Goal: Task Accomplishment & Management: Use online tool/utility

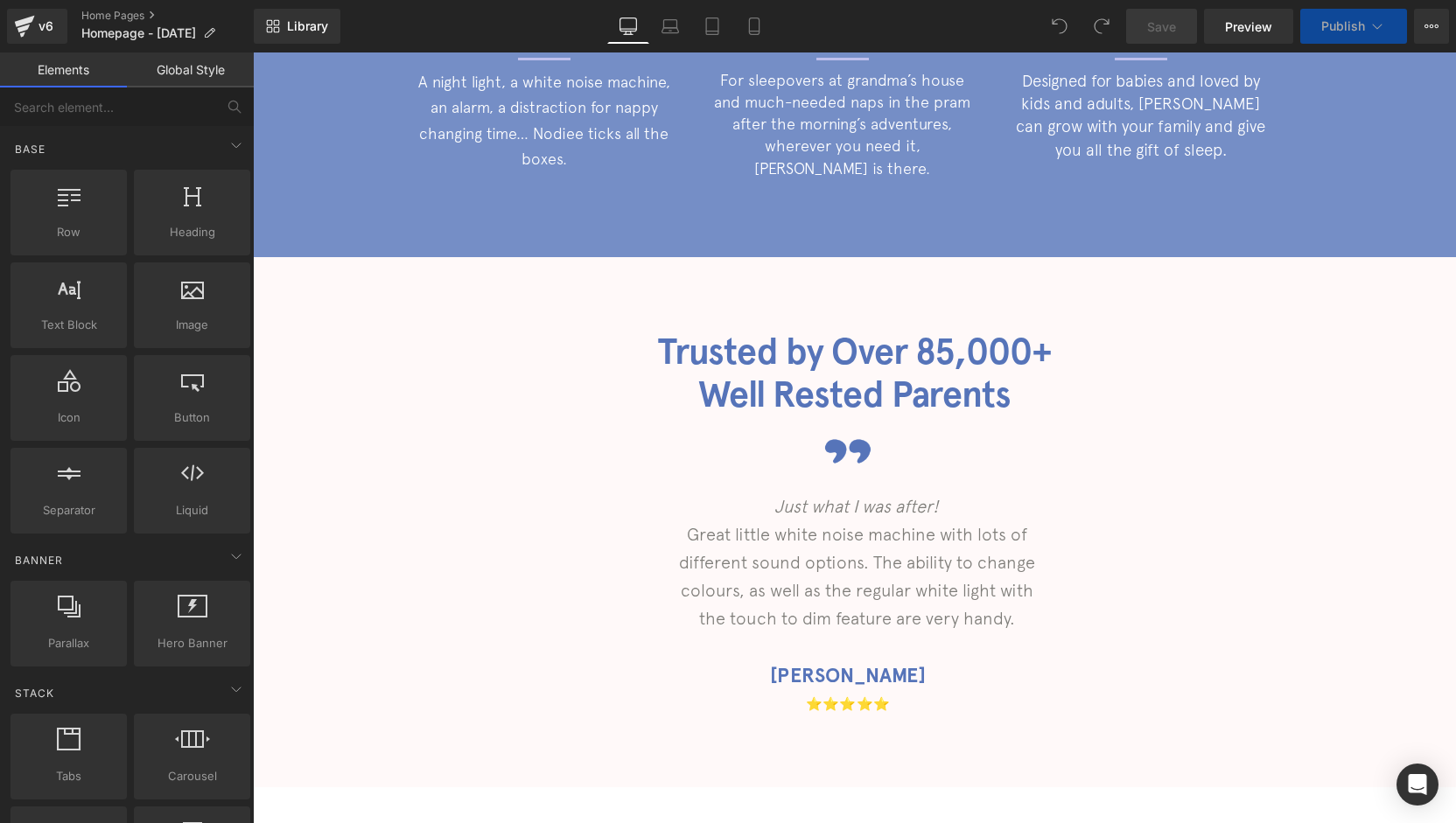
scroll to position [2003, 0]
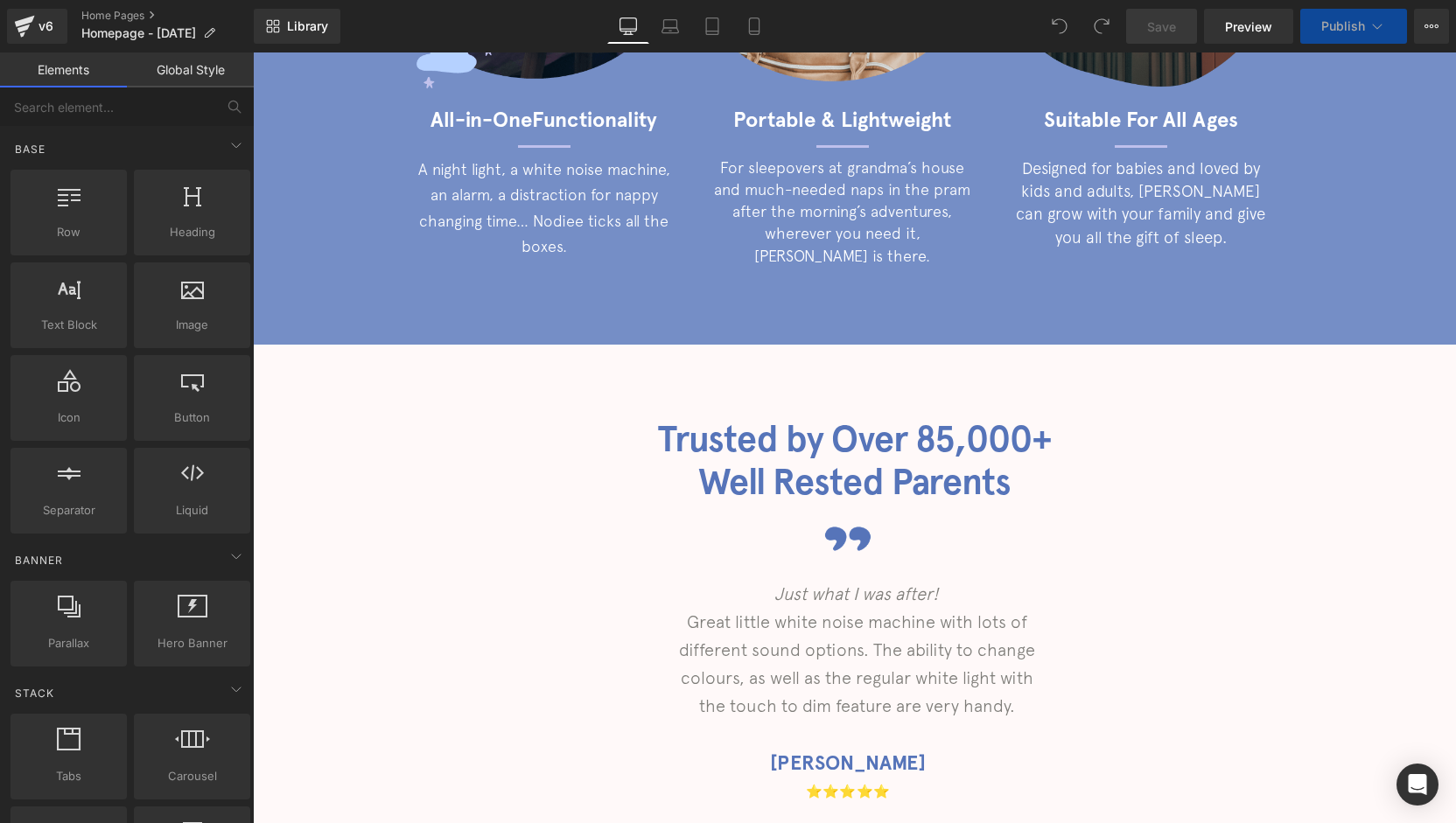
click at [941, 439] on h1 "Trusted by Over 85,000+" at bounding box center [853, 440] width 1203 height 43
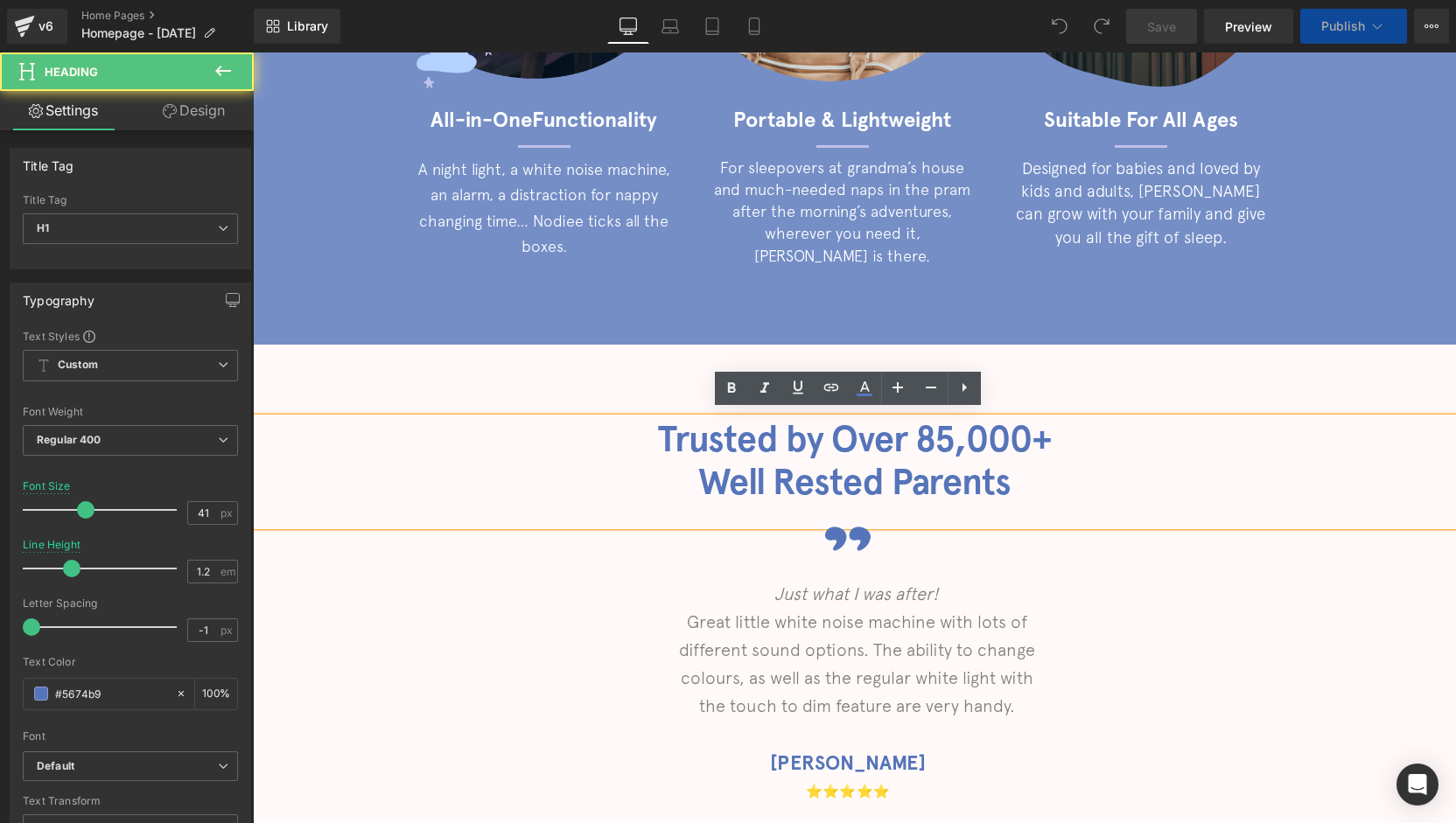
click at [929, 438] on h1 "Trusted by Over 85,000+" at bounding box center [853, 440] width 1203 height 43
click at [936, 438] on h1 "Trusted by Over 85,000+" at bounding box center [853, 440] width 1203 height 43
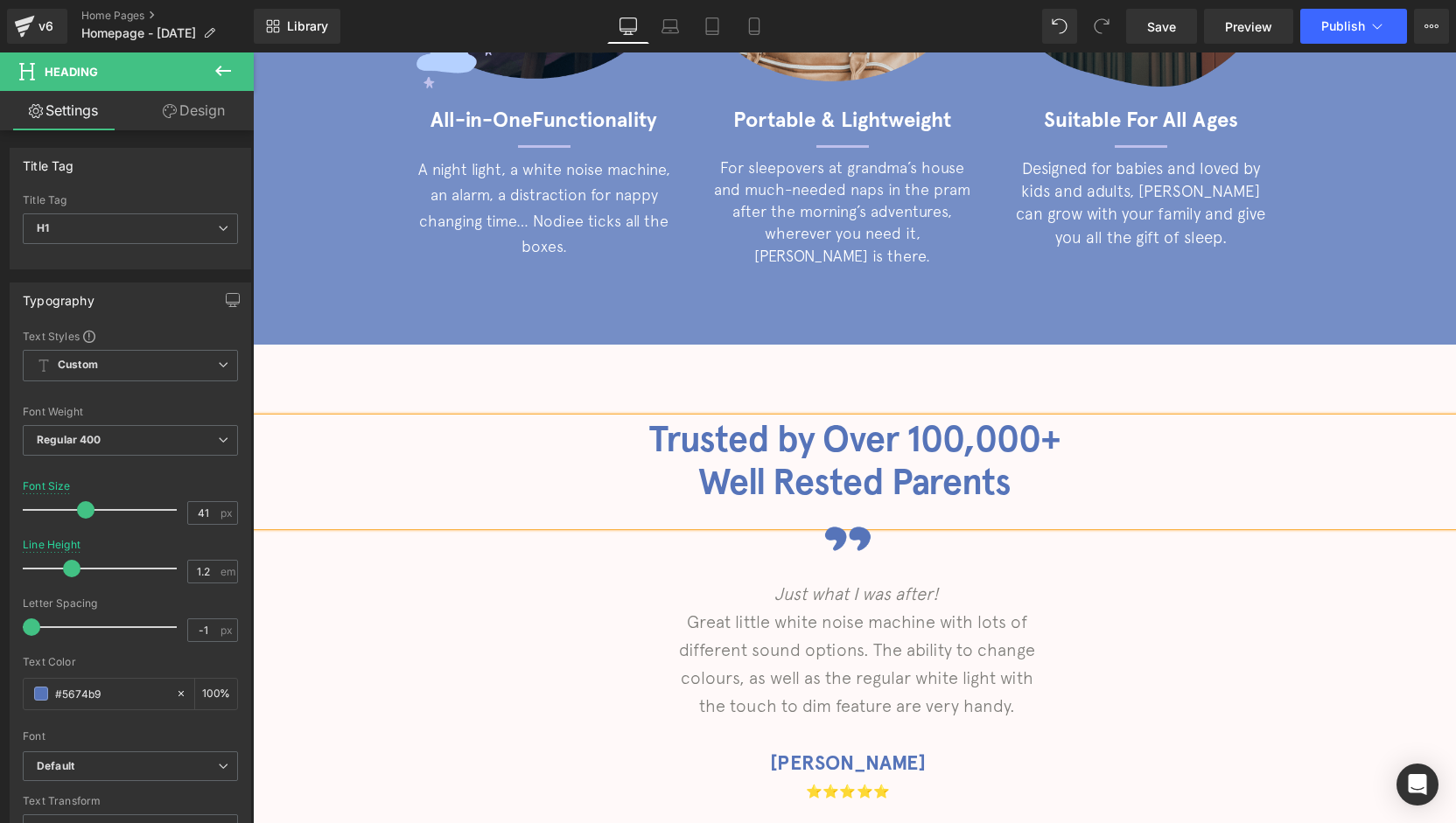
click at [1044, 433] on h1 "Trusted by Over 100,000+" at bounding box center [853, 440] width 1203 height 43
click at [767, 40] on link "Mobile" at bounding box center [754, 26] width 42 height 35
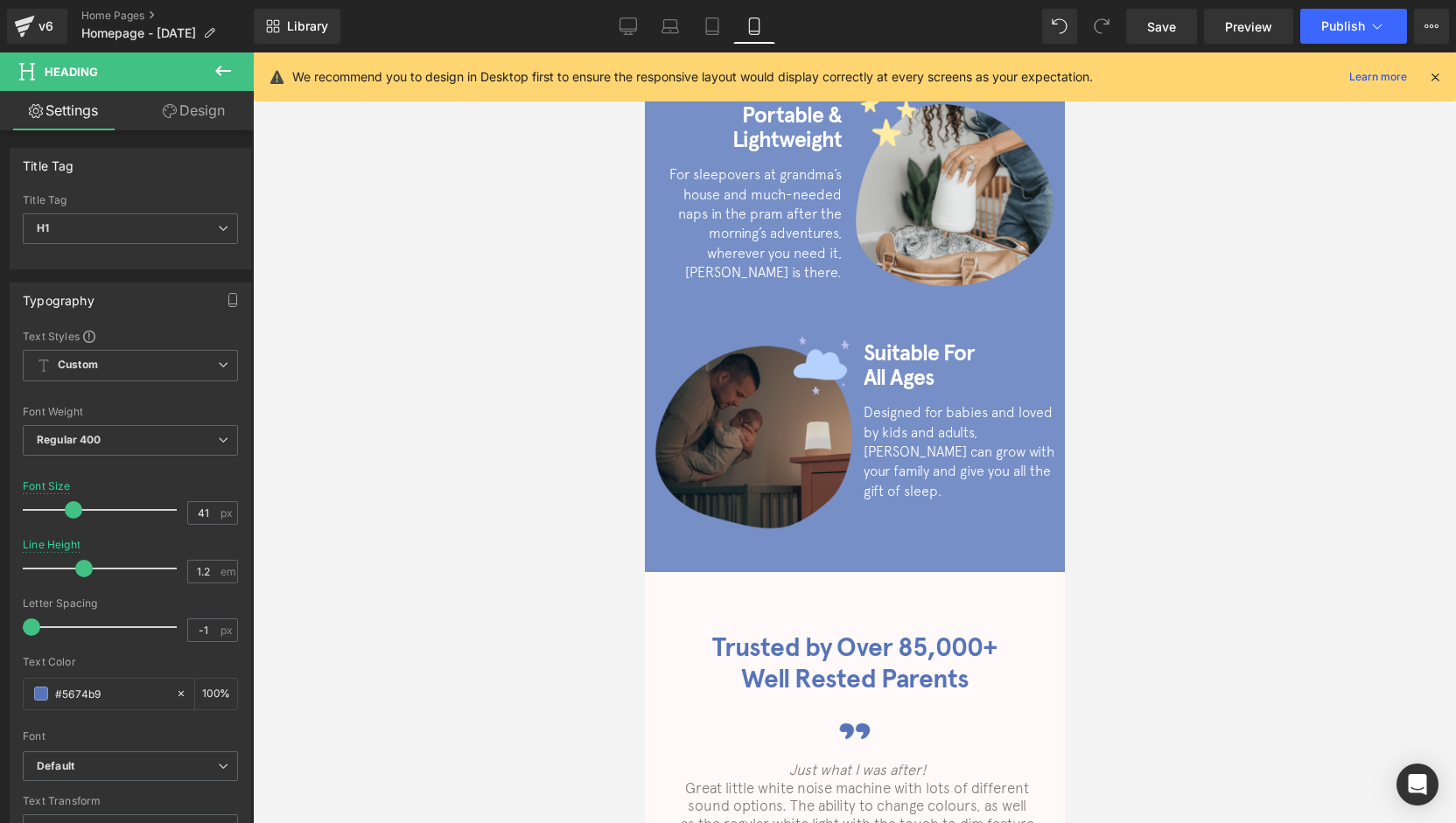
scroll to position [3150, 0]
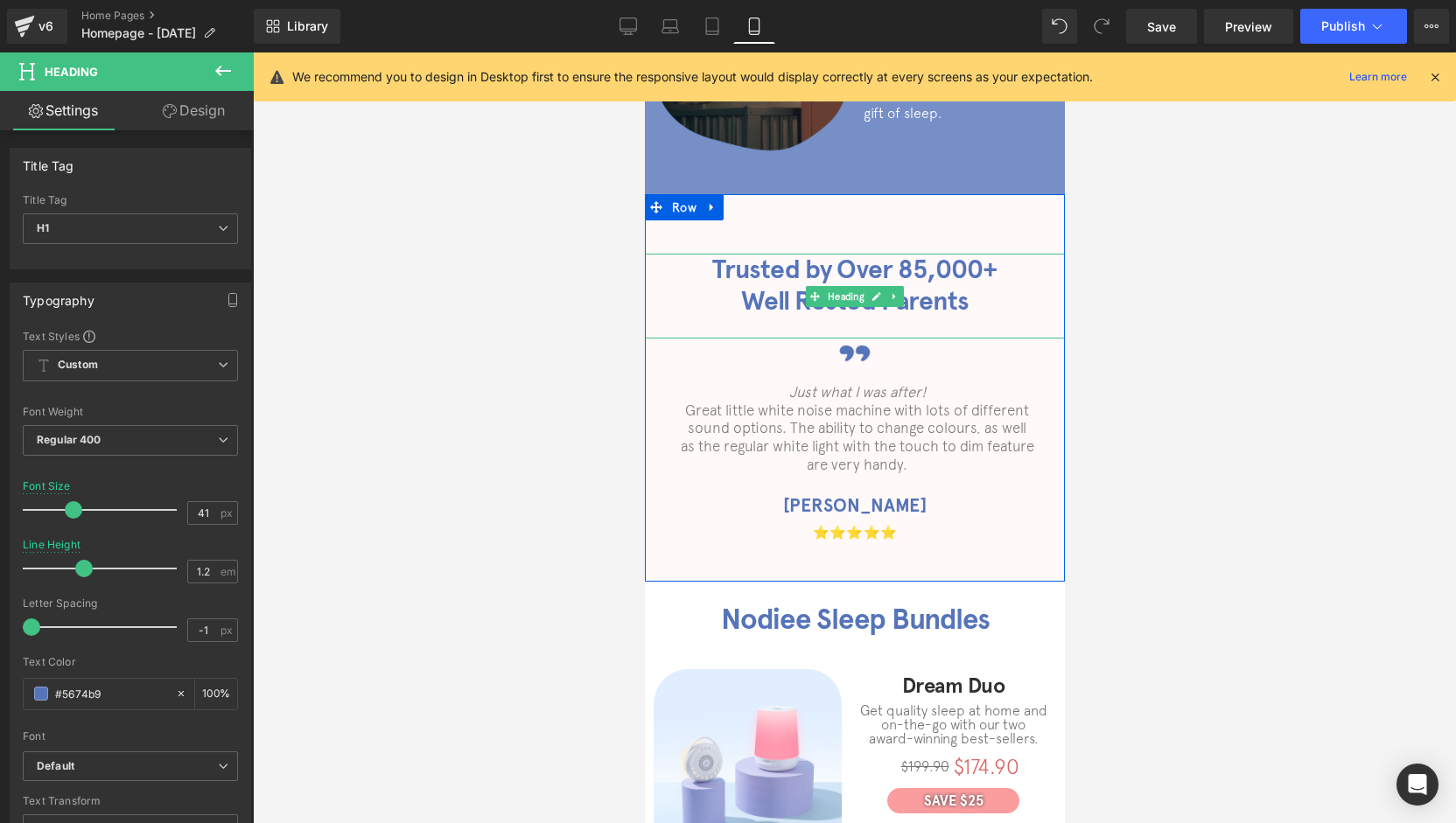
click at [913, 253] on strong "5,000+" at bounding box center [954, 269] width 85 height 32
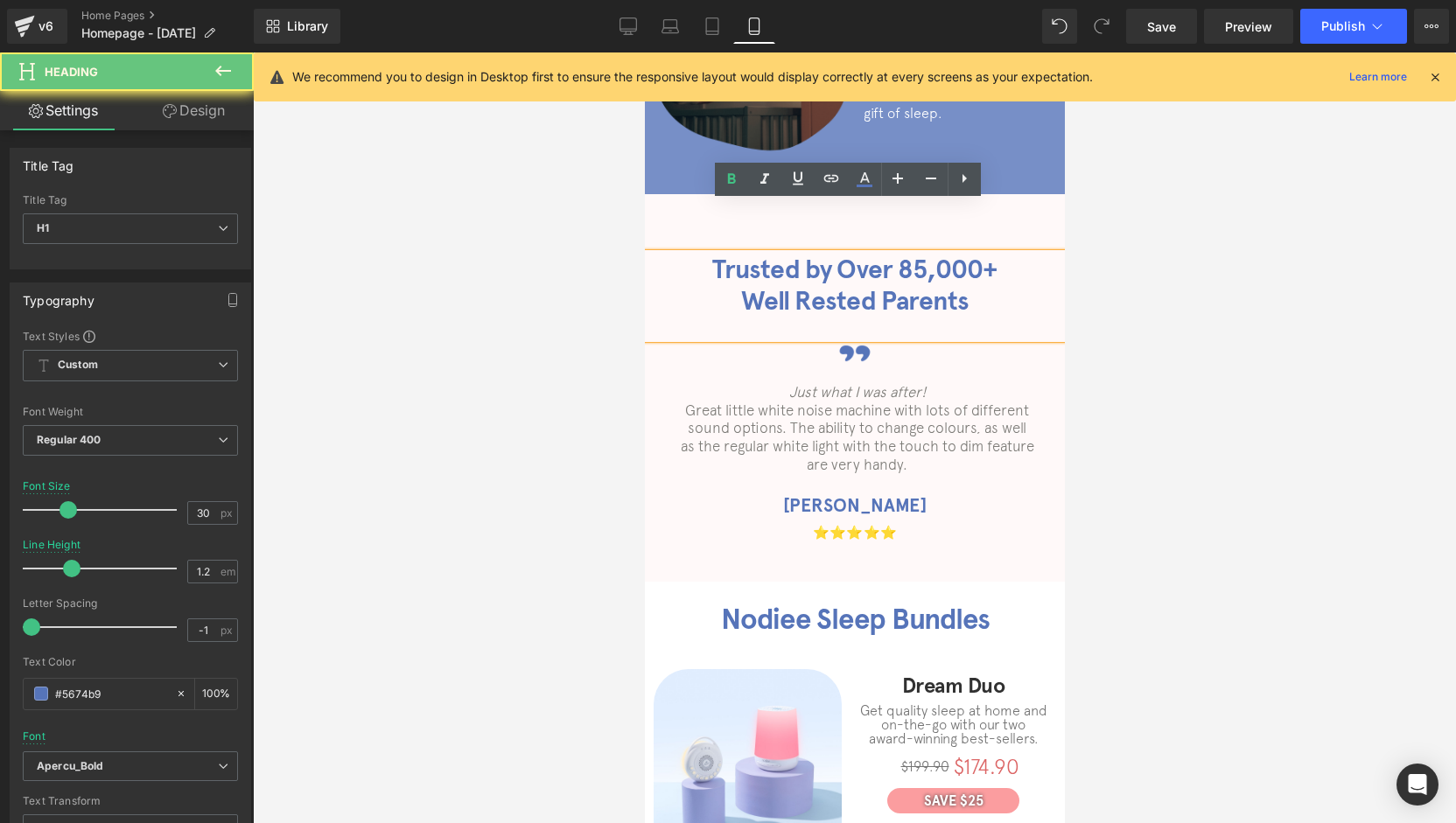
click at [913, 253] on strong "5,000+" at bounding box center [954, 269] width 85 height 32
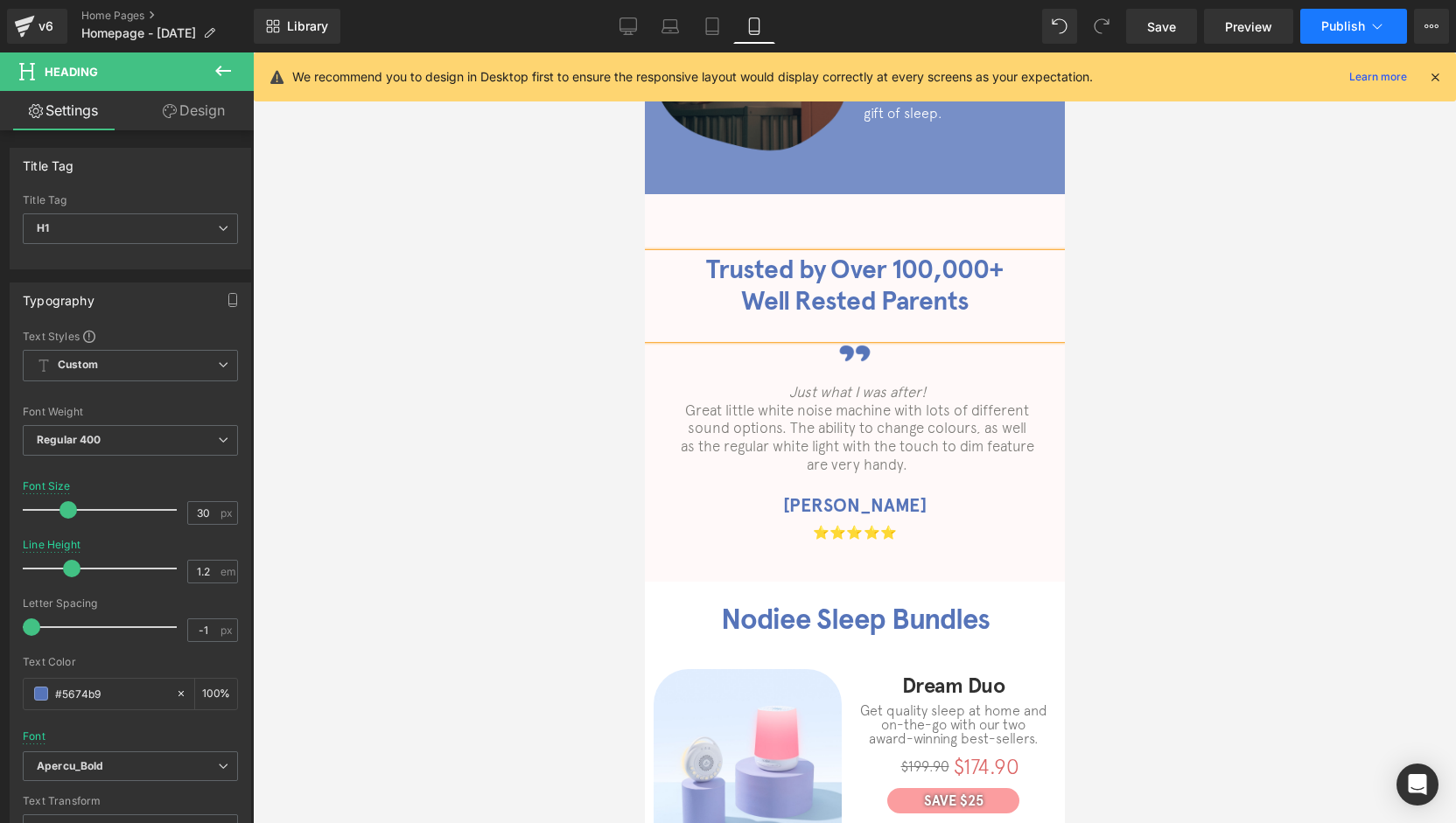
click at [1324, 38] on button "Publish" at bounding box center [1353, 26] width 107 height 35
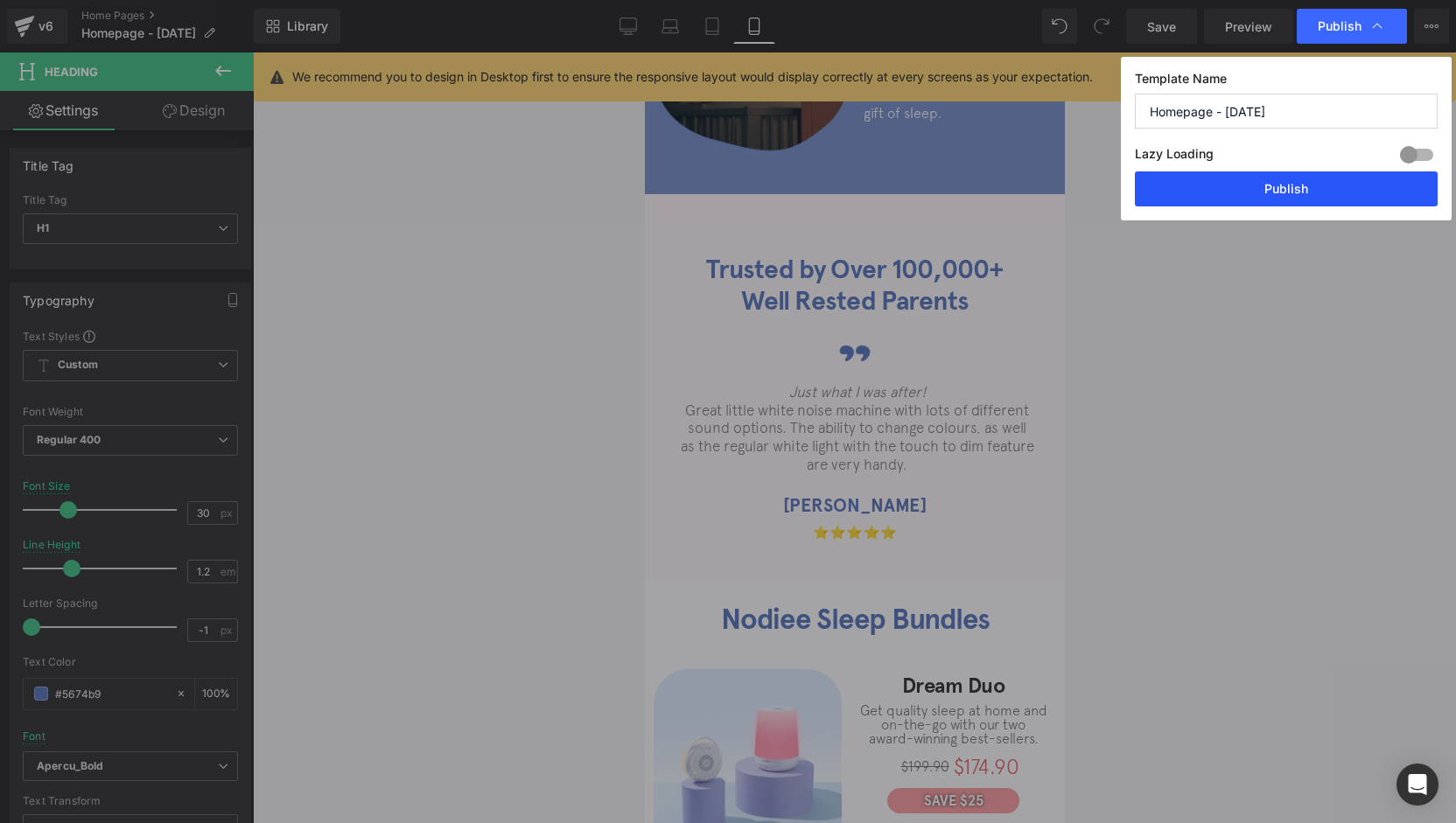
click at [1273, 193] on button "Publish" at bounding box center [1286, 188] width 303 height 35
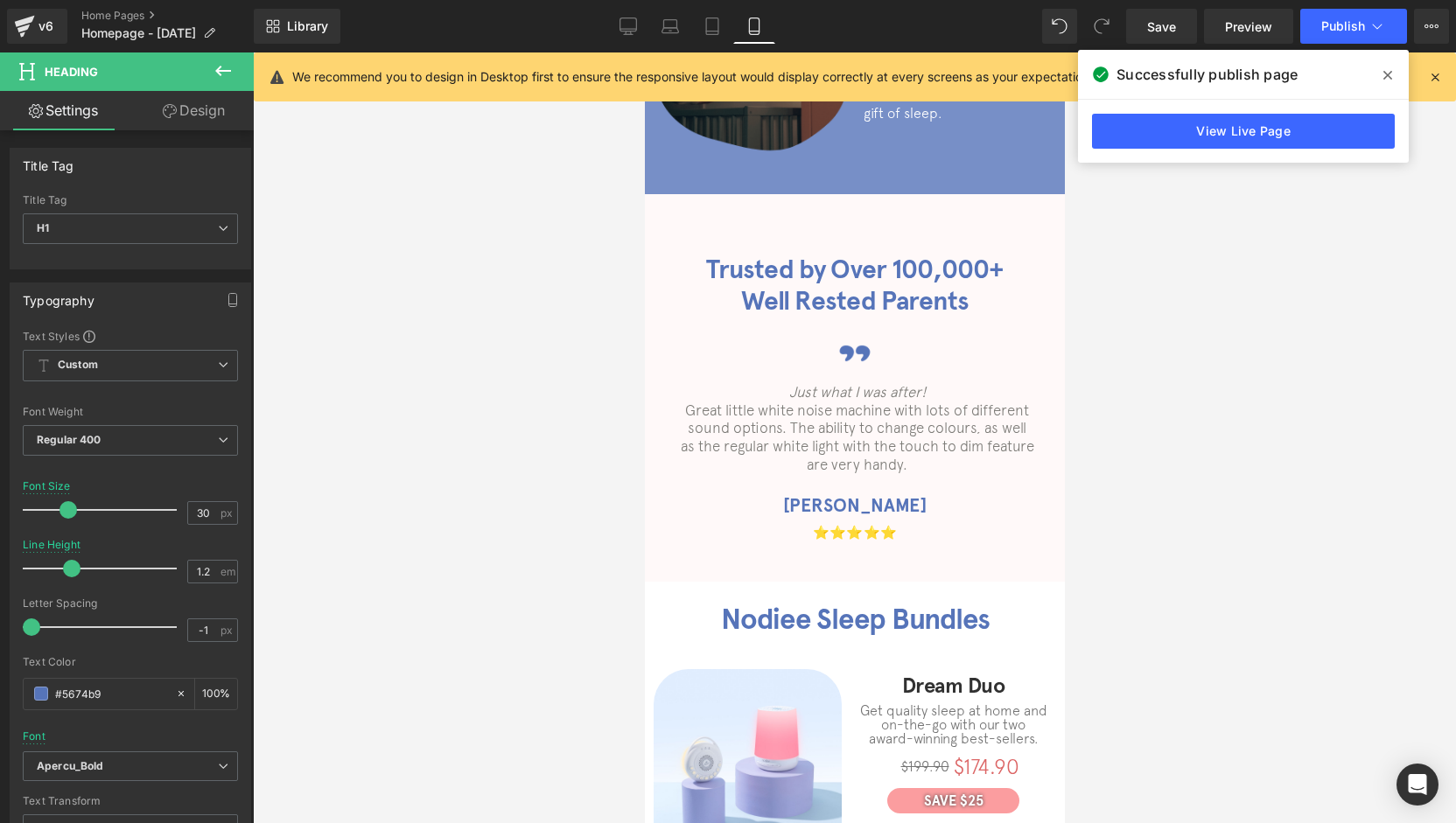
scroll to position [0, 0]
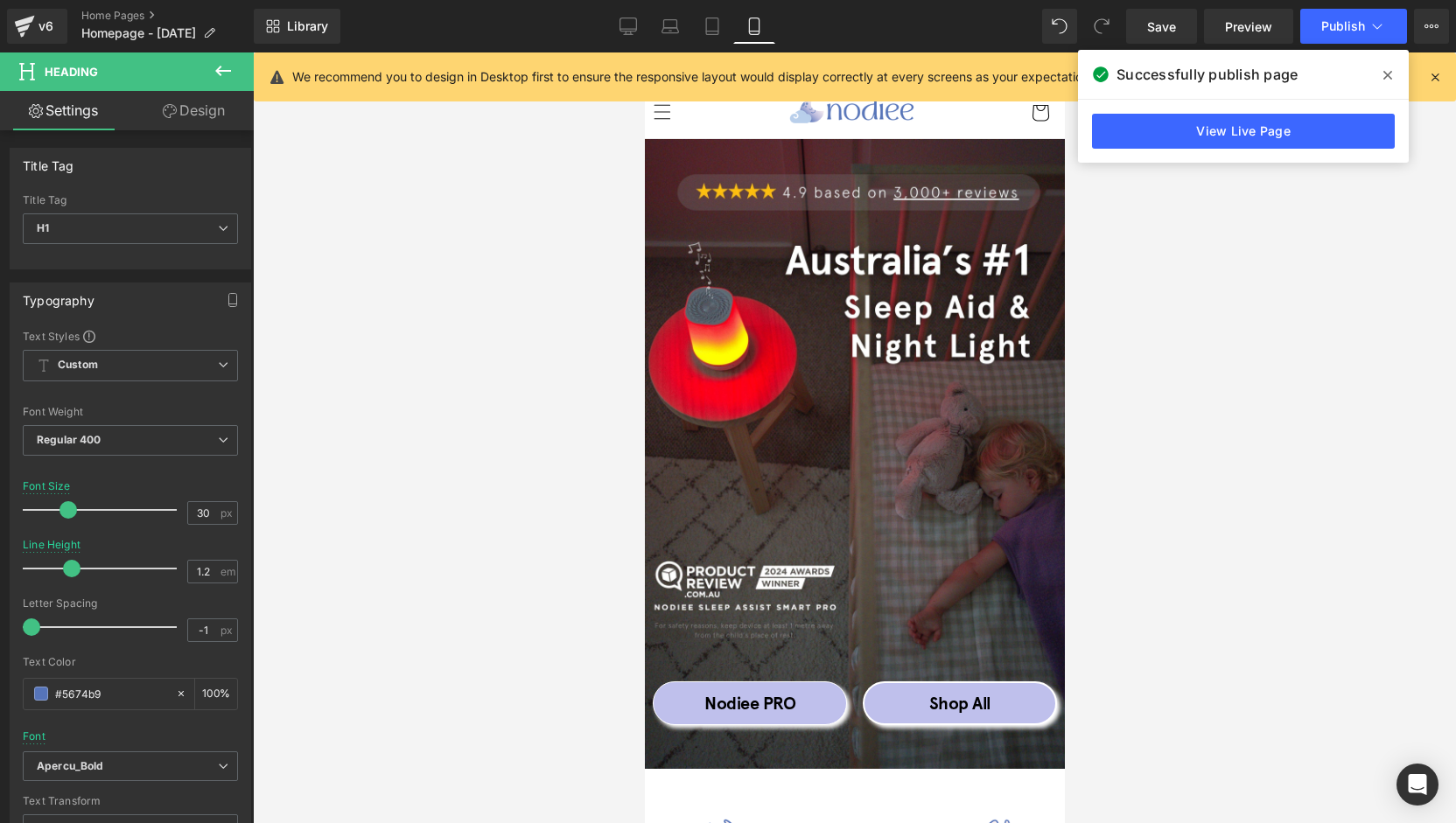
click at [1389, 73] on icon at bounding box center [1388, 75] width 9 height 9
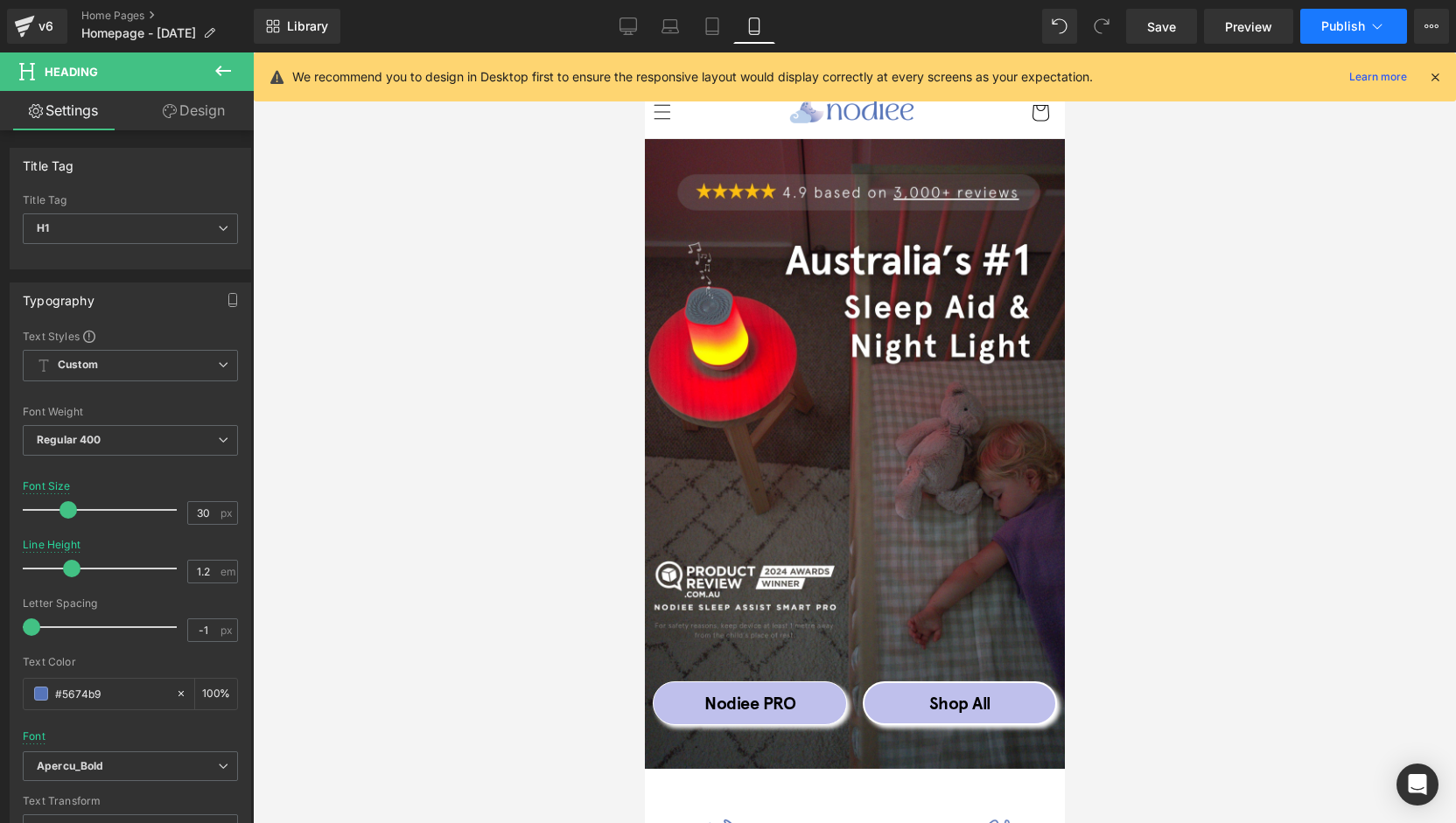
click at [1337, 32] on span "Publish" at bounding box center [1342, 26] width 44 height 14
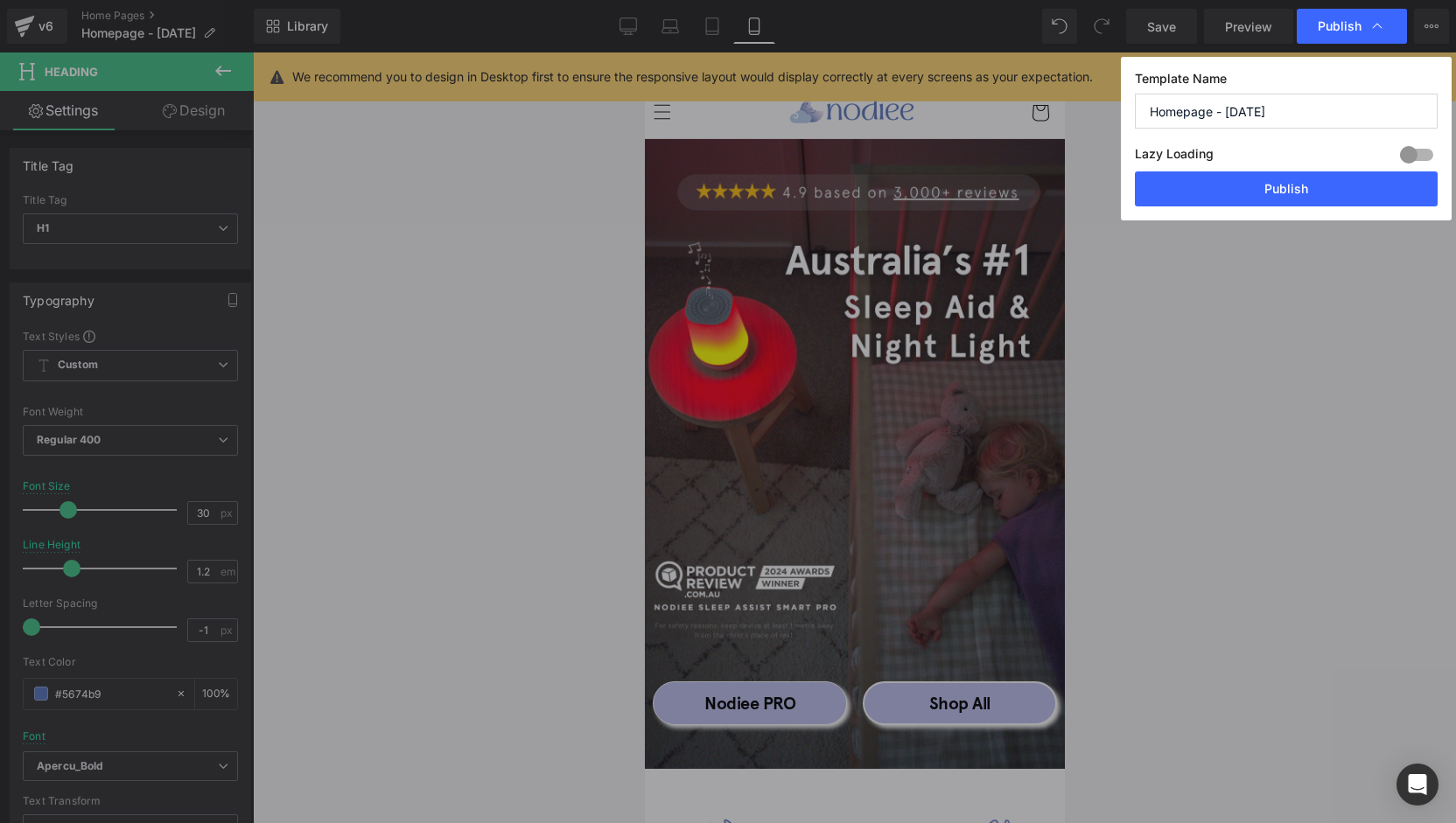
click at [1237, 117] on input "Homepage - 02/07/2025" at bounding box center [1286, 111] width 303 height 35
click at [1259, 111] on input "Homepage - 22/07/2025" at bounding box center [1286, 111] width 303 height 35
type input "Homepage - 22/09/2025"
click at [1288, 193] on button "Publish" at bounding box center [1286, 188] width 303 height 35
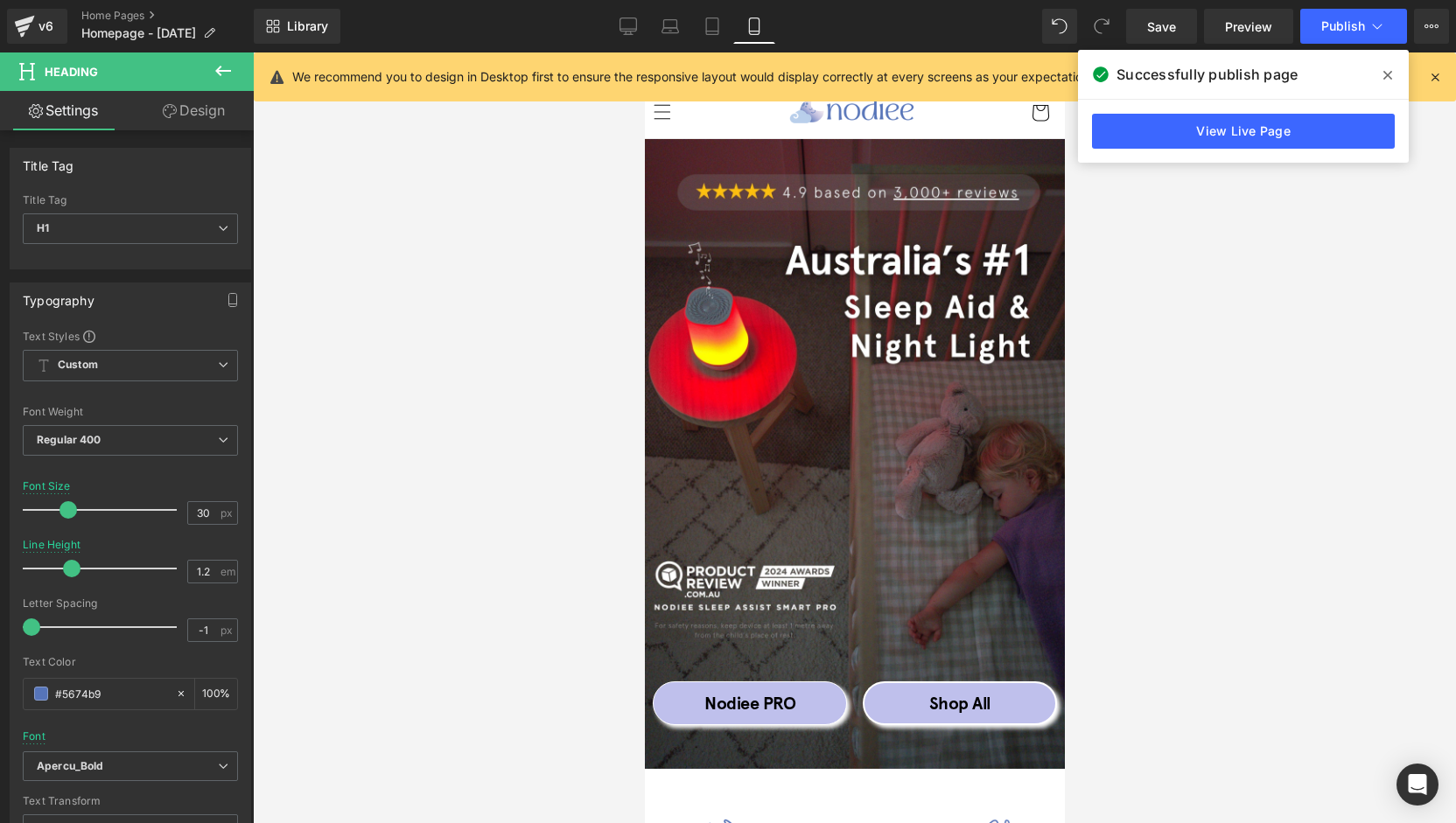
click at [1383, 77] on icon at bounding box center [1388, 75] width 9 height 14
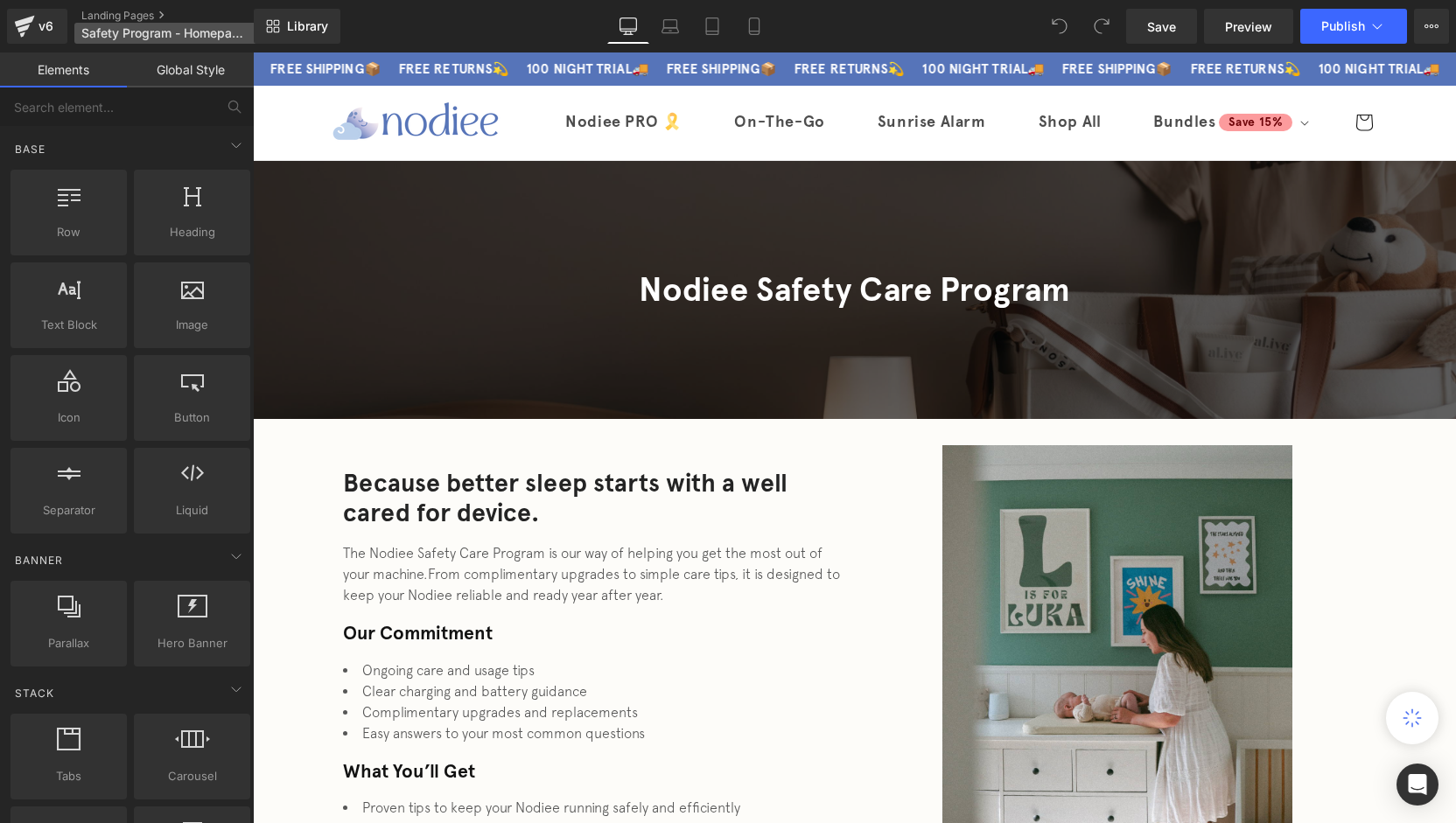
click at [200, 32] on span "Safety Program - Homepage V2" at bounding box center [166, 33] width 168 height 14
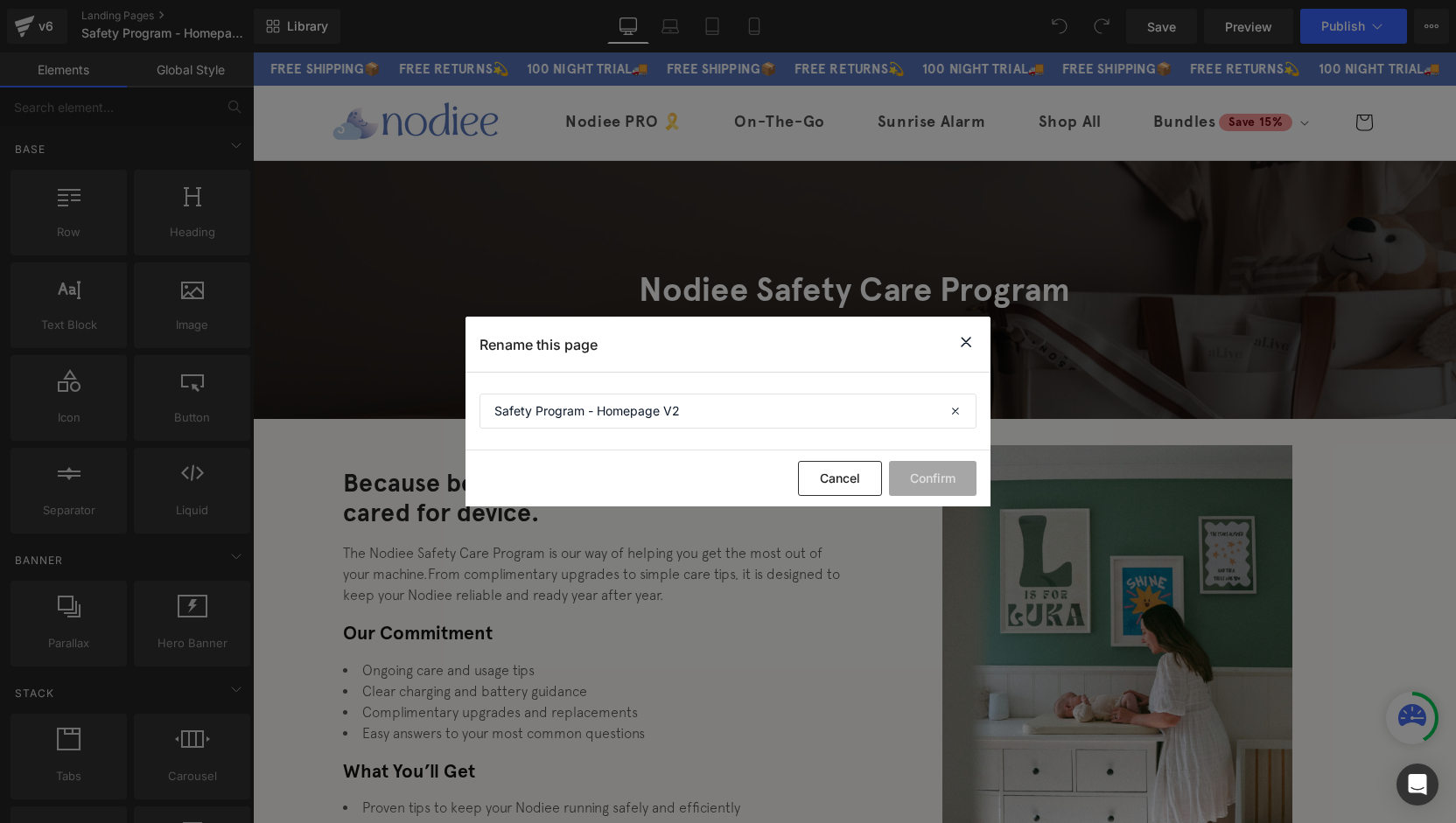
click at [960, 339] on icon at bounding box center [965, 342] width 21 height 21
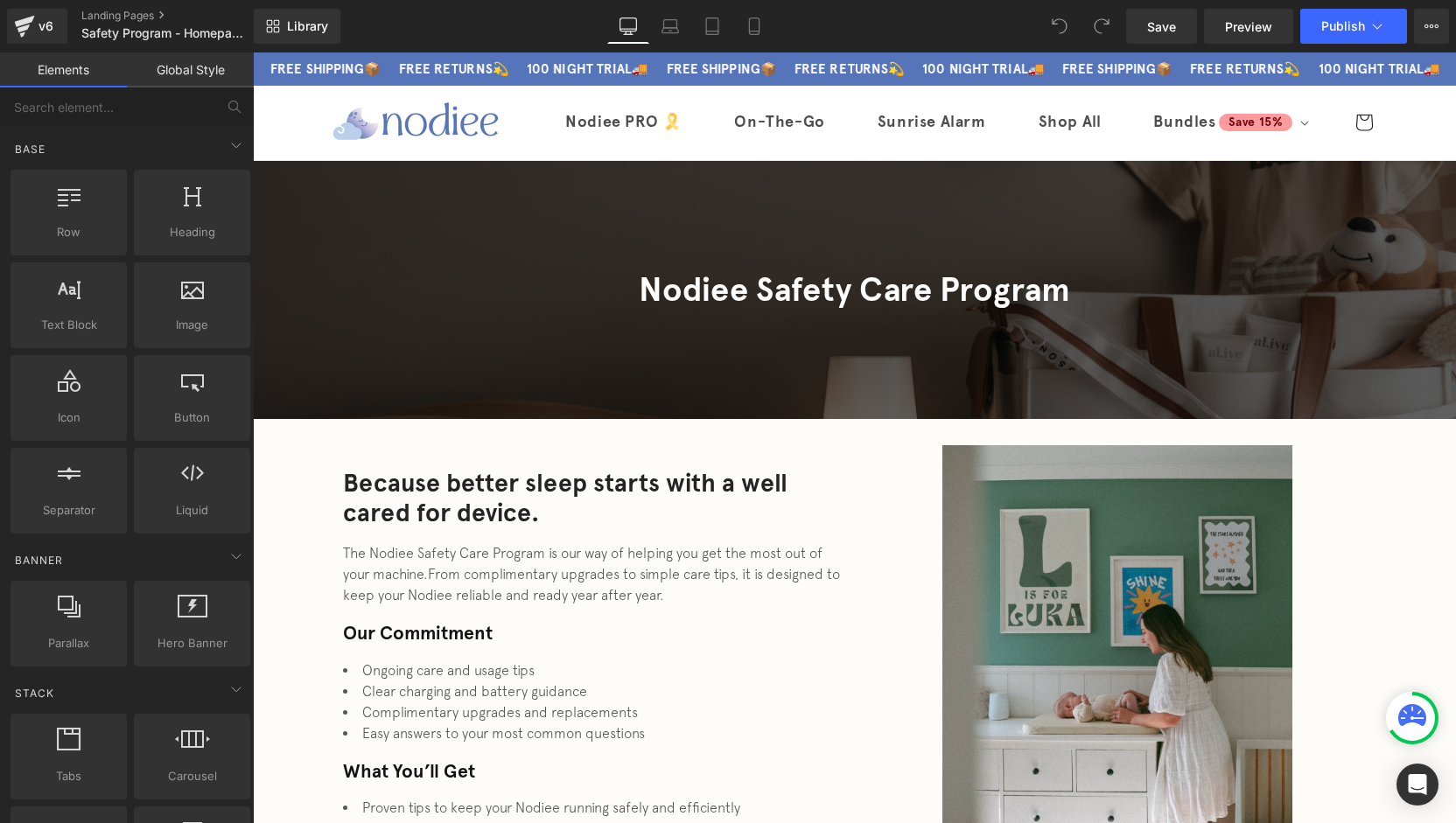
drag, startPoint x: 1449, startPoint y: 336, endPoint x: 1692, endPoint y: 84, distance: 350.1
click at [768, 36] on link "Mobile" at bounding box center [754, 26] width 42 height 35
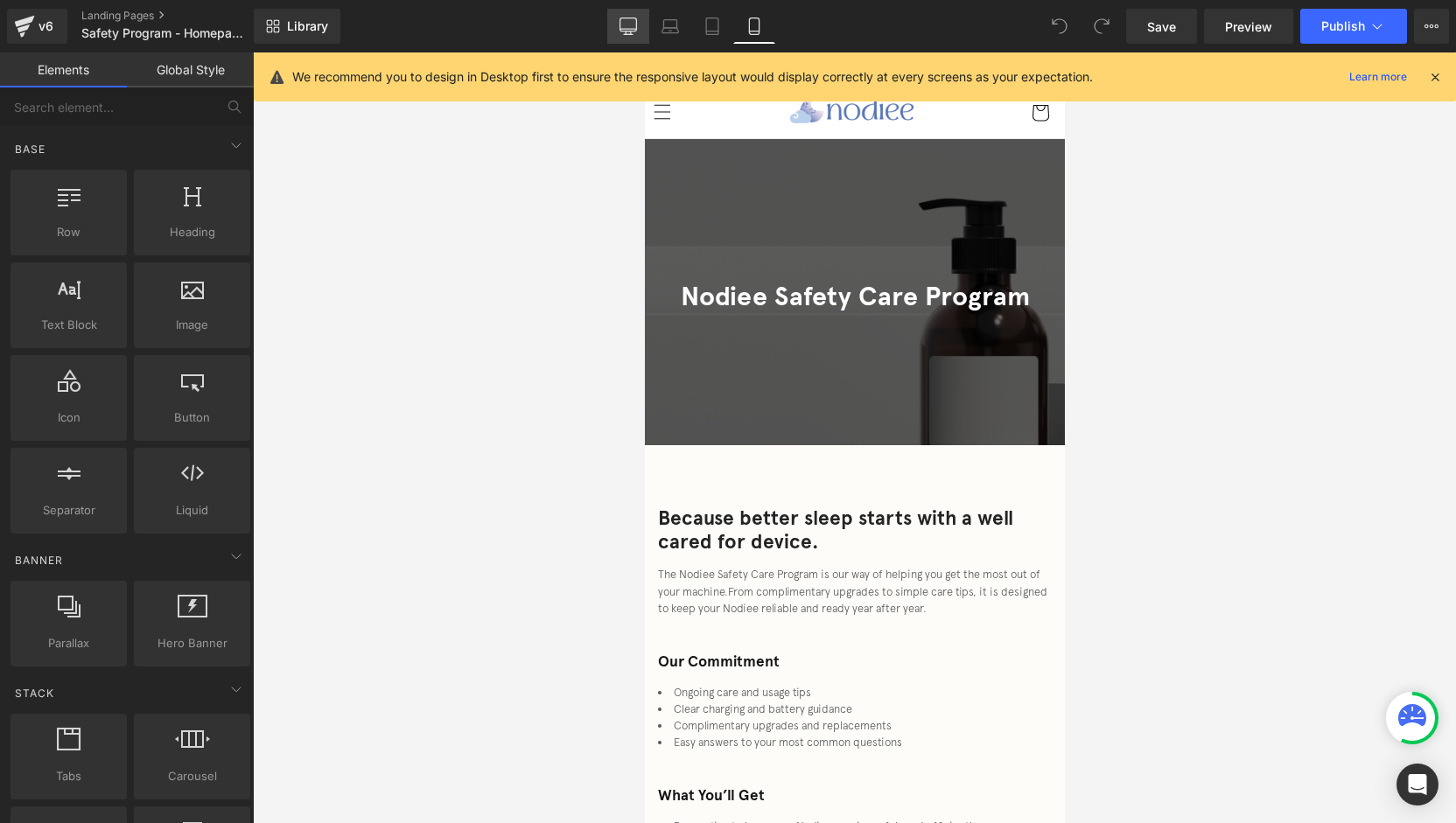
click at [610, 26] on link "Desktop" at bounding box center [628, 26] width 42 height 35
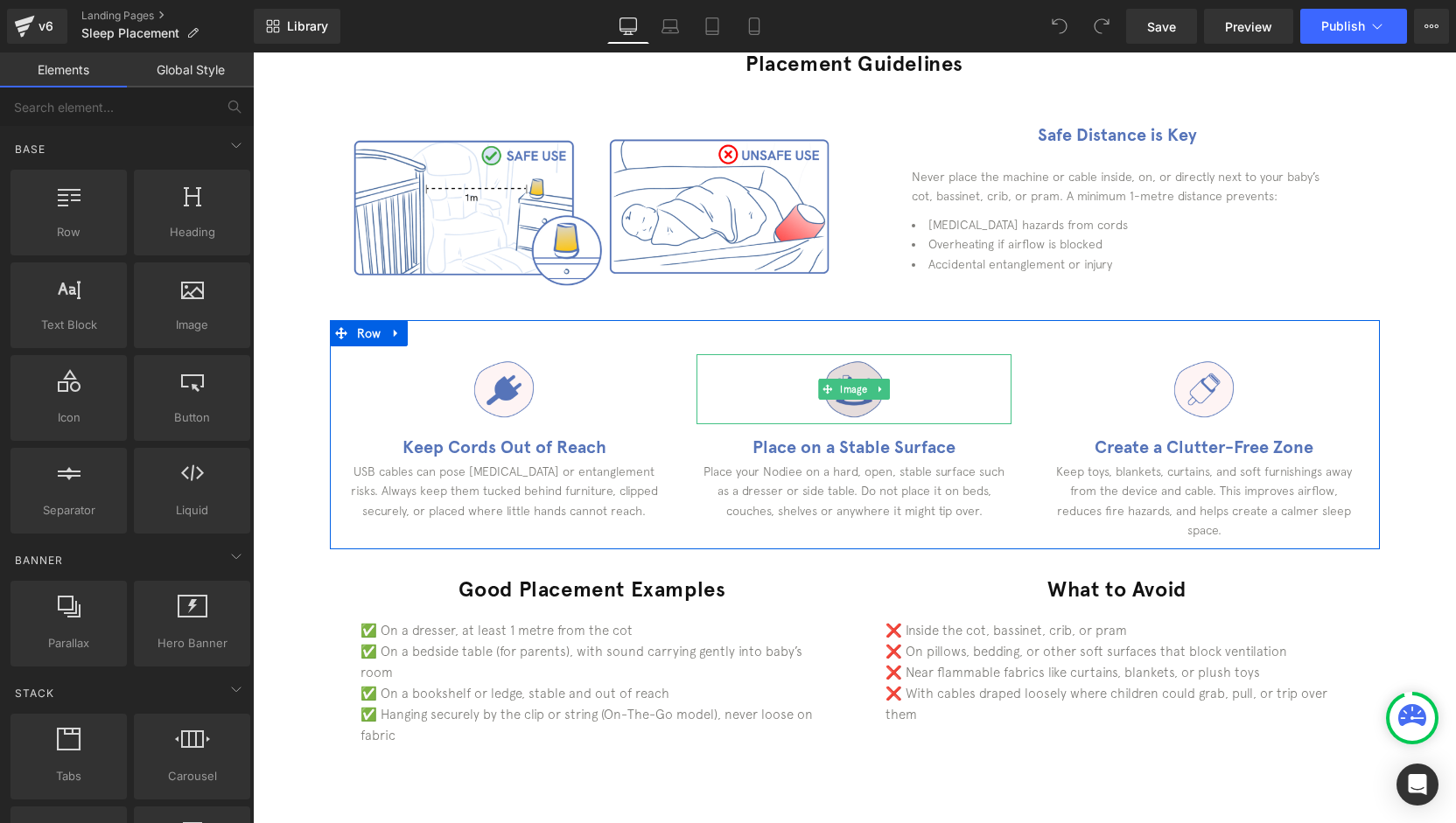
scroll to position [613, 0]
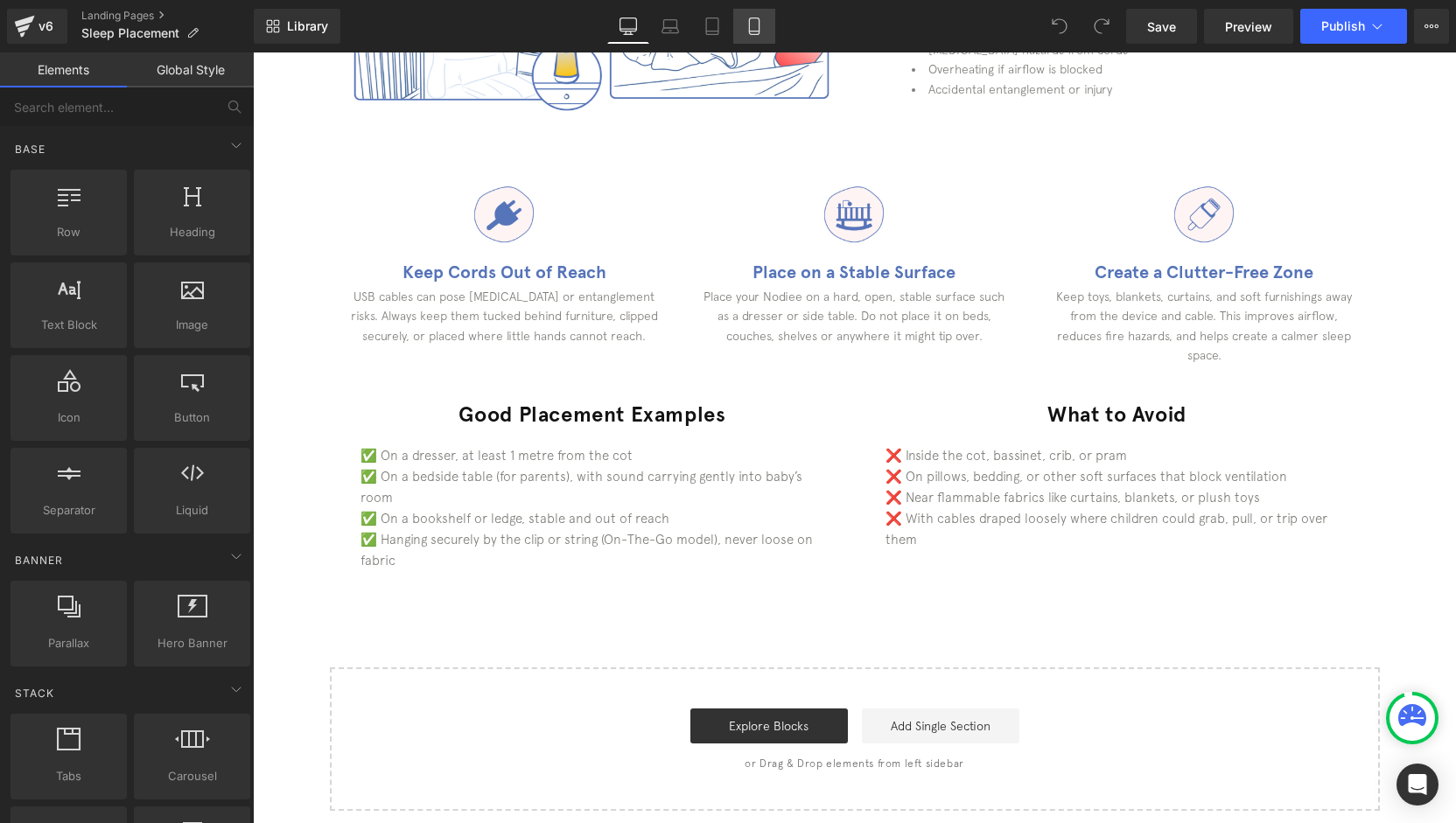
click at [742, 25] on link "Mobile" at bounding box center [754, 26] width 42 height 35
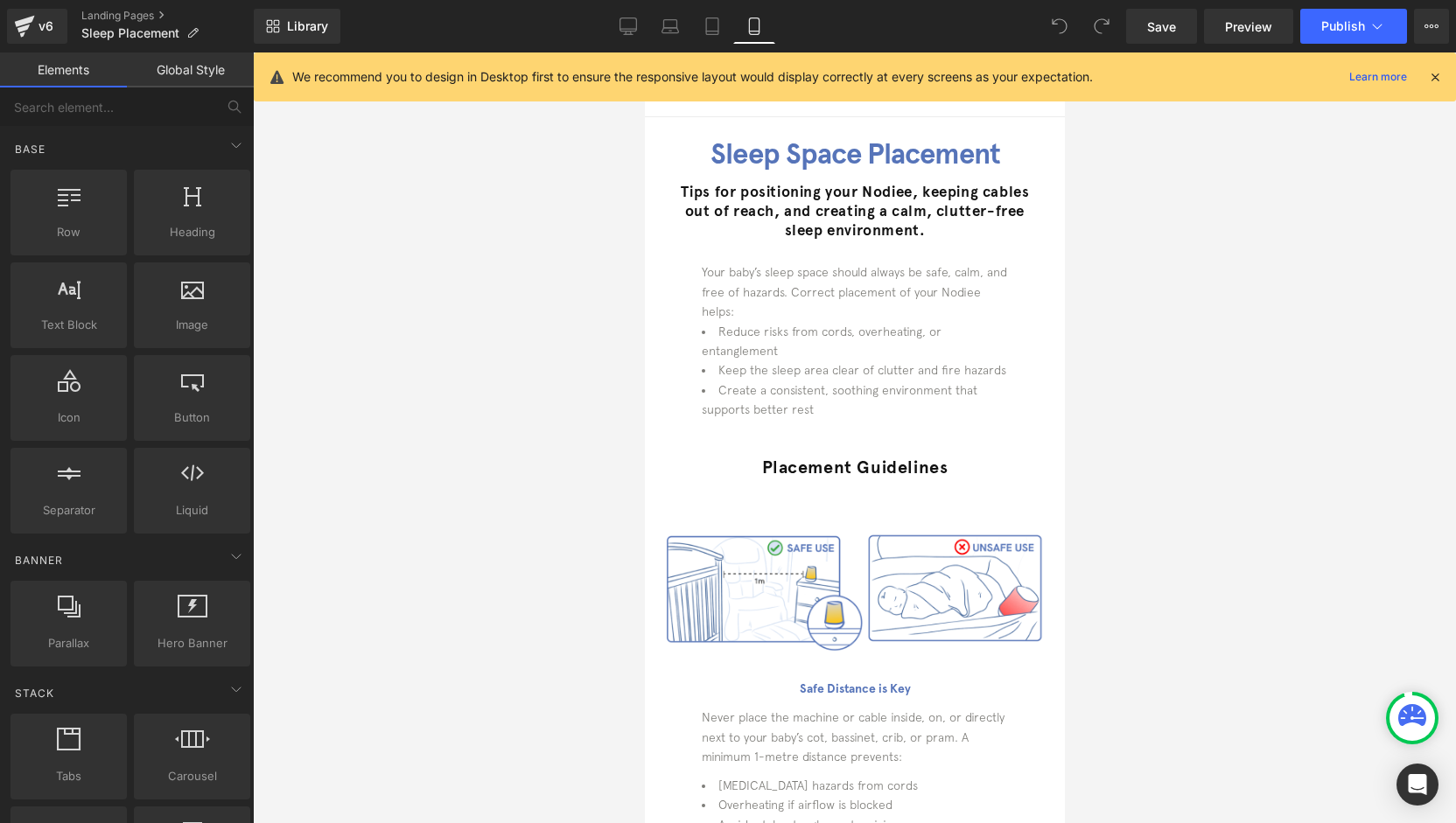
scroll to position [0, 0]
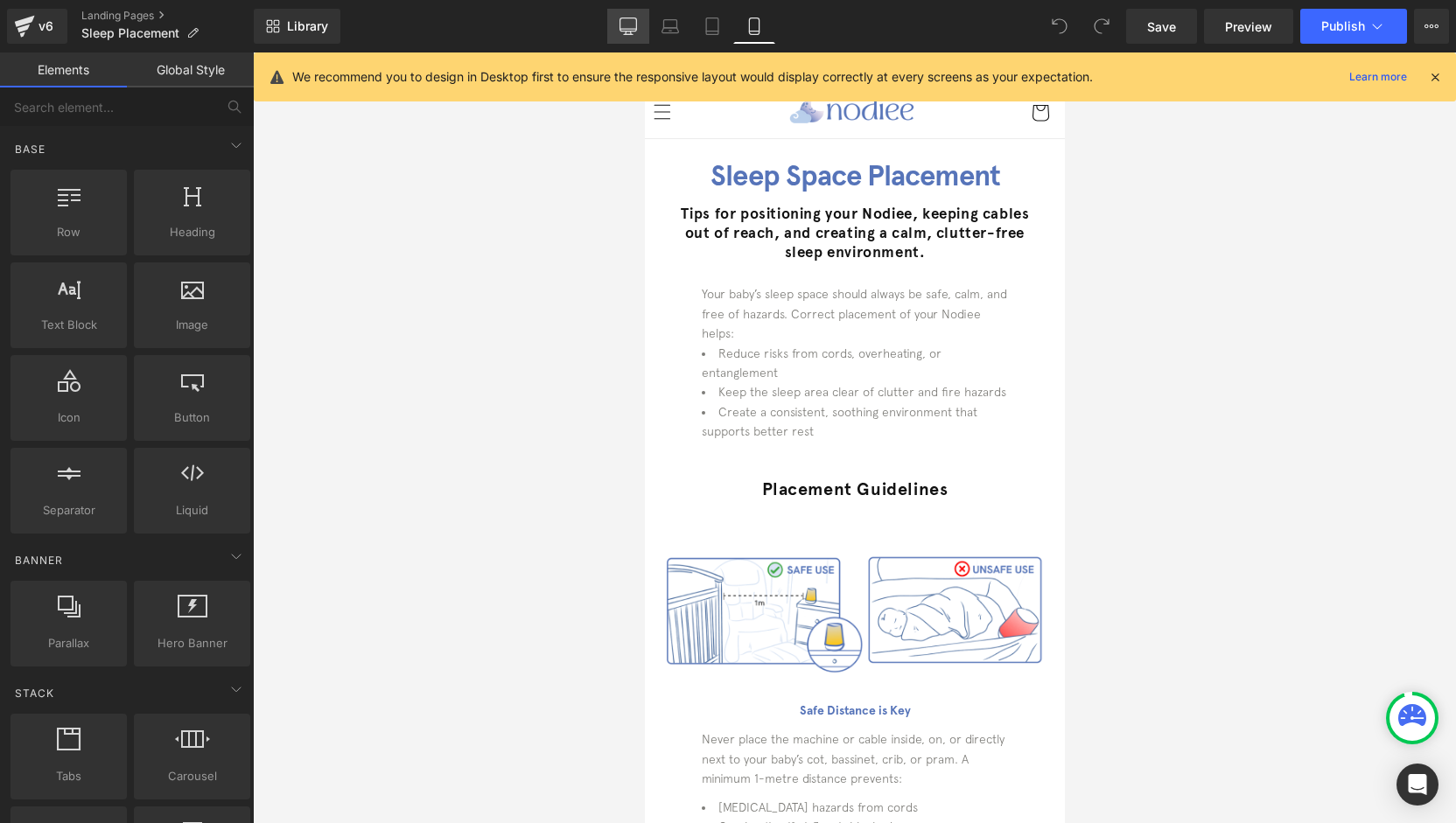
click at [637, 39] on link "Desktop" at bounding box center [628, 26] width 42 height 35
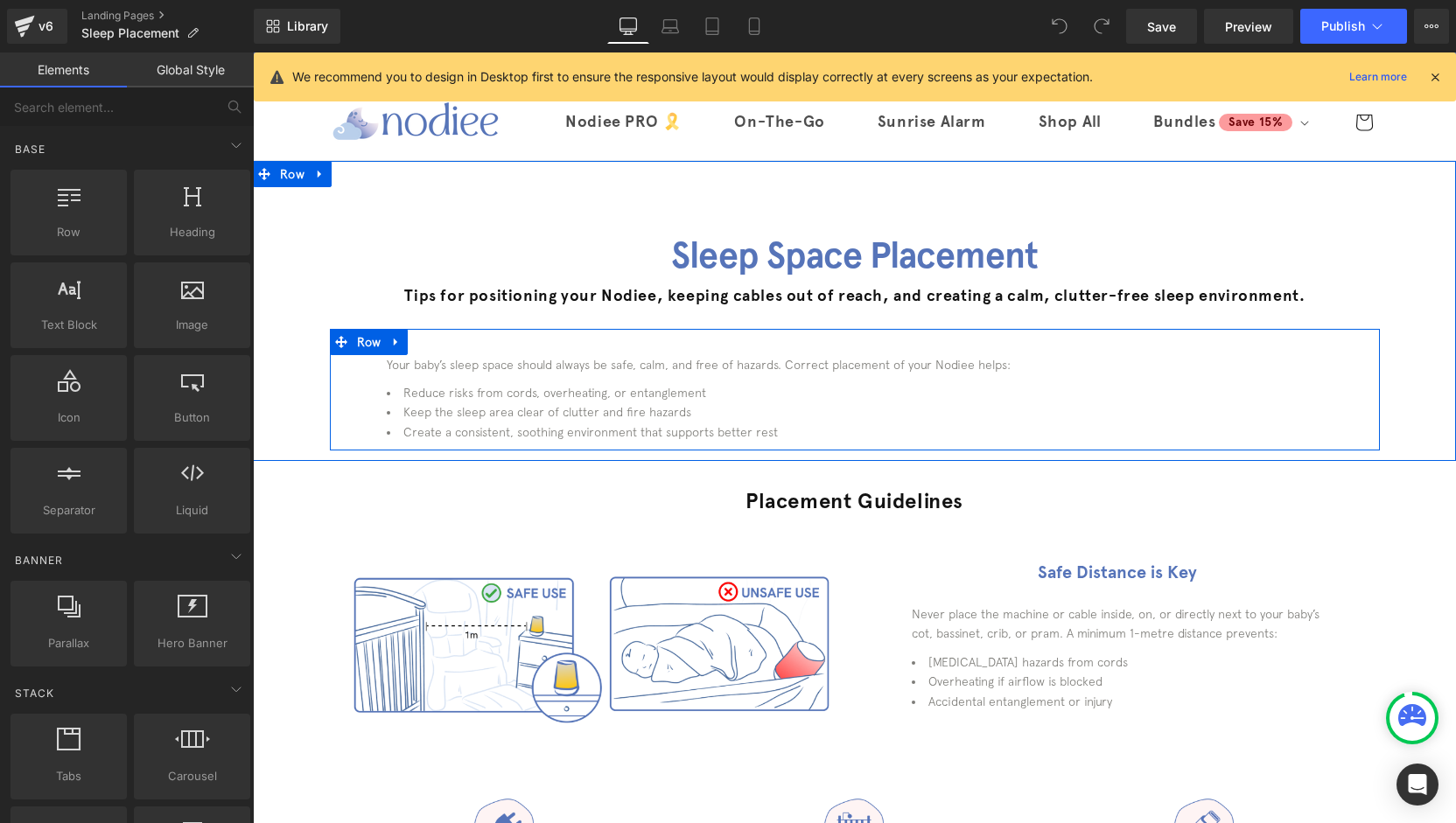
click at [951, 317] on div "Tips for positioning your Nodiee, keeping cables out of reach, and creating a c…" at bounding box center [853, 306] width 1203 height 42
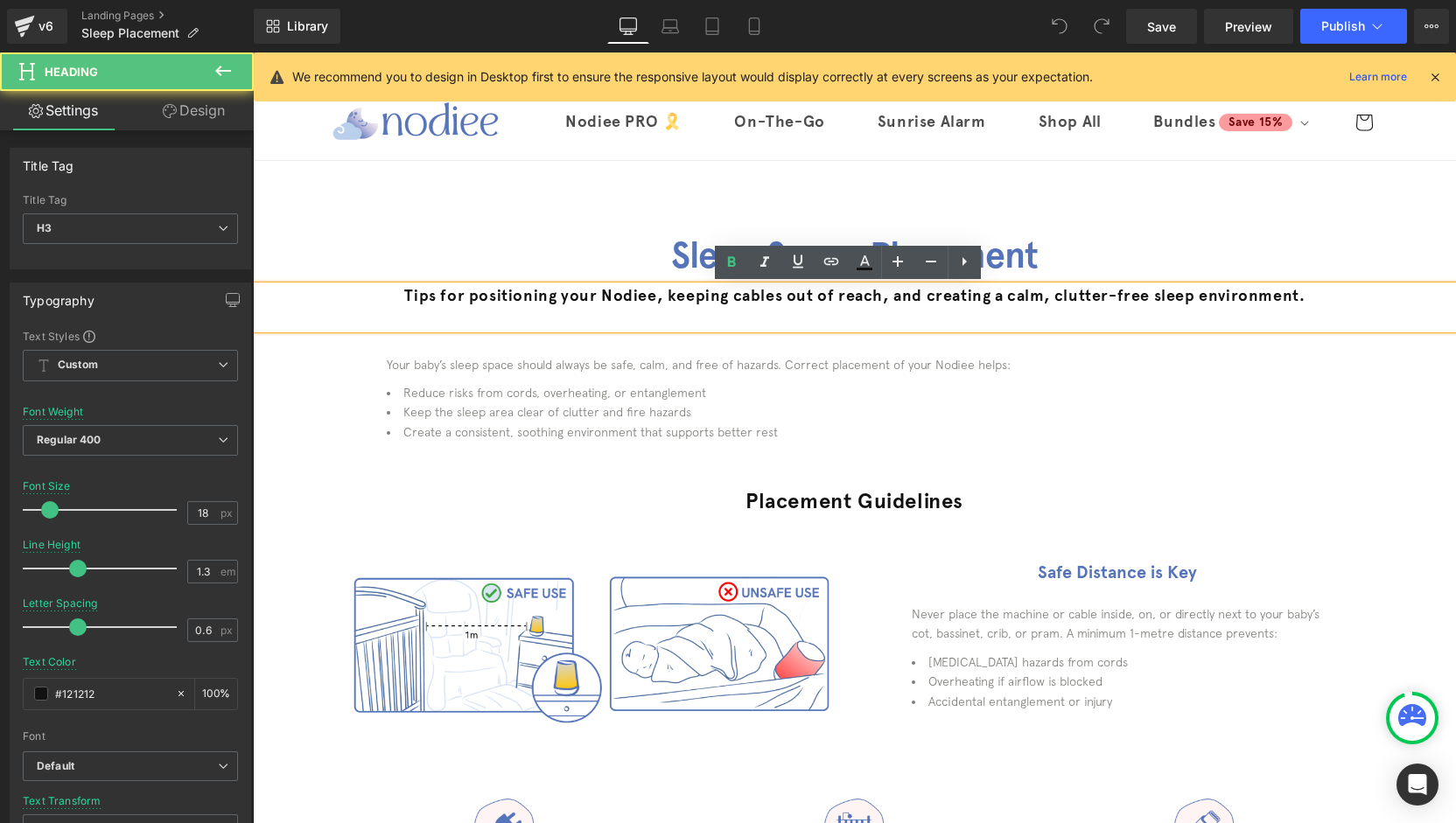
click at [942, 310] on div "Tips for positioning your Nodiee, keeping cables out of reach, and creating a c…" at bounding box center [853, 306] width 1203 height 42
click at [942, 320] on div "Tips for positioning your Nodiee, keeping cables out of reach, and creating a c…" at bounding box center [853, 306] width 1203 height 42
click at [1332, 313] on div "Tips for positioning your Nodiee, keeping cables out of reach, and creating a c…" at bounding box center [853, 306] width 1203 height 42
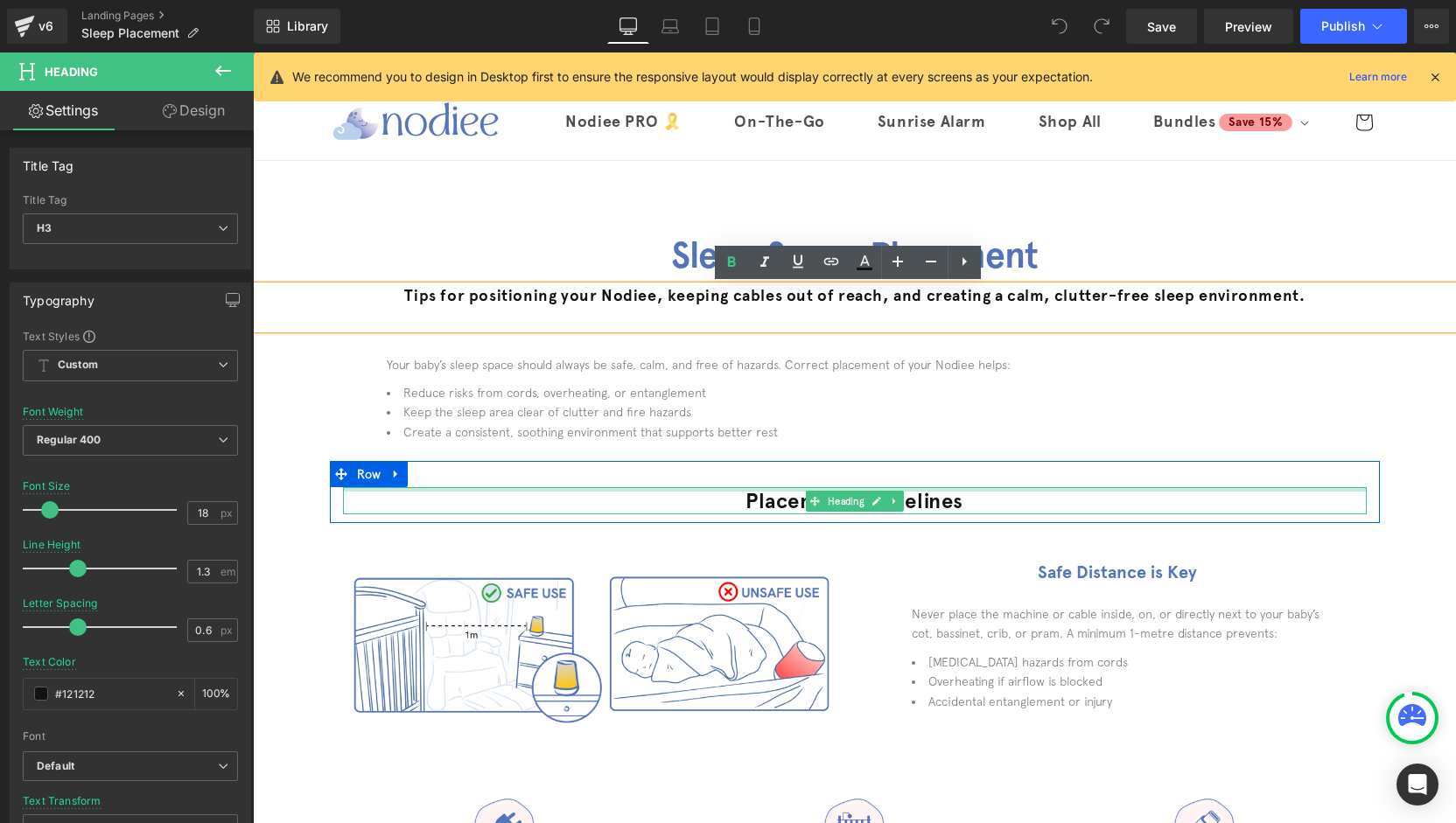
click at [574, 490] on div at bounding box center [854, 489] width 1023 height 4
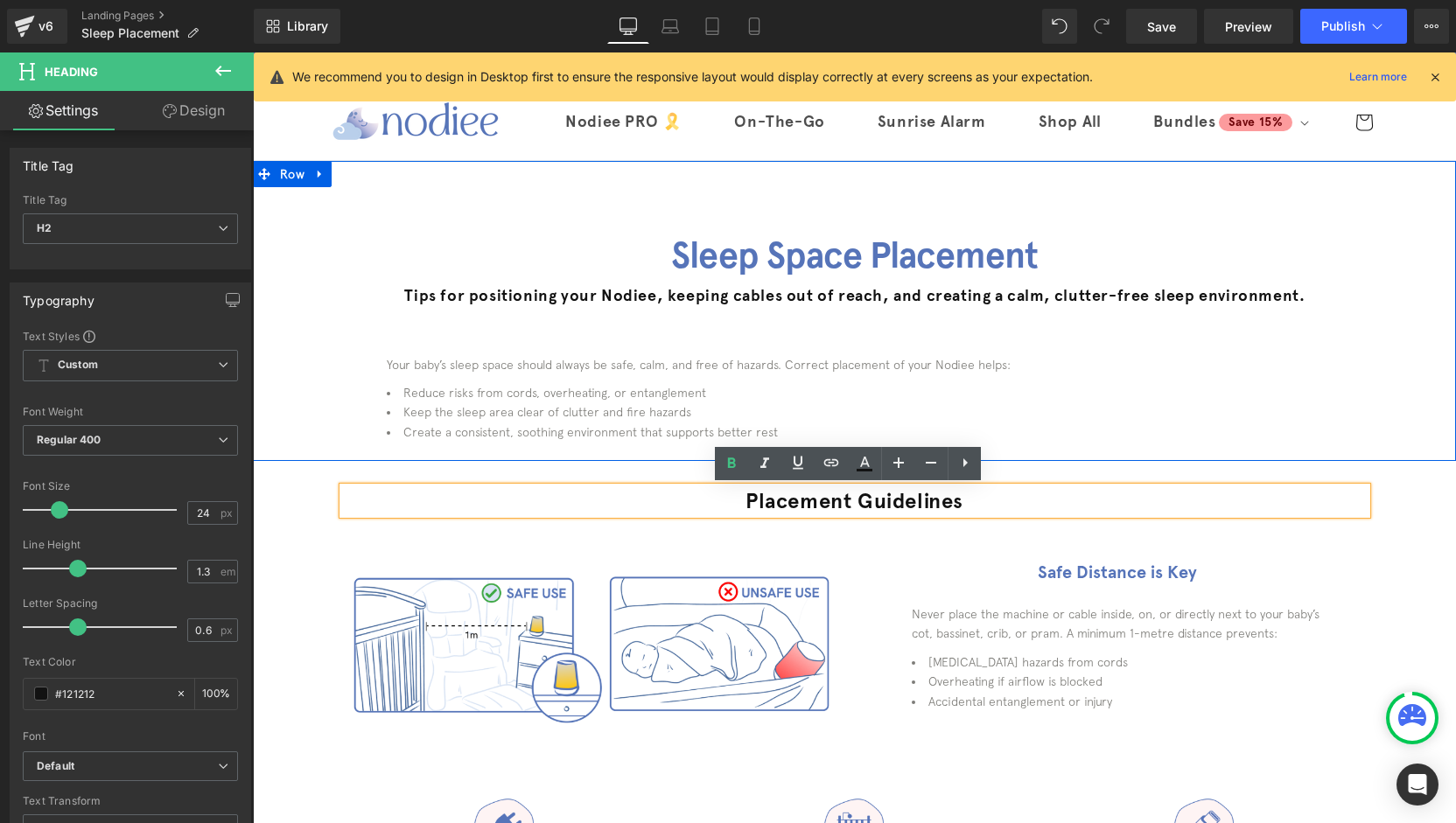
click at [1417, 202] on div "Sleep Space Placement Heading Tips for positioning your Nodiee, keeping cables …" at bounding box center [853, 311] width 1203 height 300
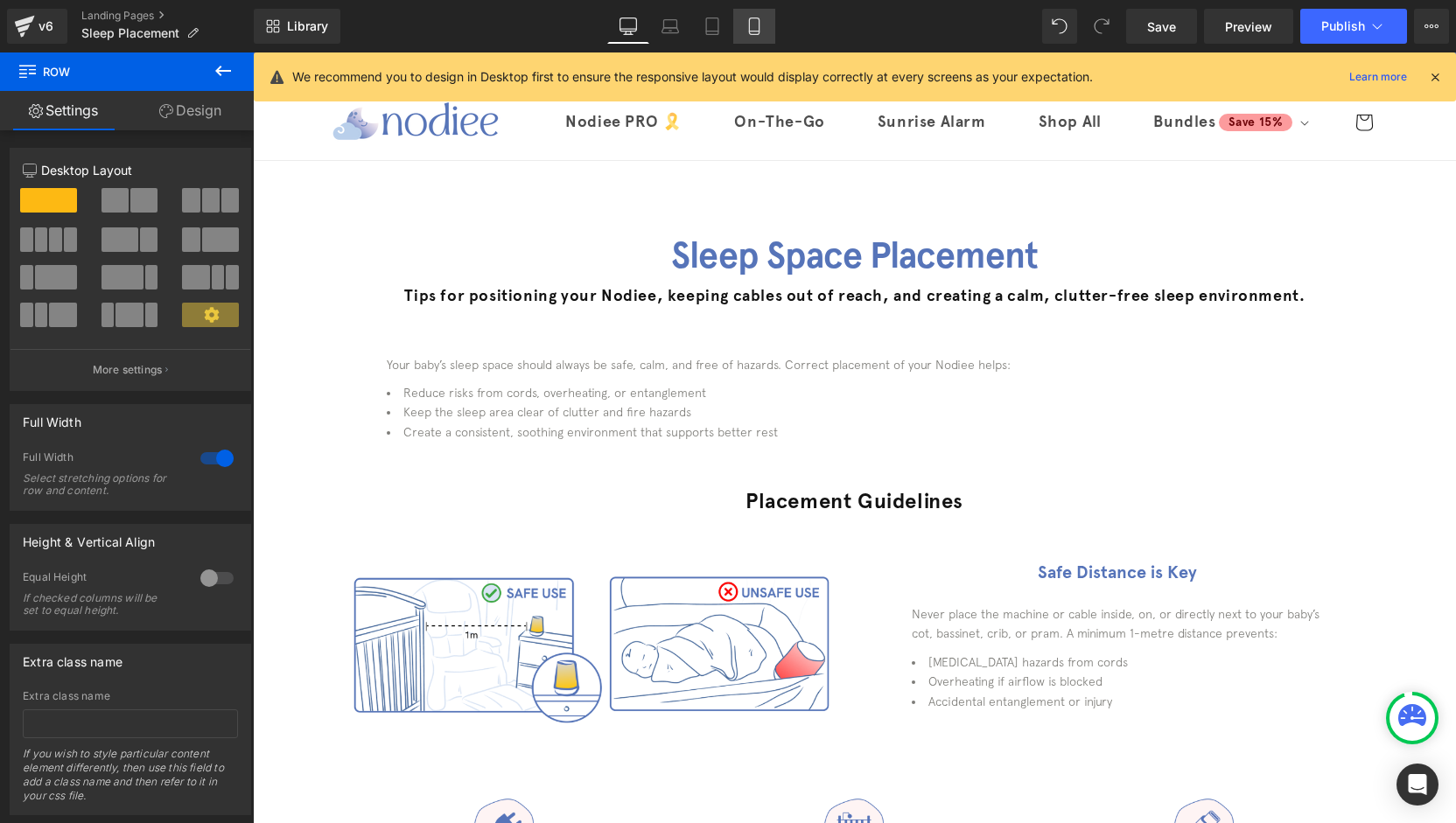
click at [752, 21] on icon at bounding box center [754, 27] width 18 height 18
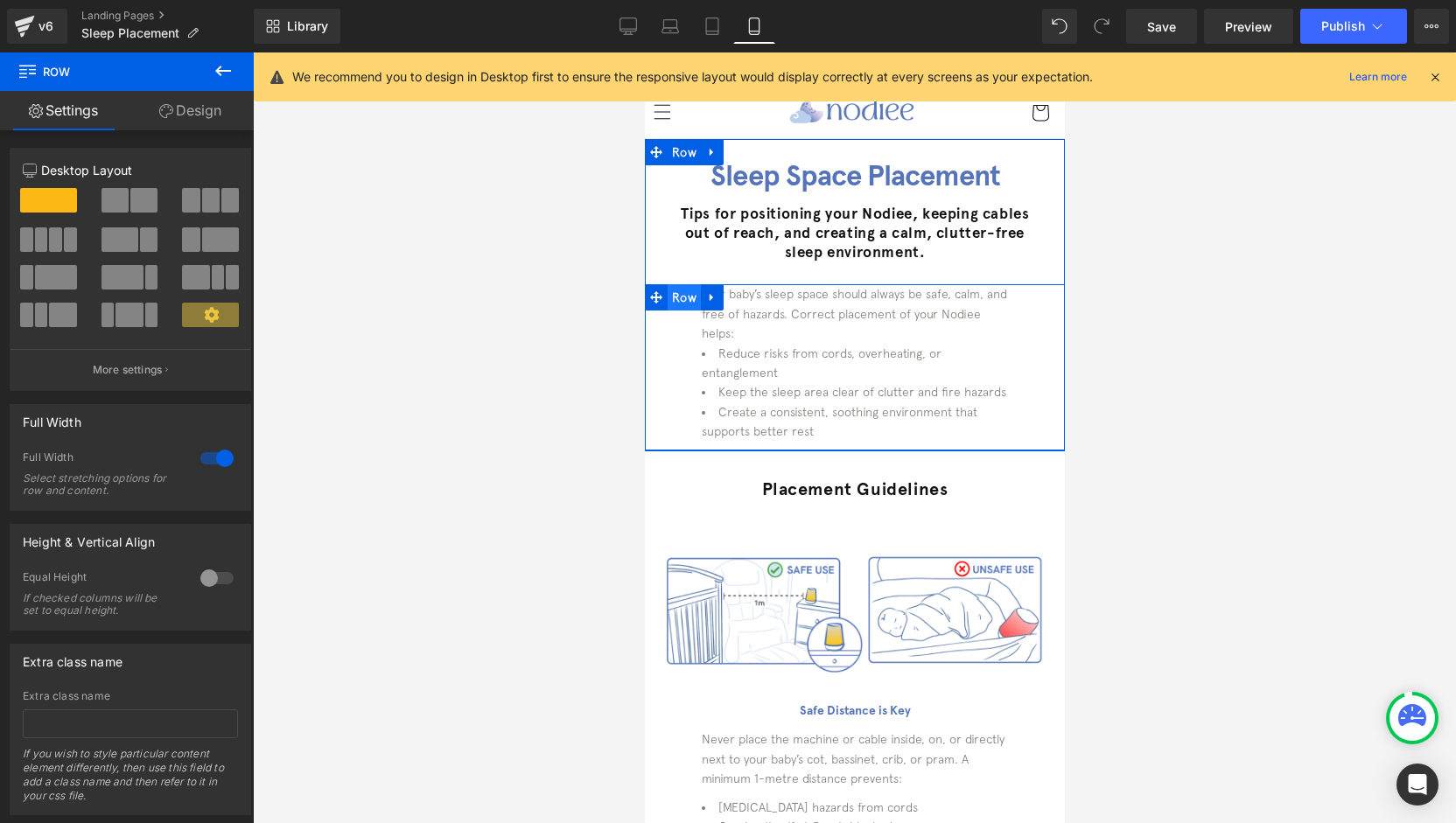
click at [667, 300] on span "Row" at bounding box center [682, 297] width 33 height 26
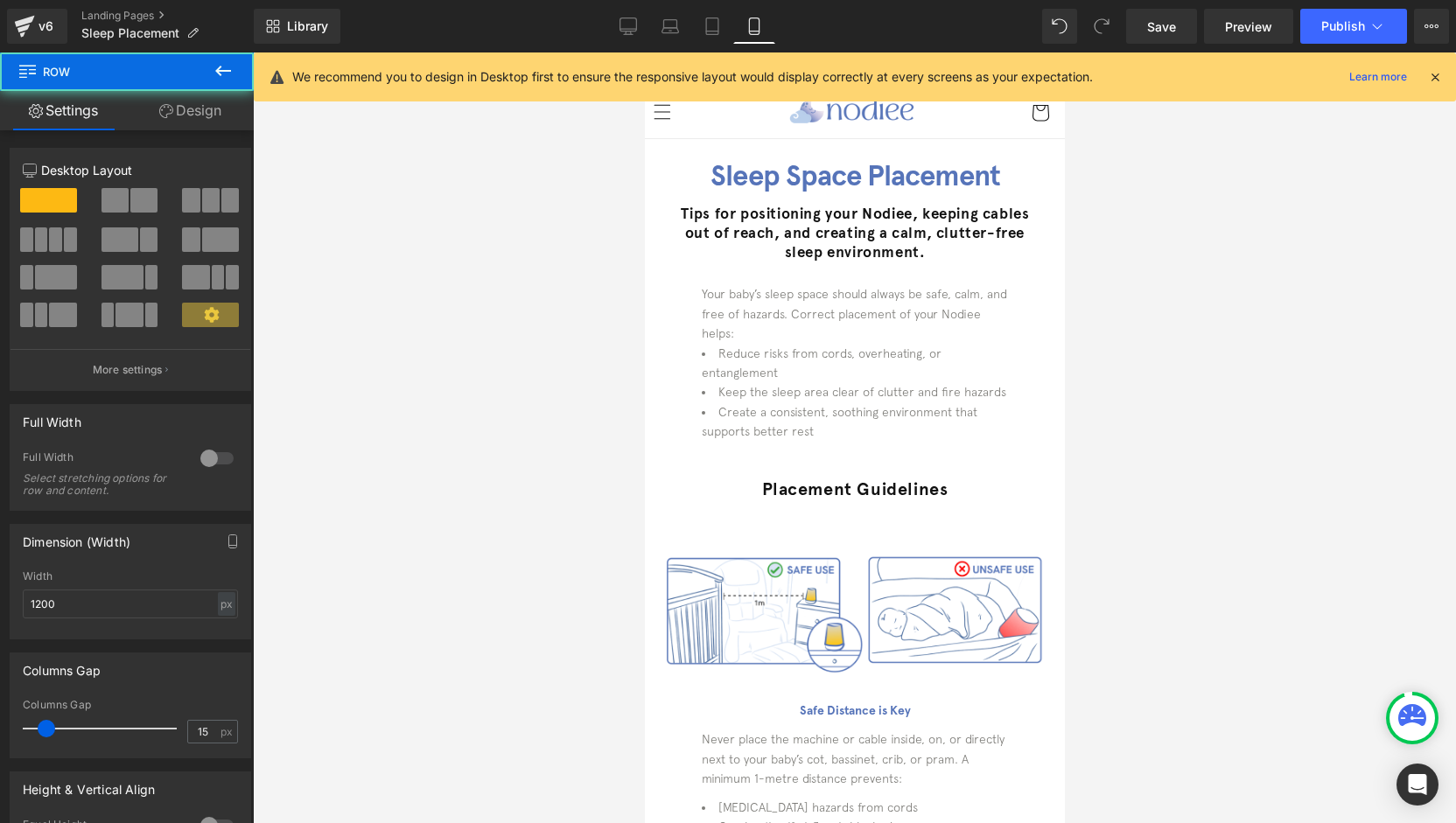
click at [223, 102] on link "Design" at bounding box center [191, 111] width 127 height 39
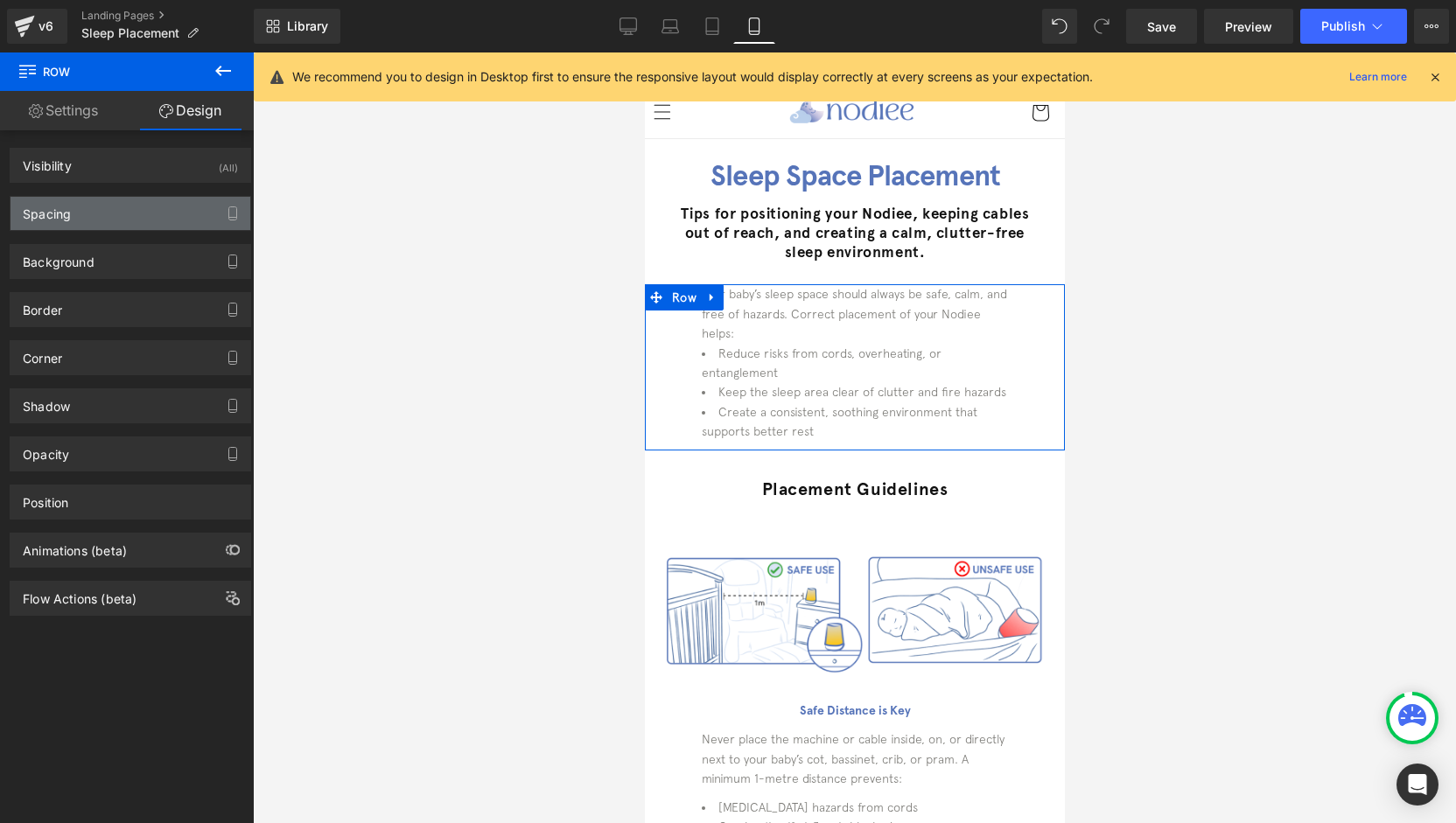
click at [112, 210] on div "Spacing" at bounding box center [131, 213] width 240 height 33
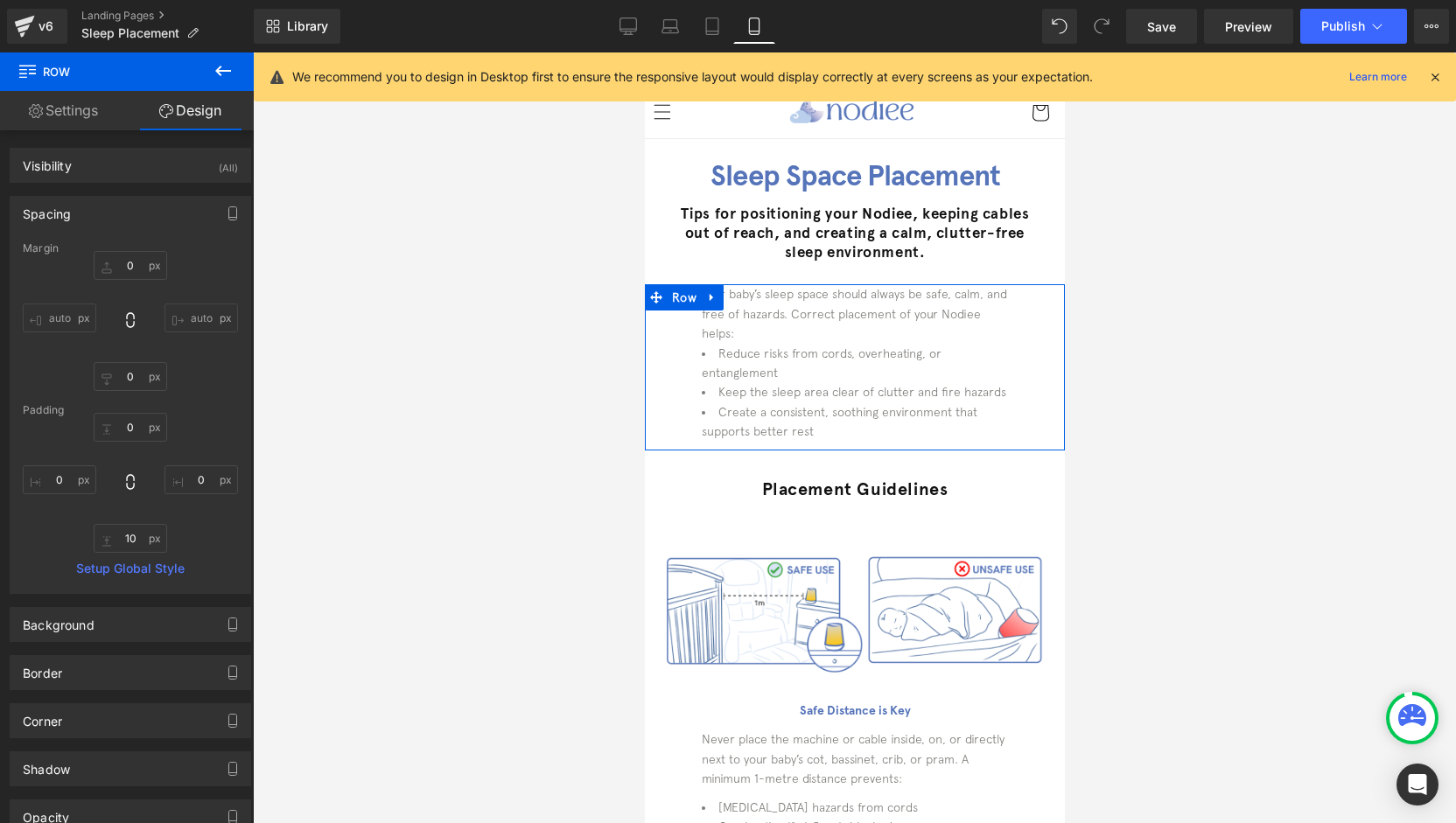
click at [112, 210] on div "Spacing" at bounding box center [131, 213] width 240 height 33
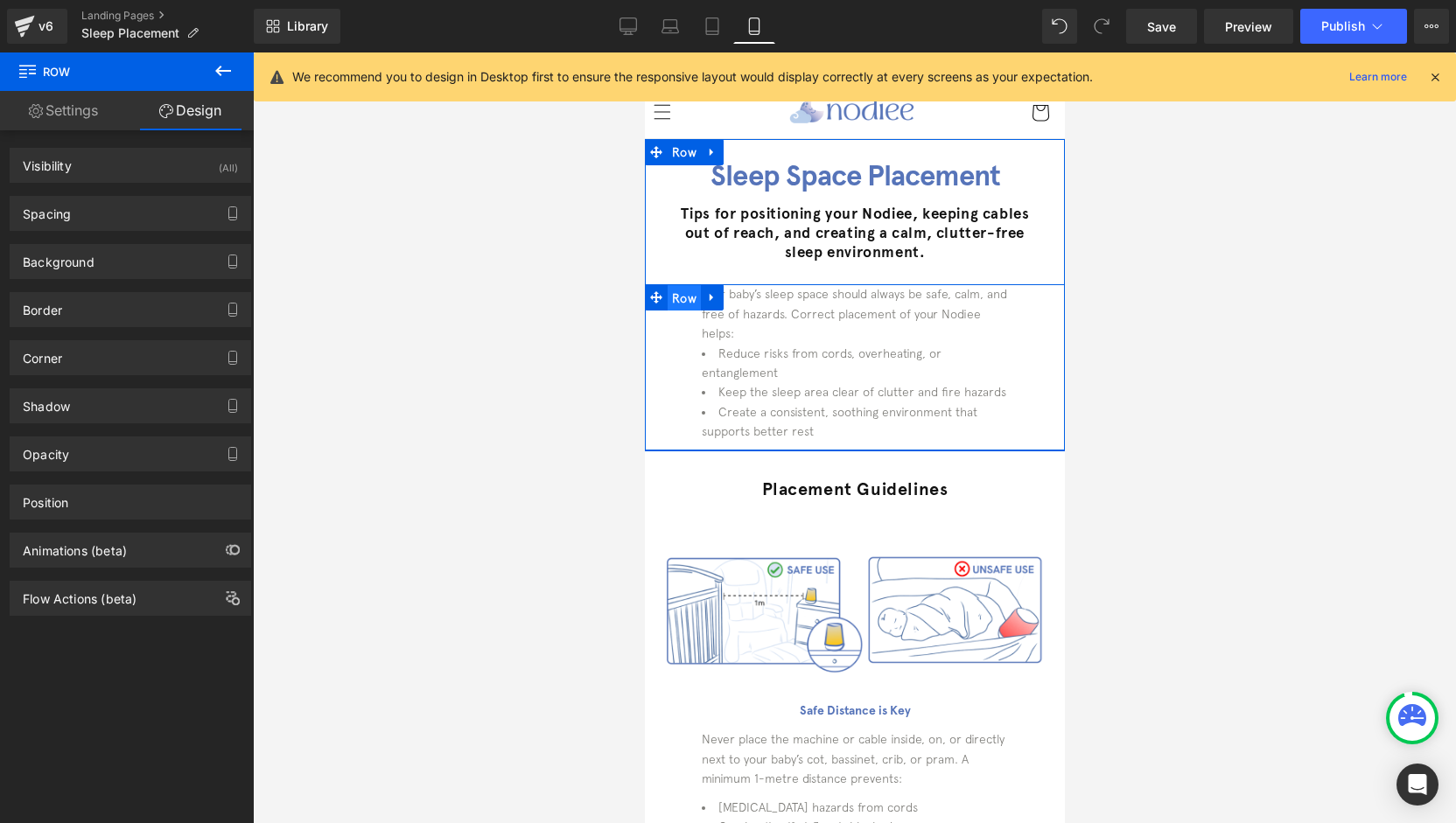
click at [666, 304] on span "Row" at bounding box center [682, 298] width 33 height 26
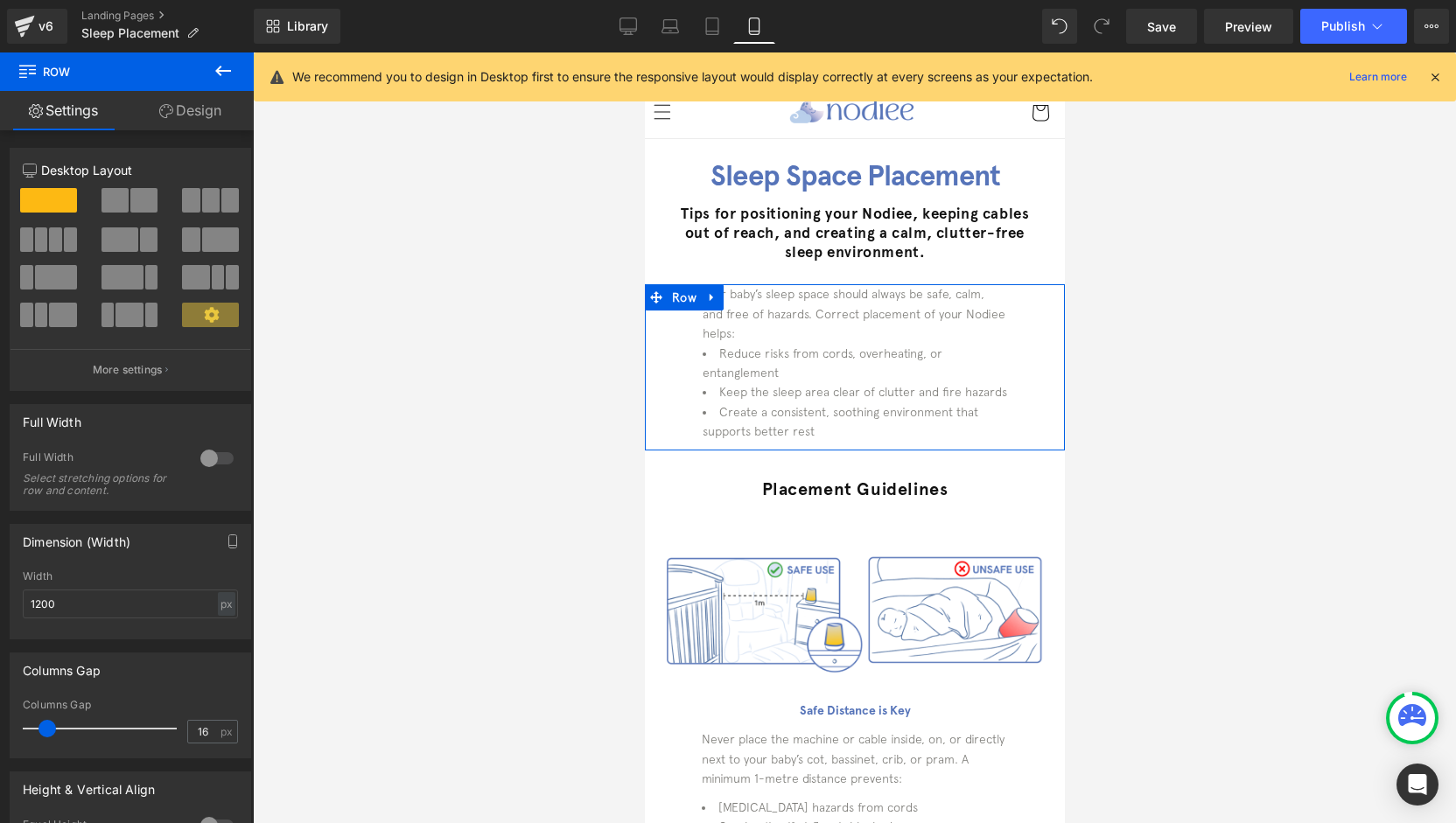
type input "15"
click at [44, 728] on span at bounding box center [47, 729] width 18 height 18
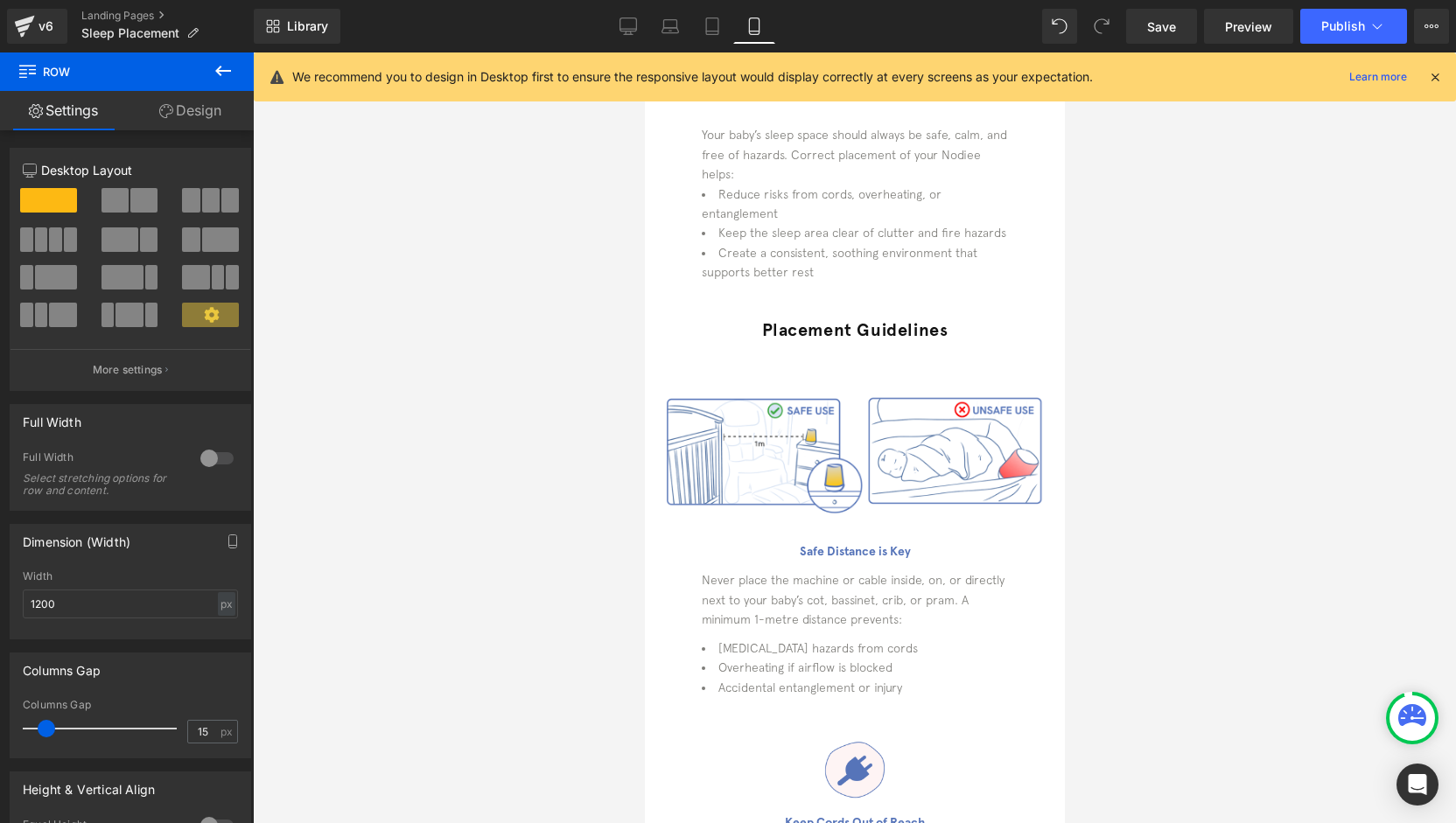
scroll to position [262, 0]
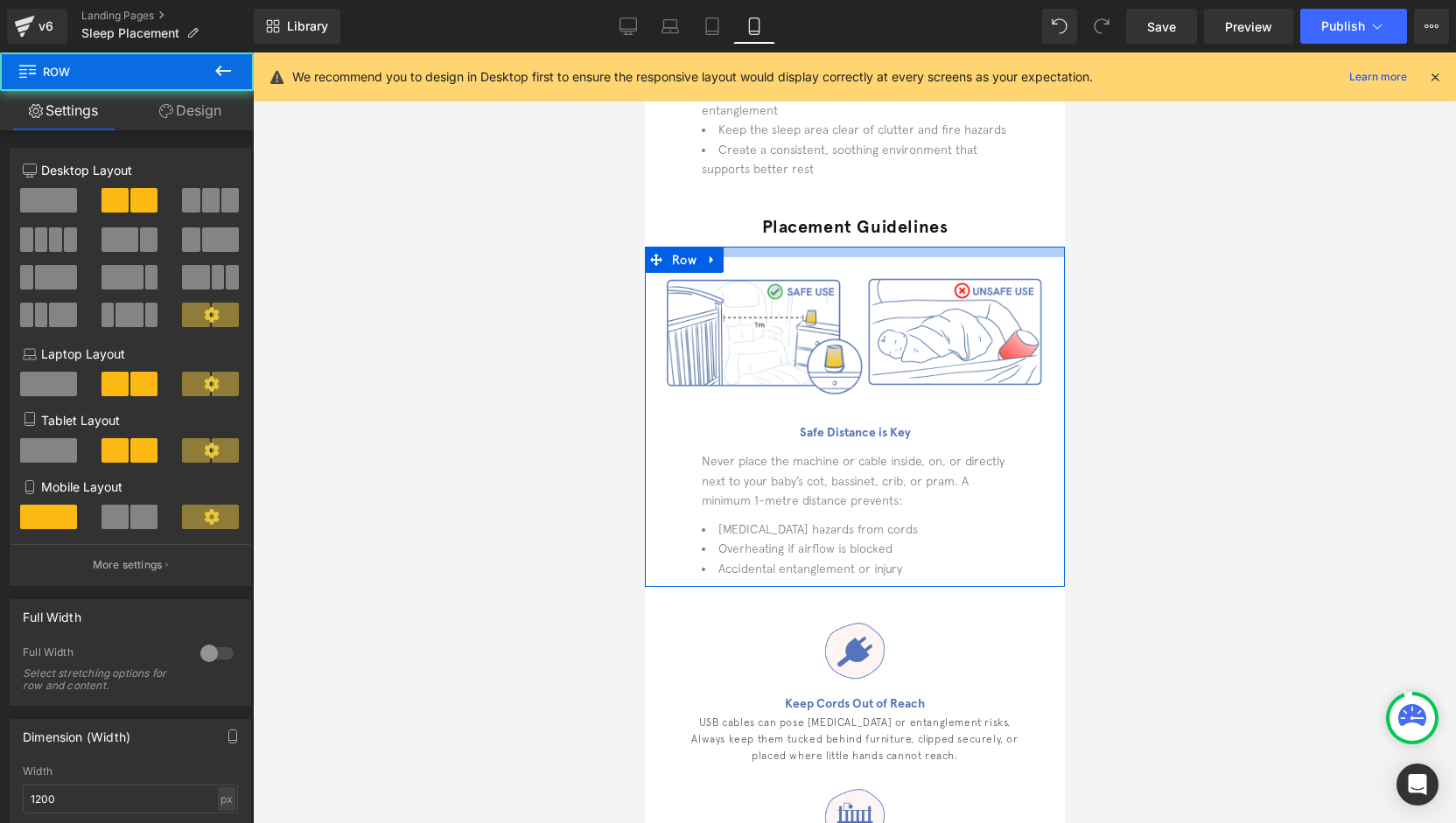
click at [860, 252] on div at bounding box center [853, 253] width 420 height 11
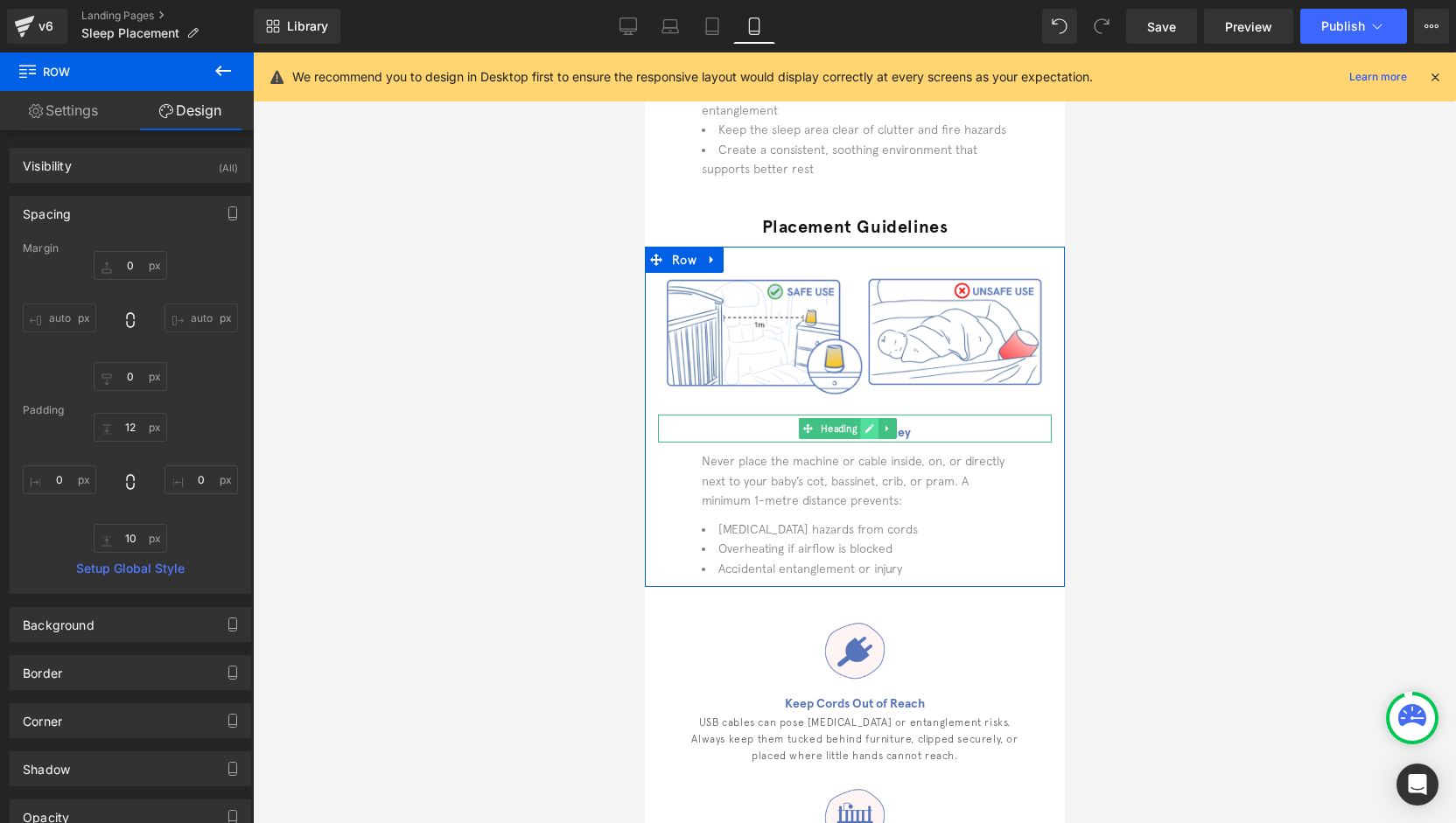
click at [871, 430] on link at bounding box center [869, 428] width 19 height 21
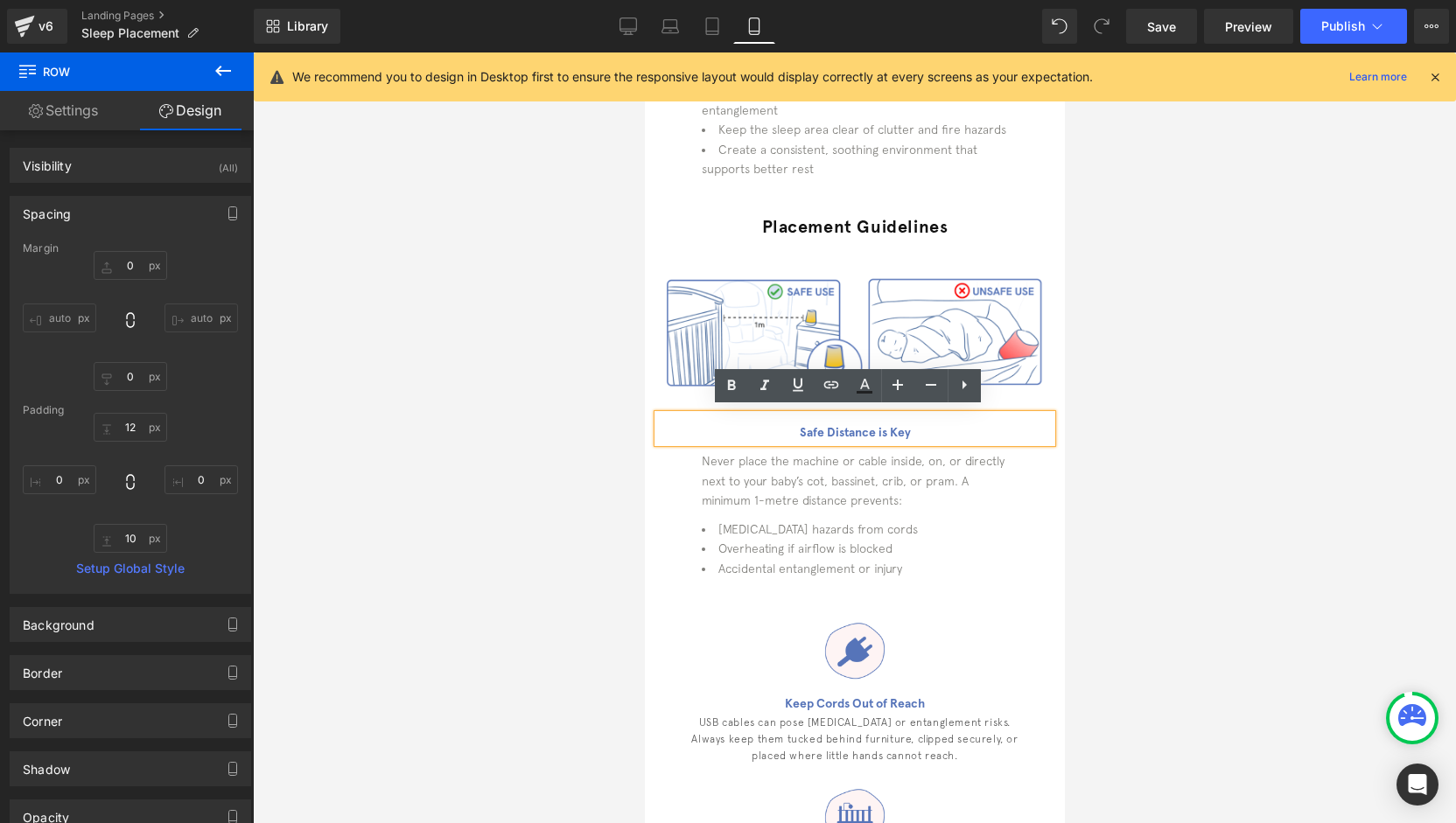
click at [871, 430] on h1 "Safe Distance is Key" at bounding box center [854, 433] width 394 height 20
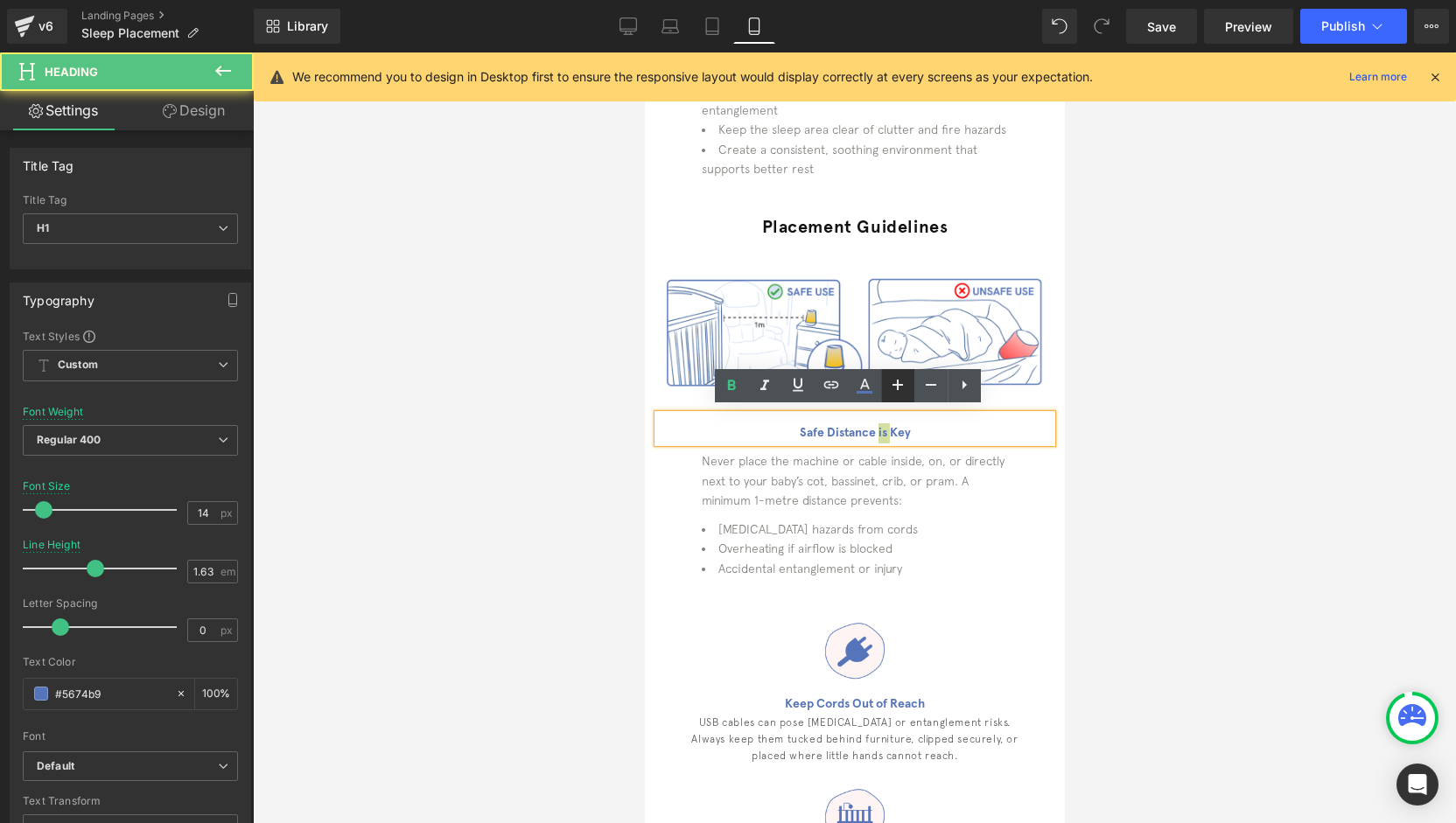
click at [901, 388] on icon at bounding box center [897, 384] width 21 height 21
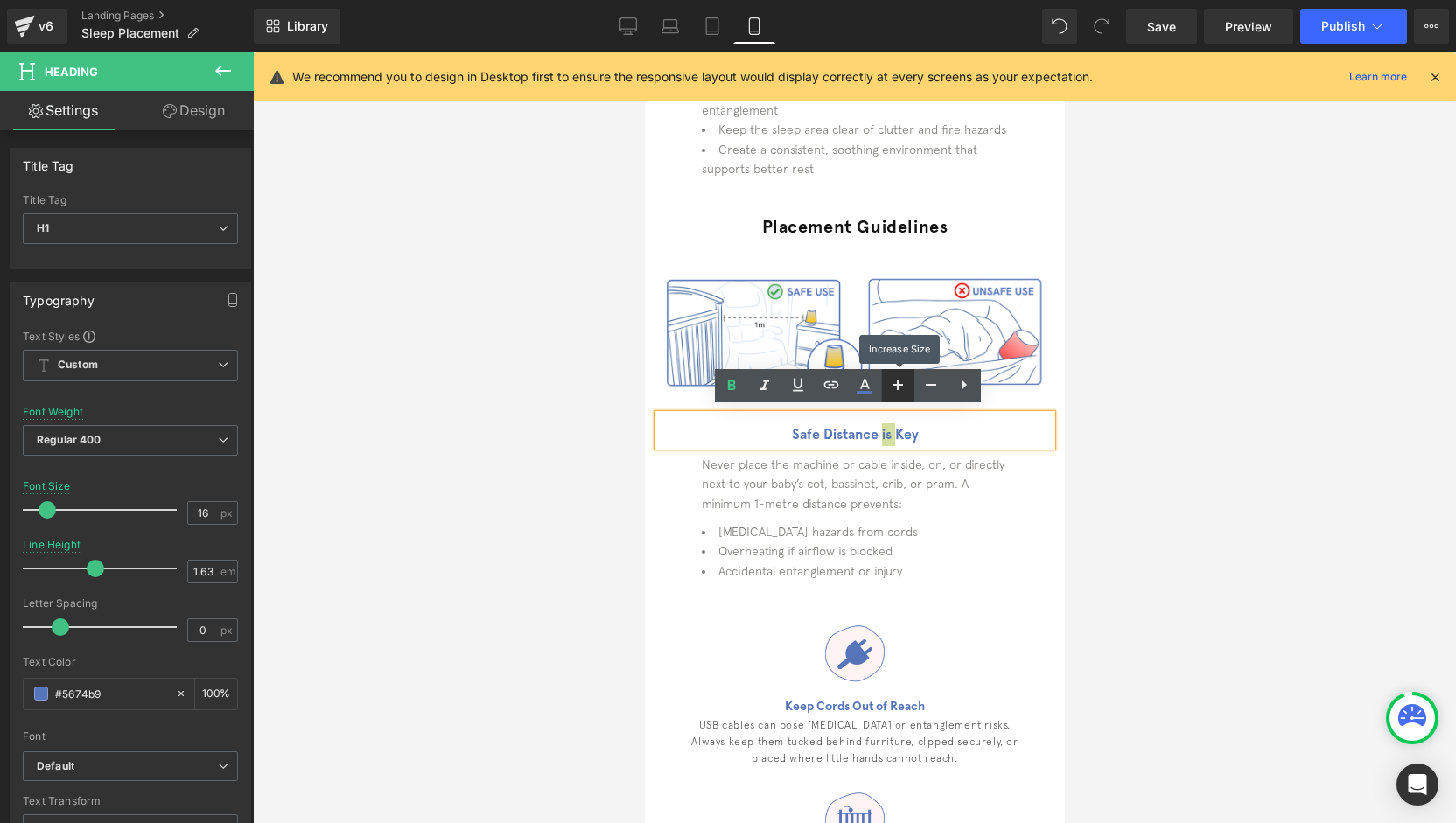
click at [901, 388] on icon at bounding box center [897, 384] width 21 height 21
type input "18"
click at [957, 430] on h1 "Safe Distance is Key" at bounding box center [854, 436] width 394 height 25
click at [1157, 458] on div at bounding box center [853, 438] width 1203 height 771
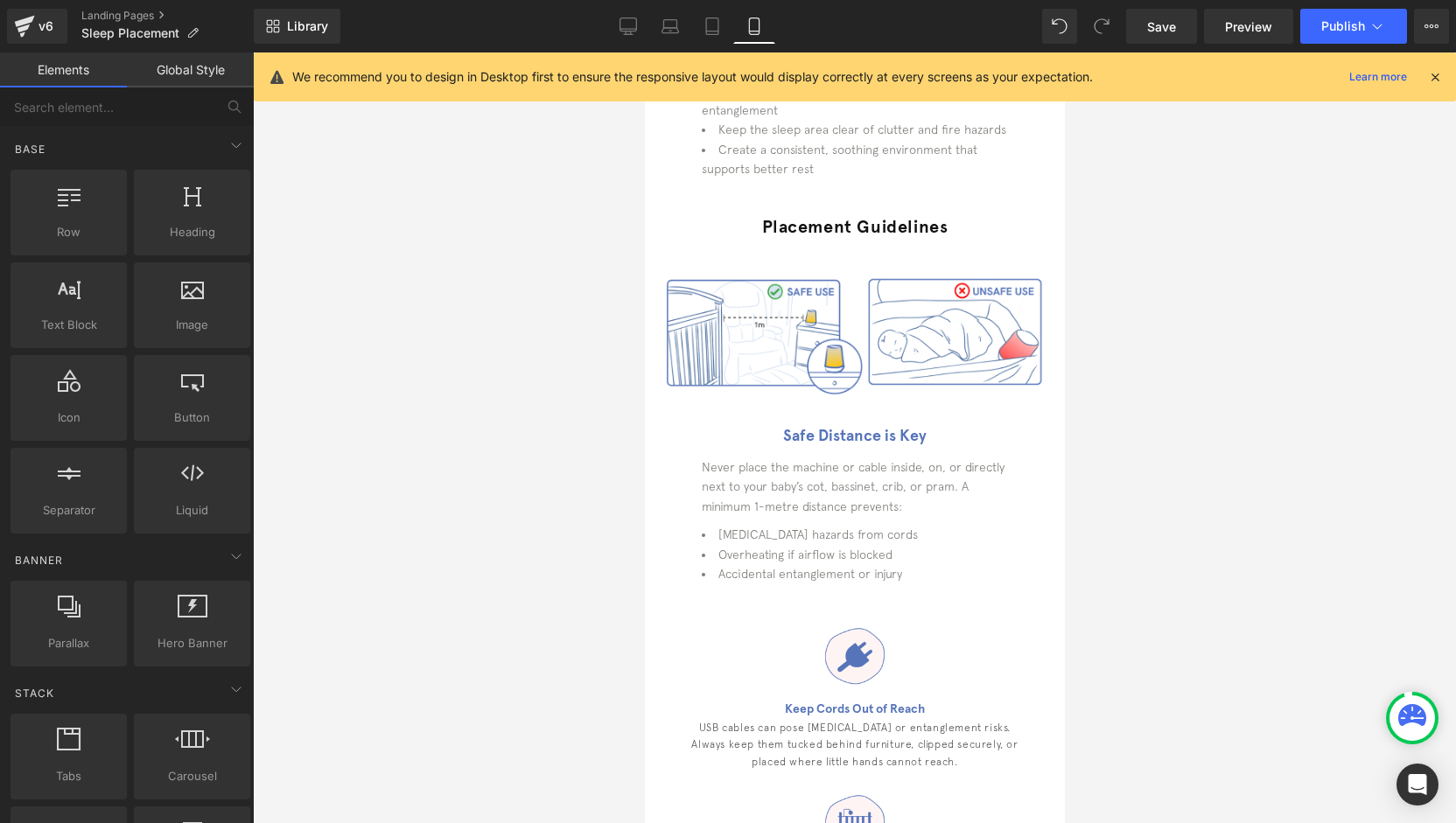
scroll to position [175, 0]
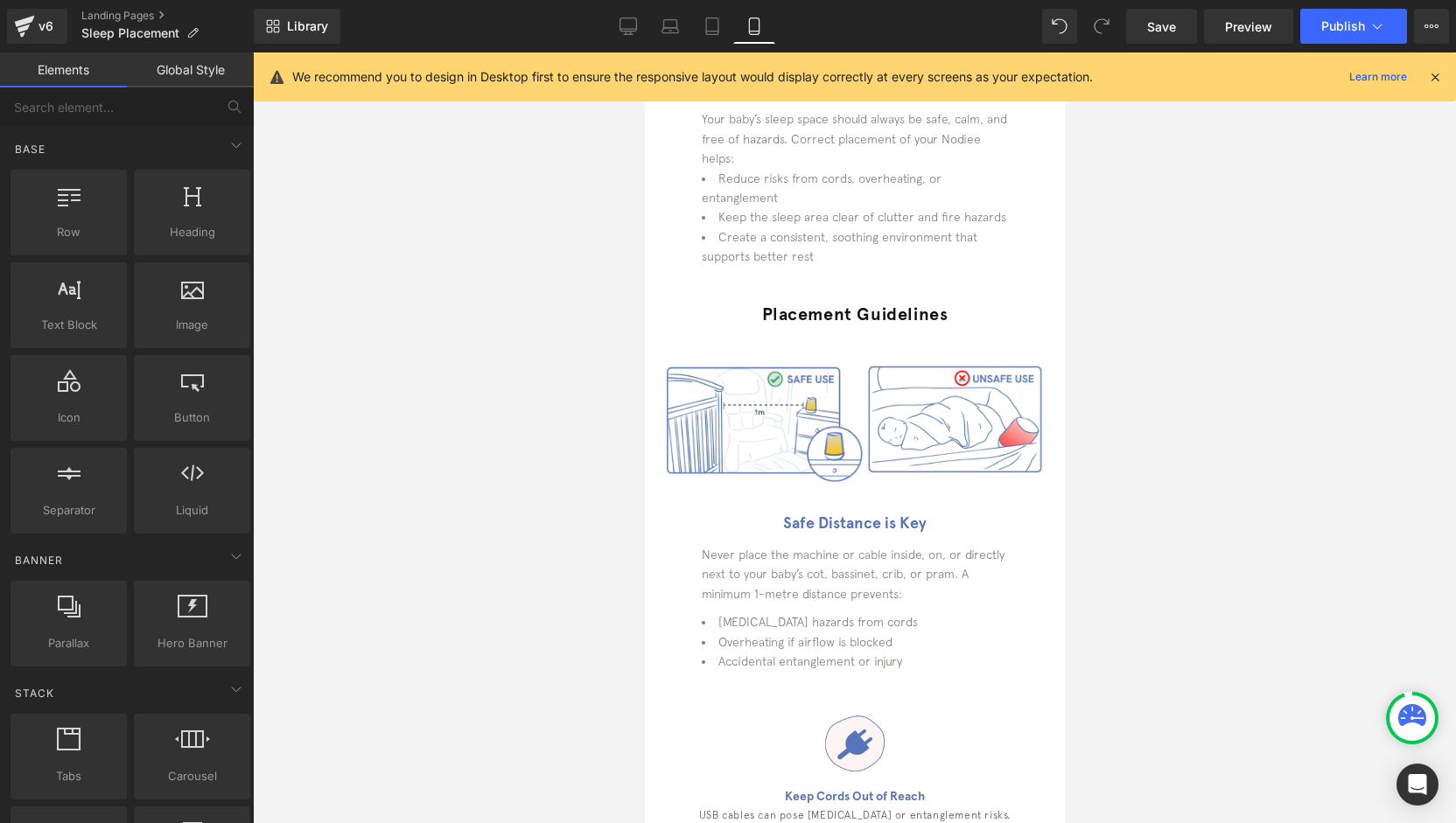
click at [923, 515] on h1 "Safe Distance is Key" at bounding box center [854, 524] width 394 height 25
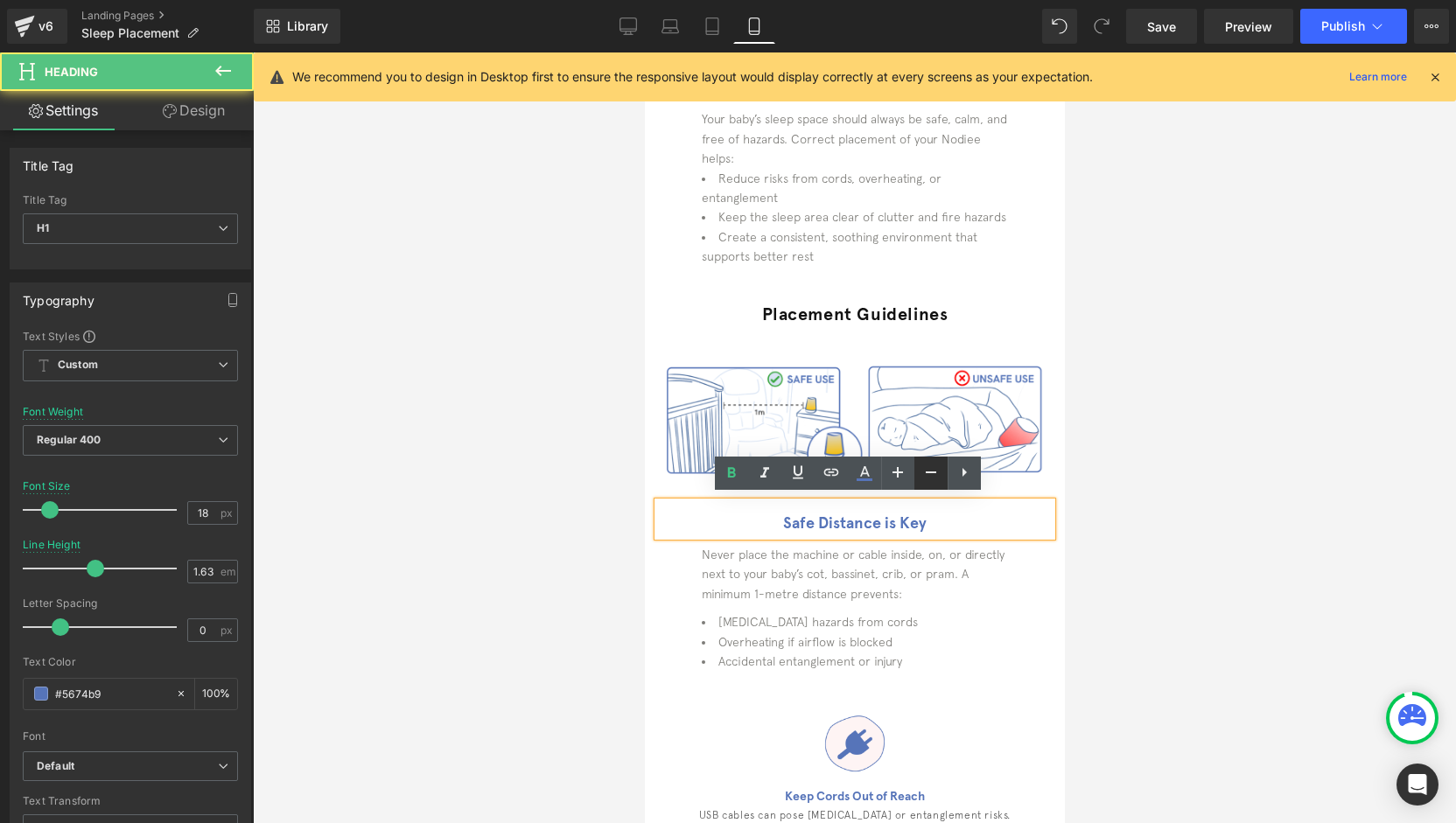
click at [929, 478] on icon at bounding box center [930, 472] width 21 height 21
type input "14"
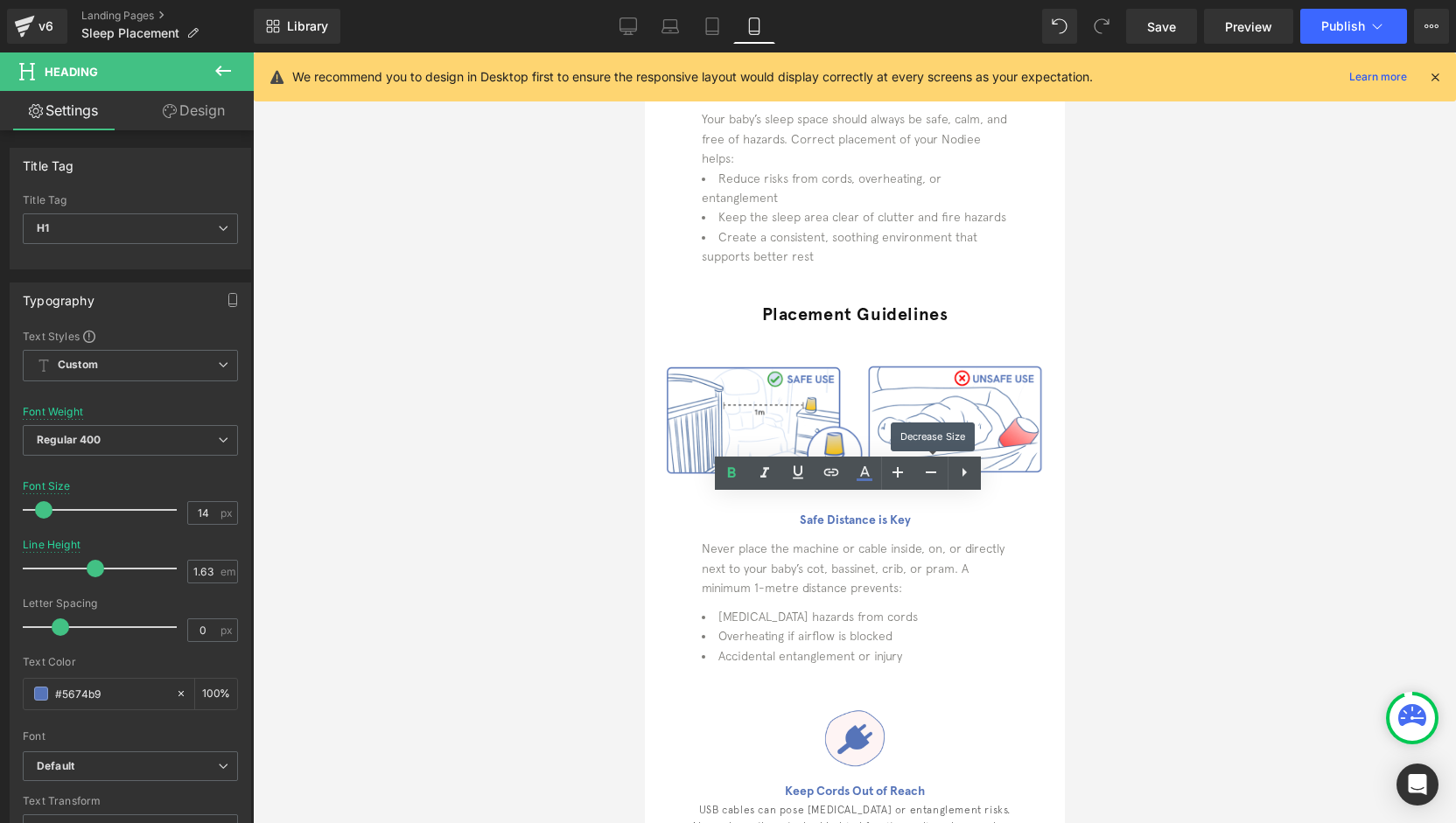
click at [1122, 507] on div at bounding box center [853, 438] width 1203 height 771
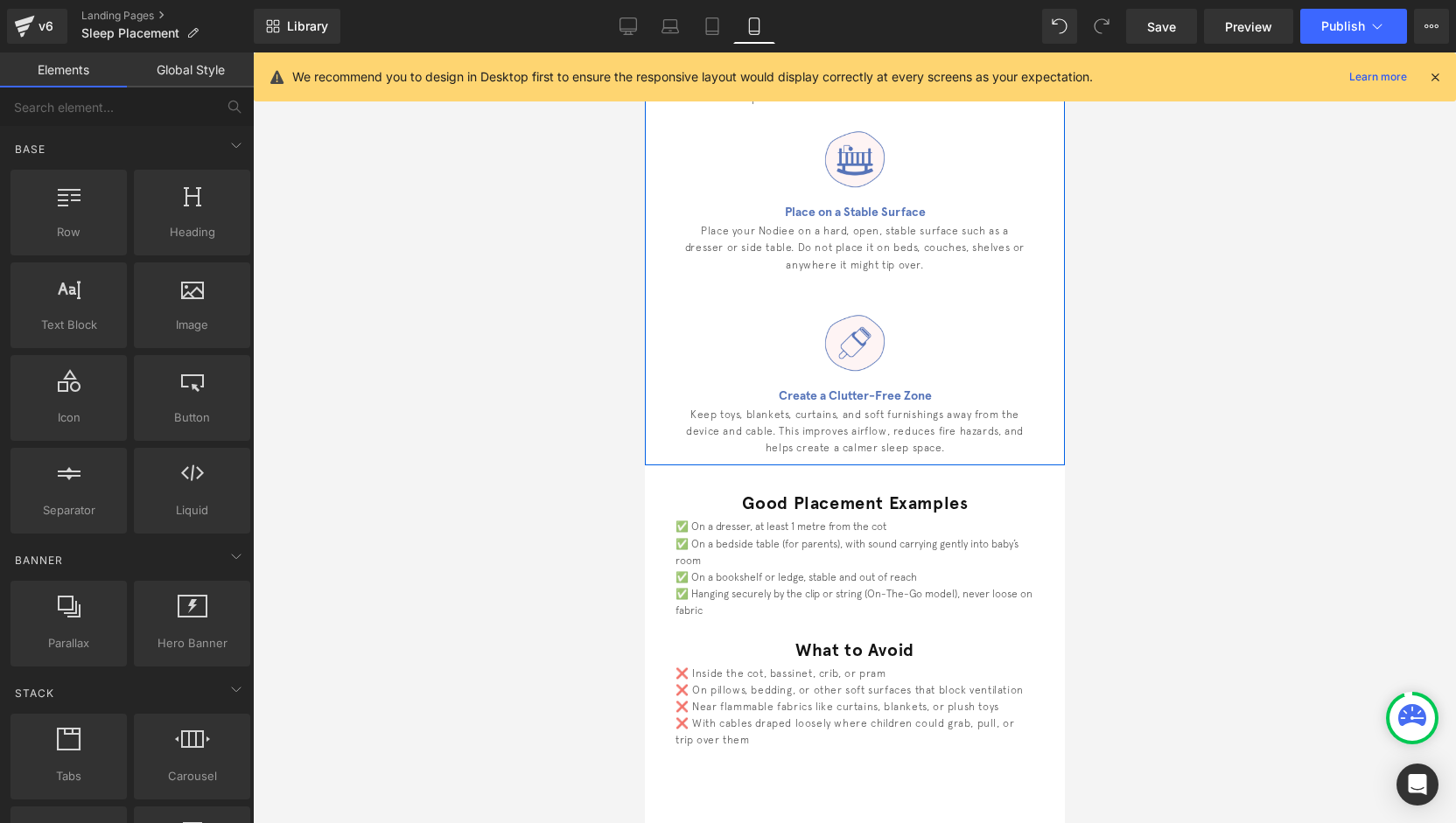
scroll to position [963, 0]
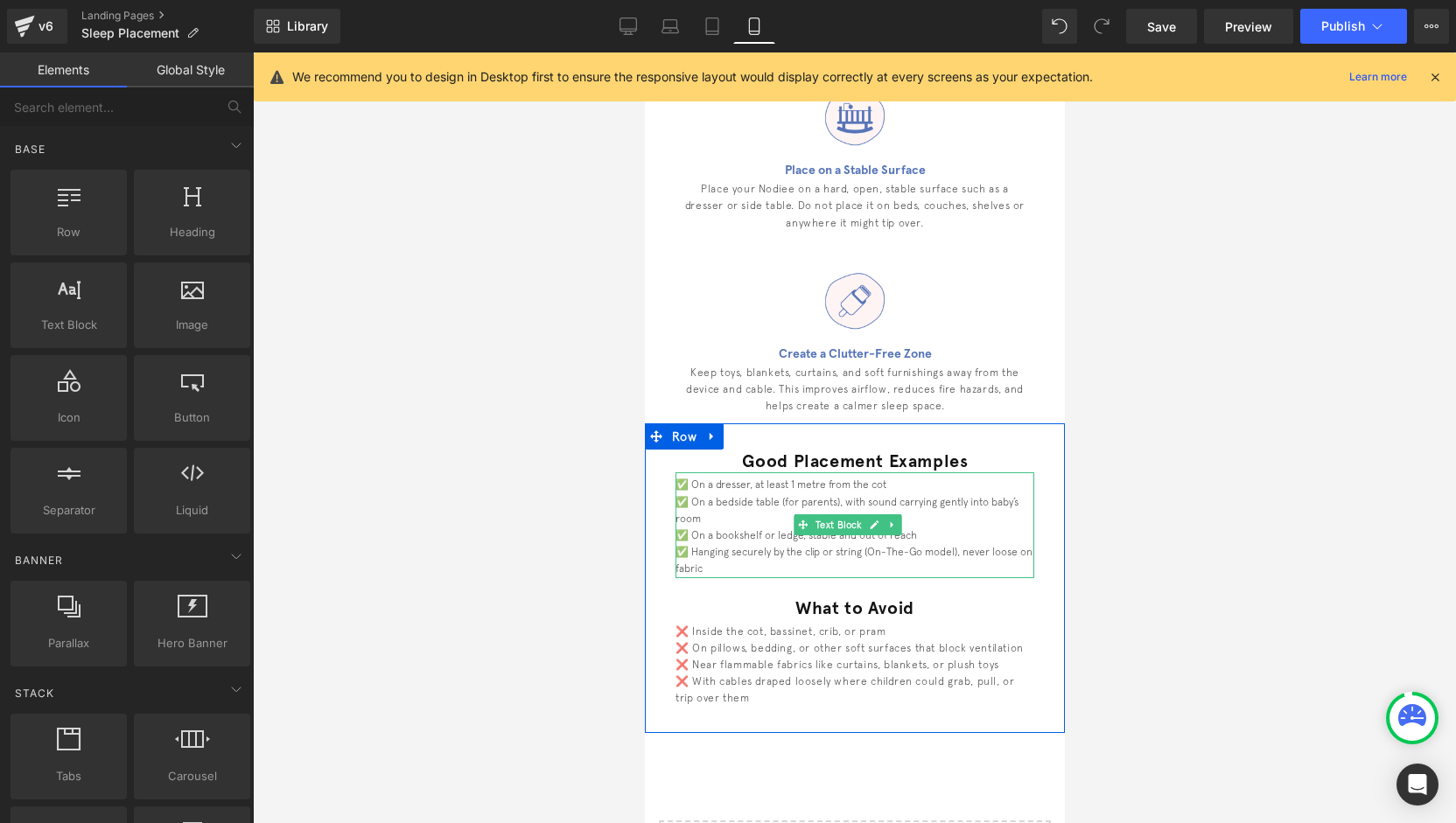
click at [827, 496] on span "✅ On a bedside table (for parents), with sound carrying gently into baby’s room" at bounding box center [845, 510] width 343 height 29
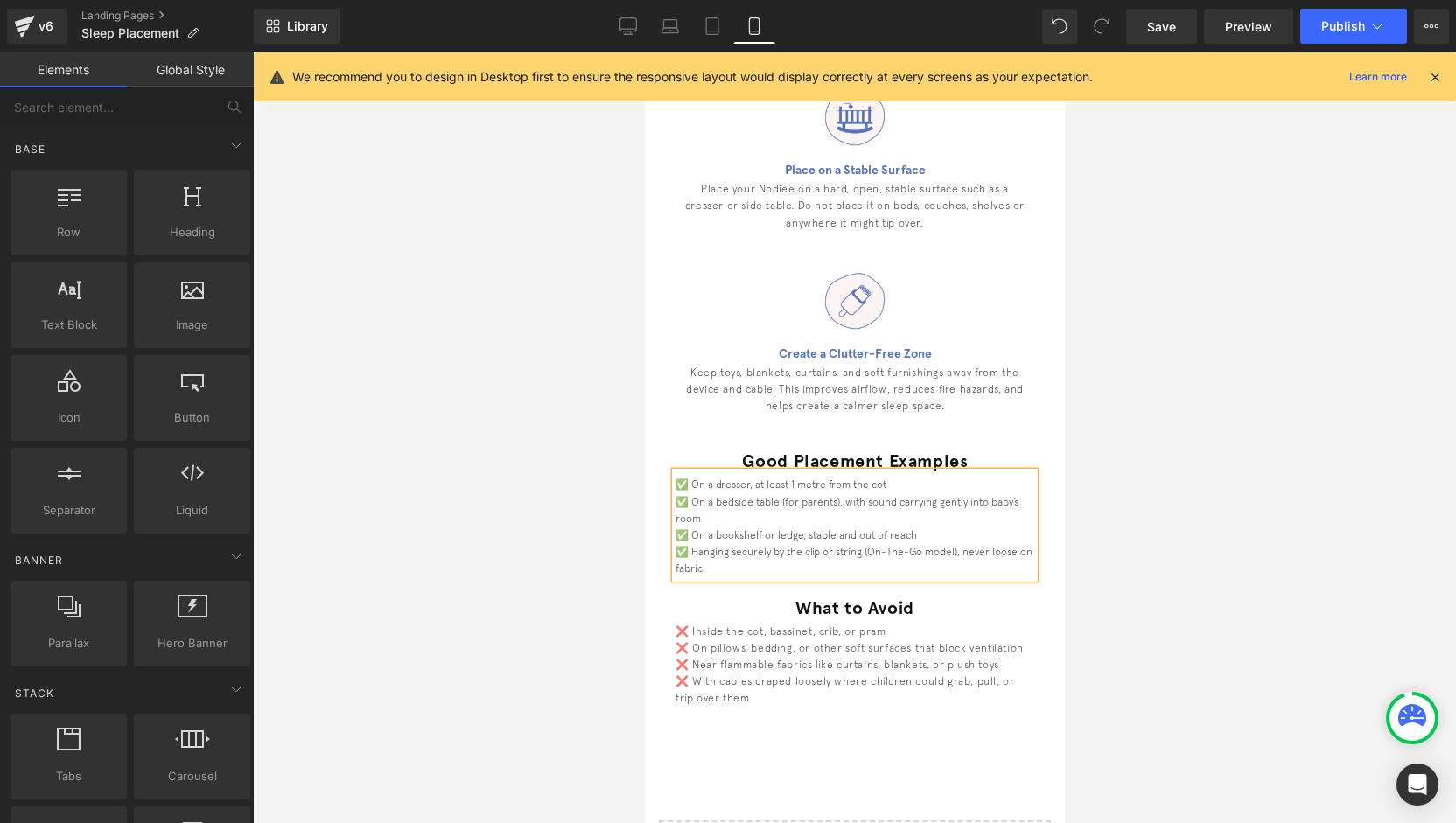
click at [582, 641] on div at bounding box center [853, 438] width 1203 height 771
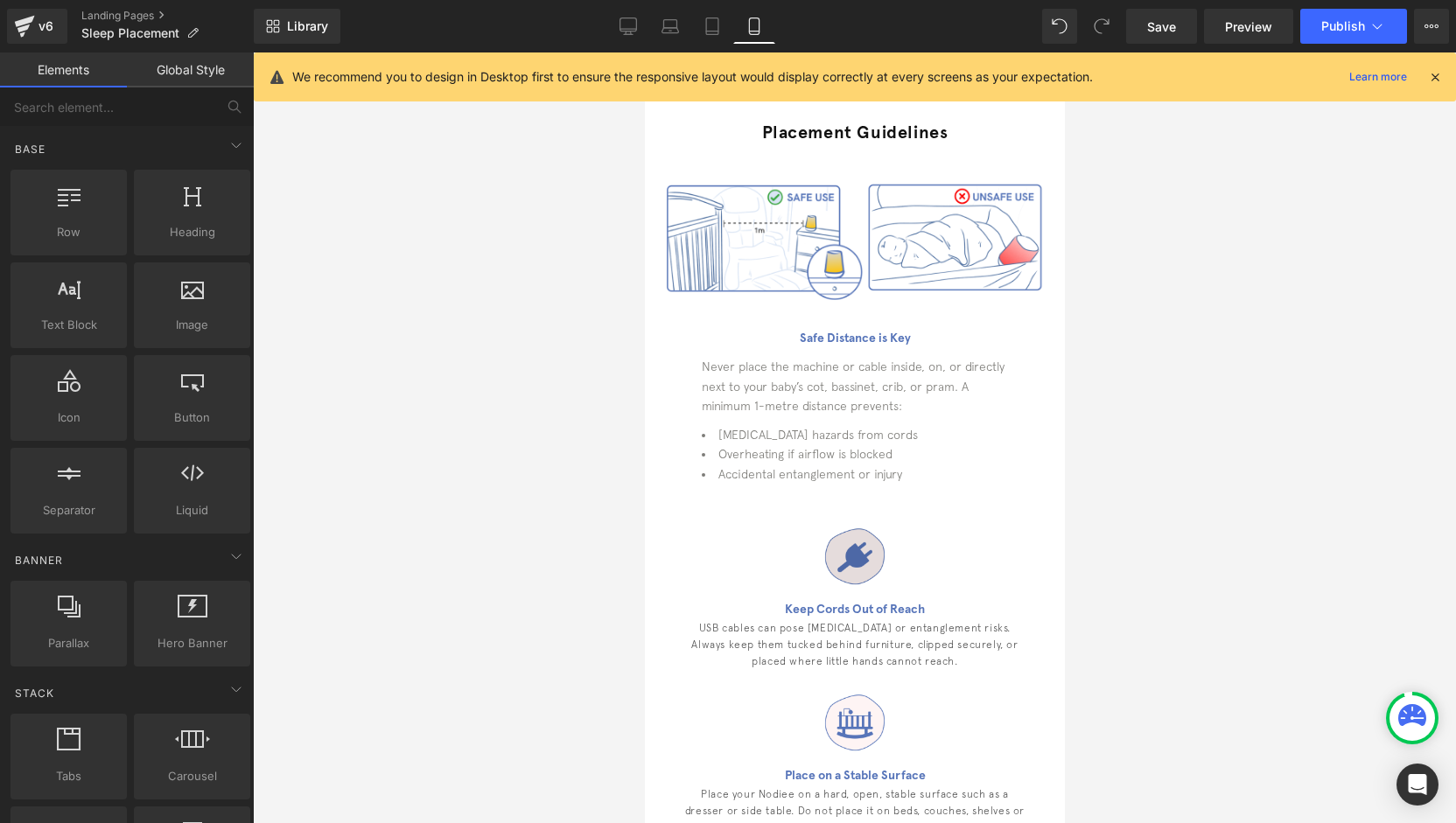
scroll to position [350, 0]
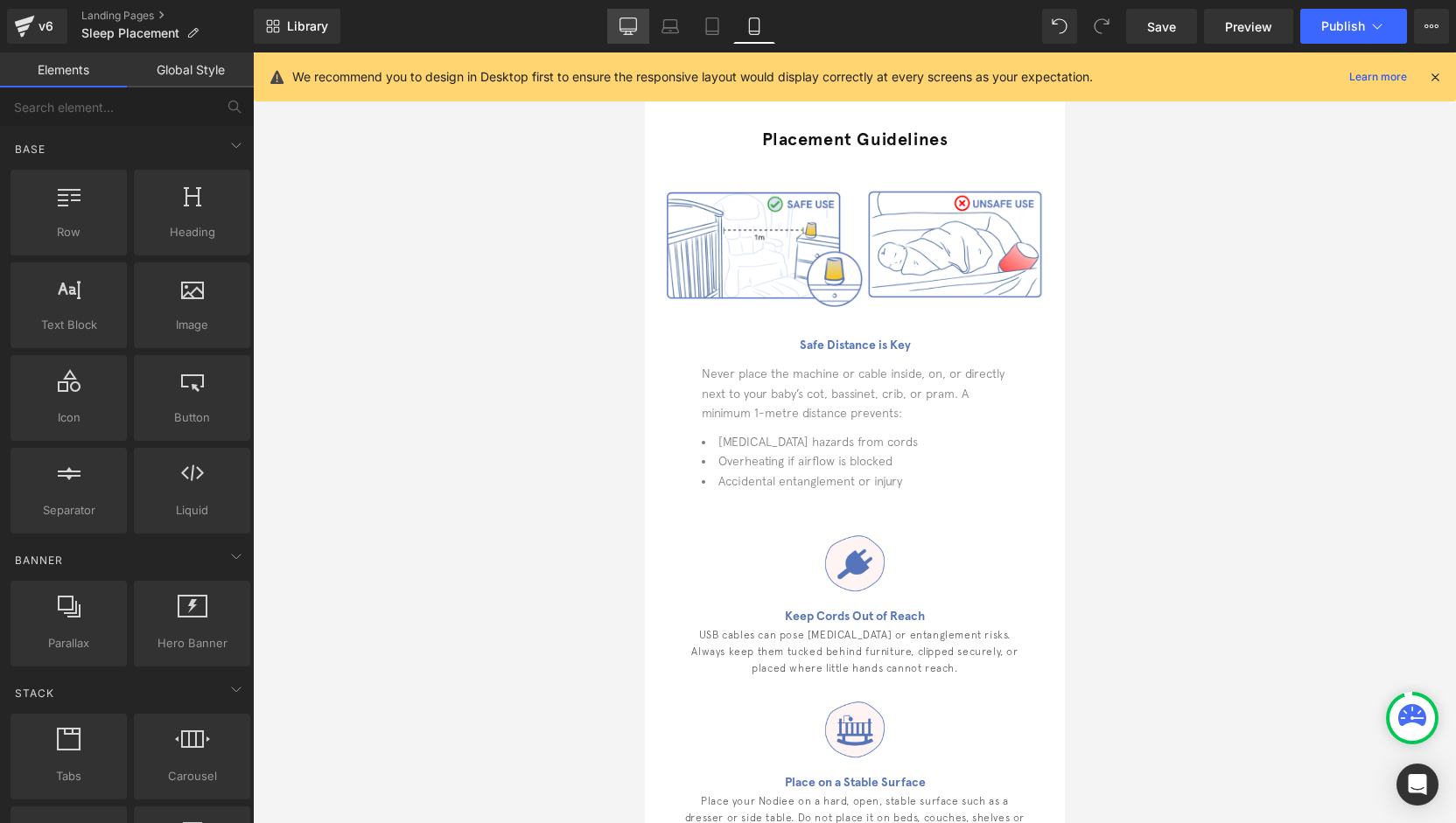
click at [622, 26] on icon at bounding box center [629, 27] width 18 height 18
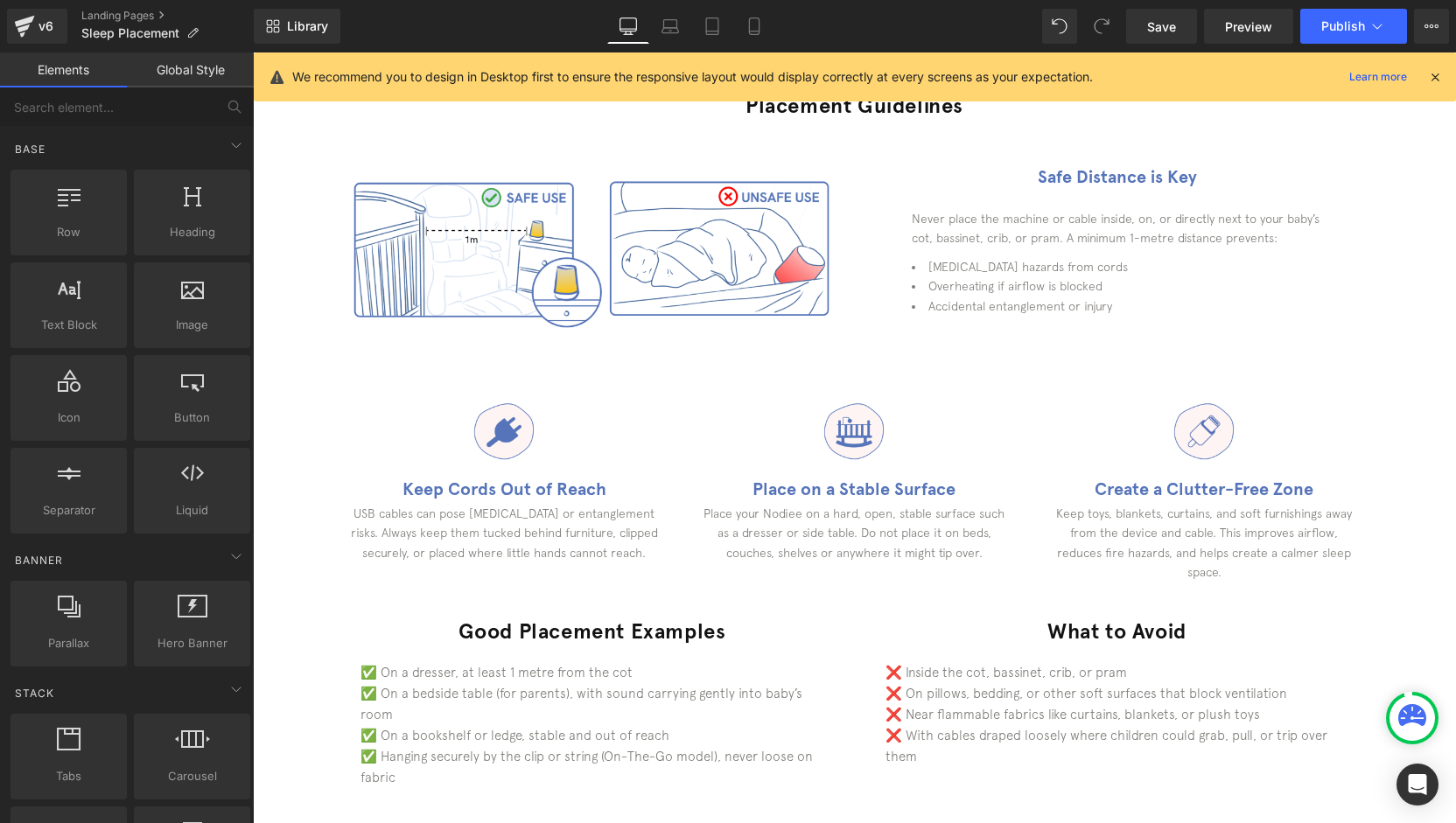
scroll to position [321, 0]
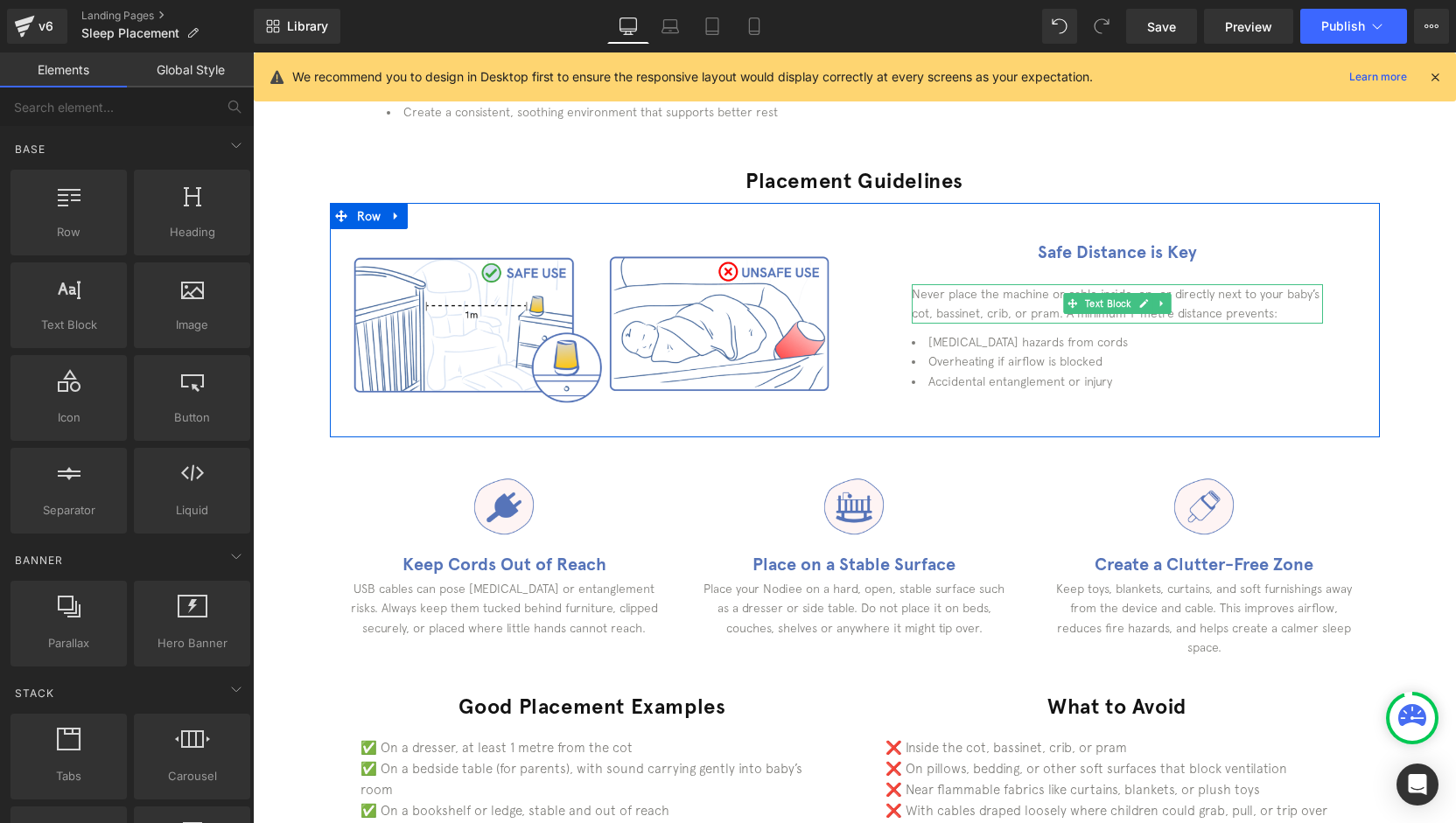
click at [1291, 291] on p "Never place the machine or cable inside, on, or directly next to your baby’s co…" at bounding box center [1117, 304] width 411 height 39
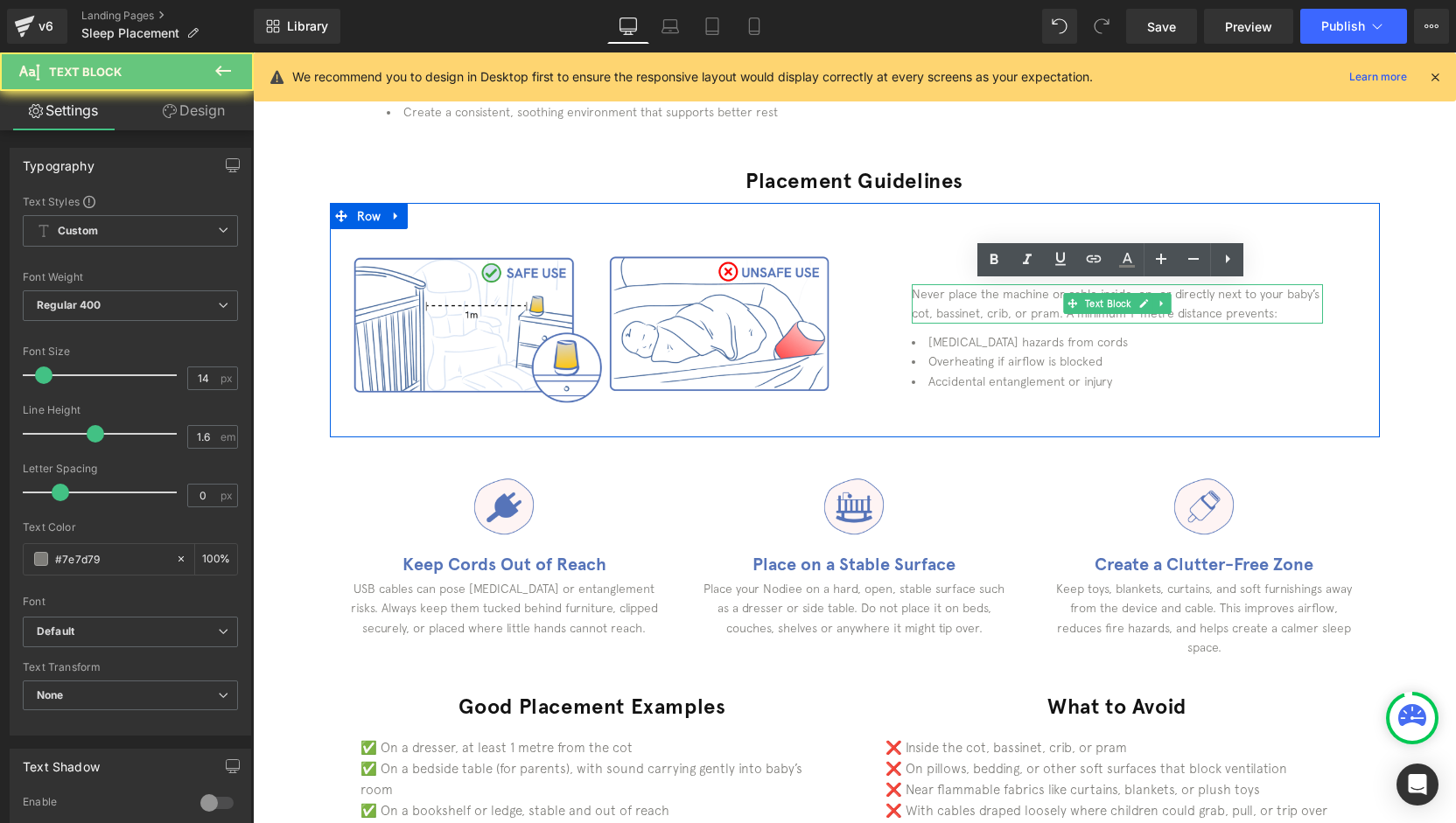
click at [1291, 291] on p "Never place the machine or cable inside, on, or directly next to your baby’s co…" at bounding box center [1117, 304] width 411 height 39
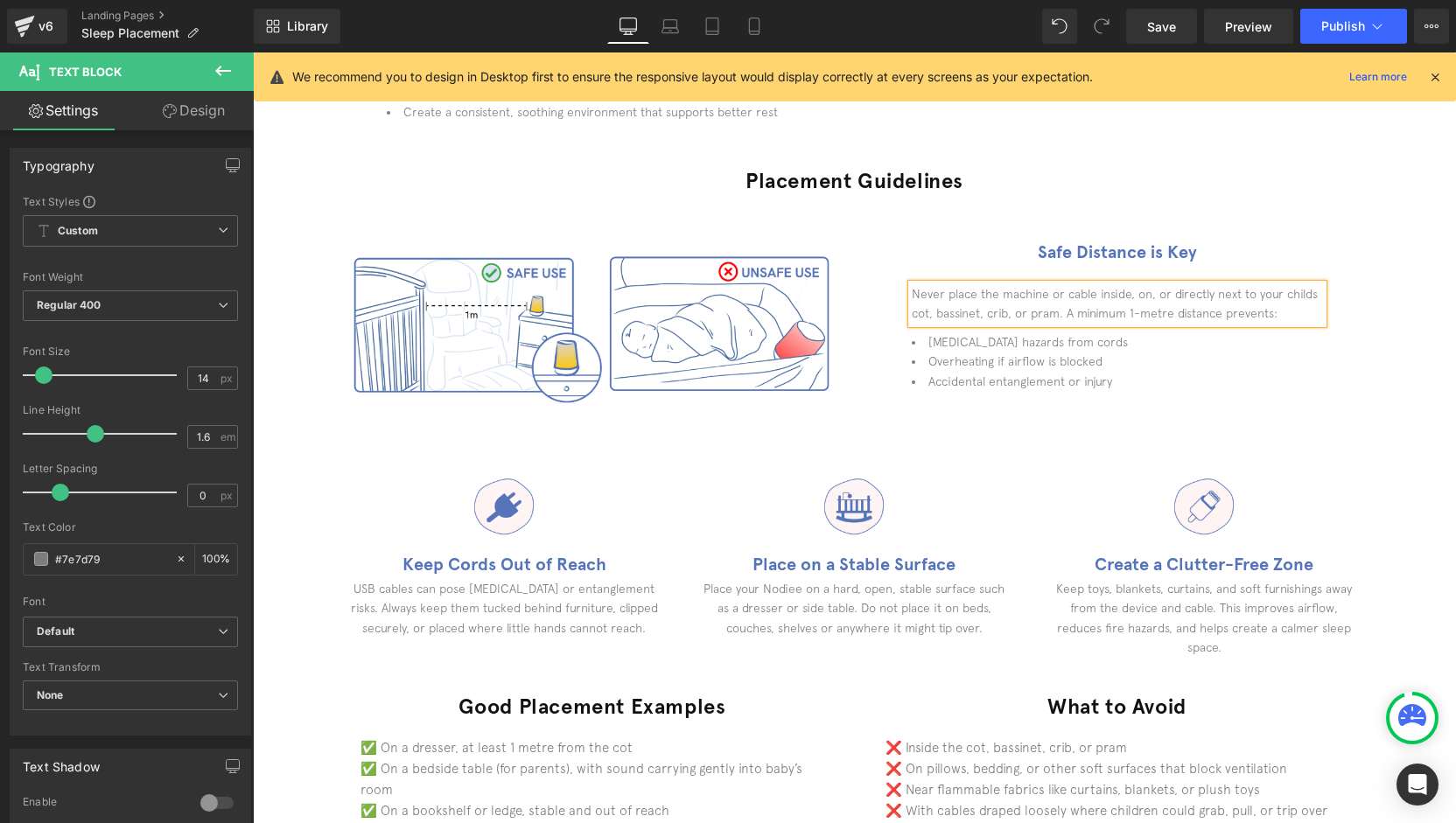
click at [1358, 300] on div "Safe Distance is Key Heading Never place the machine or cable inside, on, or di…" at bounding box center [1118, 310] width 525 height 162
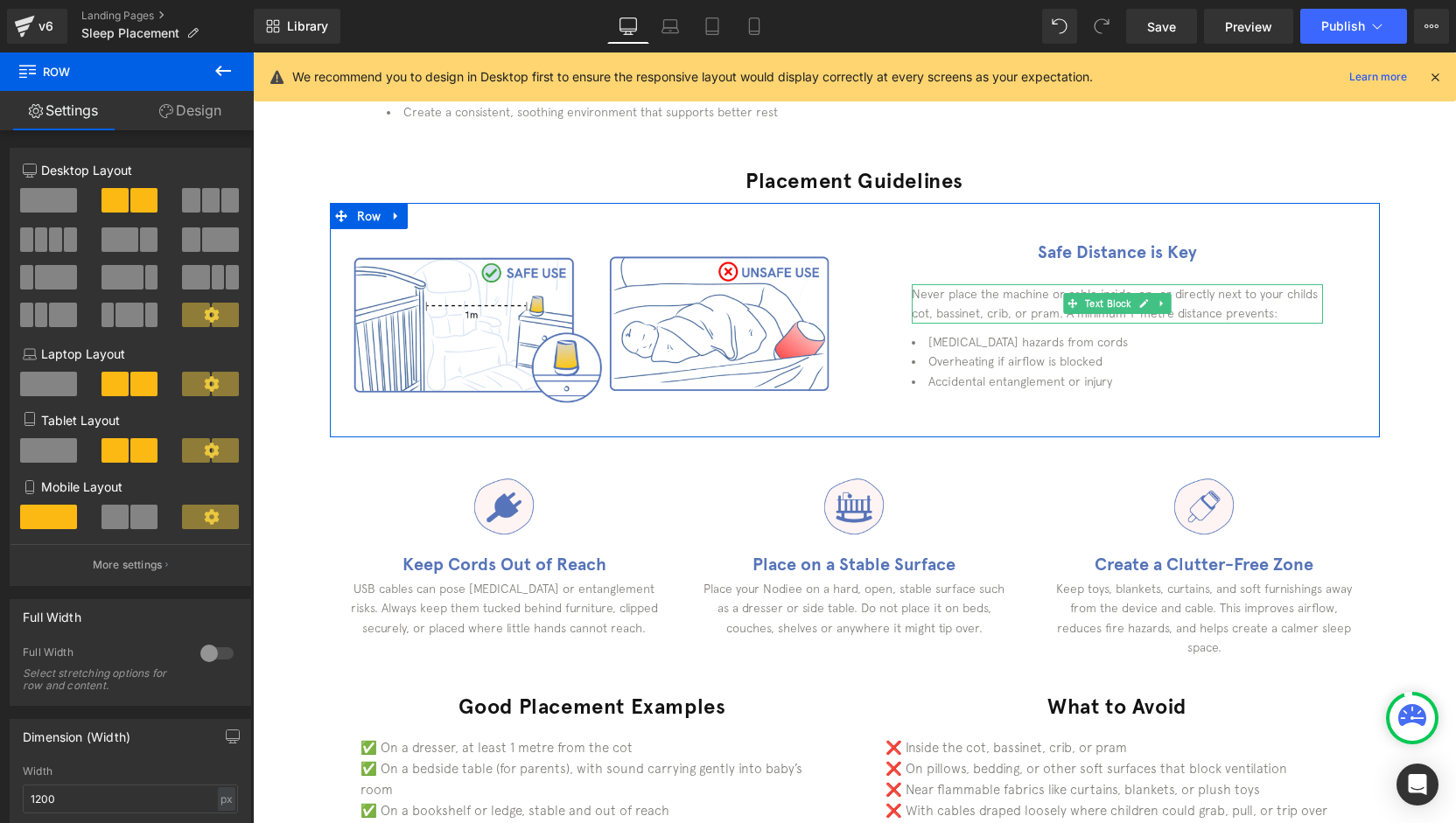
click at [1022, 307] on p "Never place the machine or cable inside, on, or directly next to your childs co…" at bounding box center [1117, 304] width 411 height 39
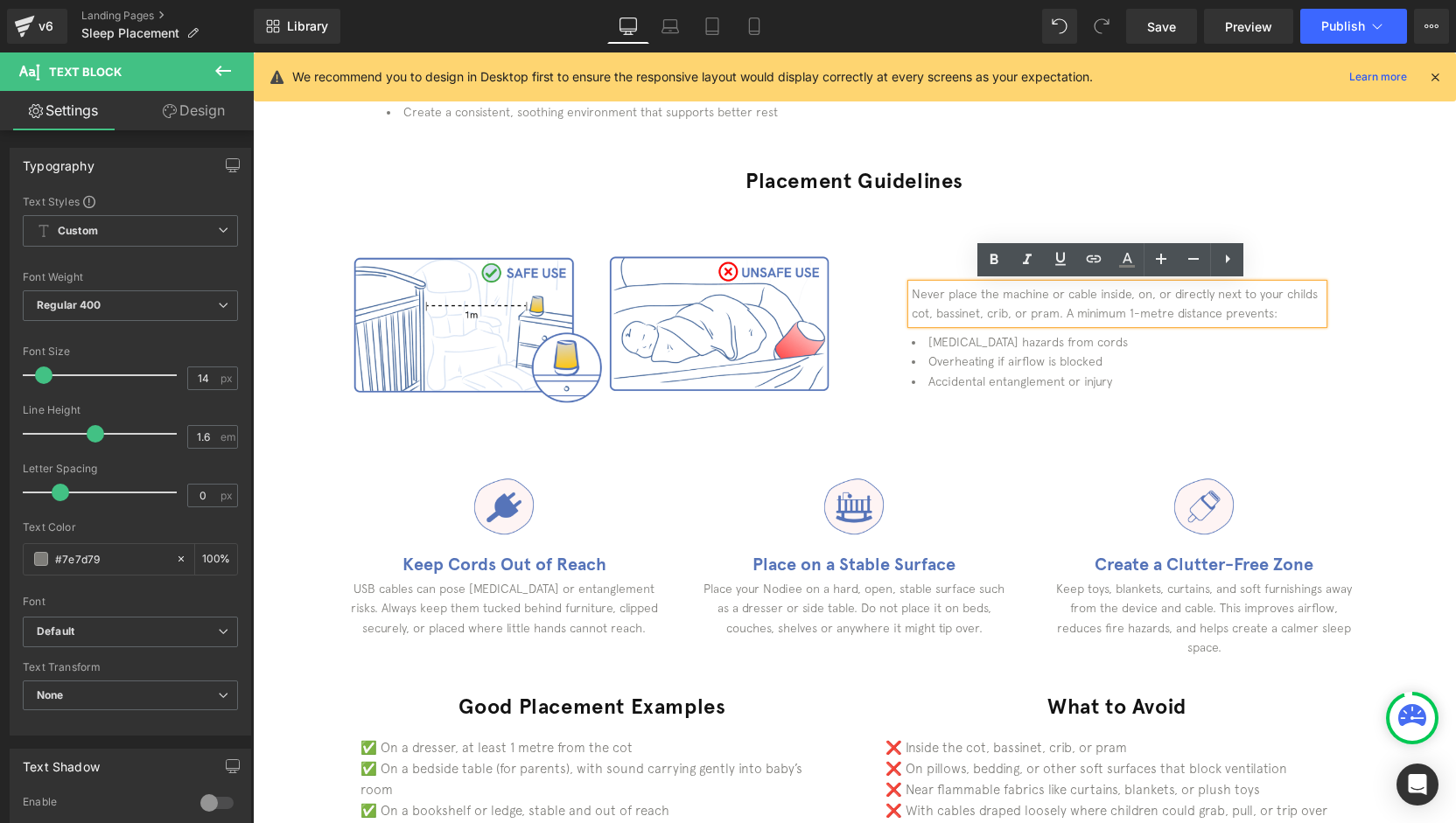
click at [1005, 314] on p "Never place the machine or cable inside, on, or directly next to your childs co…" at bounding box center [1117, 304] width 411 height 39
click at [1256, 212] on div "Image Safe Distance is Key Heading Never place the machine or cable inside, on,…" at bounding box center [854, 321] width 1049 height 235
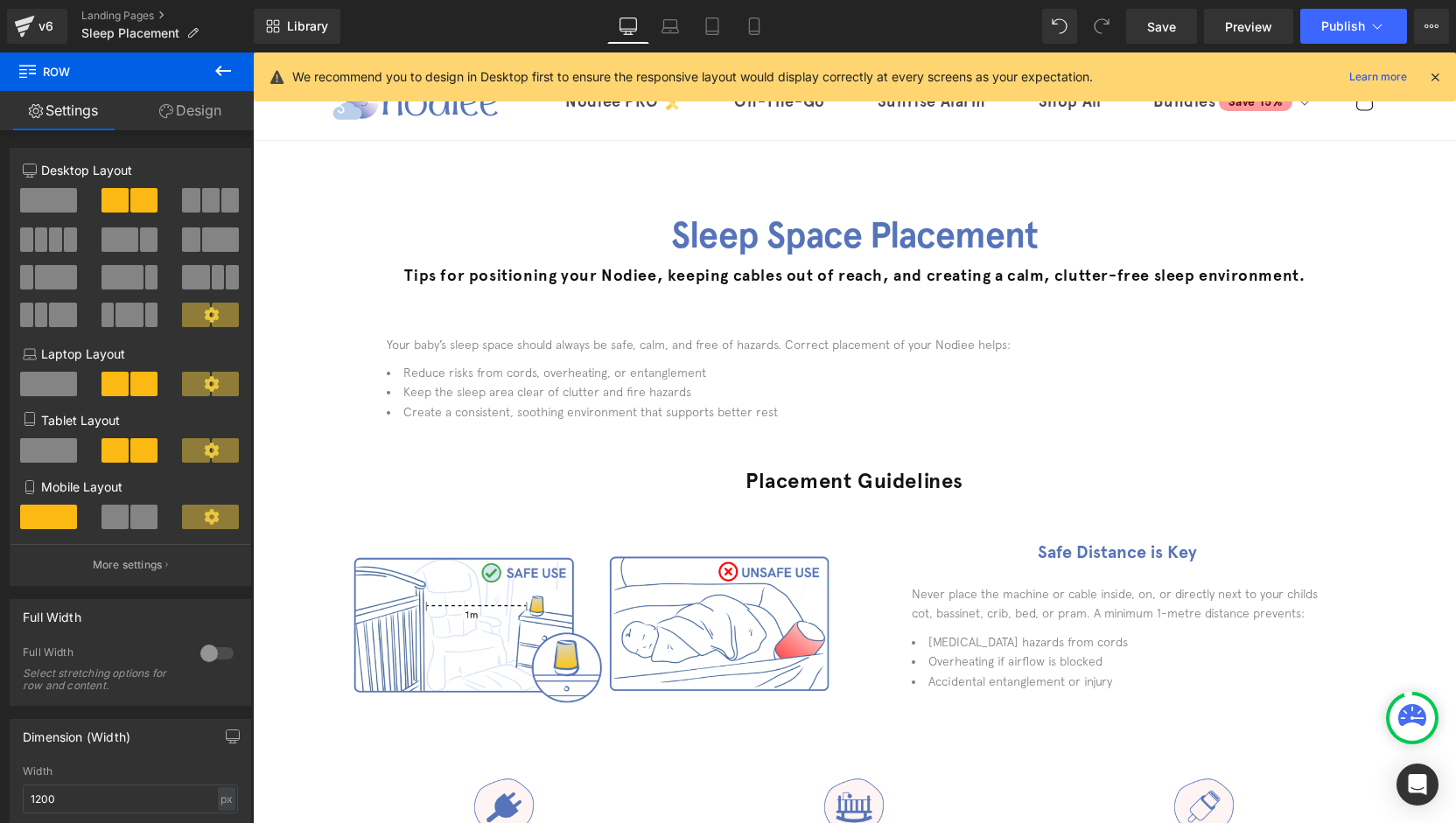
scroll to position [0, 0]
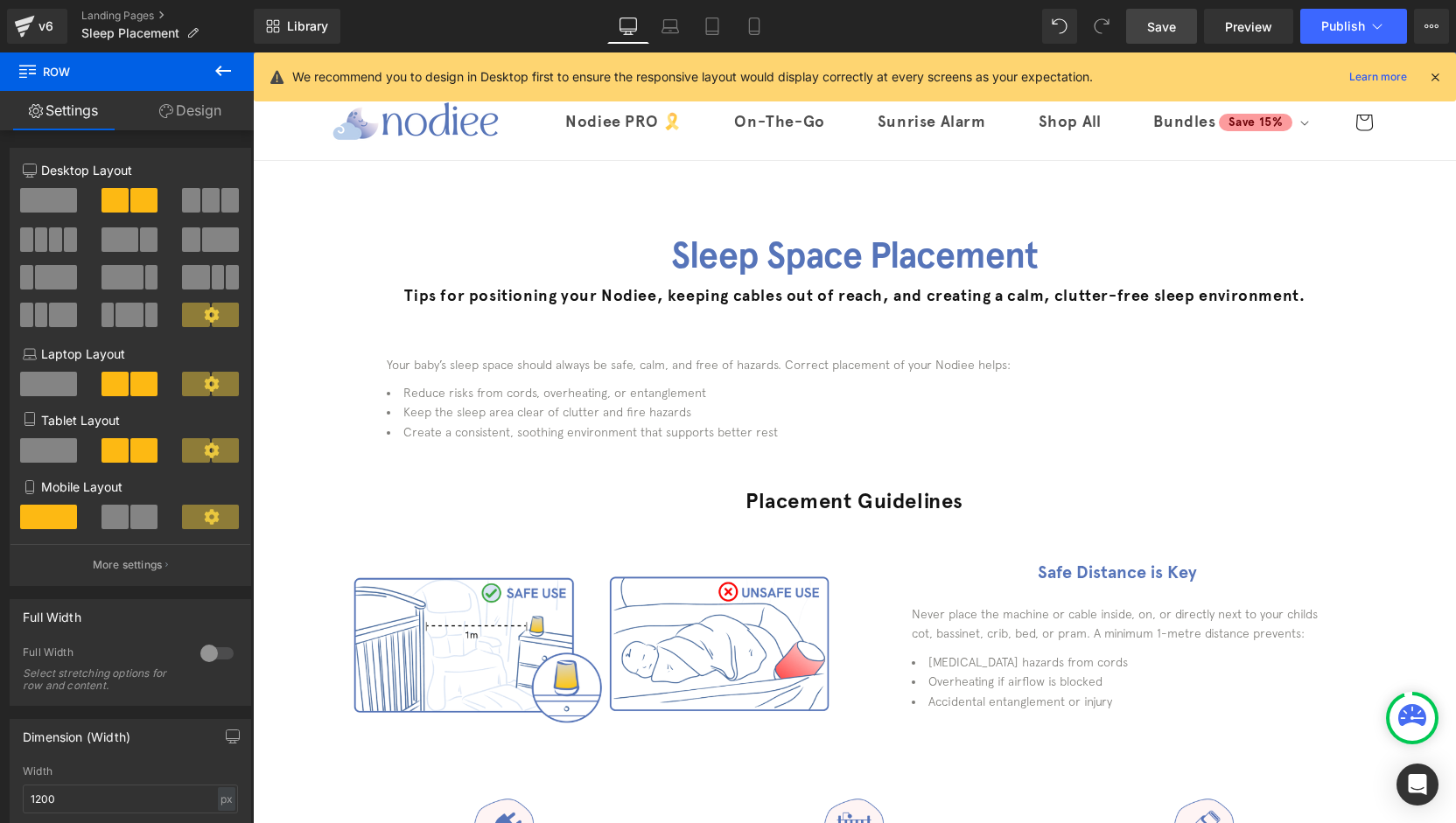
click at [1161, 28] on span "Save" at bounding box center [1161, 27] width 29 height 19
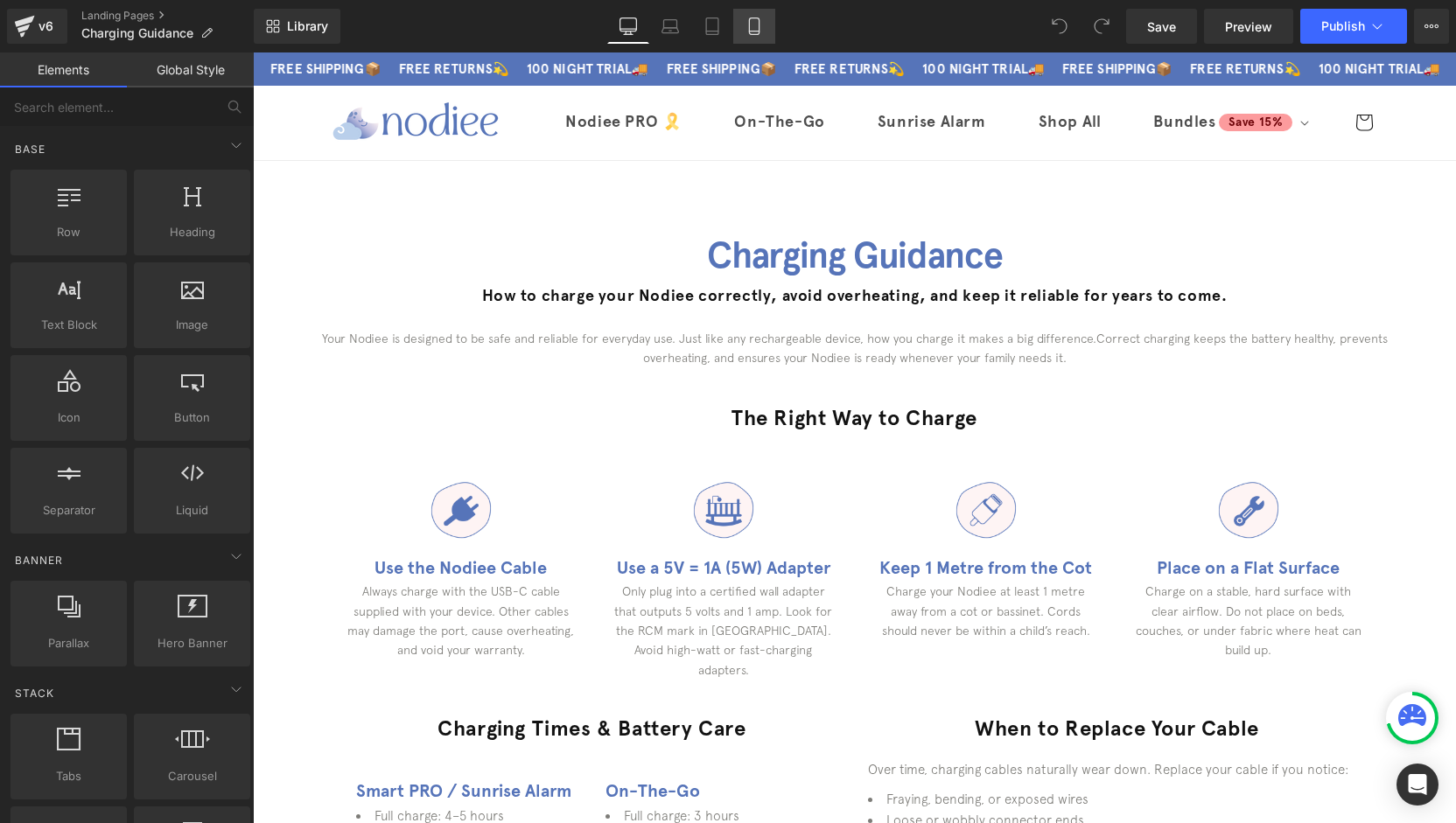
click at [748, 31] on icon at bounding box center [754, 27] width 18 height 18
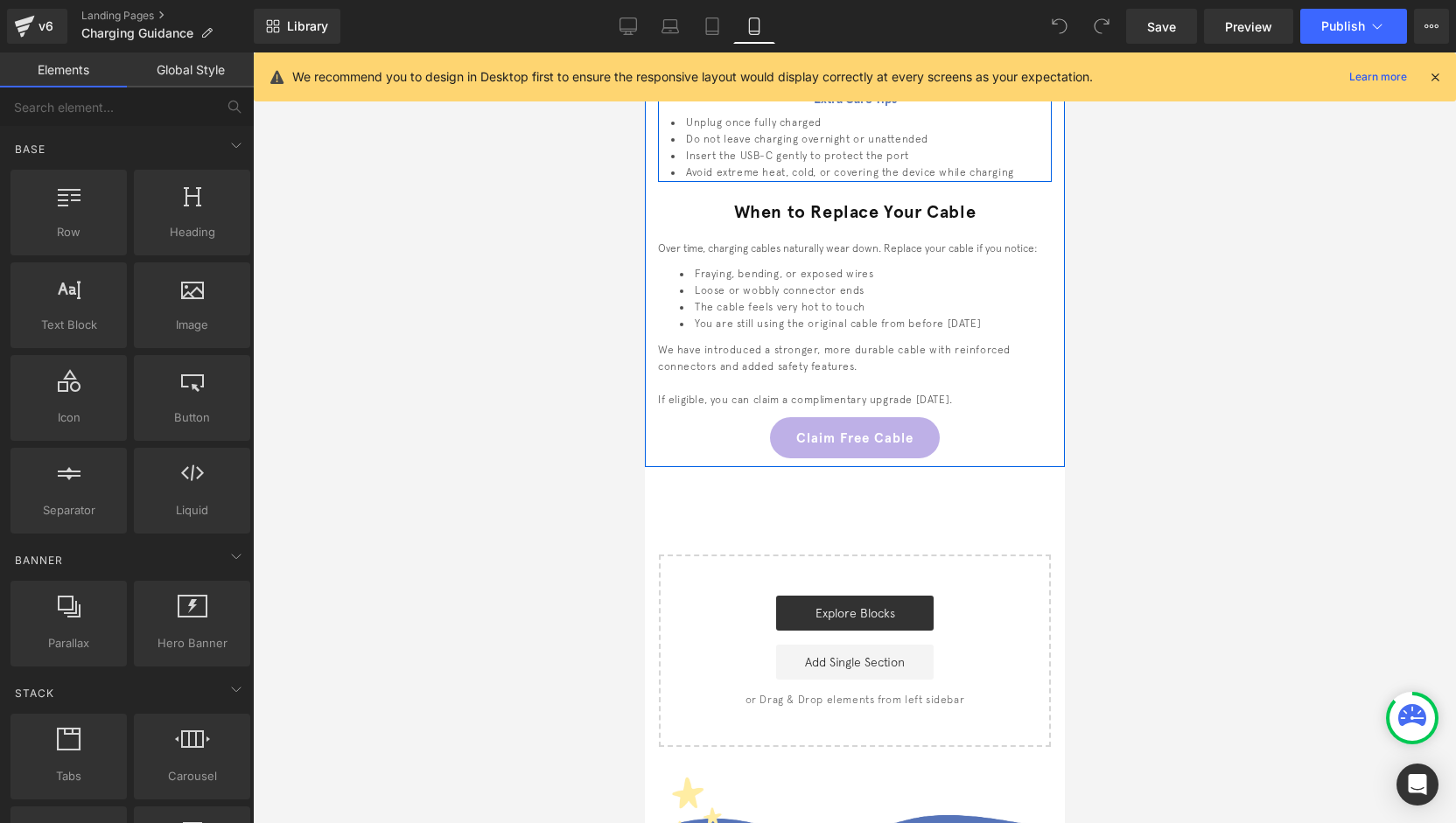
scroll to position [1225, 0]
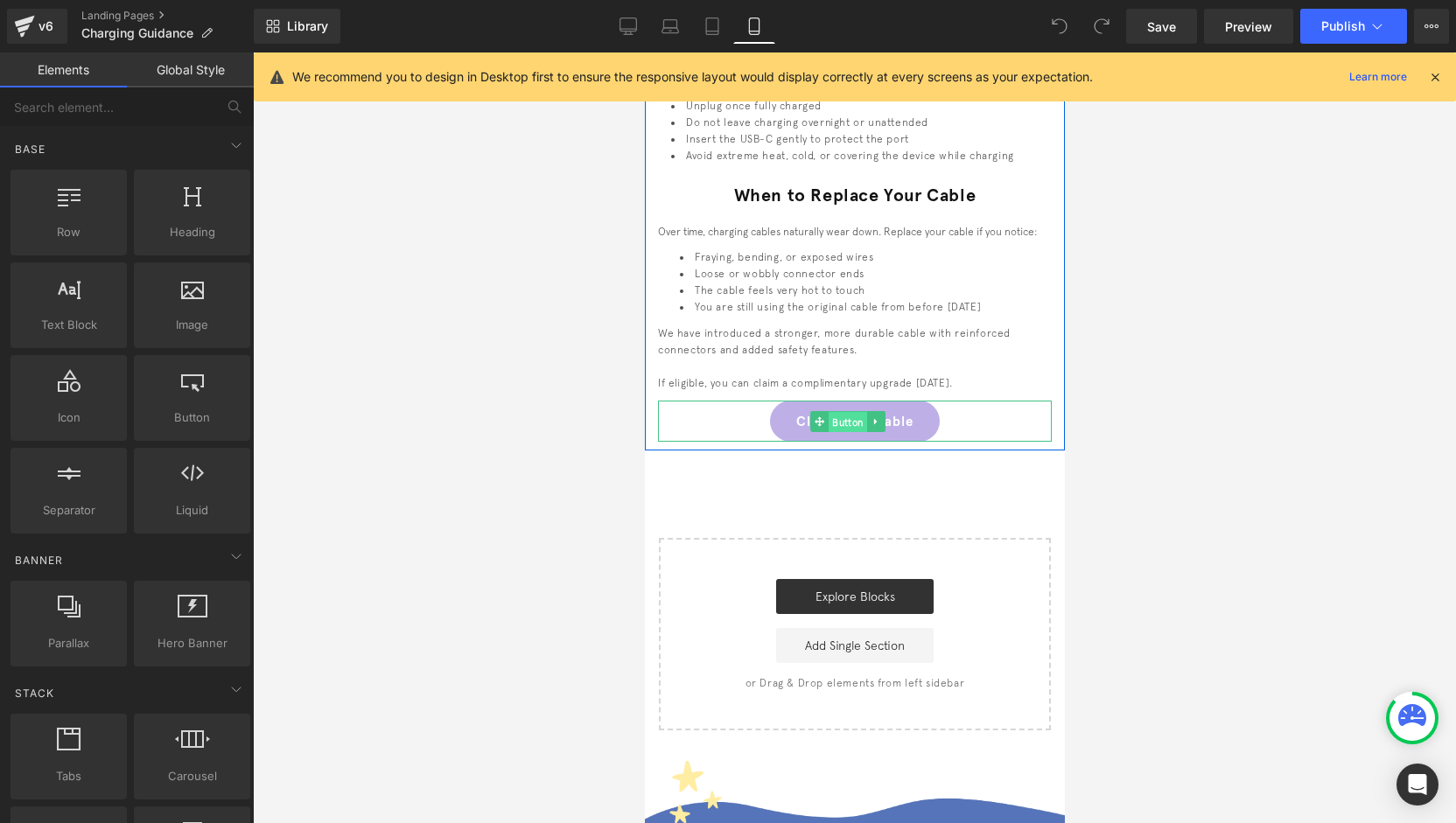
click at [850, 433] on span "Button" at bounding box center [846, 422] width 39 height 21
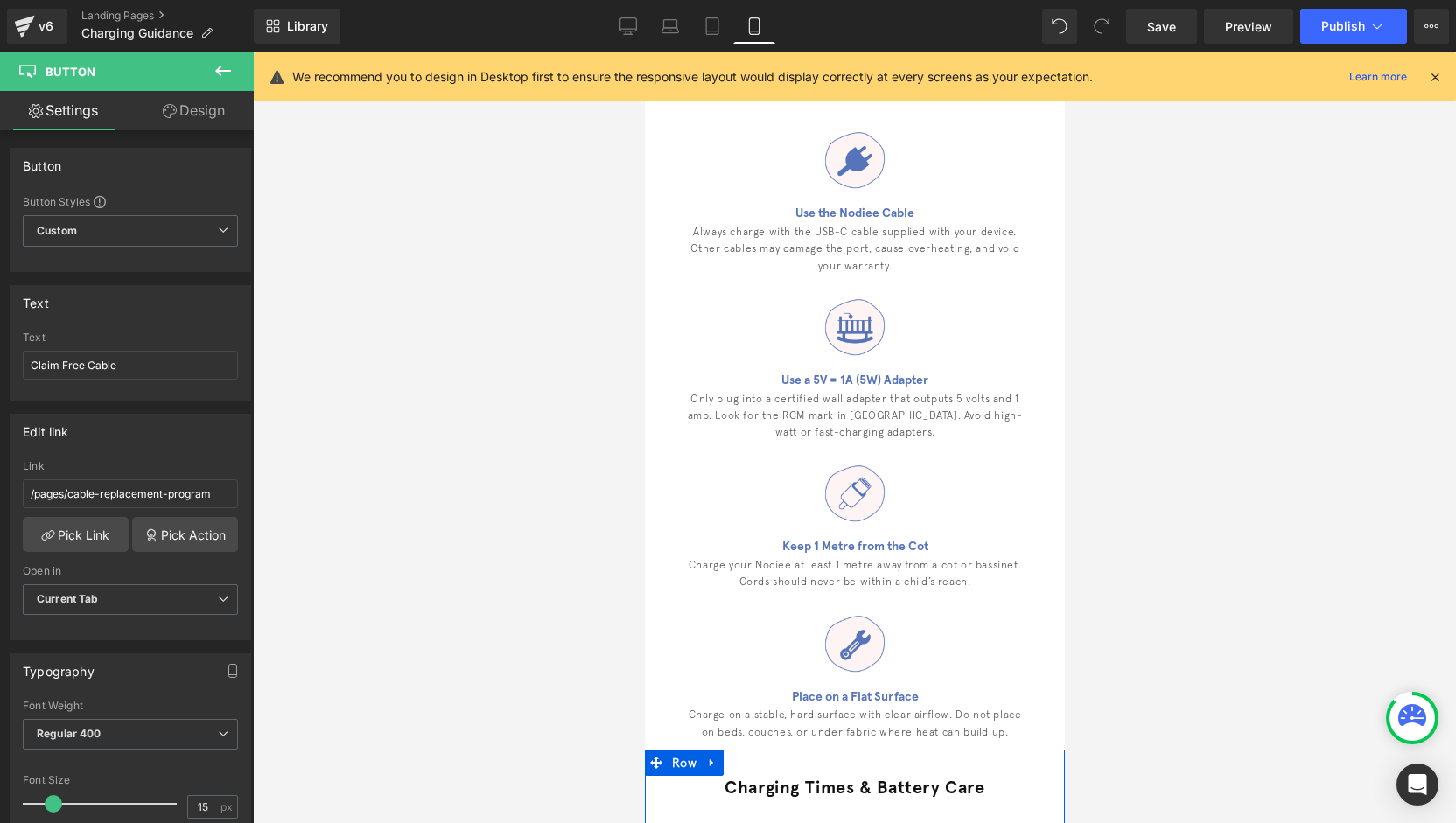
scroll to position [0, 0]
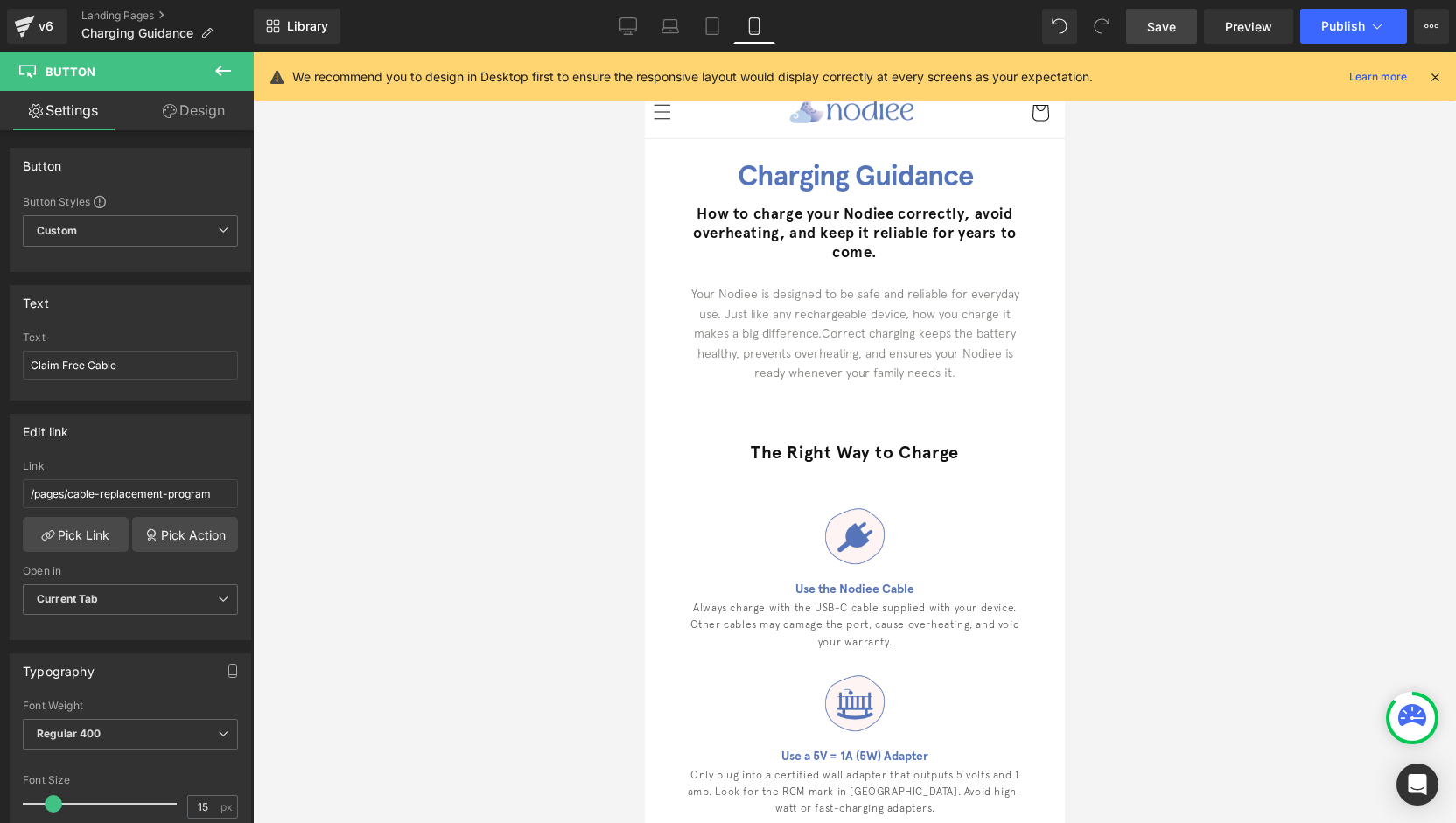
click at [1165, 30] on span "Save" at bounding box center [1161, 27] width 29 height 19
drag, startPoint x: 1053, startPoint y: 254, endPoint x: 1628, endPoint y: 126, distance: 589.1
click at [628, 45] on div "Library Mobile Desktop Laptop Tablet Mobile Save Preview Publish Scheduled View…" at bounding box center [854, 26] width 1202 height 53
click at [626, 39] on link "Desktop" at bounding box center [628, 26] width 42 height 35
type input "100"
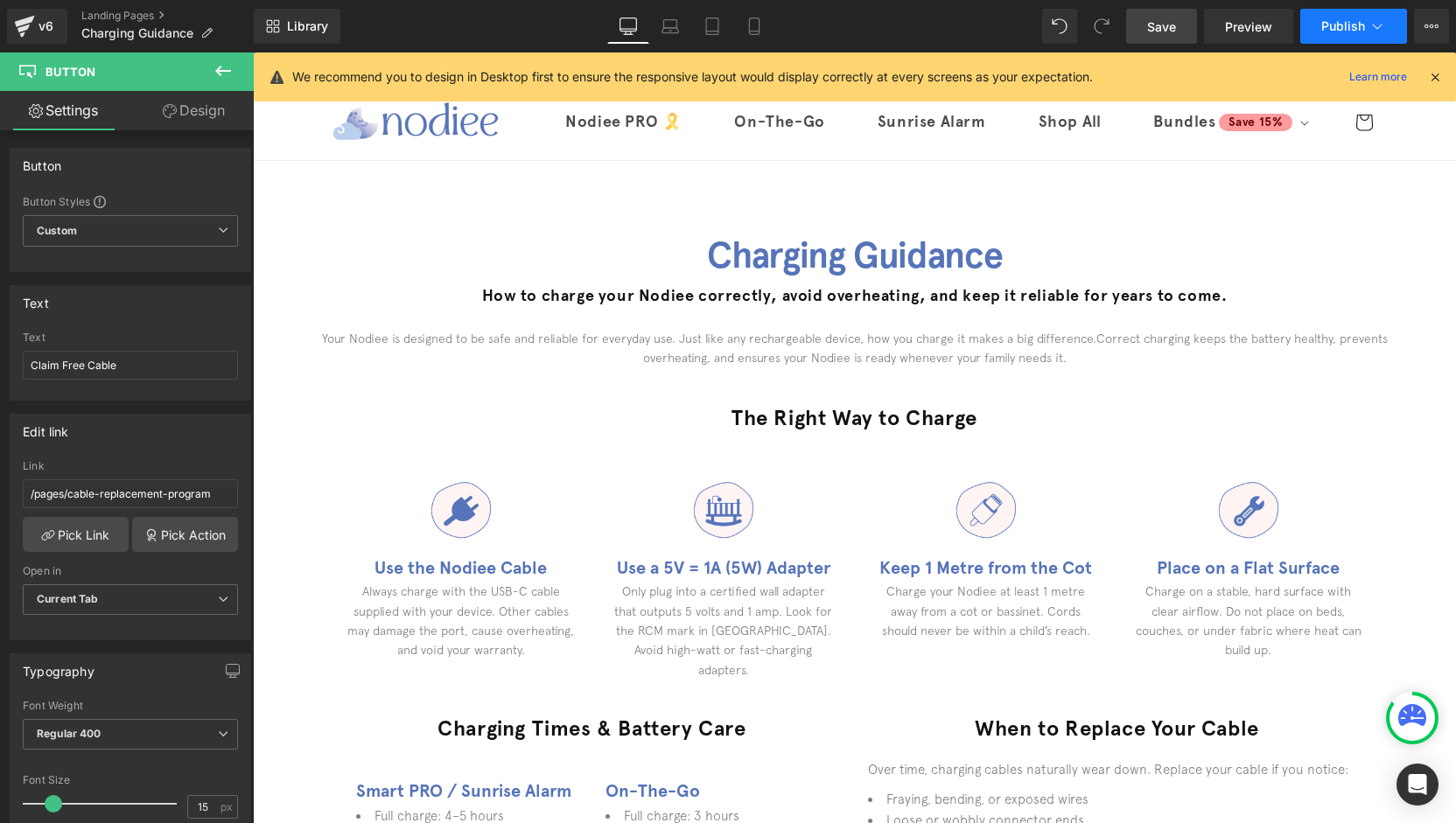
click at [1383, 32] on icon at bounding box center [1377, 27] width 18 height 18
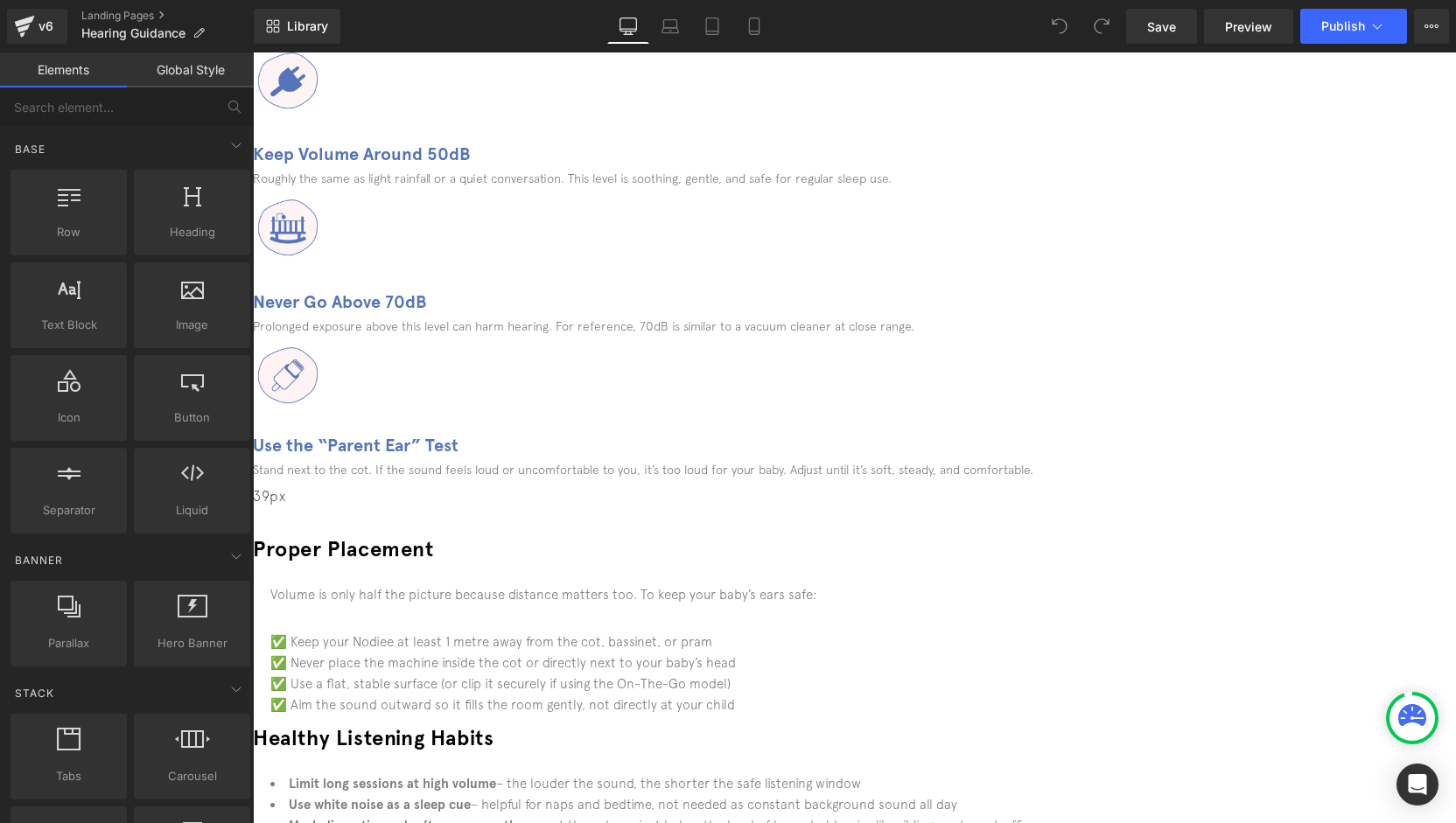
scroll to position [525, 0]
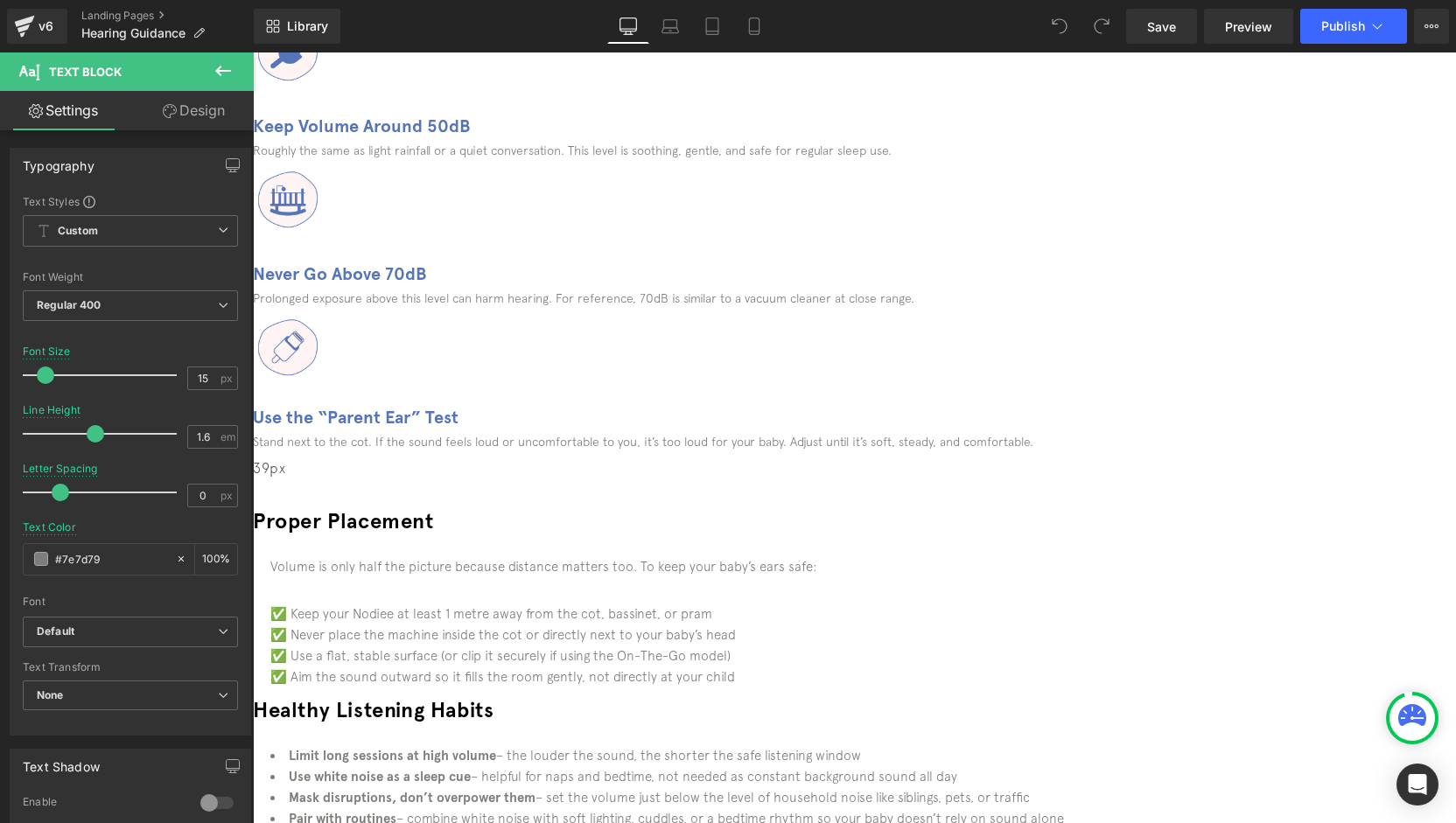
click at [1045, 685] on div "Hearing Guidance Heading Protect little ears with the right volume levels, safe…" at bounding box center [853, 589] width 1203 height 1906
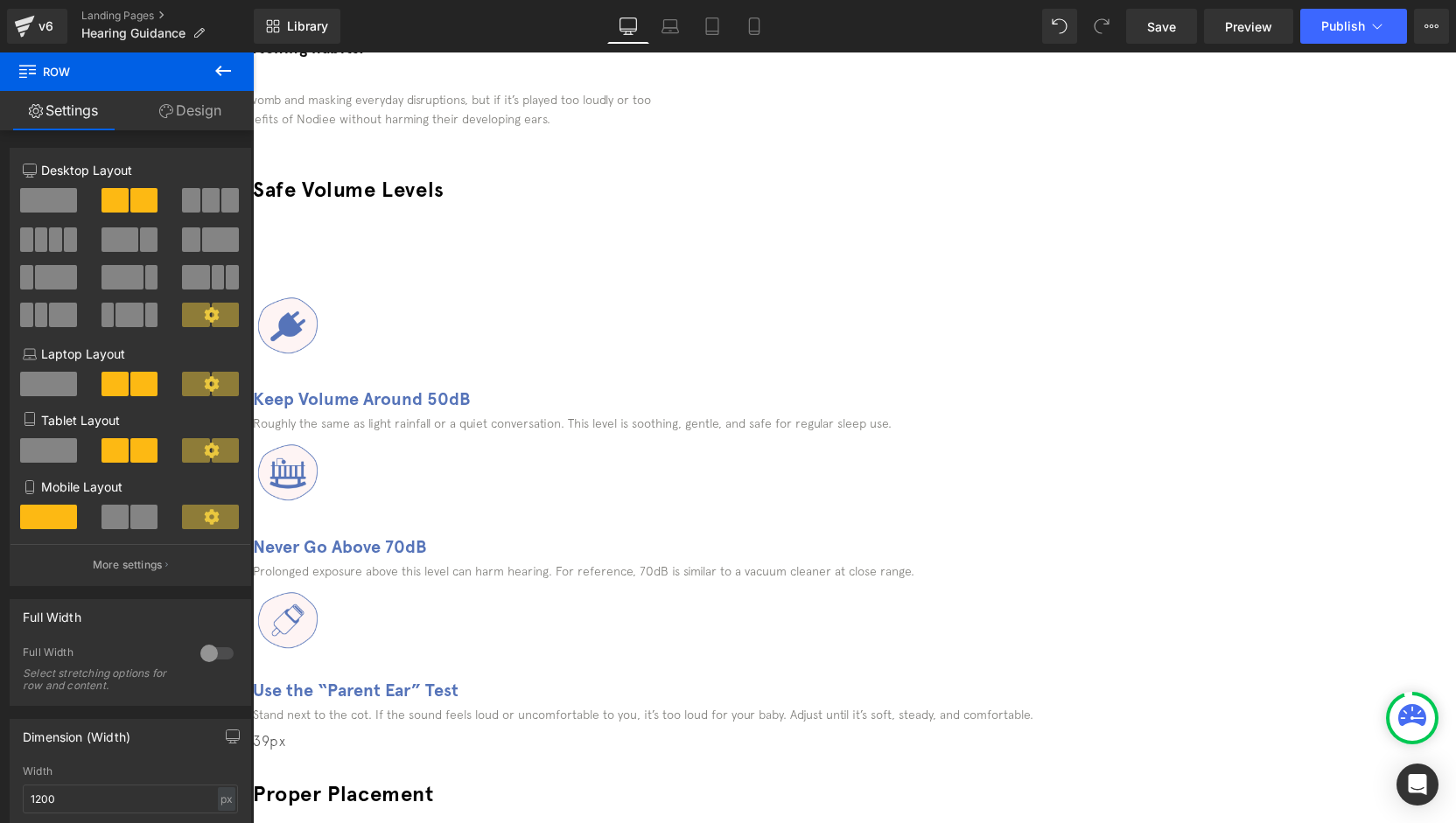
scroll to position [0, 0]
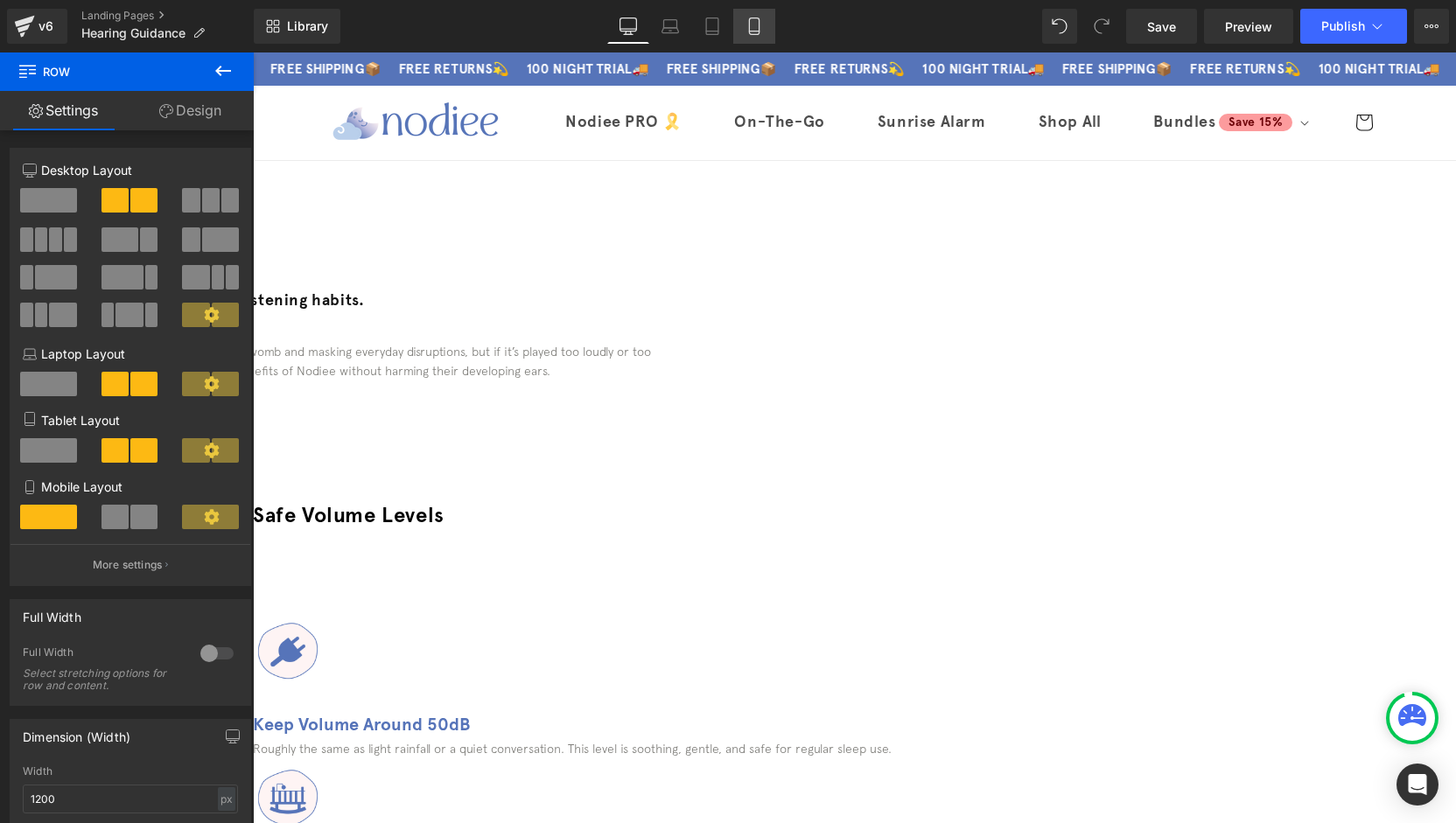
click at [758, 20] on icon at bounding box center [754, 27] width 18 height 18
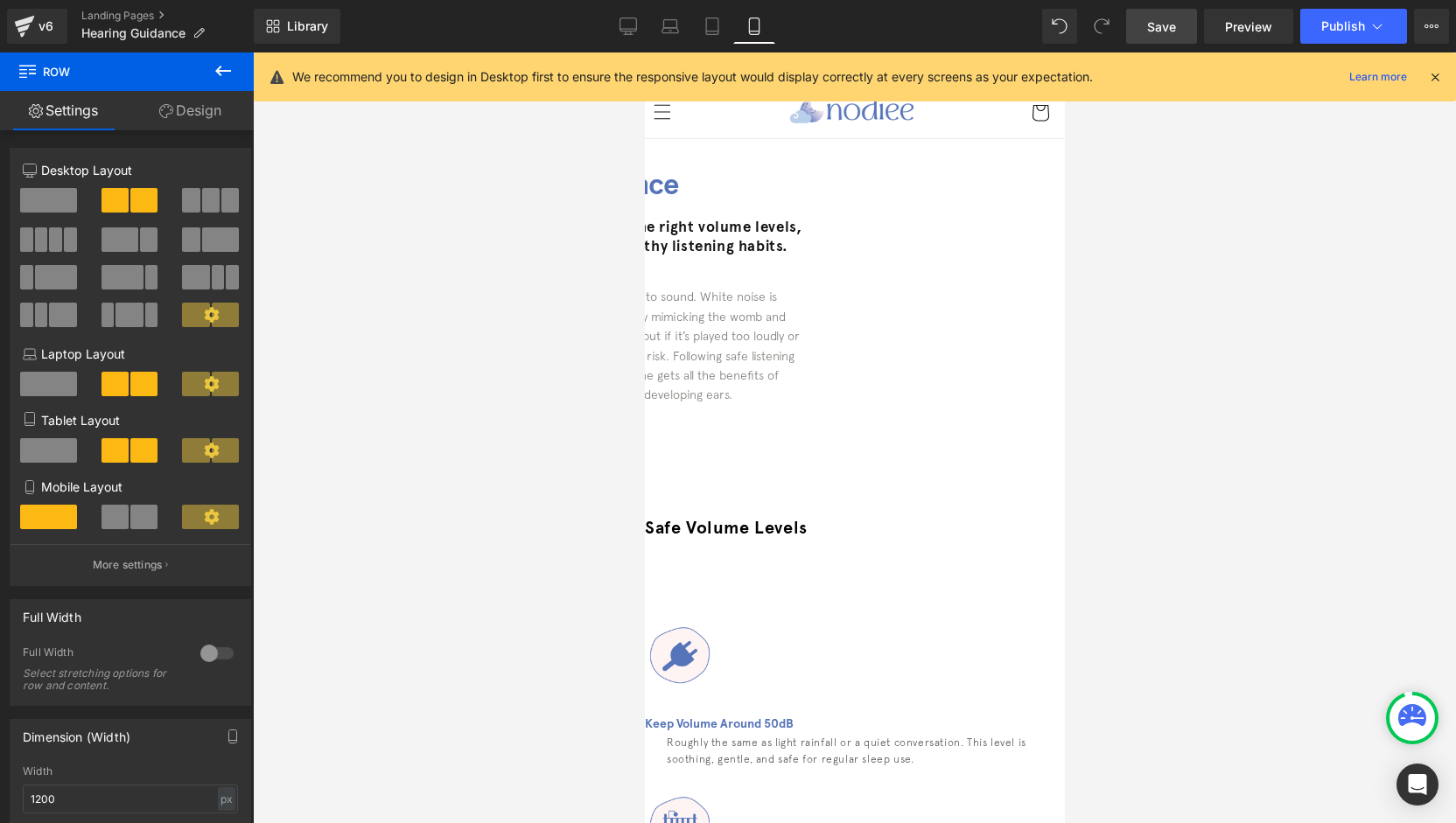
click at [1182, 29] on link "Save" at bounding box center [1161, 26] width 71 height 35
click at [622, 29] on icon at bounding box center [629, 29] width 17 height 0
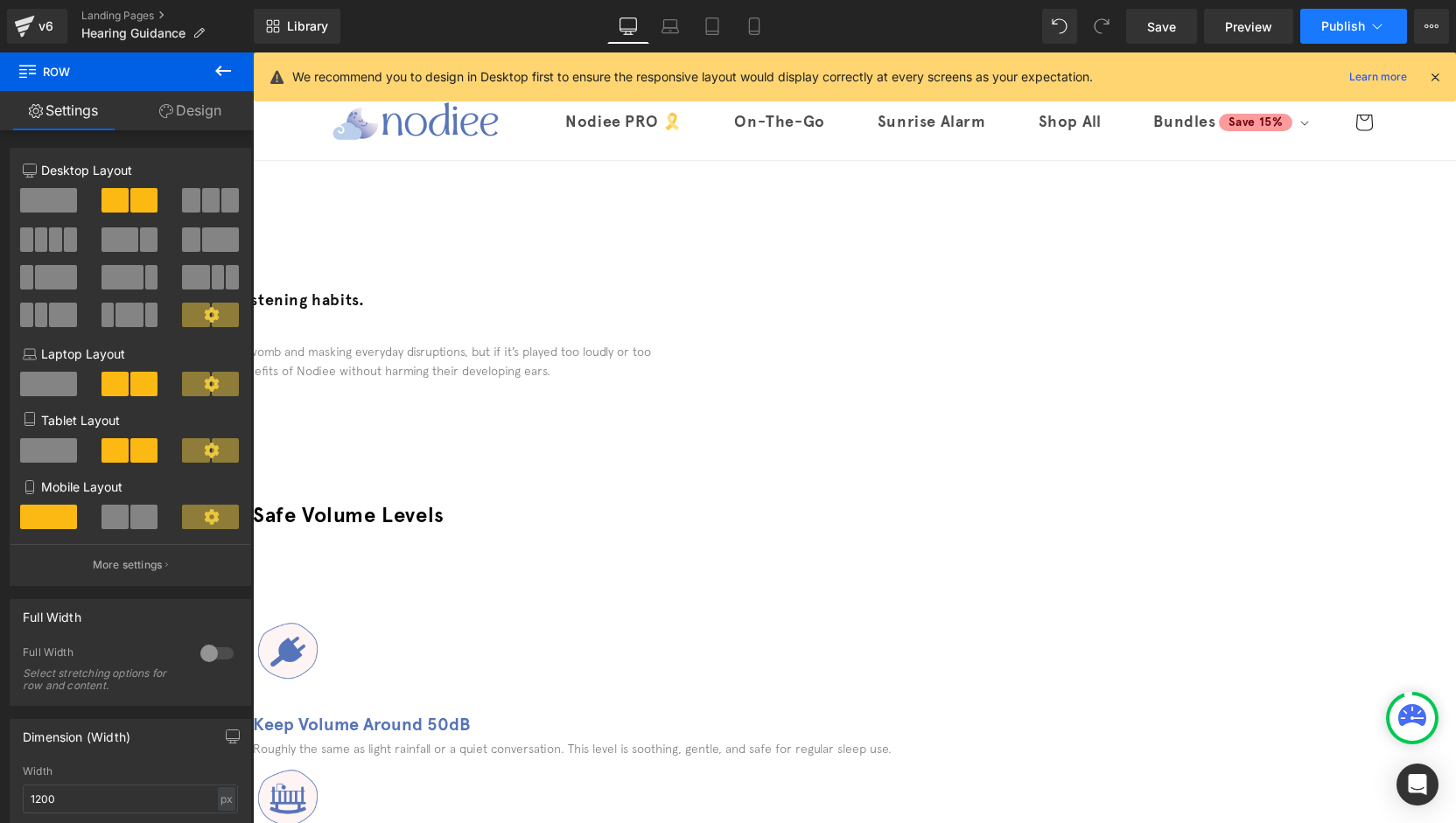
click at [1328, 22] on span "Publish" at bounding box center [1342, 26] width 44 height 14
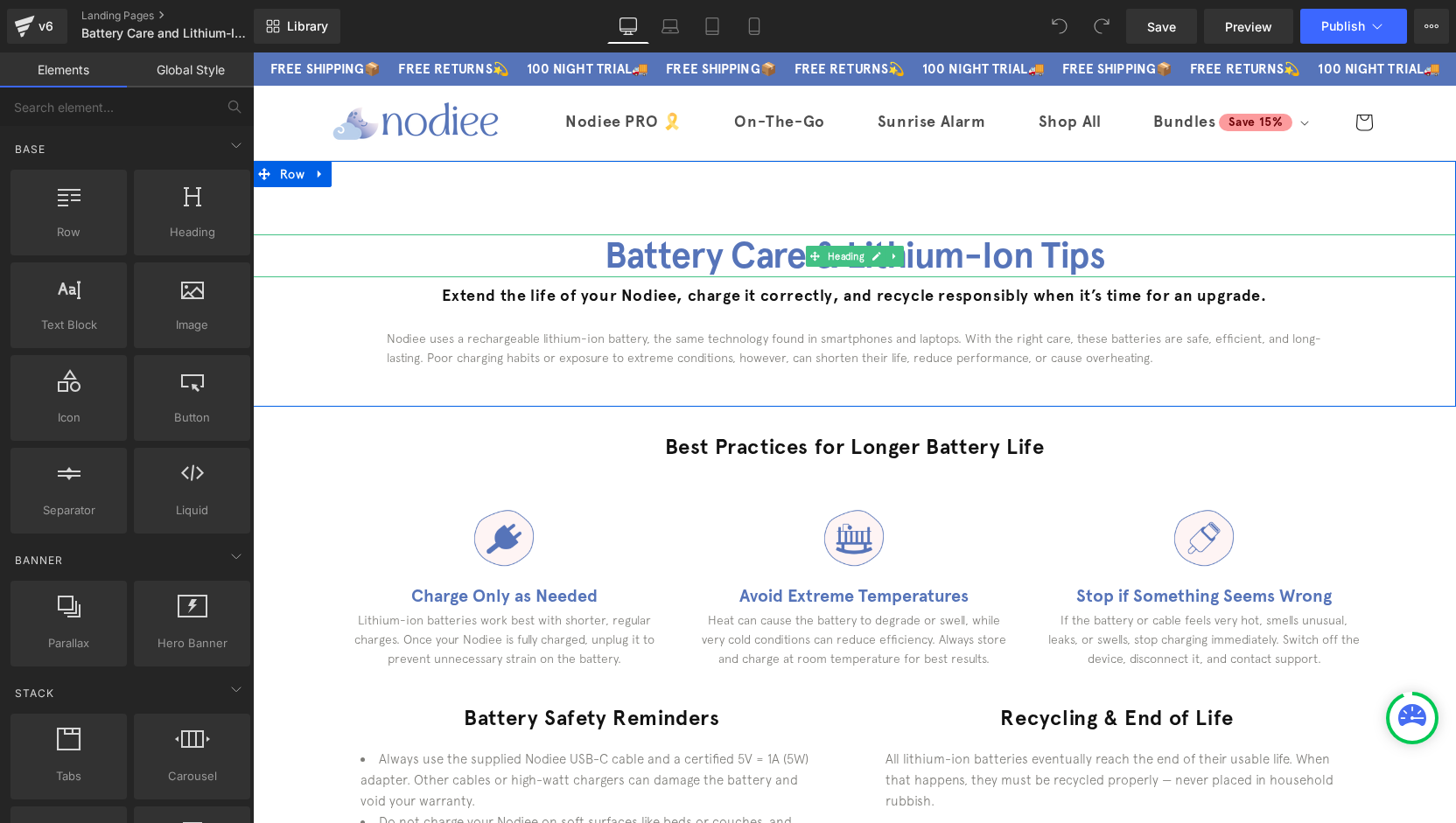
click at [1032, 259] on h1 "Battery Care & Lithium-Ion Tips" at bounding box center [853, 256] width 1203 height 43
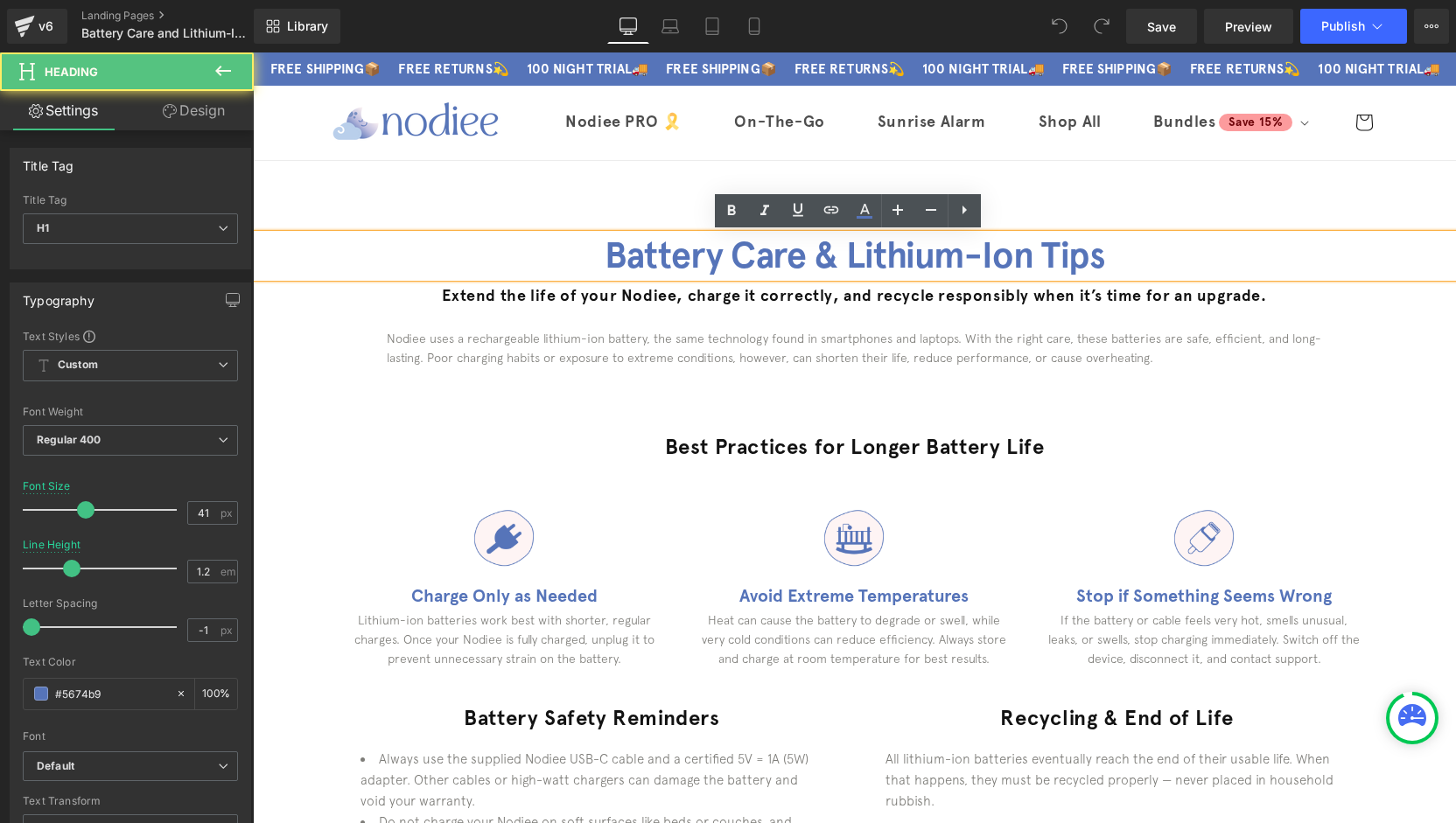
click at [1025, 259] on h1 "Battery Care & Lithium-Ion Tips" at bounding box center [853, 256] width 1203 height 43
click at [1354, 449] on h2 "Best Practices for Longer Battery Life" at bounding box center [854, 447] width 1023 height 27
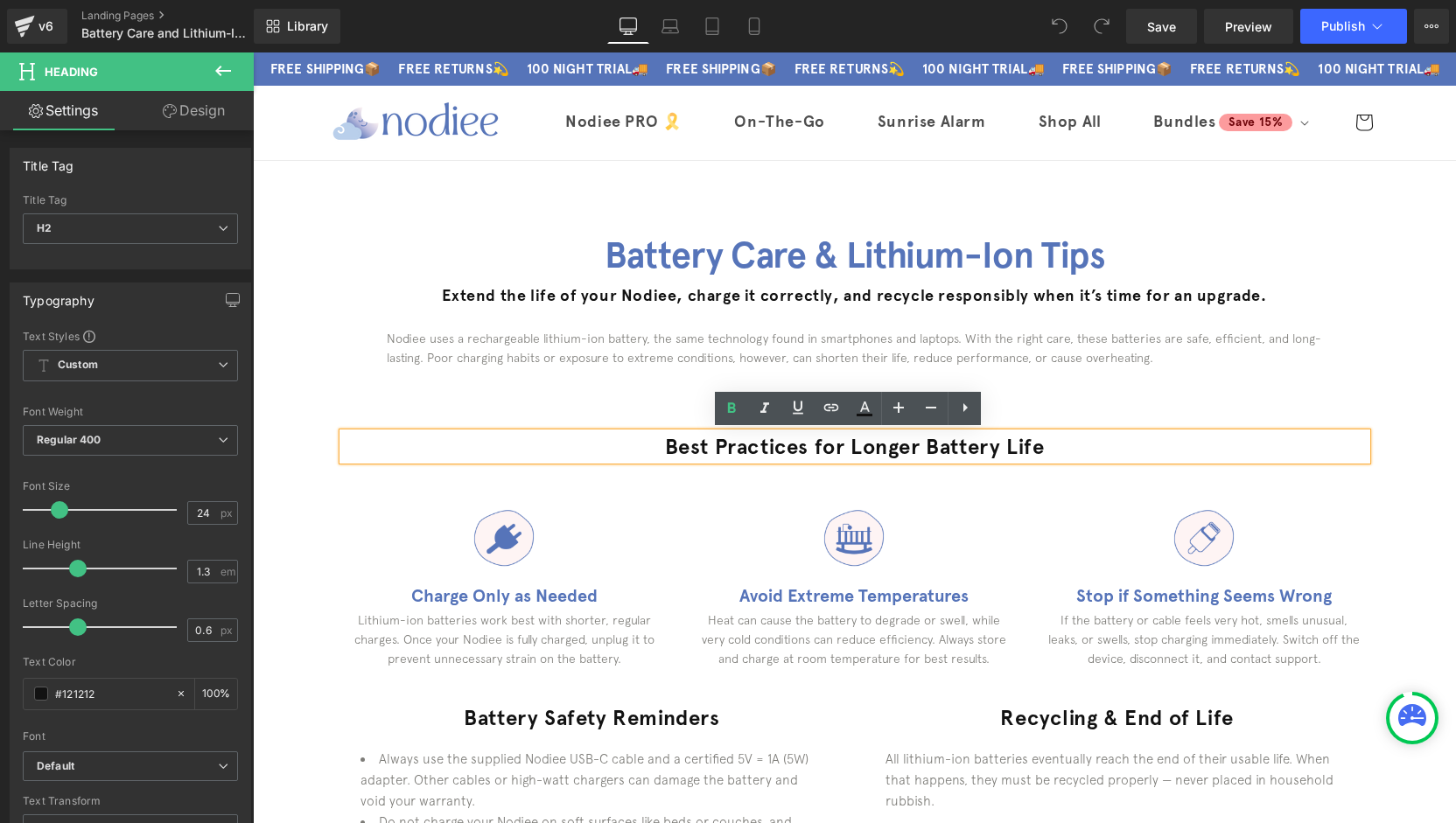
click at [330, 419] on div "Best Practices for Longer Battery Life Heading Row" at bounding box center [854, 437] width 1049 height 62
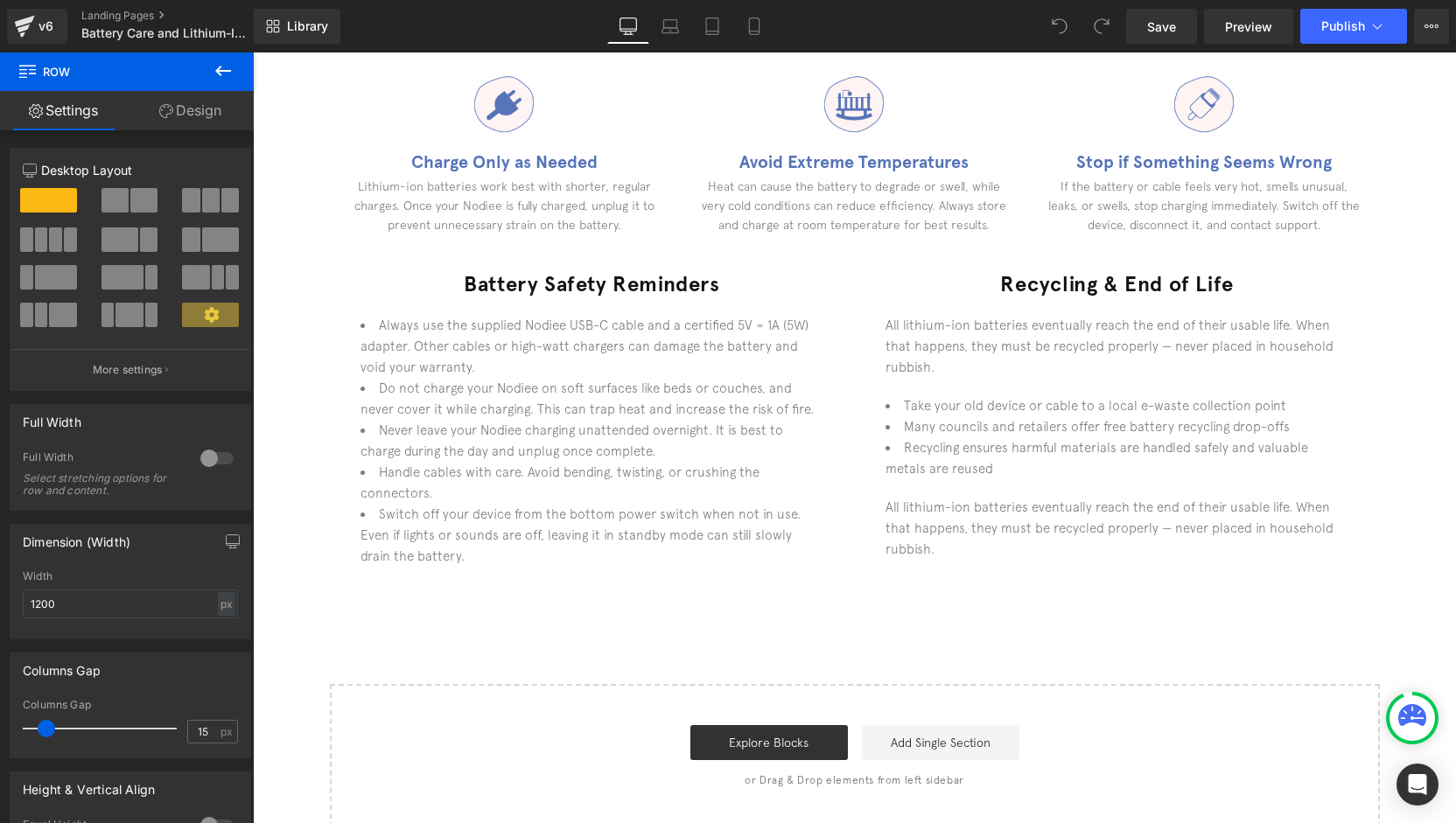
scroll to position [438, 0]
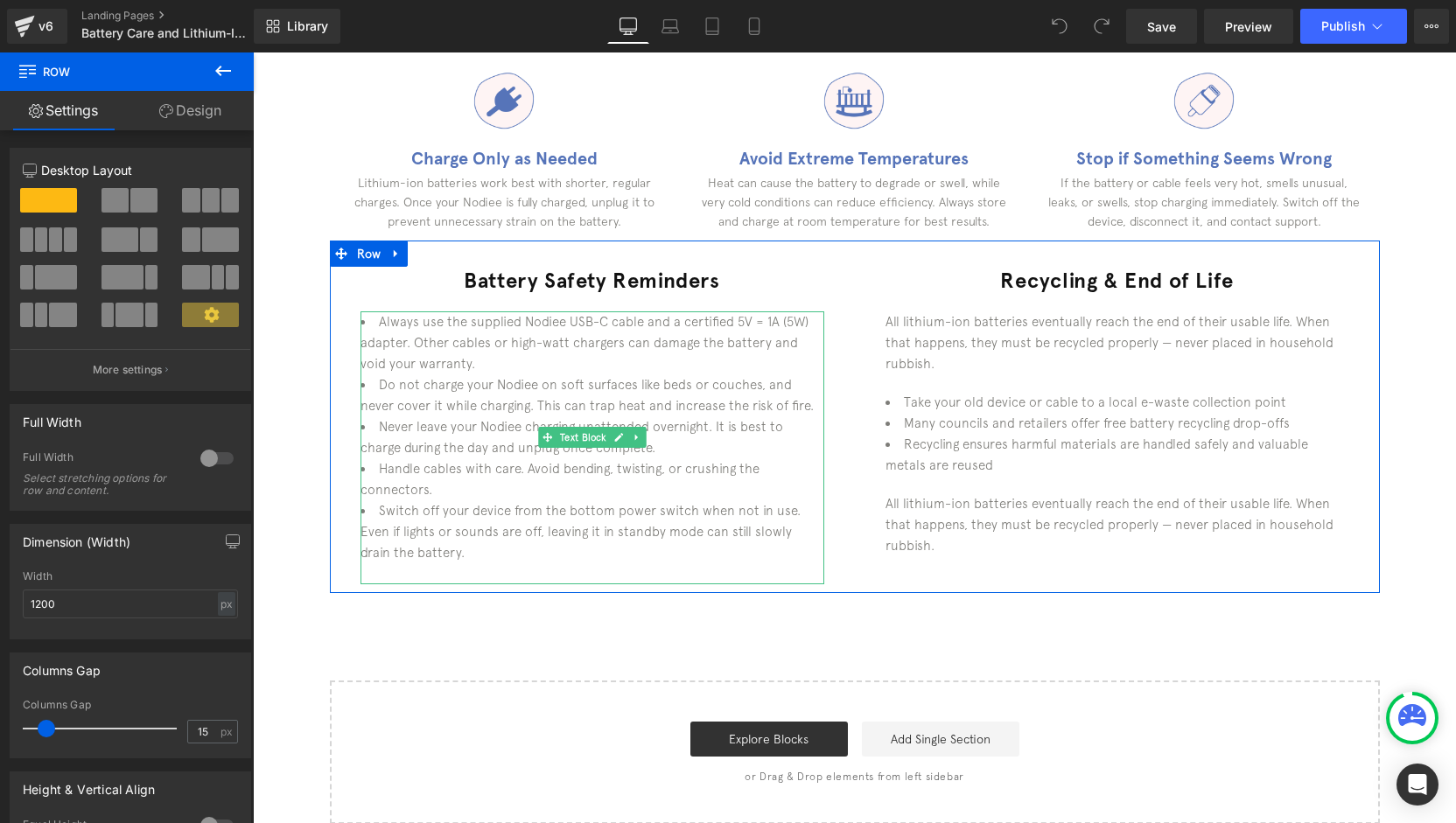
click at [463, 538] on li "Switch off your device from the bottom power switch when not in use. Even if li…" at bounding box center [593, 532] width 464 height 63
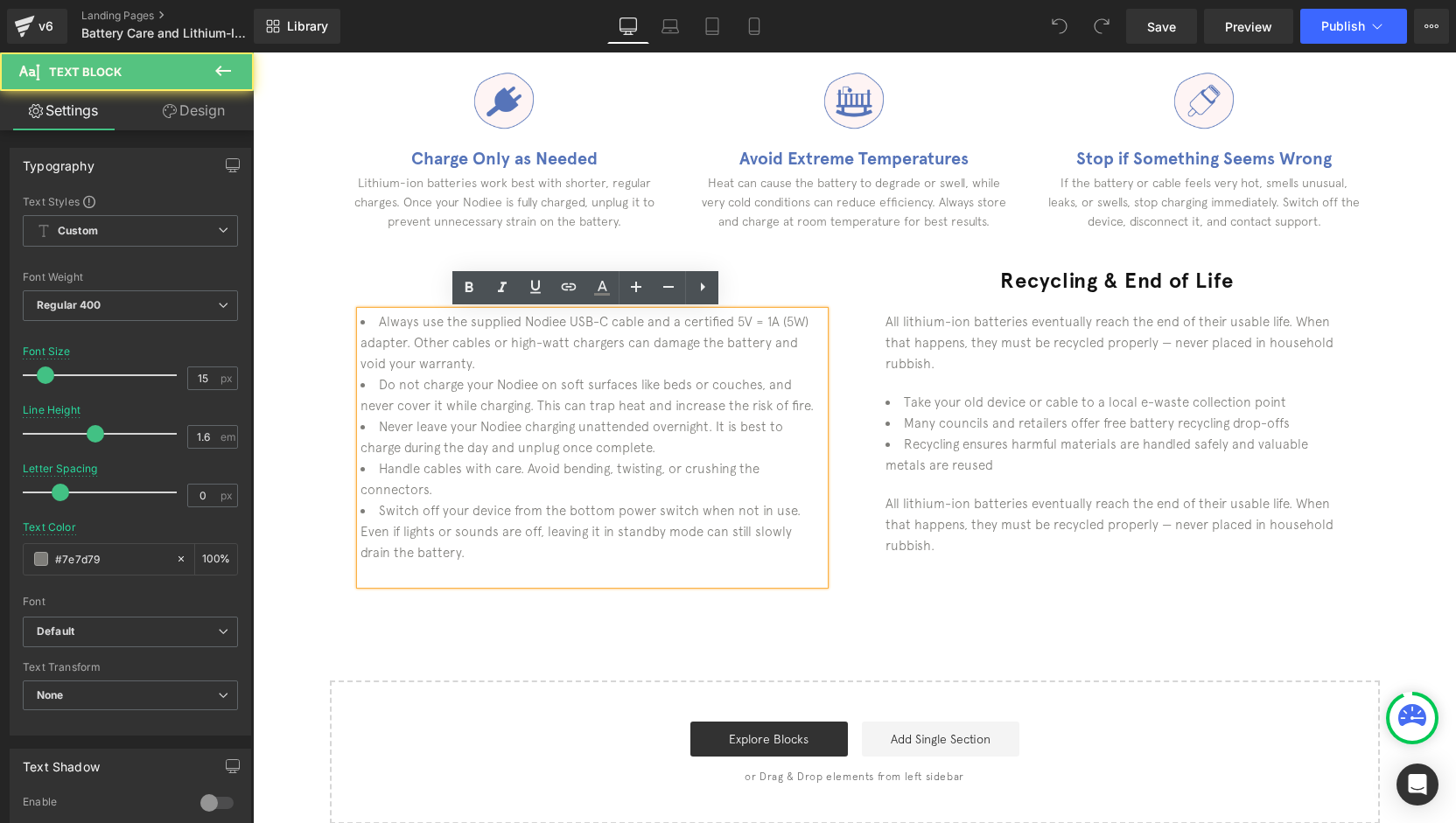
click at [418, 563] on div at bounding box center [593, 573] width 464 height 21
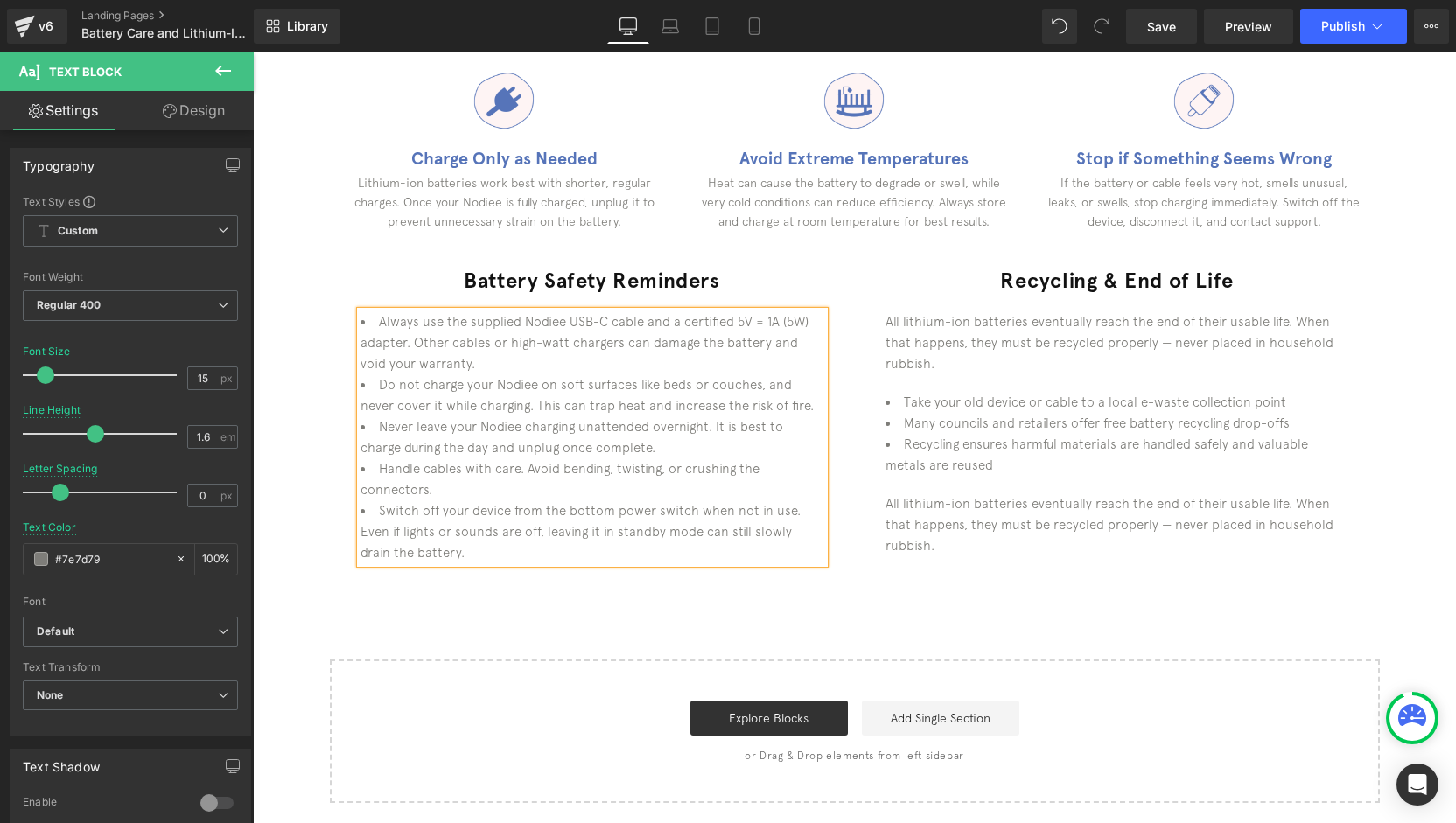
click at [1098, 552] on div "Battery Care & Lithium-Ion Tips Heading Extend the life of your Nodiee, charge …" at bounding box center [853, 263] width 1203 height 1080
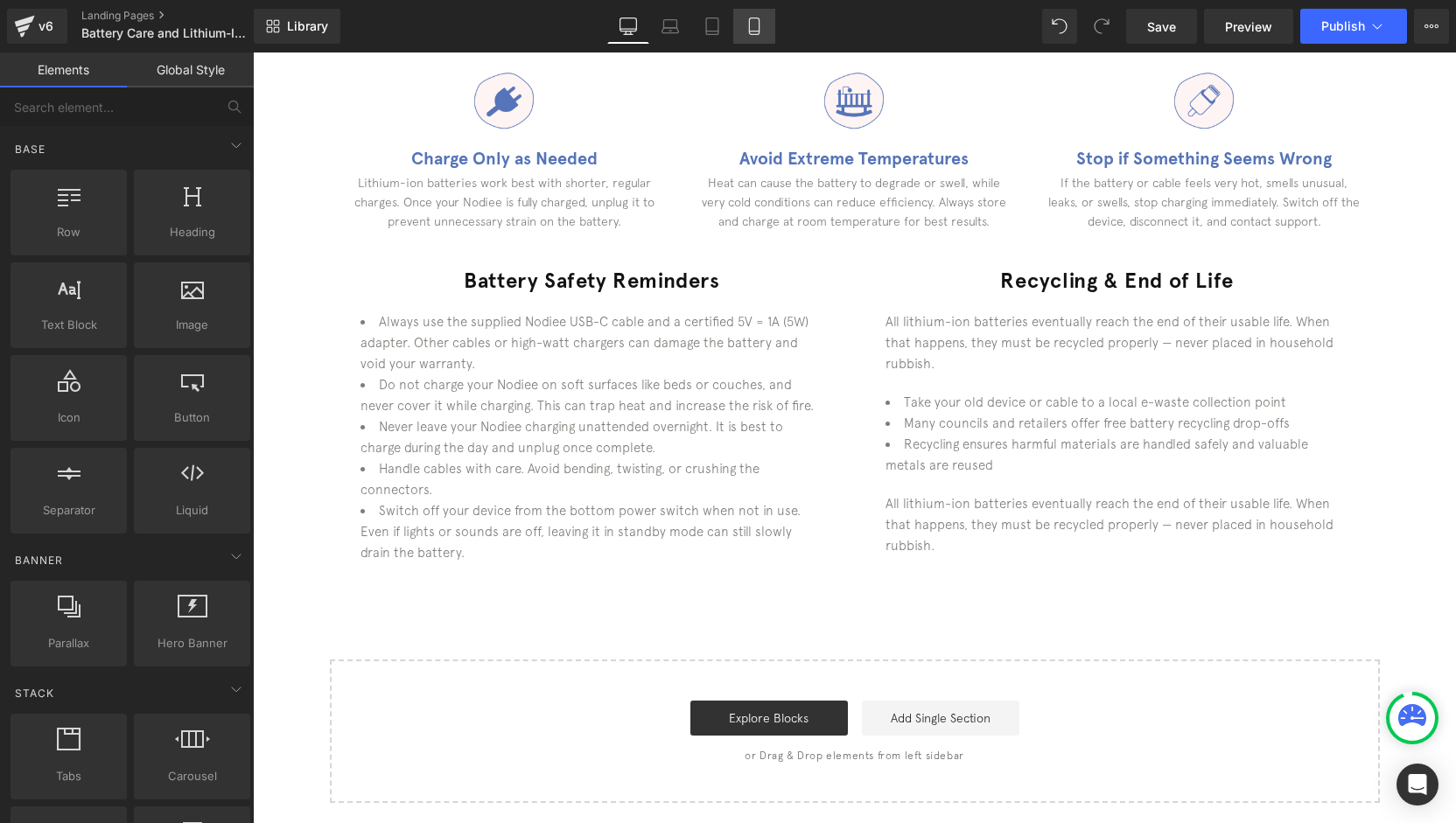
click at [752, 33] on icon at bounding box center [754, 27] width 18 height 18
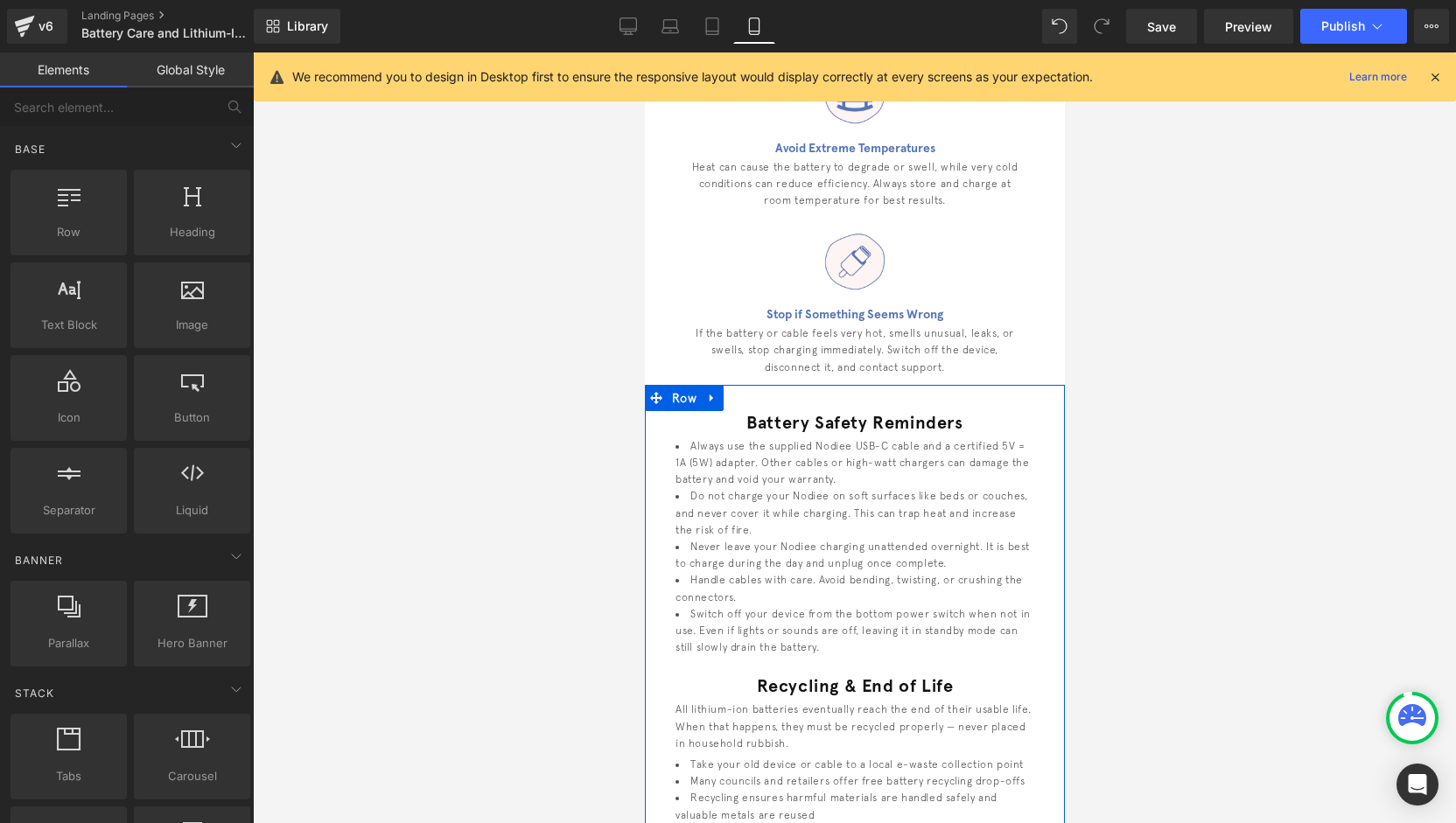
scroll to position [350, 0]
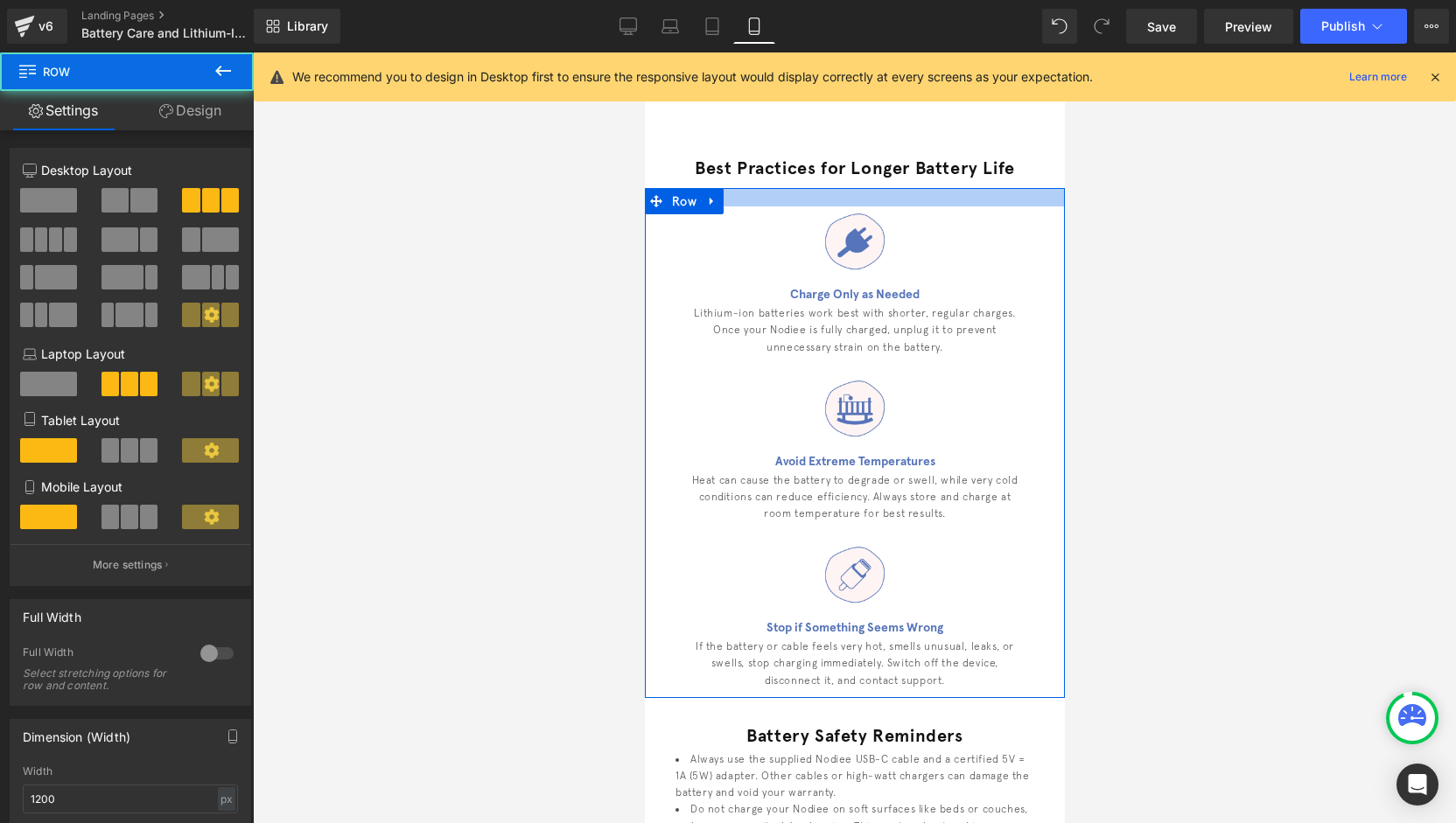
drag, startPoint x: 869, startPoint y: 205, endPoint x: 872, endPoint y: 194, distance: 11.4
click at [872, 194] on div at bounding box center [853, 197] width 420 height 19
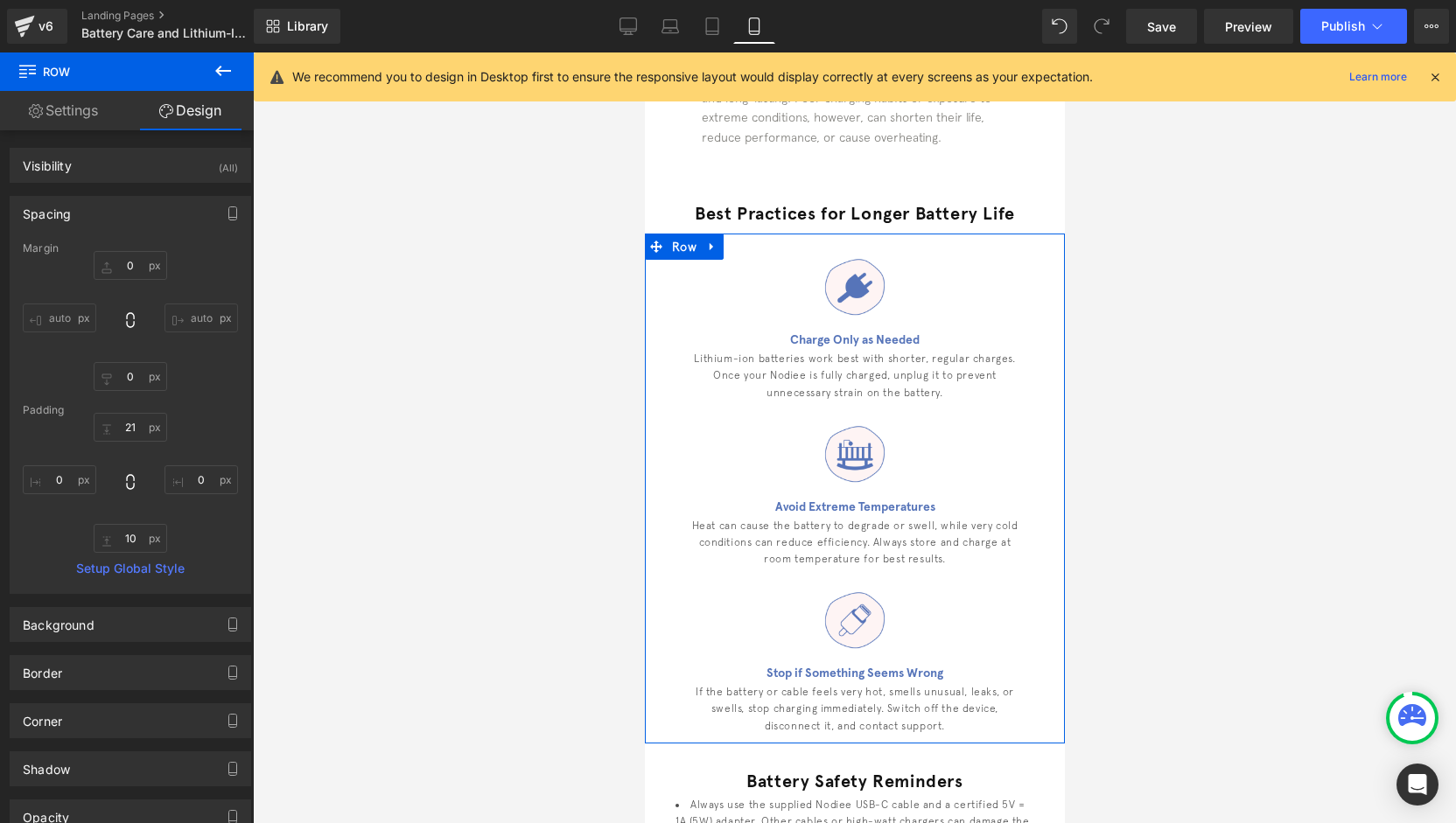
scroll to position [175, 0]
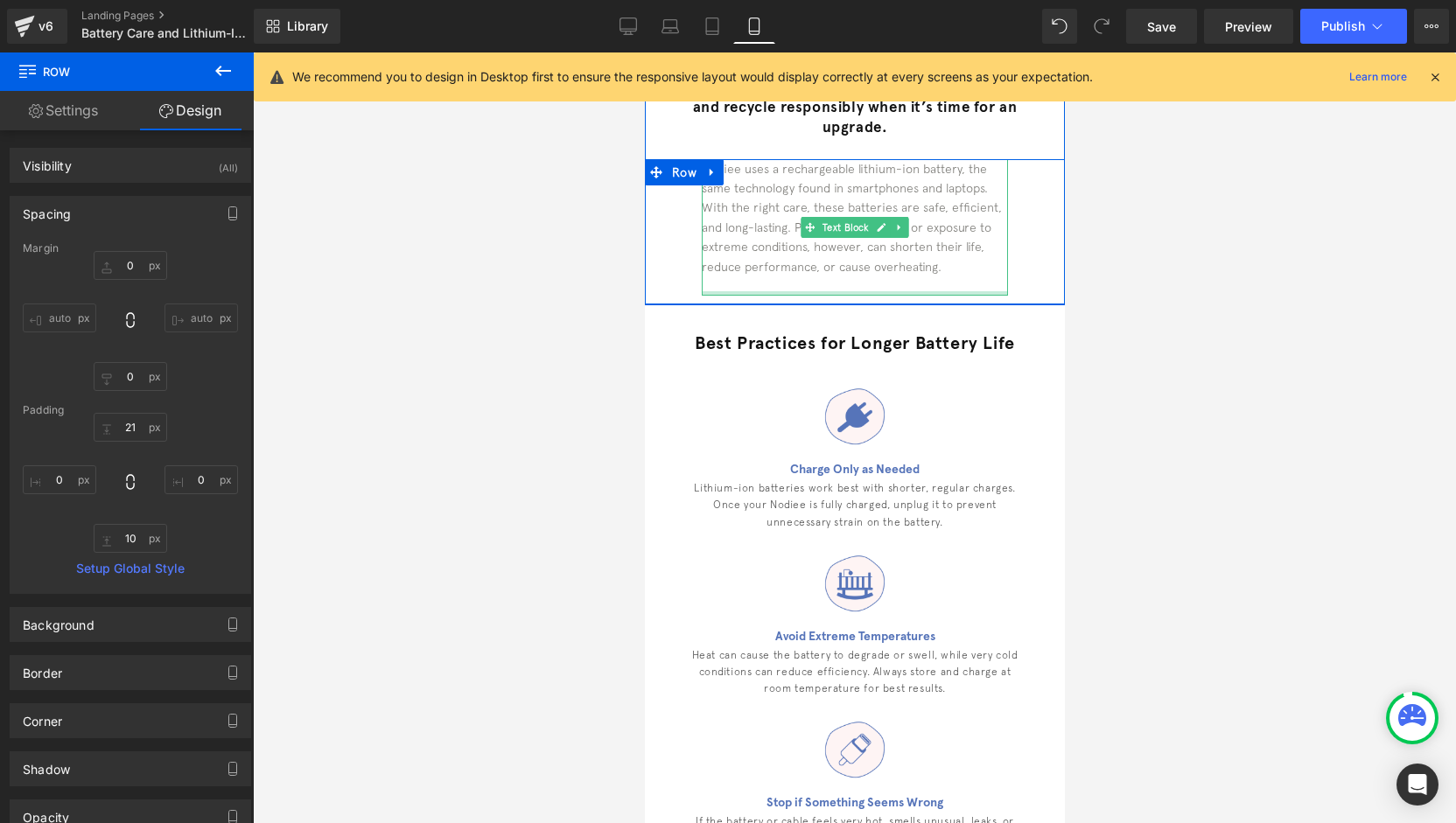
click at [878, 295] on div at bounding box center [854, 293] width 306 height 4
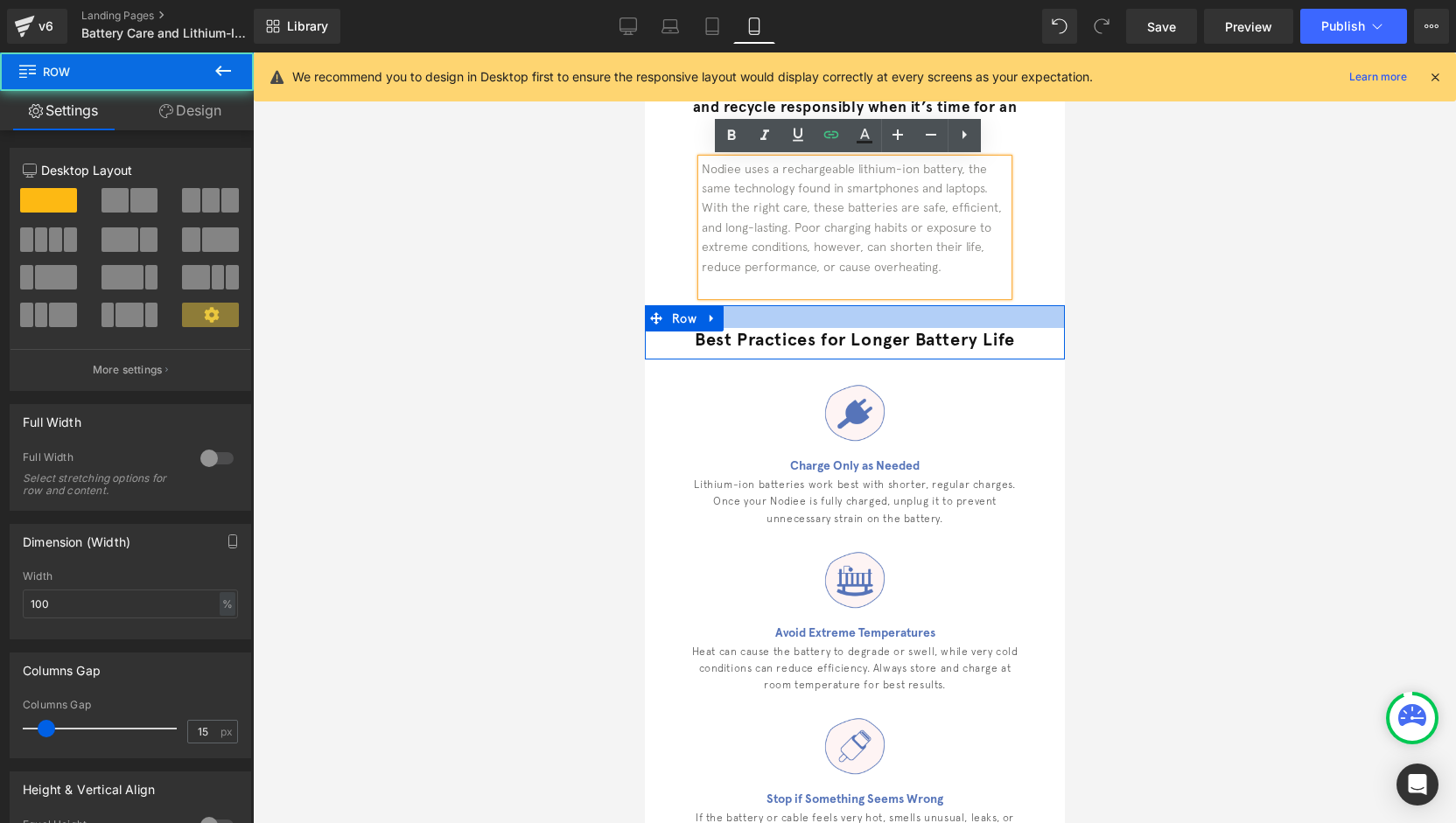
click at [899, 309] on div at bounding box center [853, 316] width 420 height 22
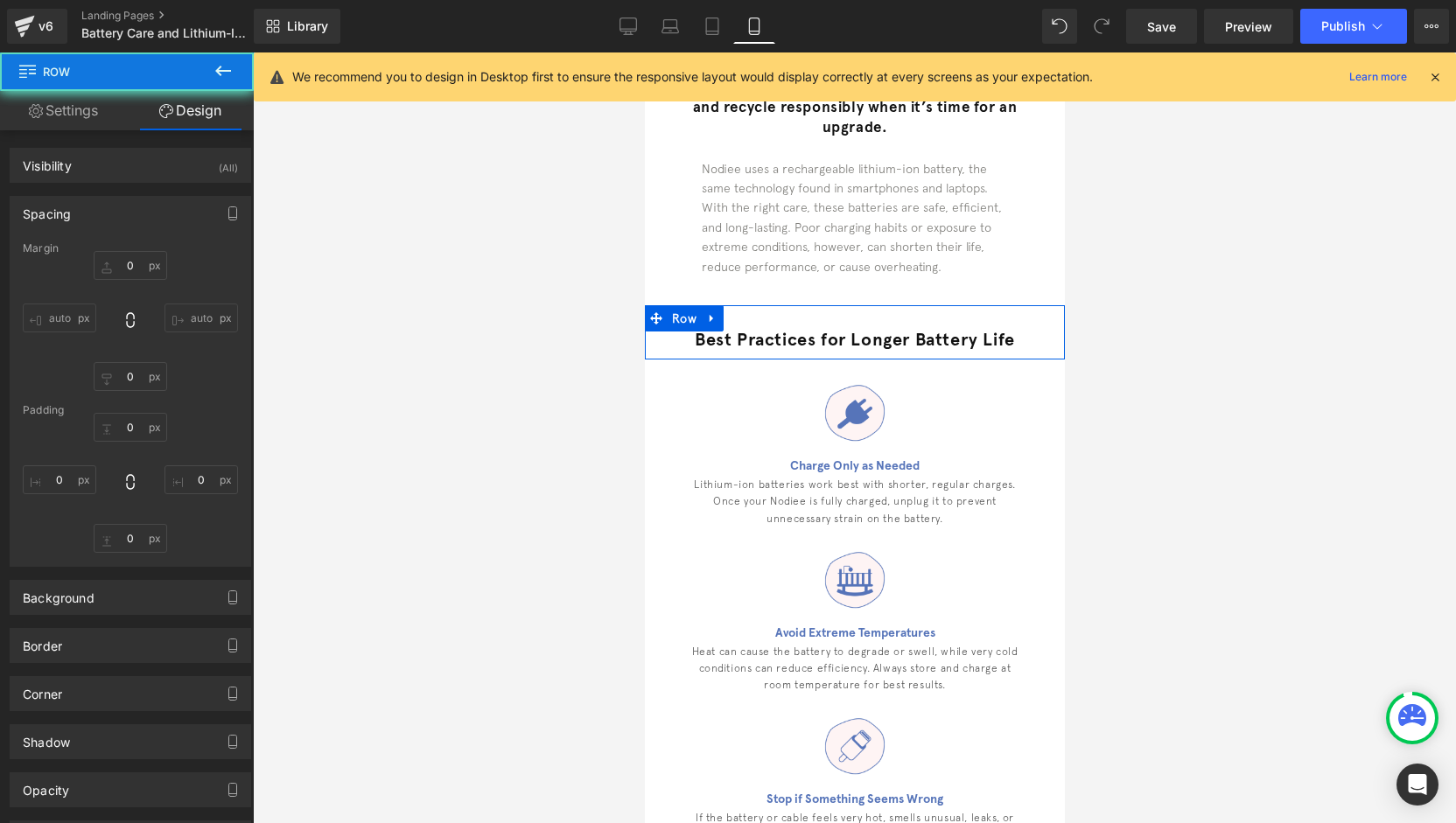
scroll to position [53, 0]
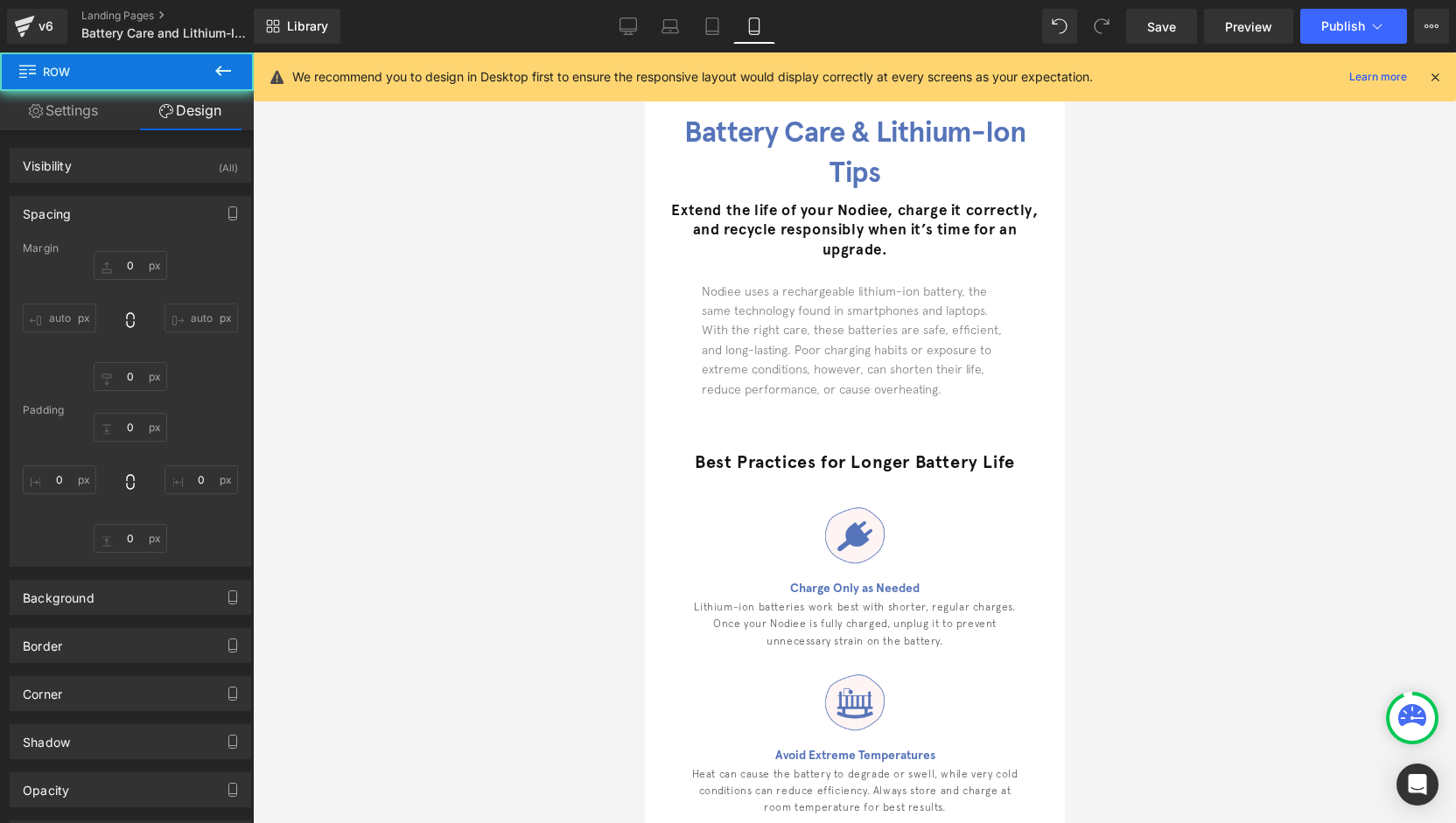
type input "0"
type input "26"
type input "0"
type input "10"
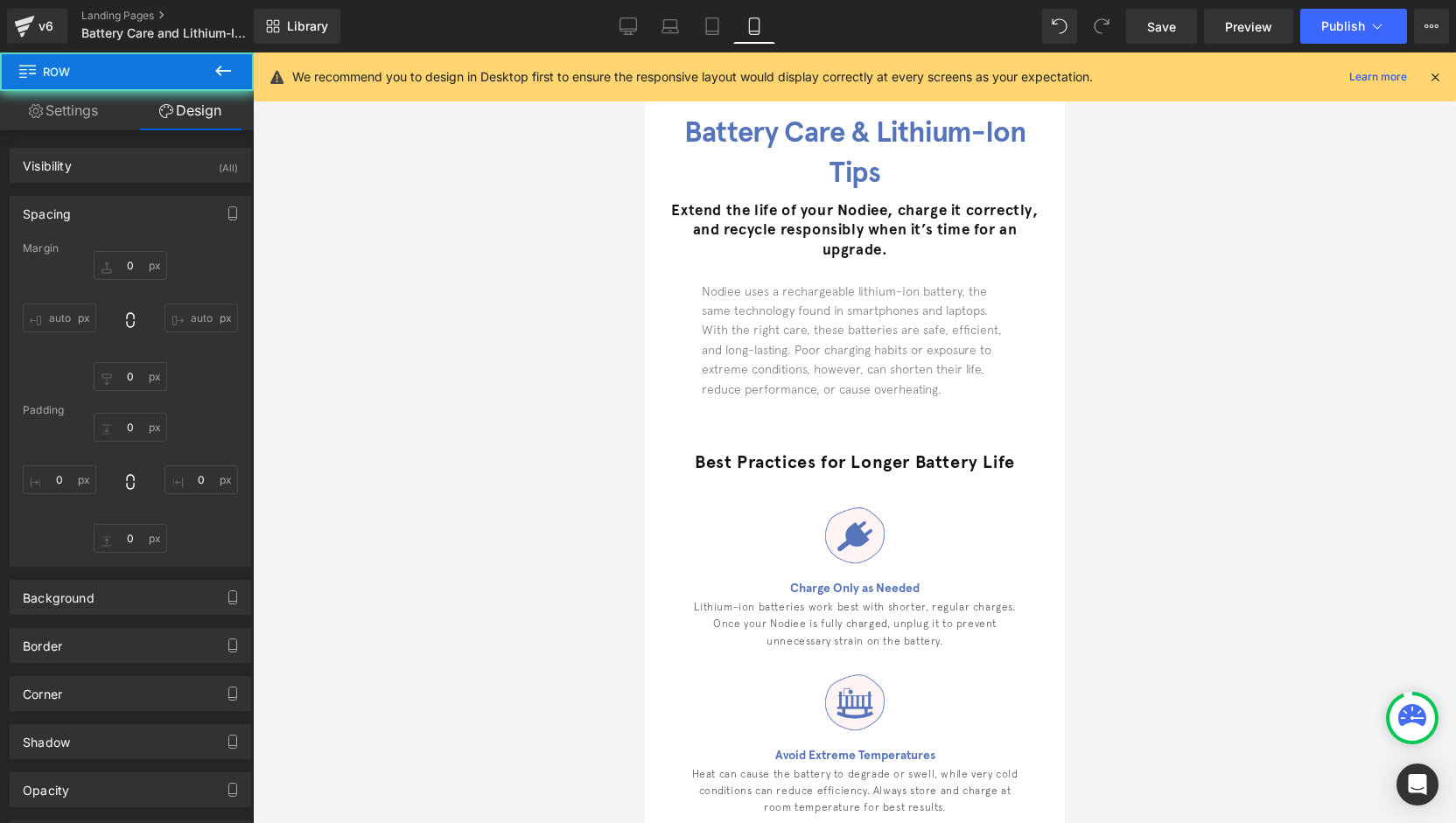
type input "0"
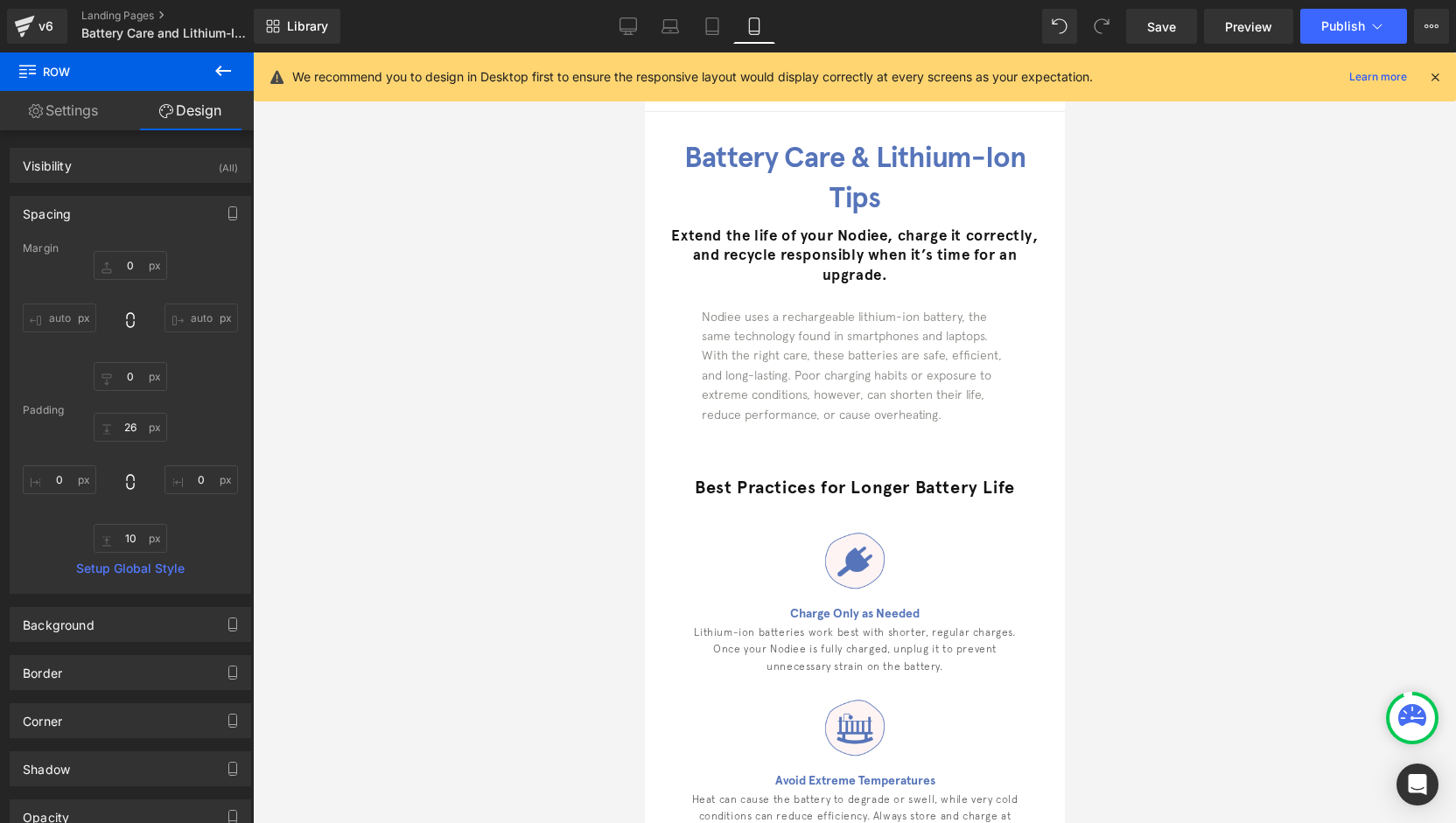
scroll to position [0, 0]
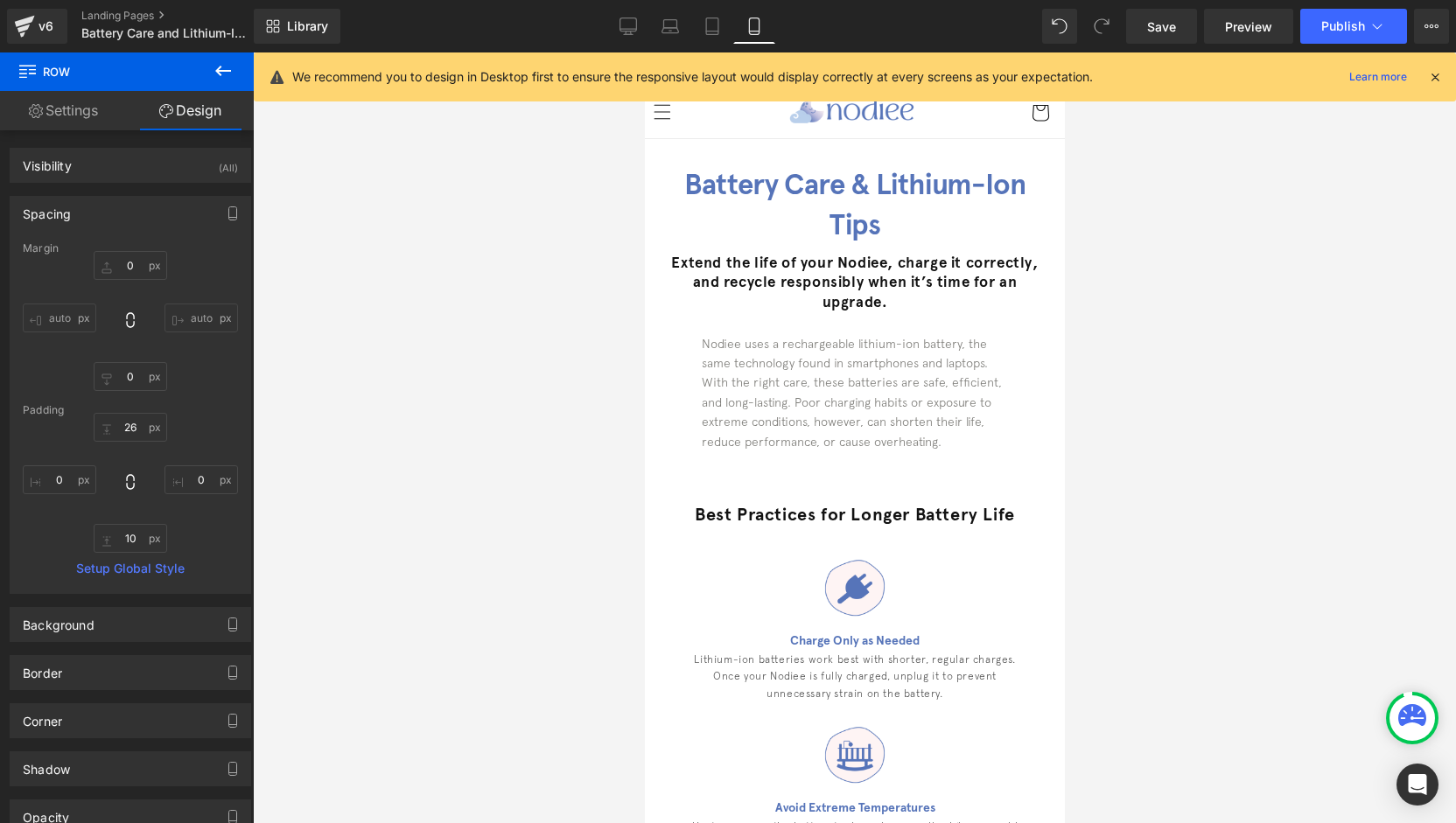
drag, startPoint x: 1148, startPoint y: 24, endPoint x: 1090, endPoint y: 147, distance: 136.0
click at [1148, 24] on span "Save" at bounding box center [1161, 27] width 29 height 19
click at [625, 30] on icon at bounding box center [629, 27] width 18 height 18
type input "0"
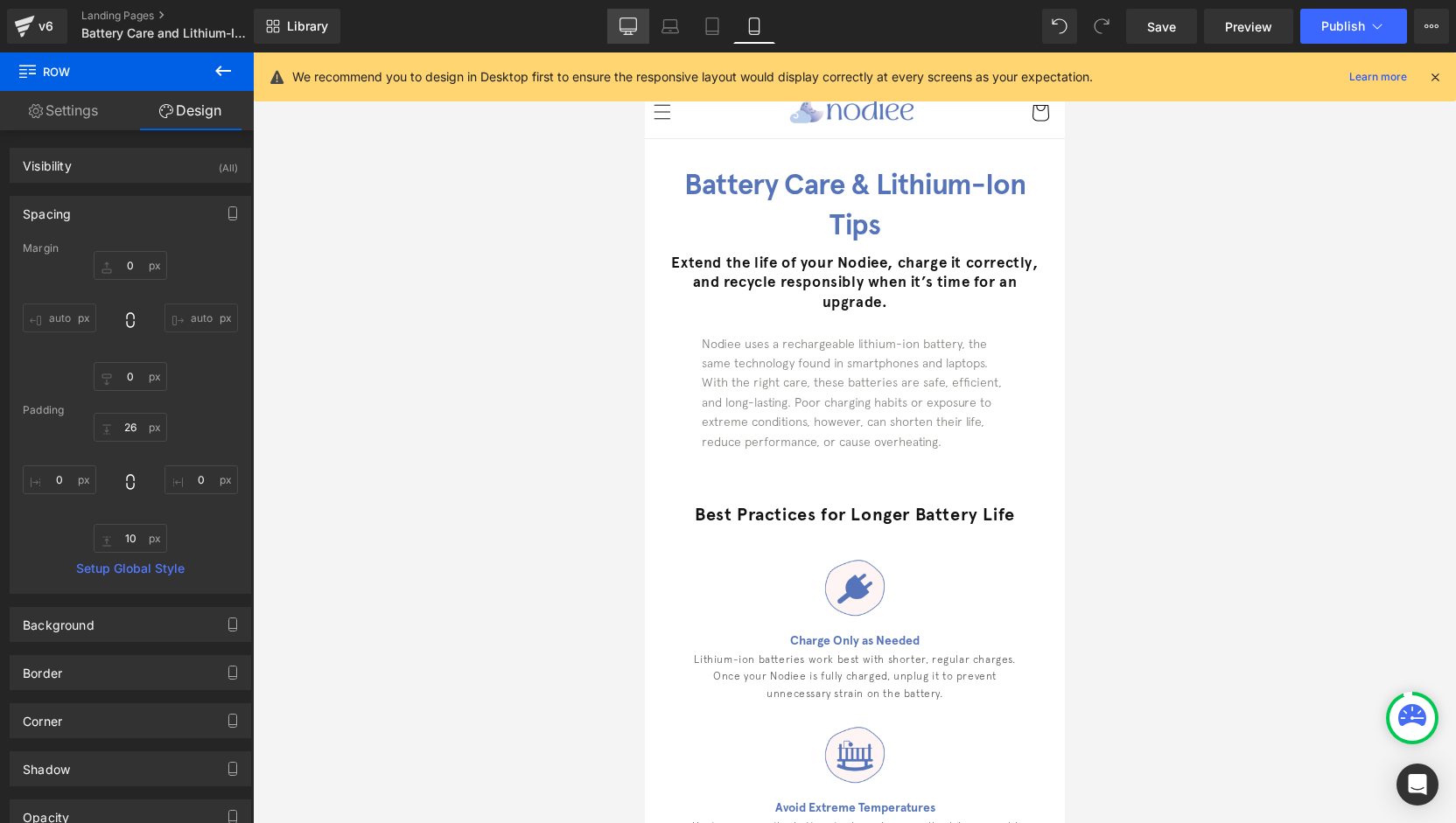
type input "30"
type input "0"
type input "10"
type input "0"
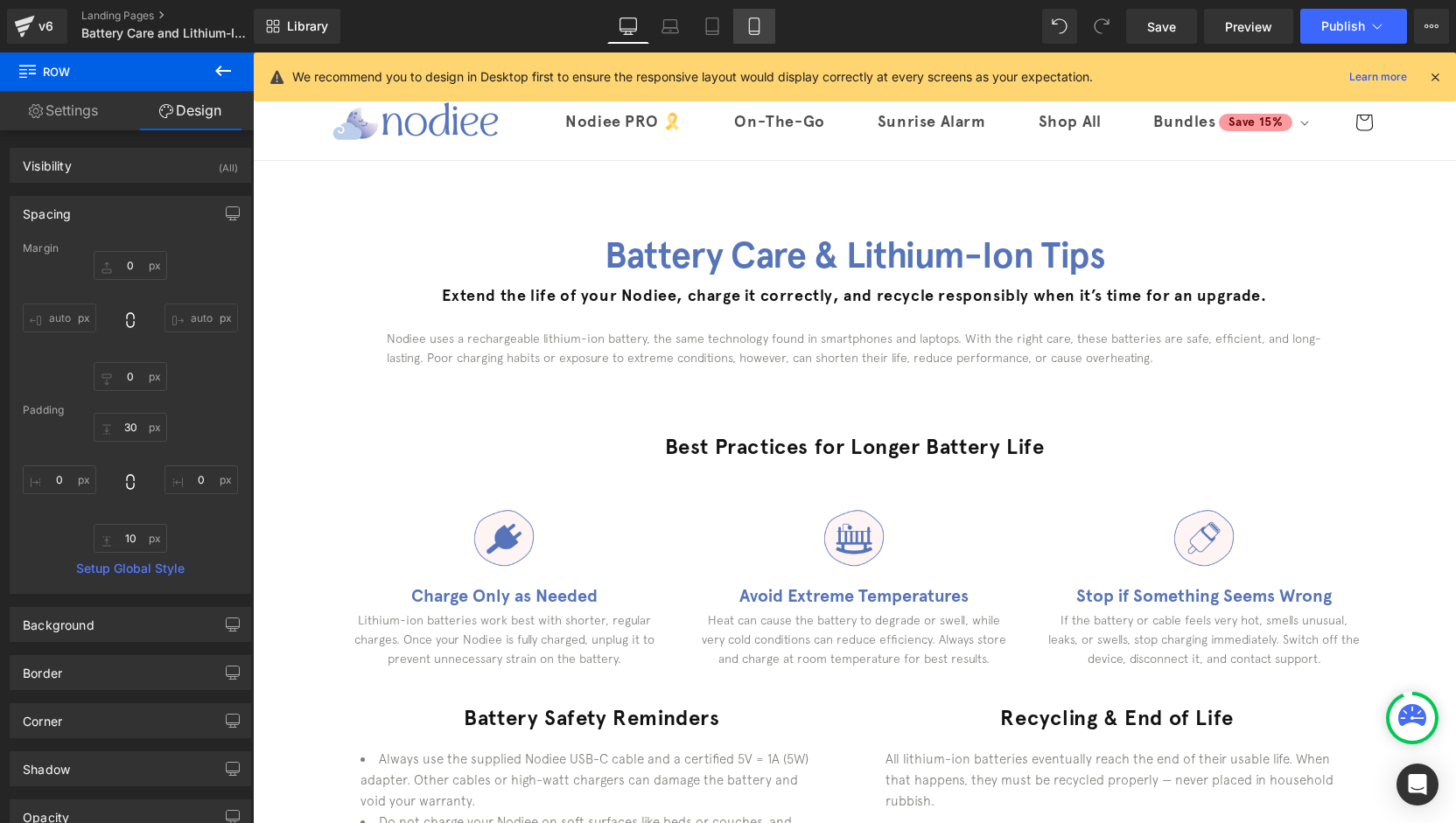
click at [766, 30] on link "Mobile" at bounding box center [754, 26] width 42 height 35
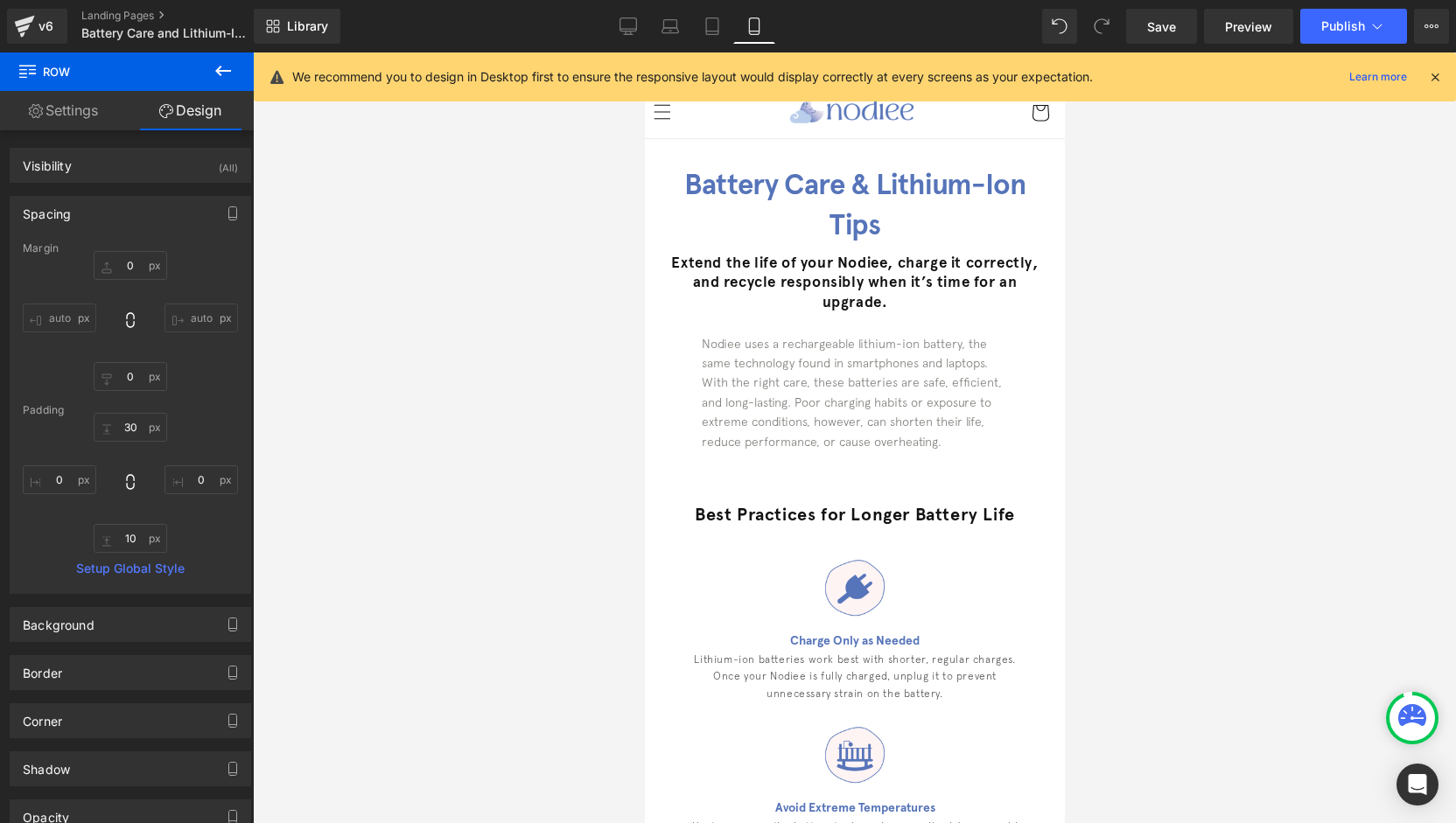
scroll to position [74, 0]
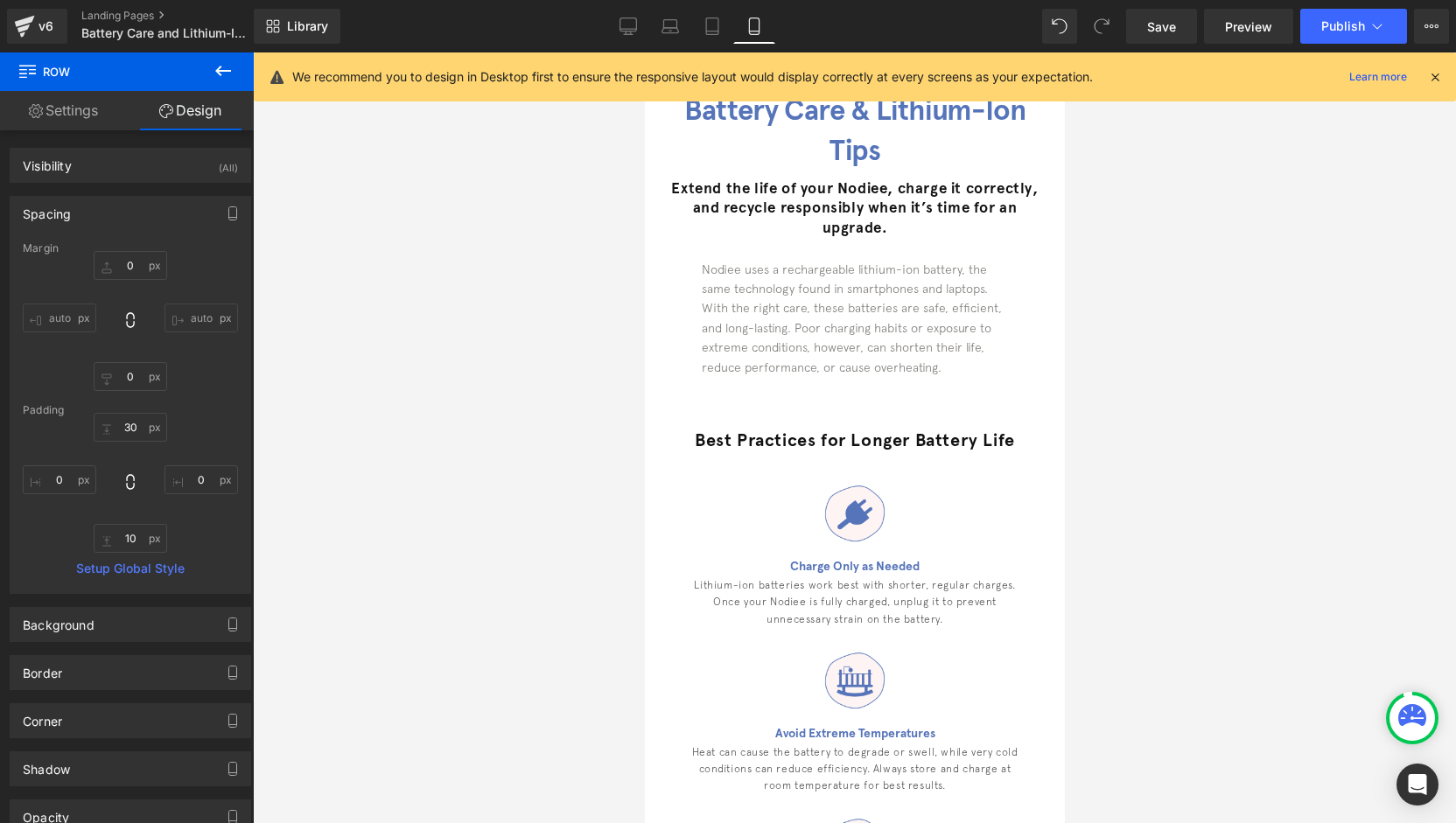
type input "0"
type input "26"
type input "0"
type input "10"
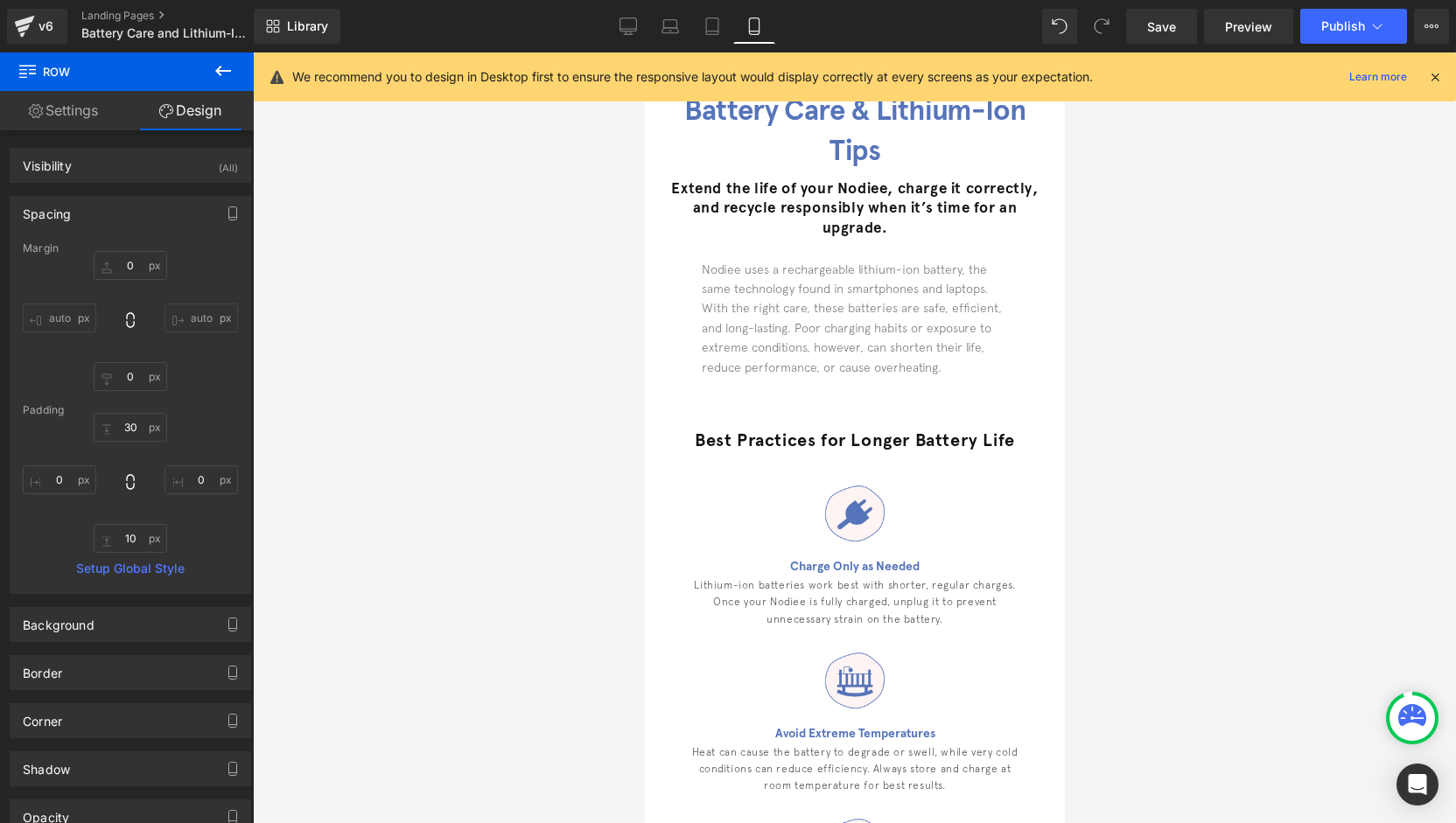
type input "0"
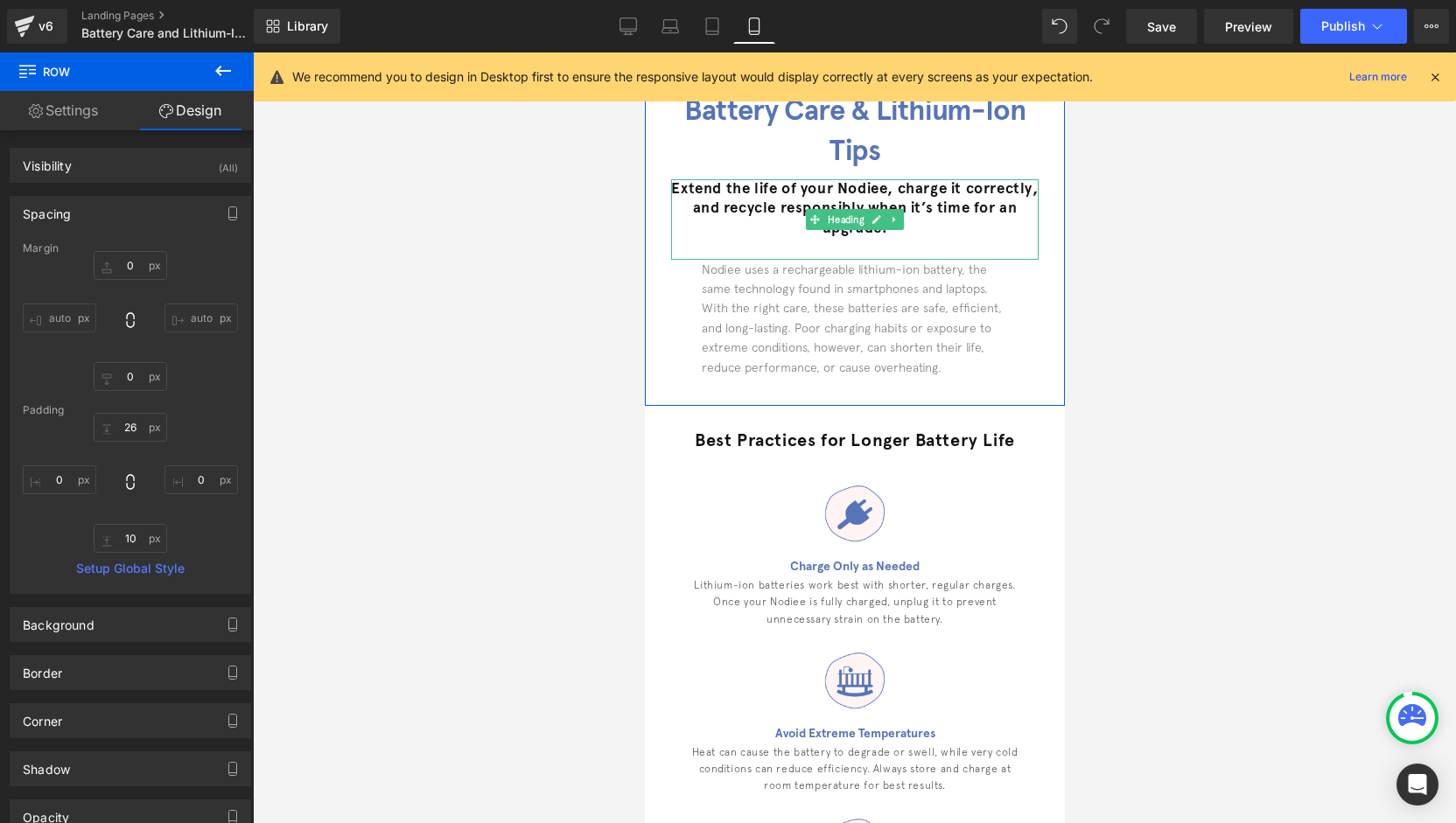
scroll to position [0, 0]
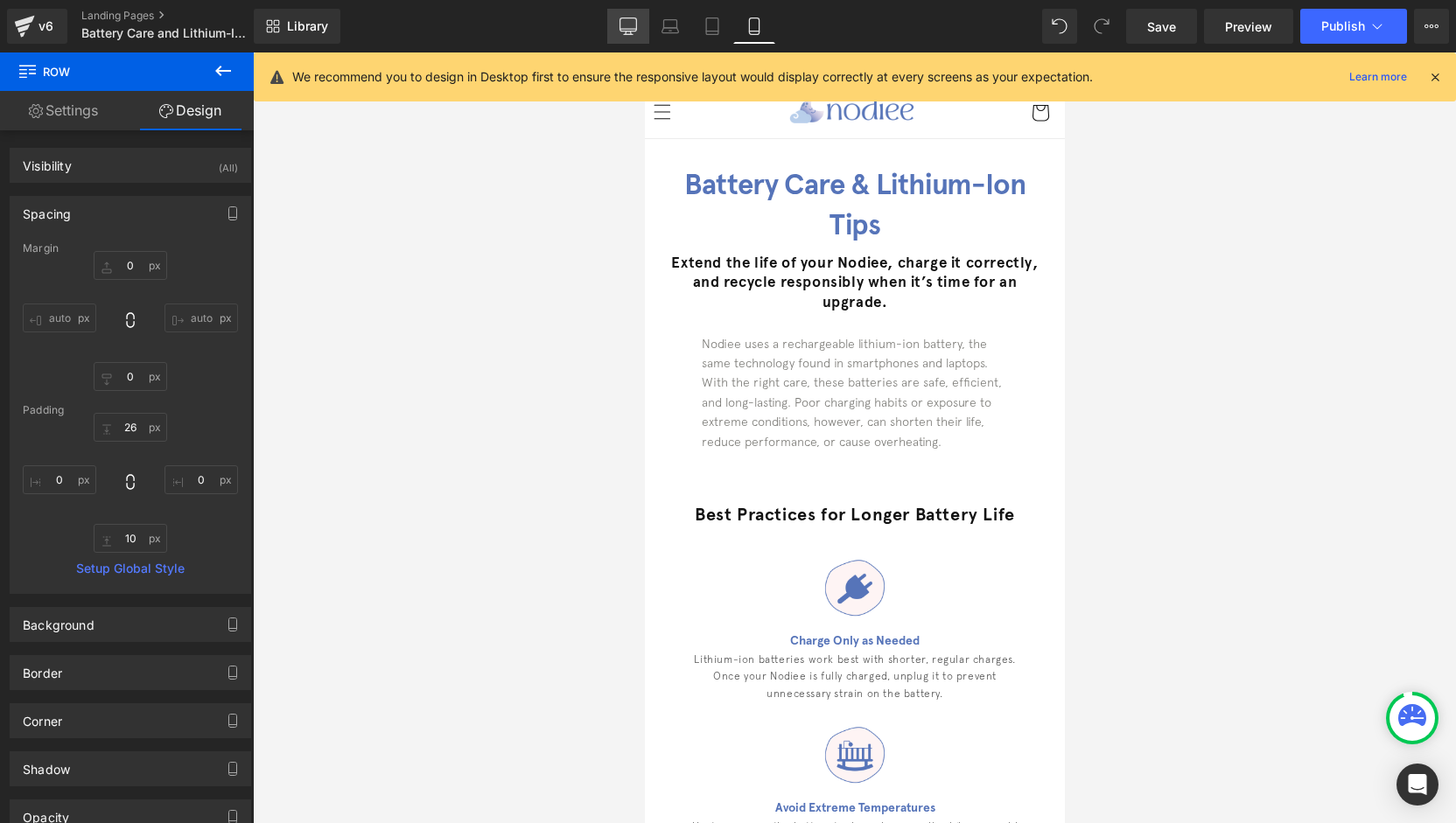
click at [642, 20] on link "Desktop" at bounding box center [628, 26] width 42 height 35
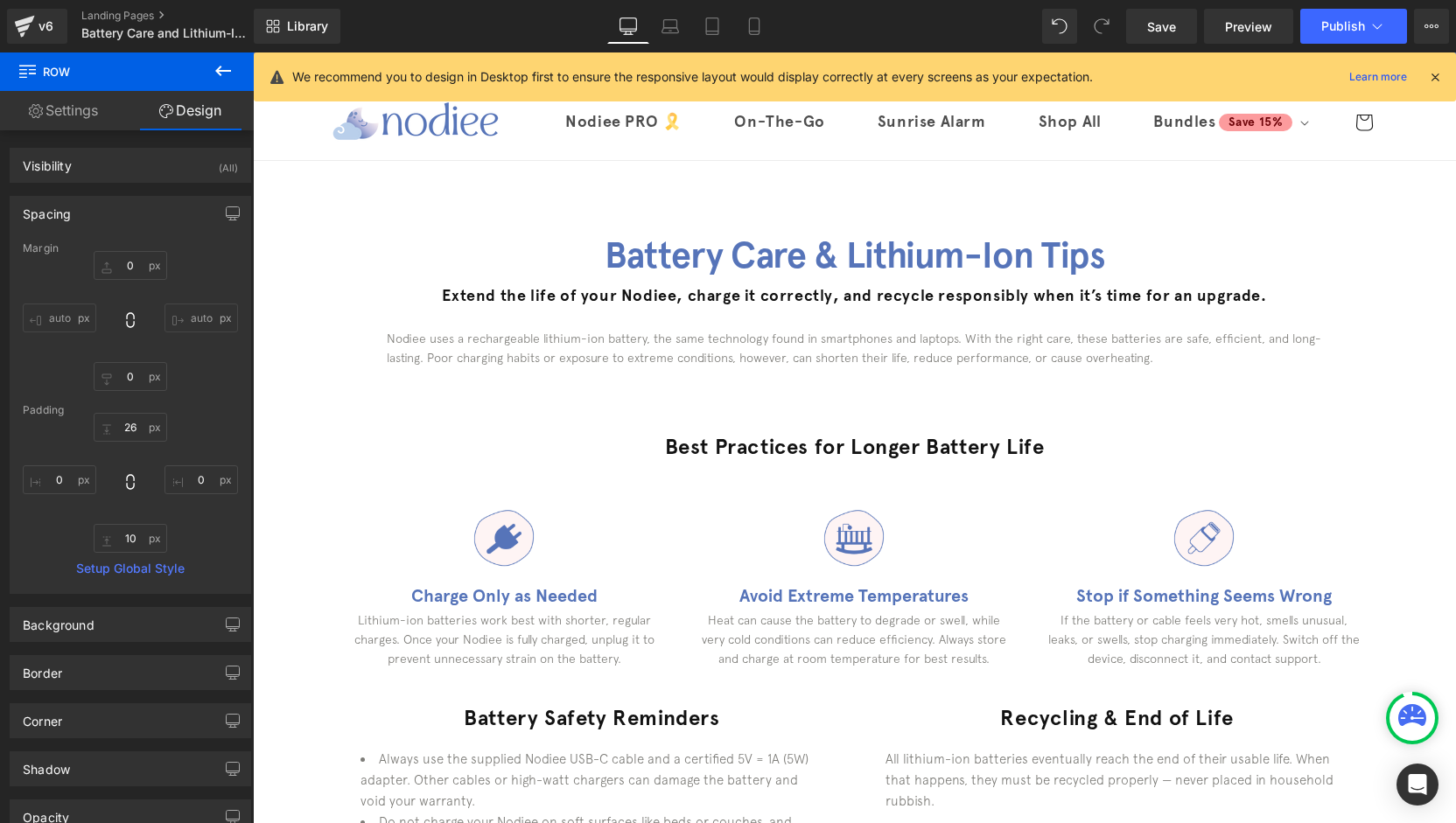
type input "0"
type input "30"
type input "0"
type input "10"
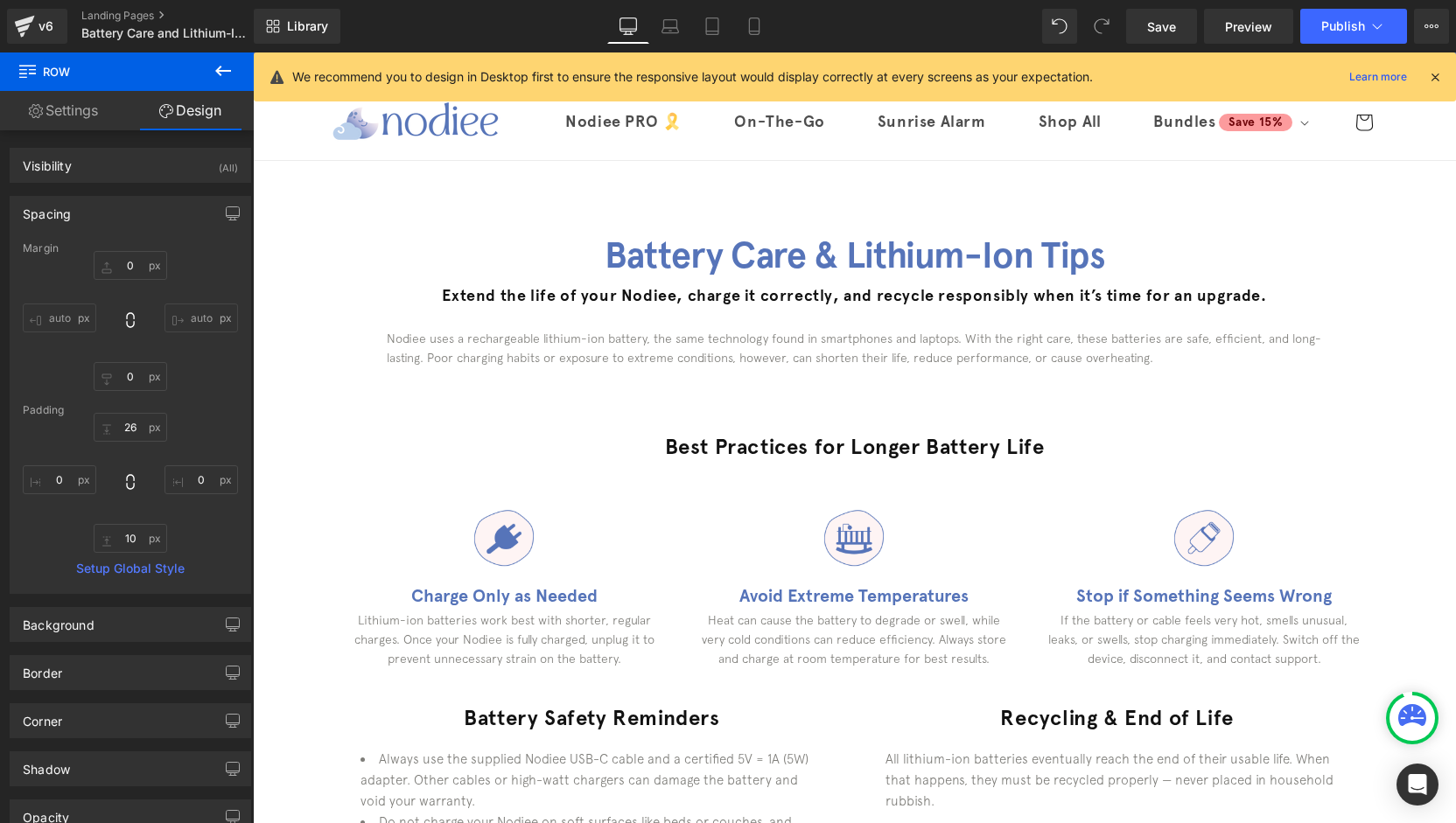
type input "0"
click at [1317, 23] on button "Publish" at bounding box center [1353, 26] width 107 height 35
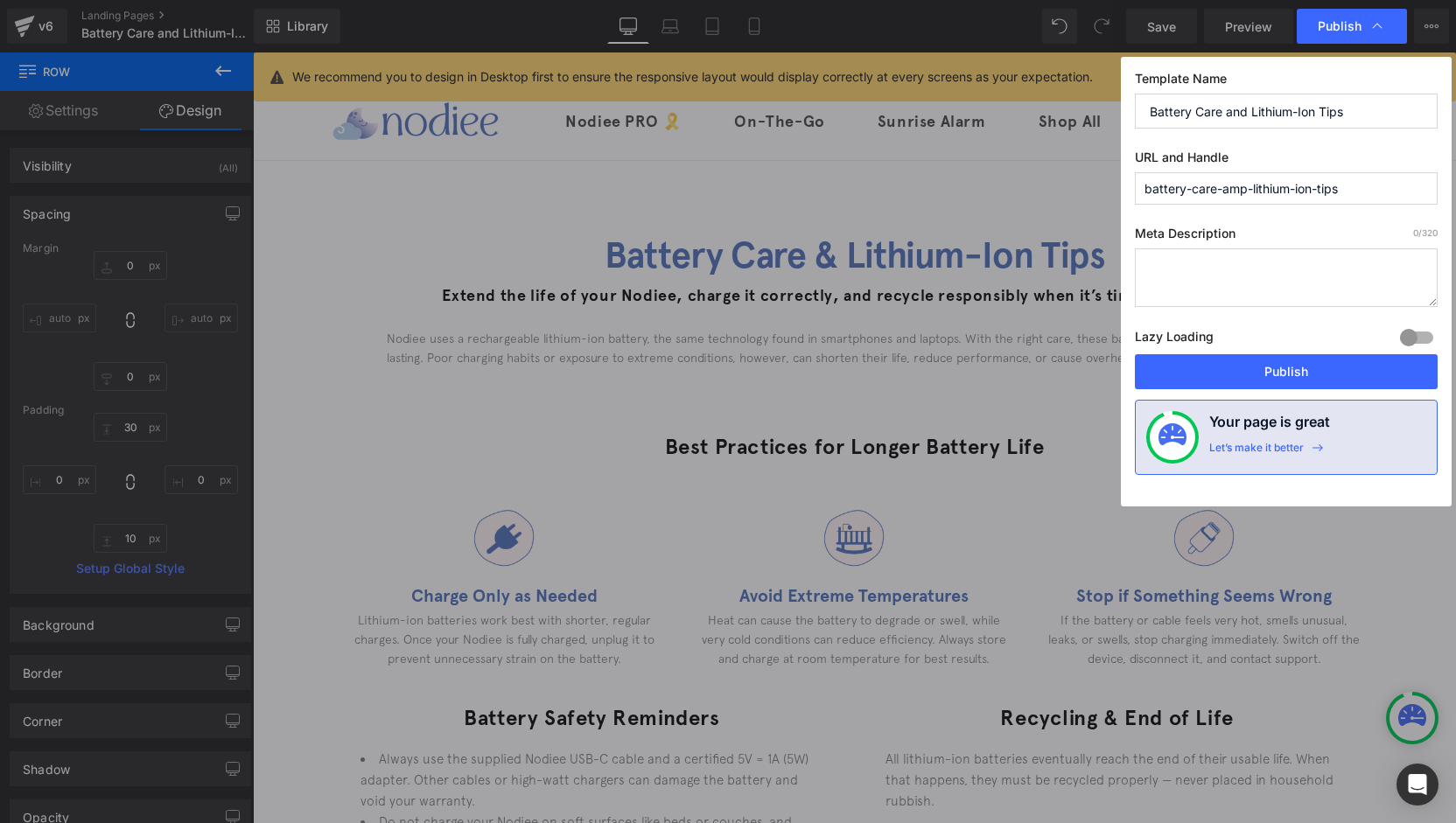
drag, startPoint x: 1285, startPoint y: 193, endPoint x: 1221, endPoint y: 195, distance: 64.0
click at [1221, 195] on input "battery-care-amp-lithium-ion-tips" at bounding box center [1286, 188] width 303 height 32
type input "battery-care"
click at [1284, 281] on textarea at bounding box center [1286, 277] width 303 height 58
click at [1270, 183] on input "battery-care" at bounding box center [1286, 188] width 303 height 32
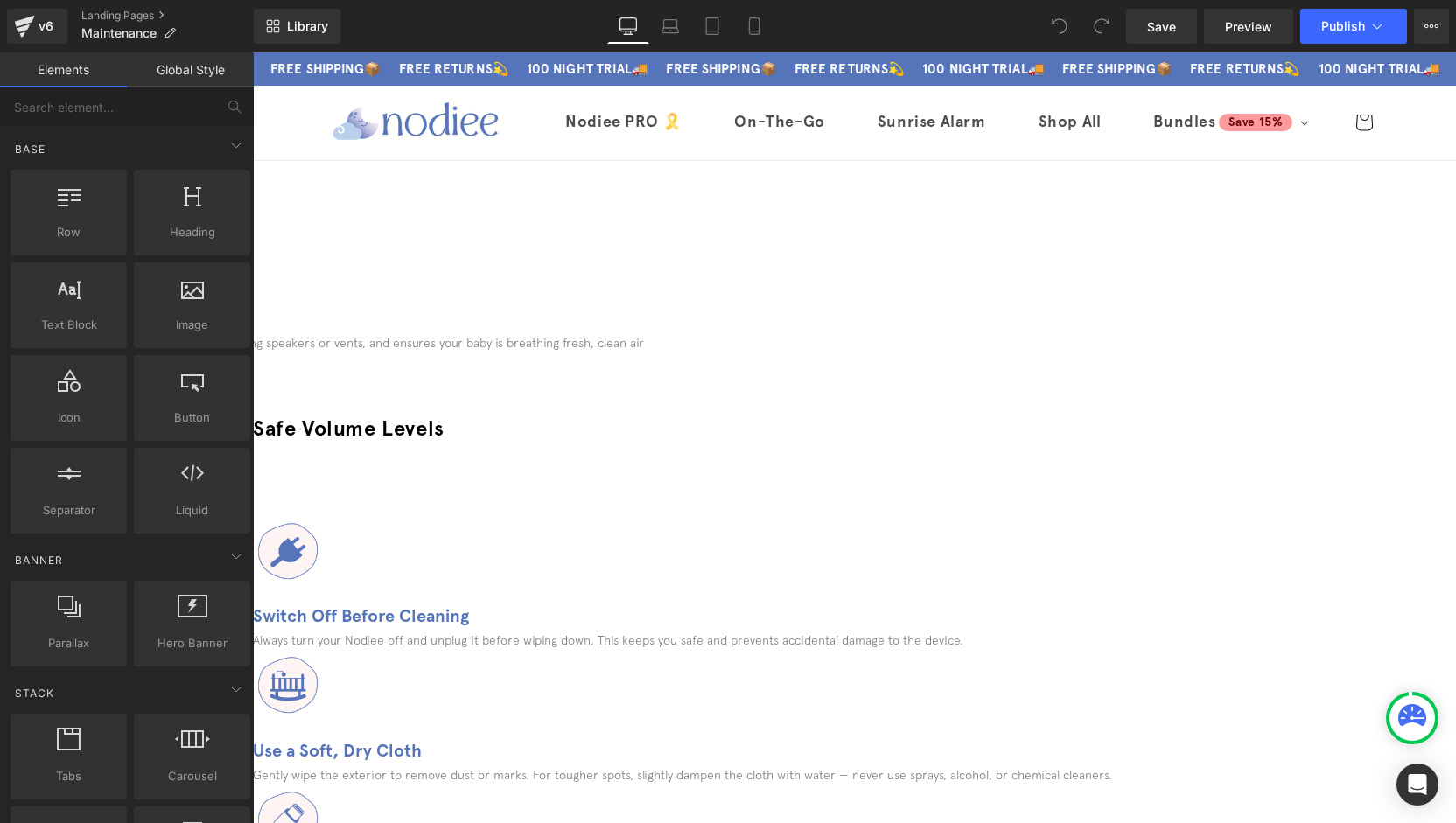
click at [501, 394] on div at bounding box center [253, 399] width 1203 height 11
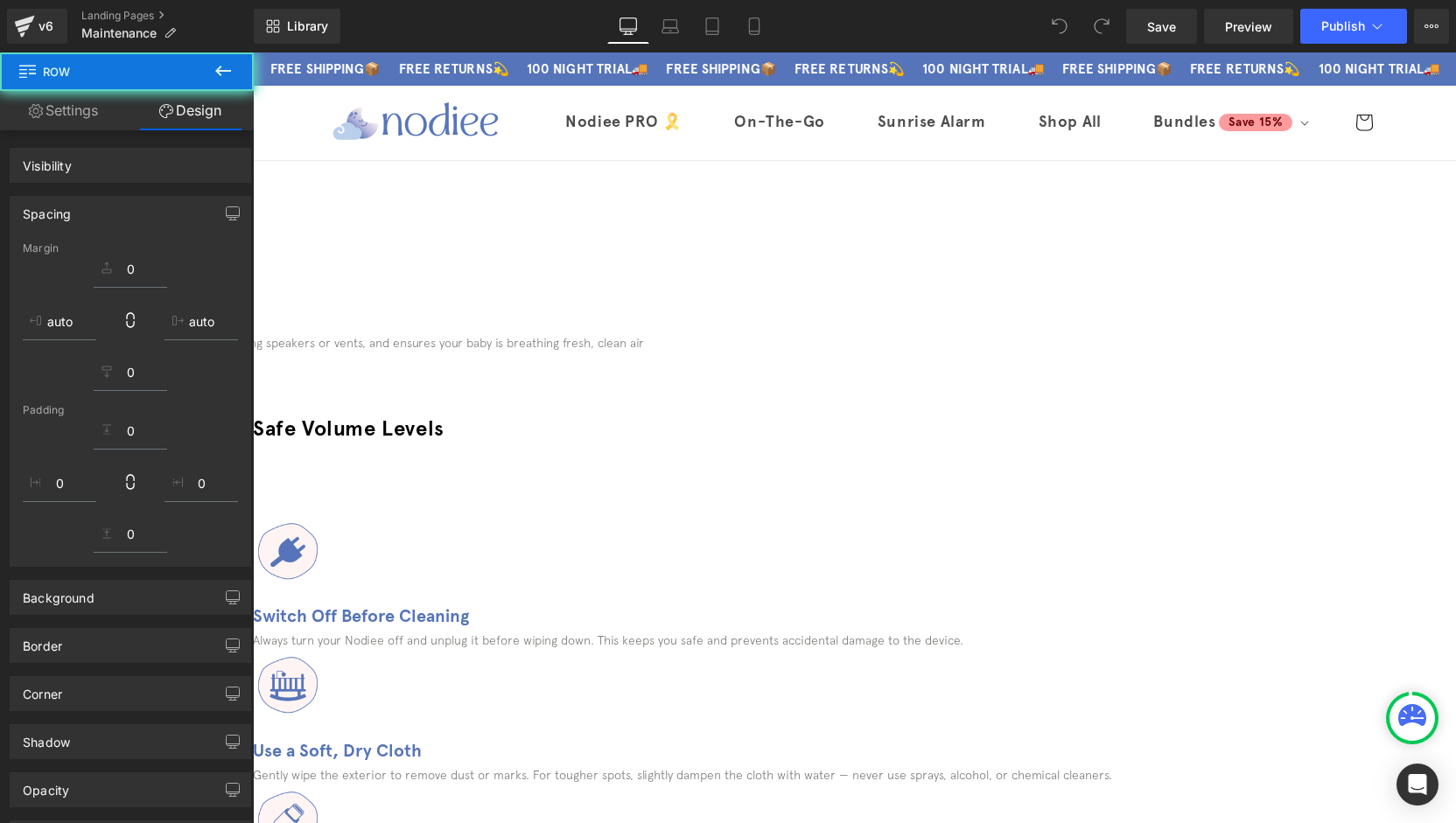
click at [514, 368] on div "A little care goes a long way. Regular cleaning helps your Nodiee last longer, …" at bounding box center [176, 364] width 1049 height 61
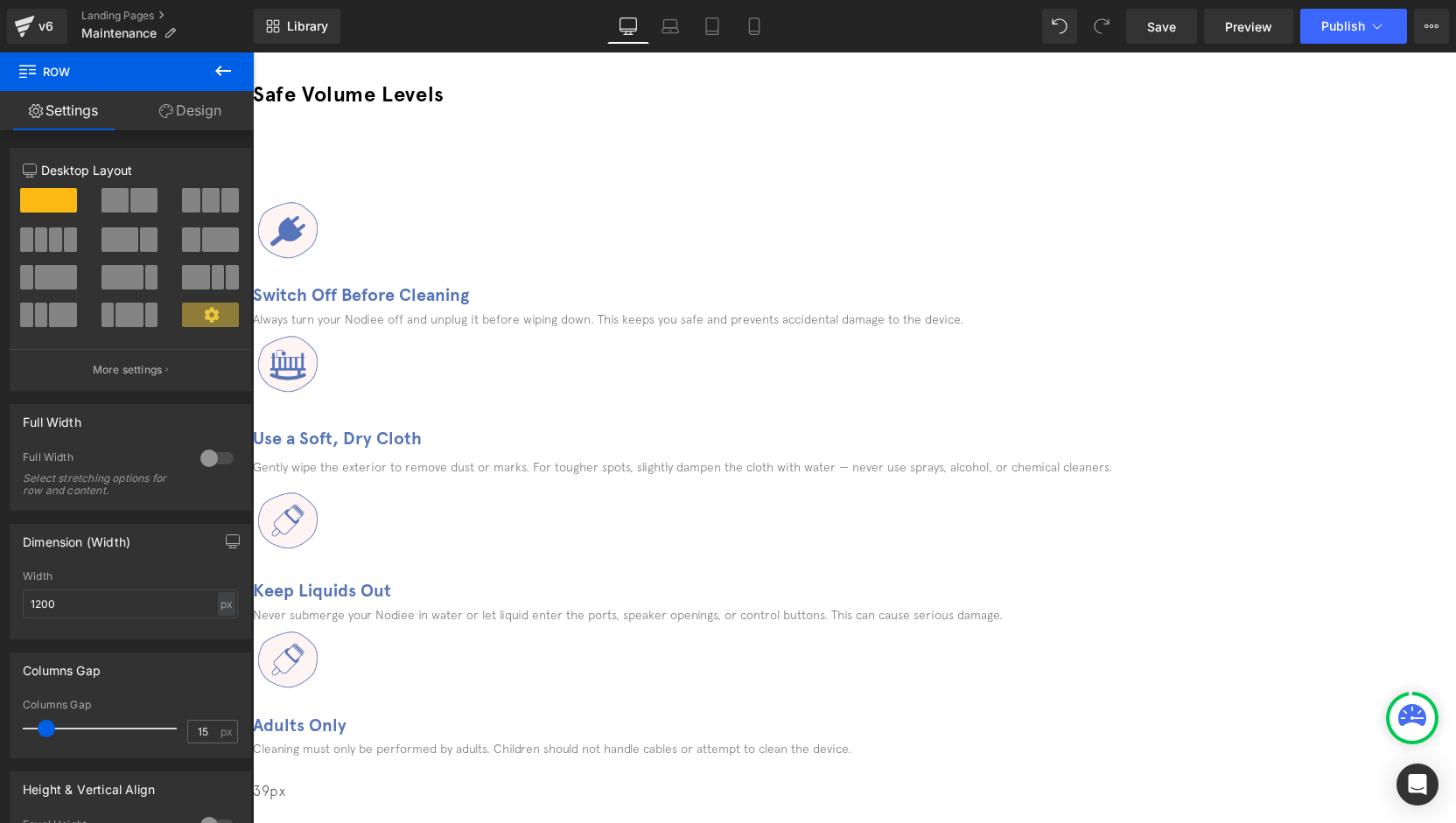
scroll to position [175, 0]
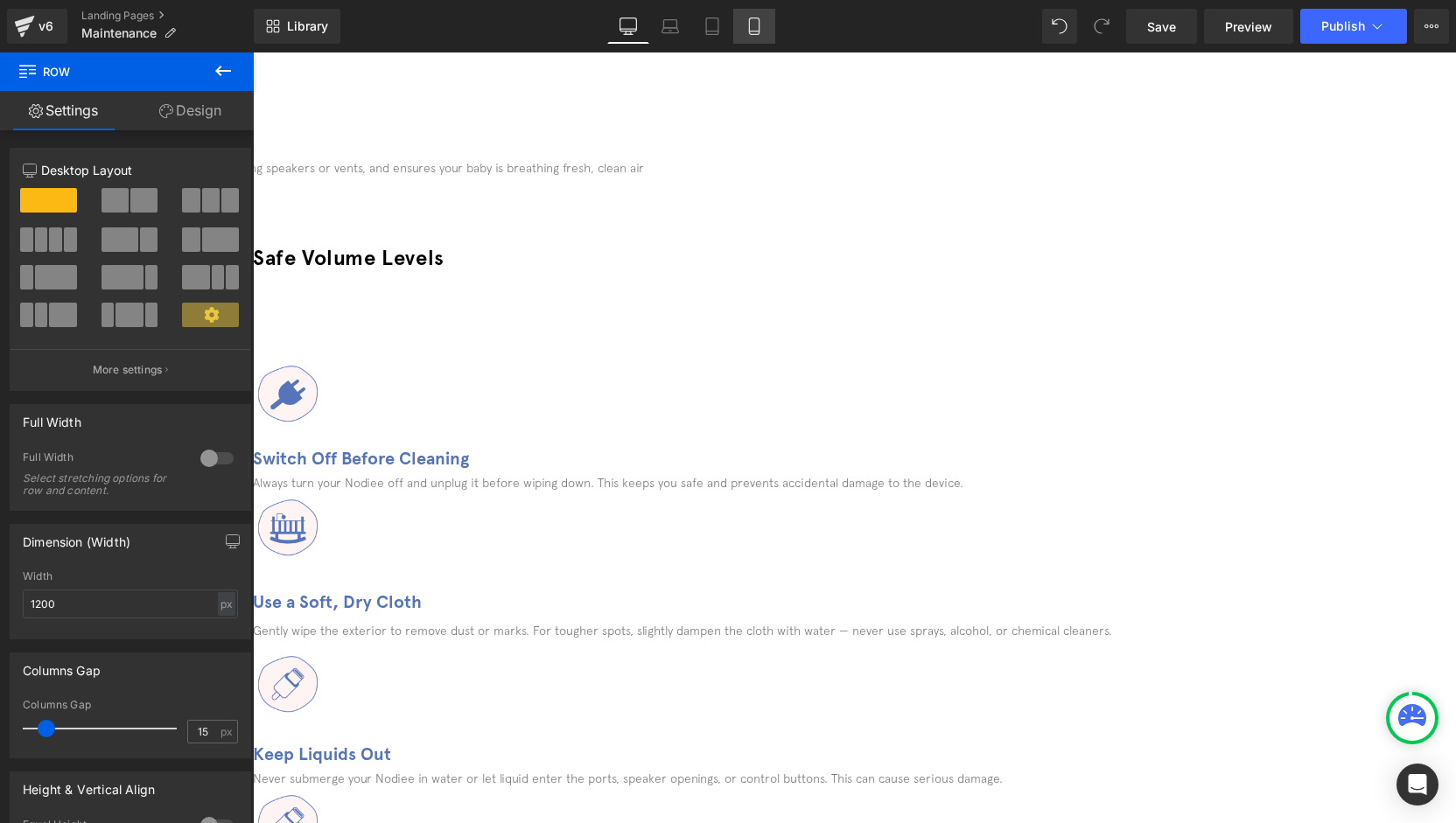
click at [750, 31] on icon at bounding box center [754, 27] width 18 height 18
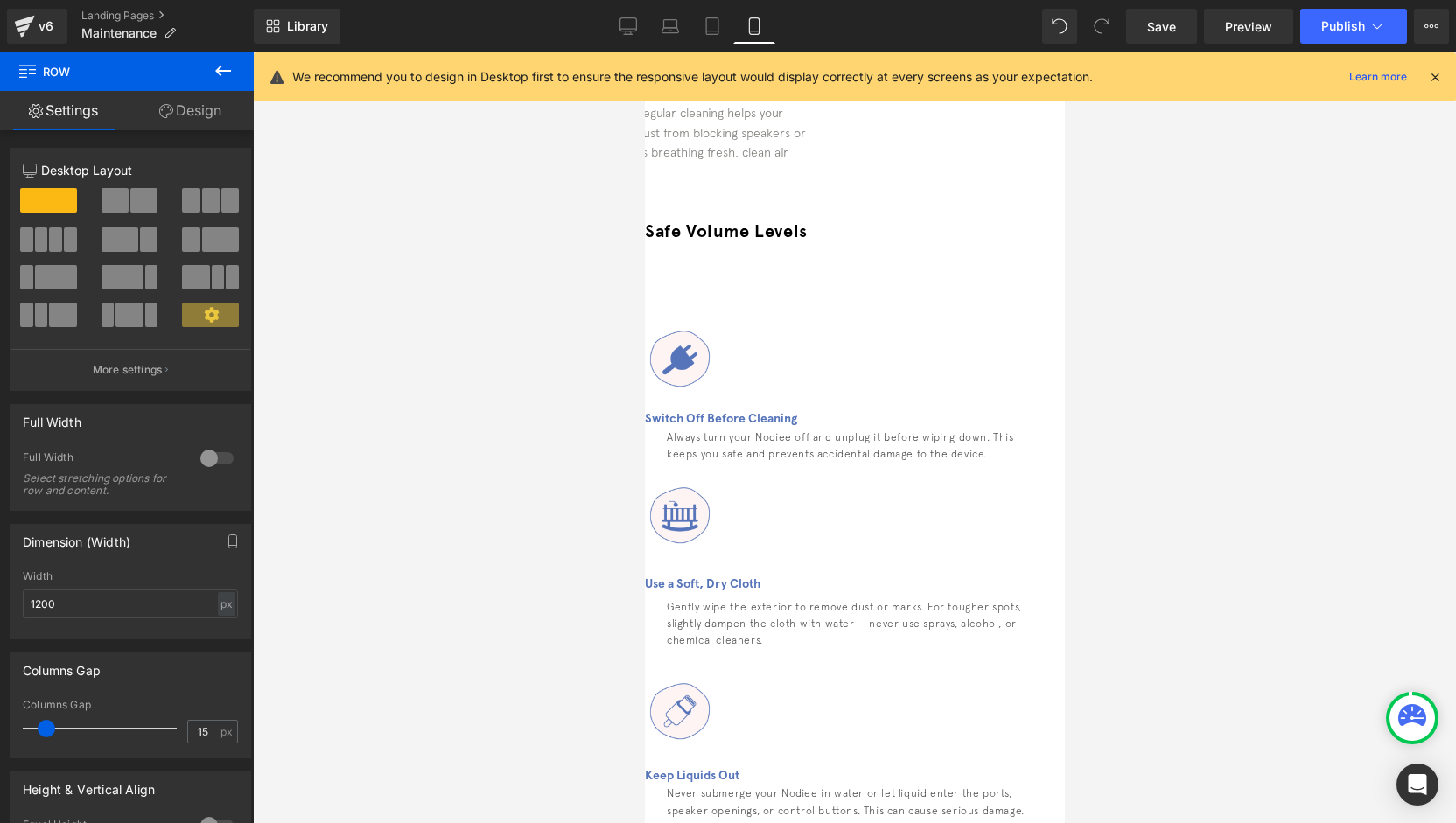
scroll to position [0, 0]
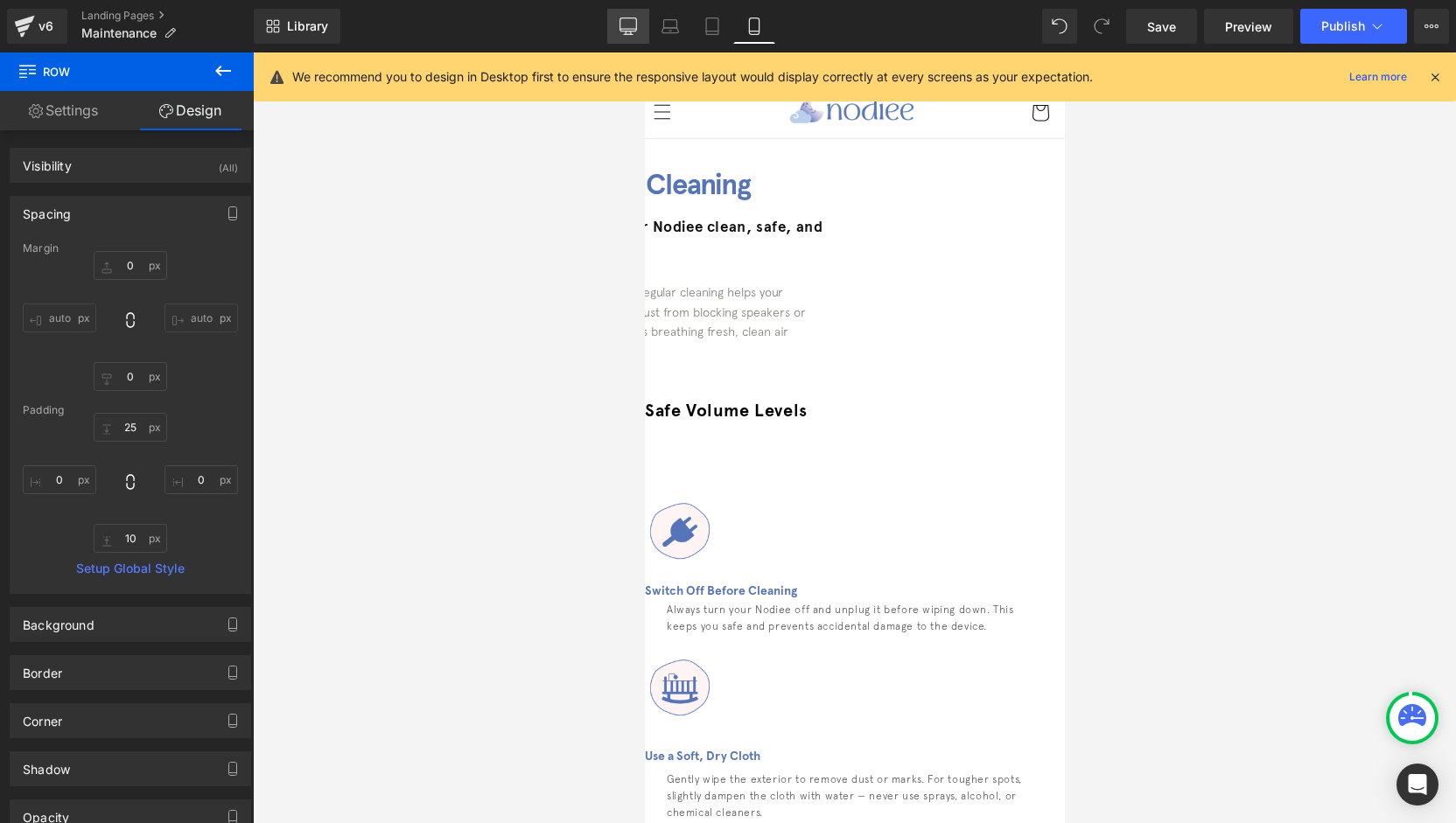
click at [621, 31] on icon at bounding box center [629, 27] width 18 height 18
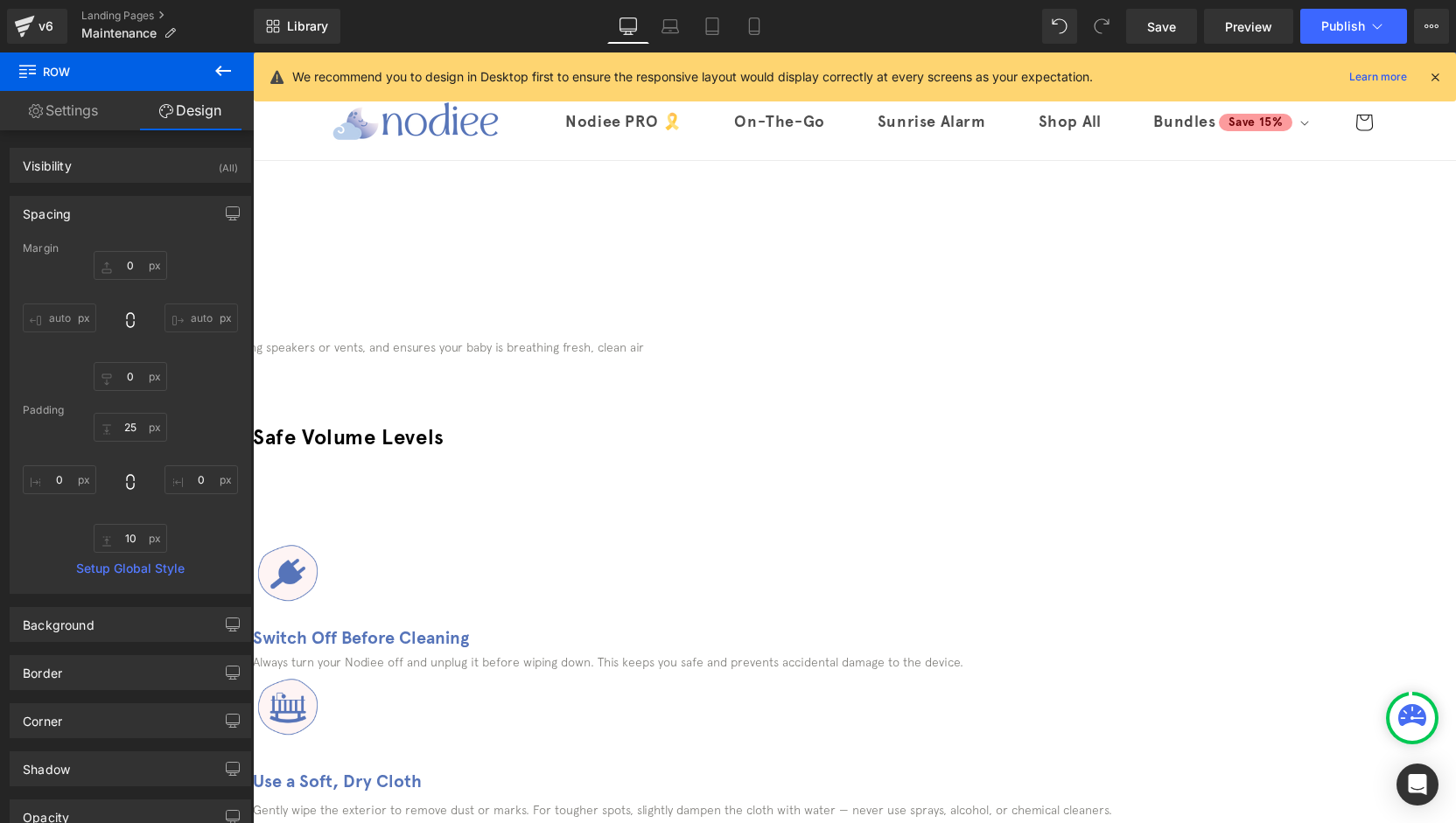
type input "0"
type input "39"
type input "0"
type input "10"
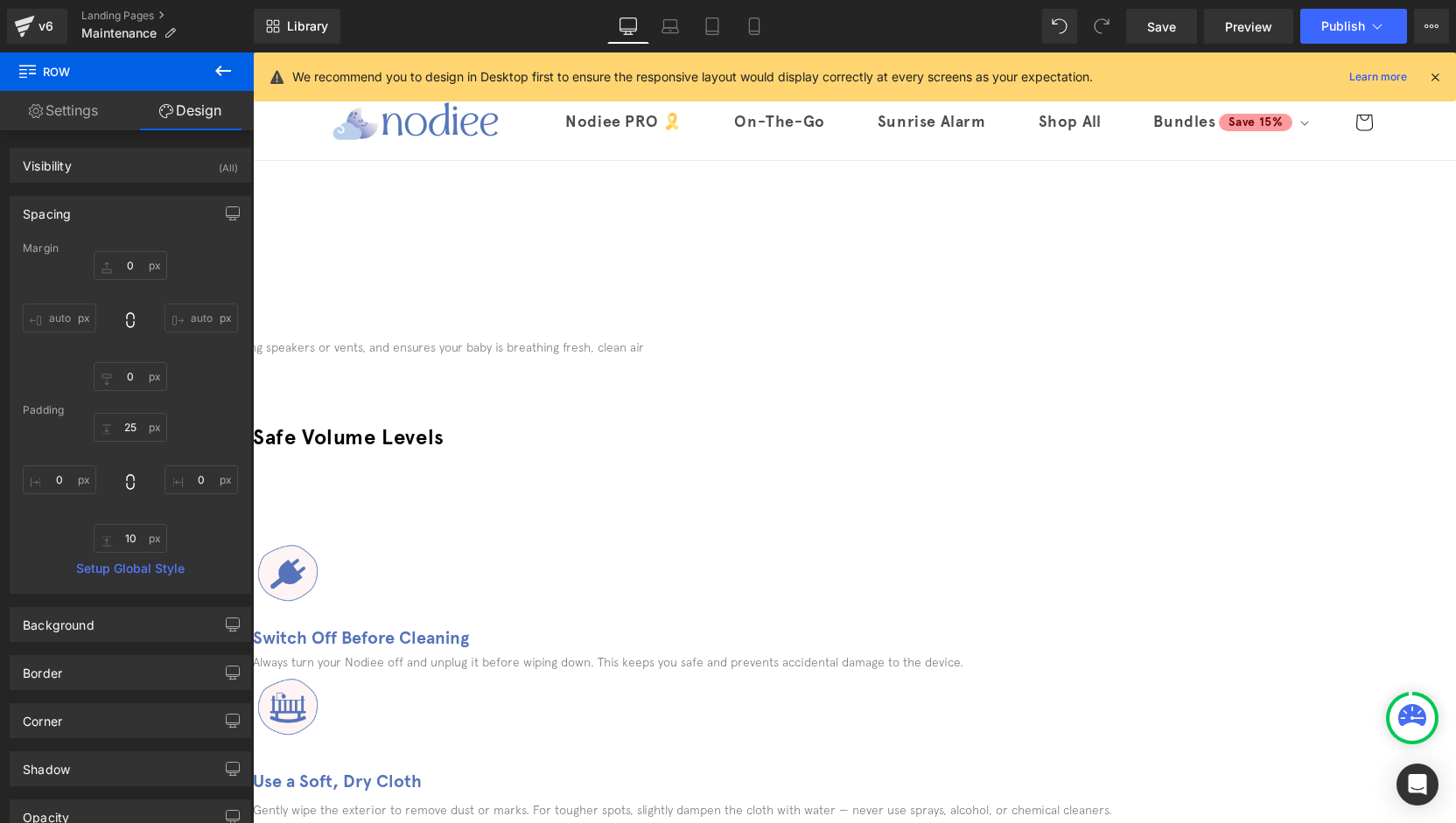
type input "0"
click at [791, 424] on h2 "Safe Volume Levels" at bounding box center [853, 437] width 1203 height 27
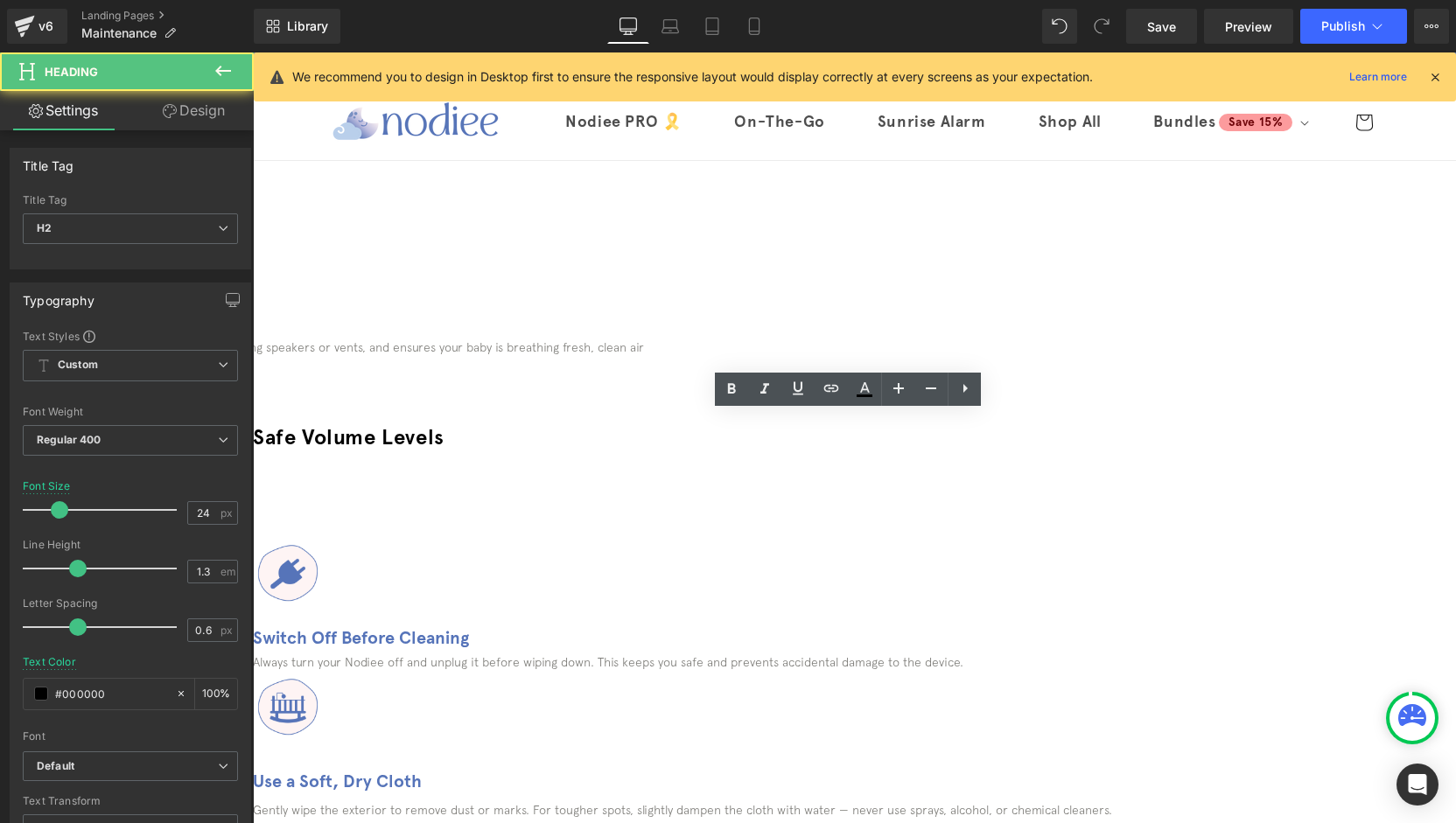
click at [785, 425] on h2 "Safe Volume Levels" at bounding box center [853, 437] width 1203 height 27
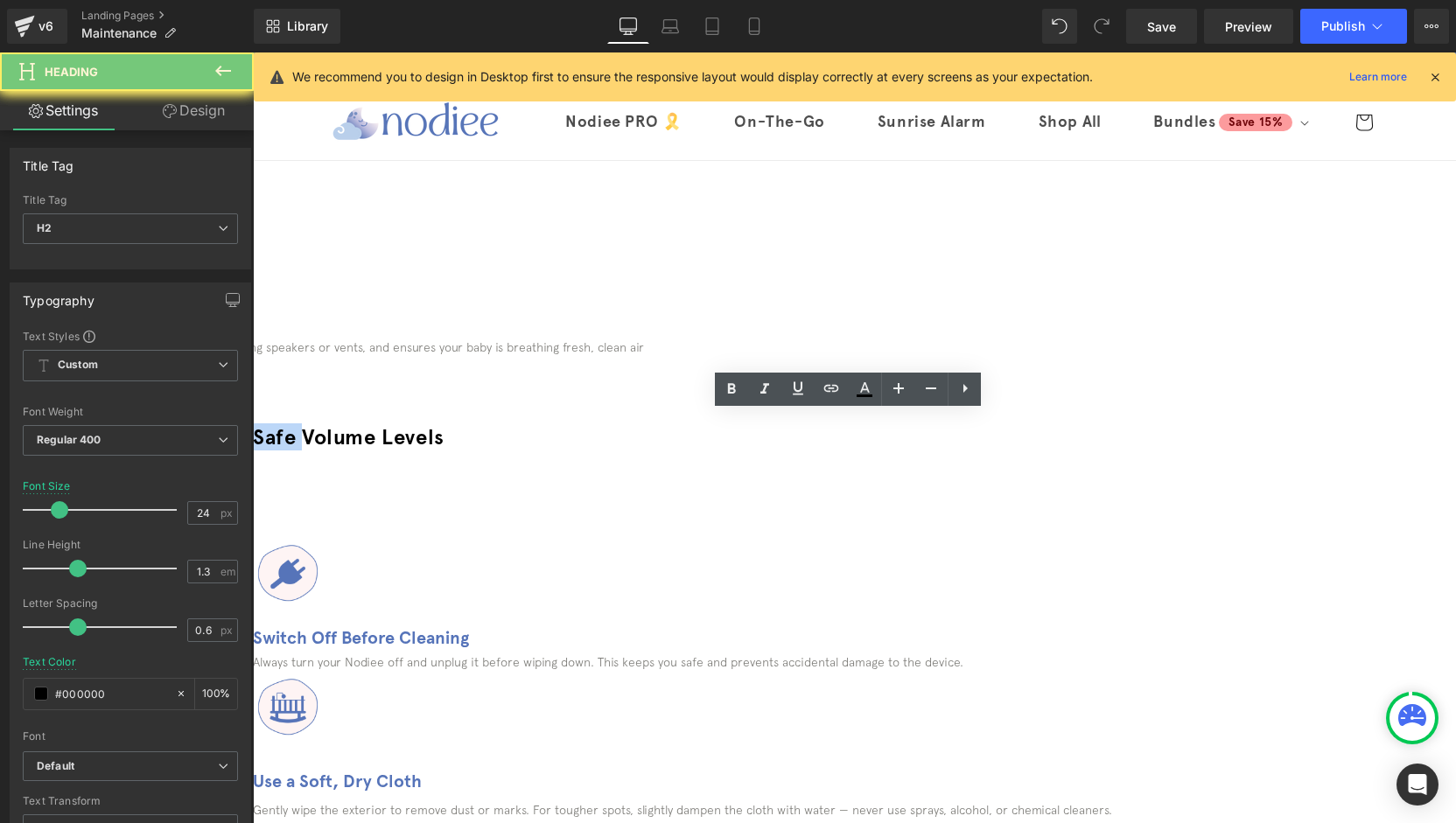
click at [785, 425] on h2 "Safe Volume Levels" at bounding box center [853, 437] width 1203 height 27
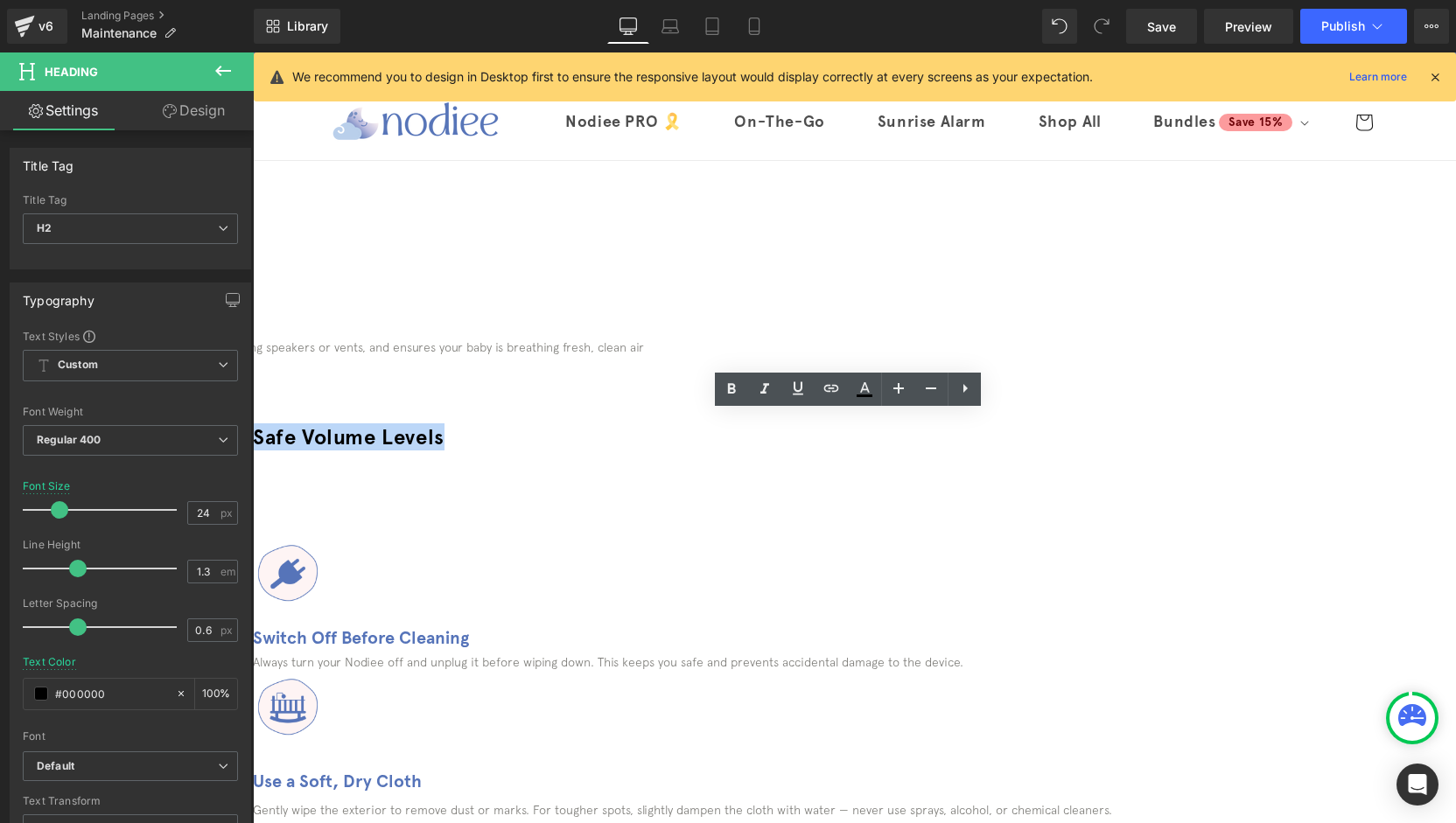
drag, startPoint x: 978, startPoint y: 431, endPoint x: 604, endPoint y: 432, distance: 374.0
click at [604, 432] on h2 "Safe Volume Levels" at bounding box center [853, 437] width 1203 height 27
paste div
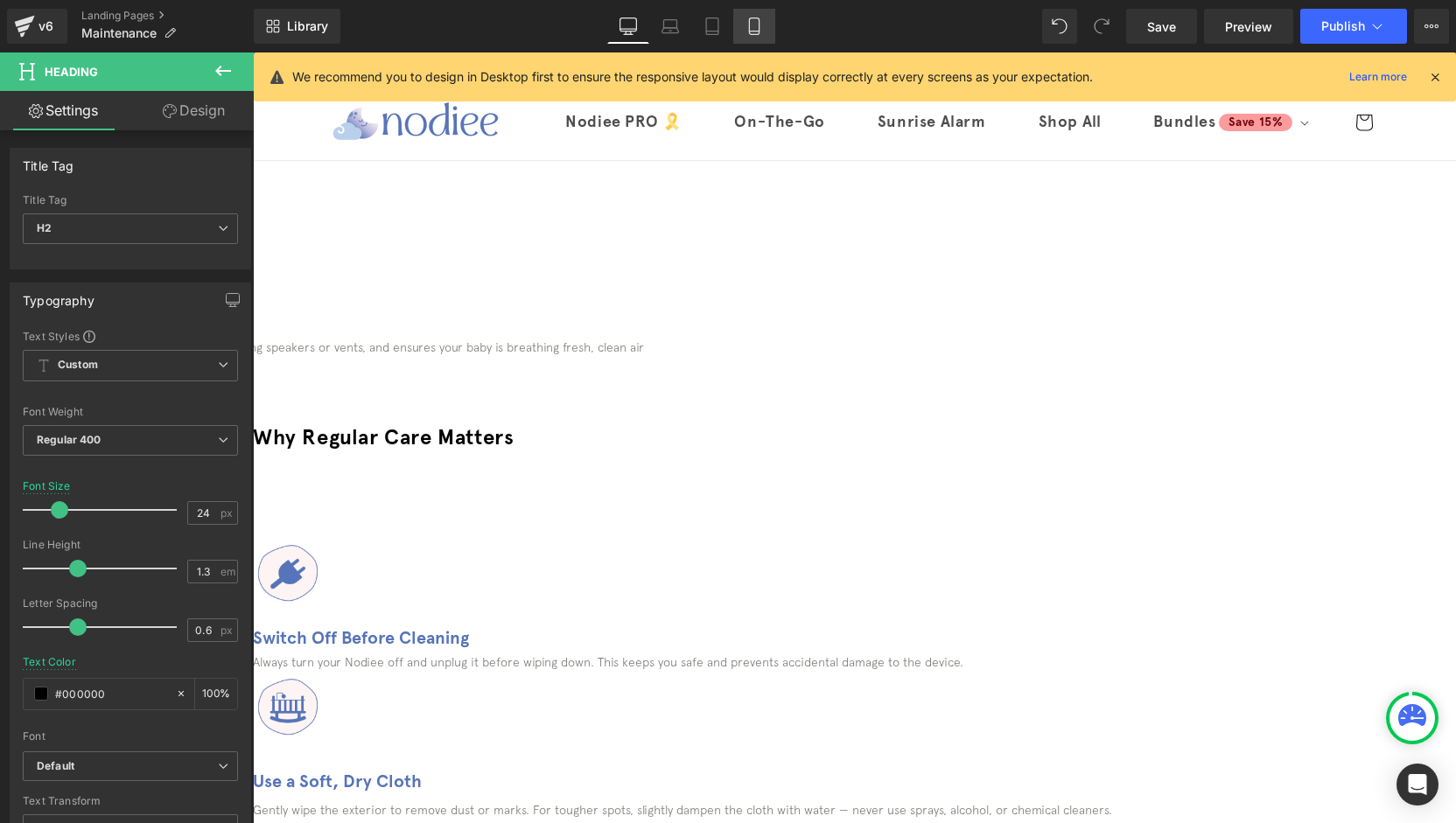
click at [760, 17] on link "Mobile" at bounding box center [754, 26] width 42 height 35
type input "20"
type input "100"
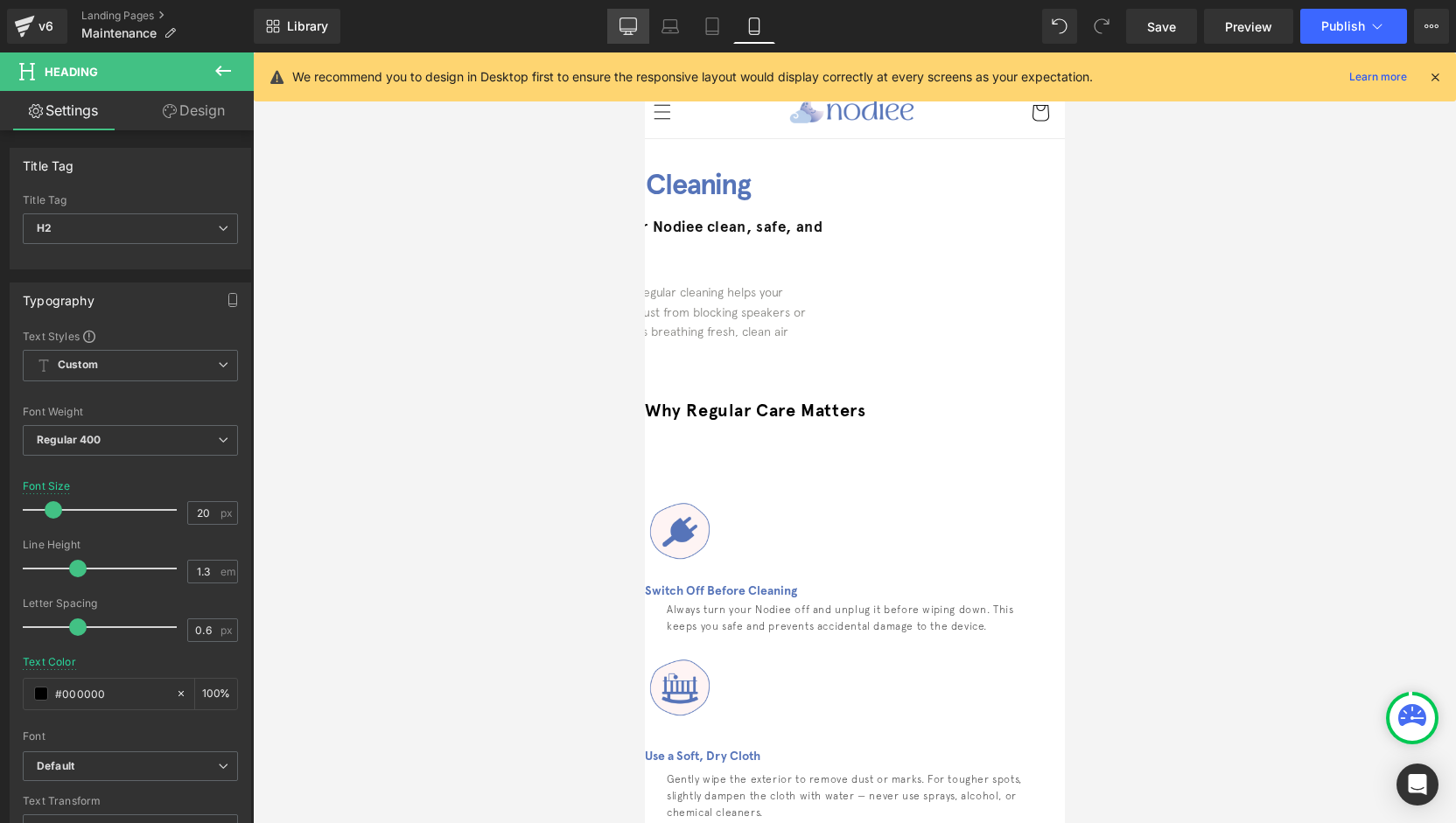
click at [637, 26] on icon at bounding box center [629, 25] width 17 height 13
type input "24"
type input "100"
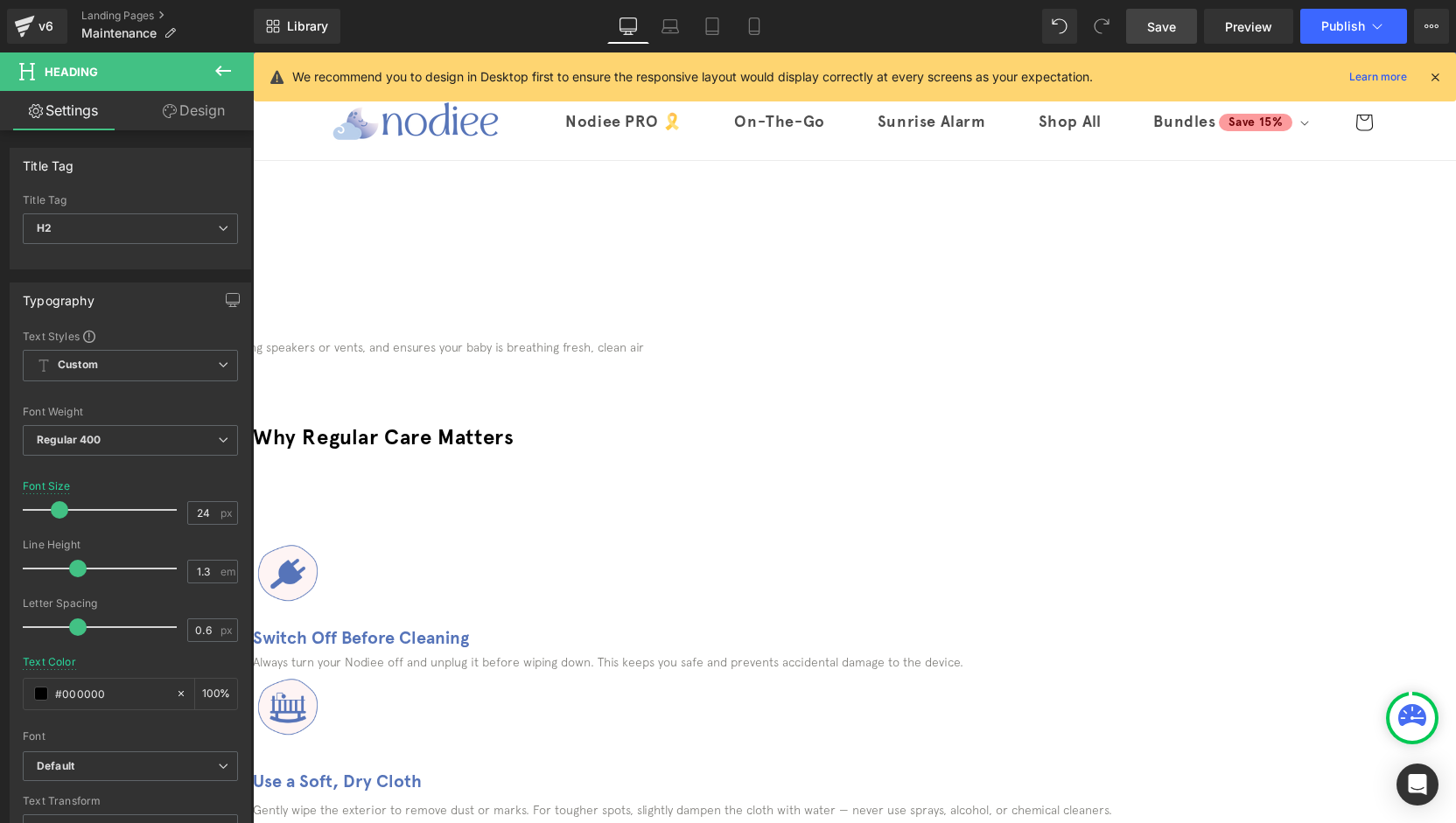
scroll to position [23, 0]
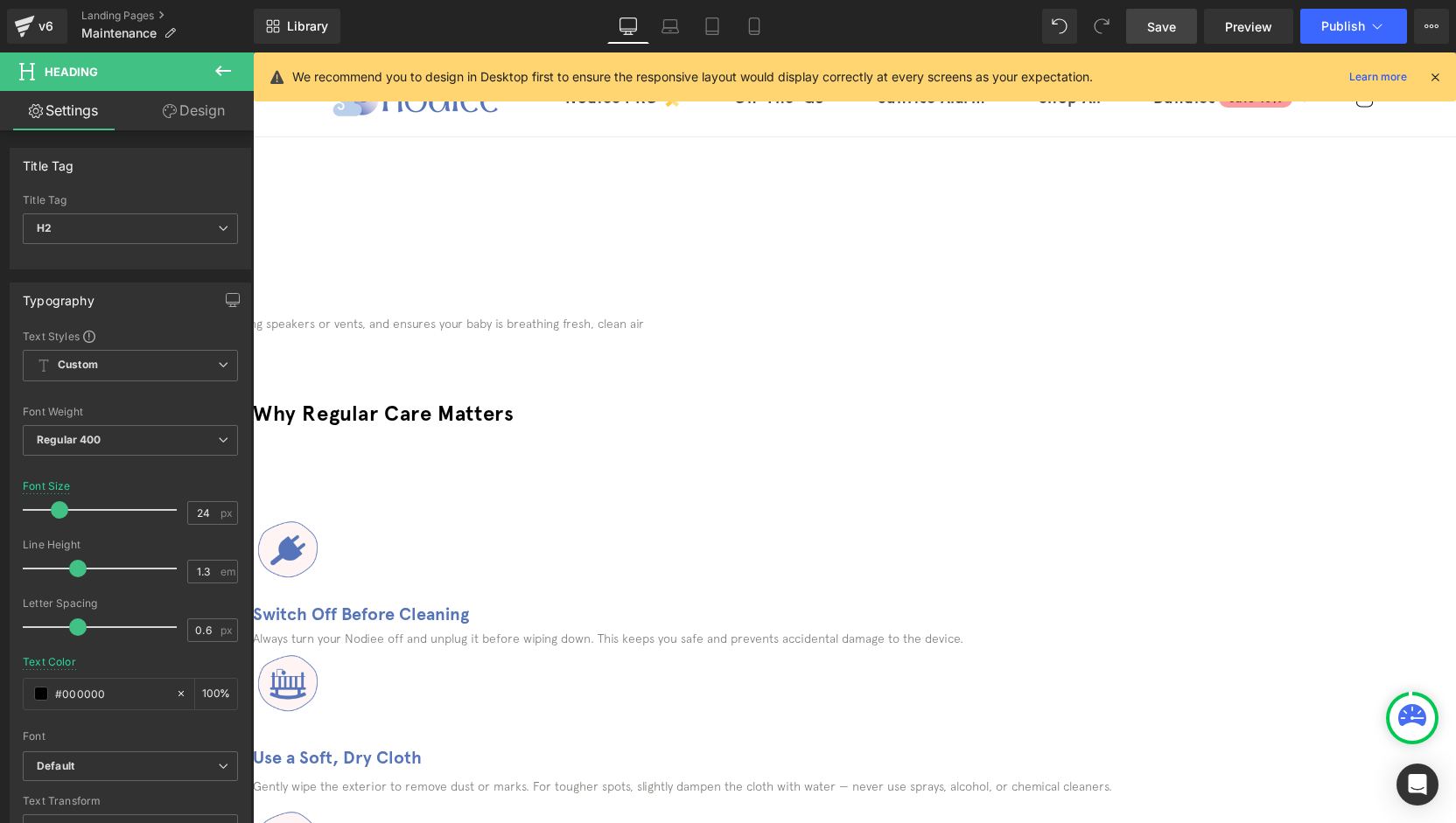
drag, startPoint x: 1175, startPoint y: 32, endPoint x: 1174, endPoint y: 43, distance: 11.0
click at [1175, 32] on span "Save" at bounding box center [1161, 27] width 29 height 19
click at [1337, 27] on span "Publish" at bounding box center [1342, 26] width 44 height 14
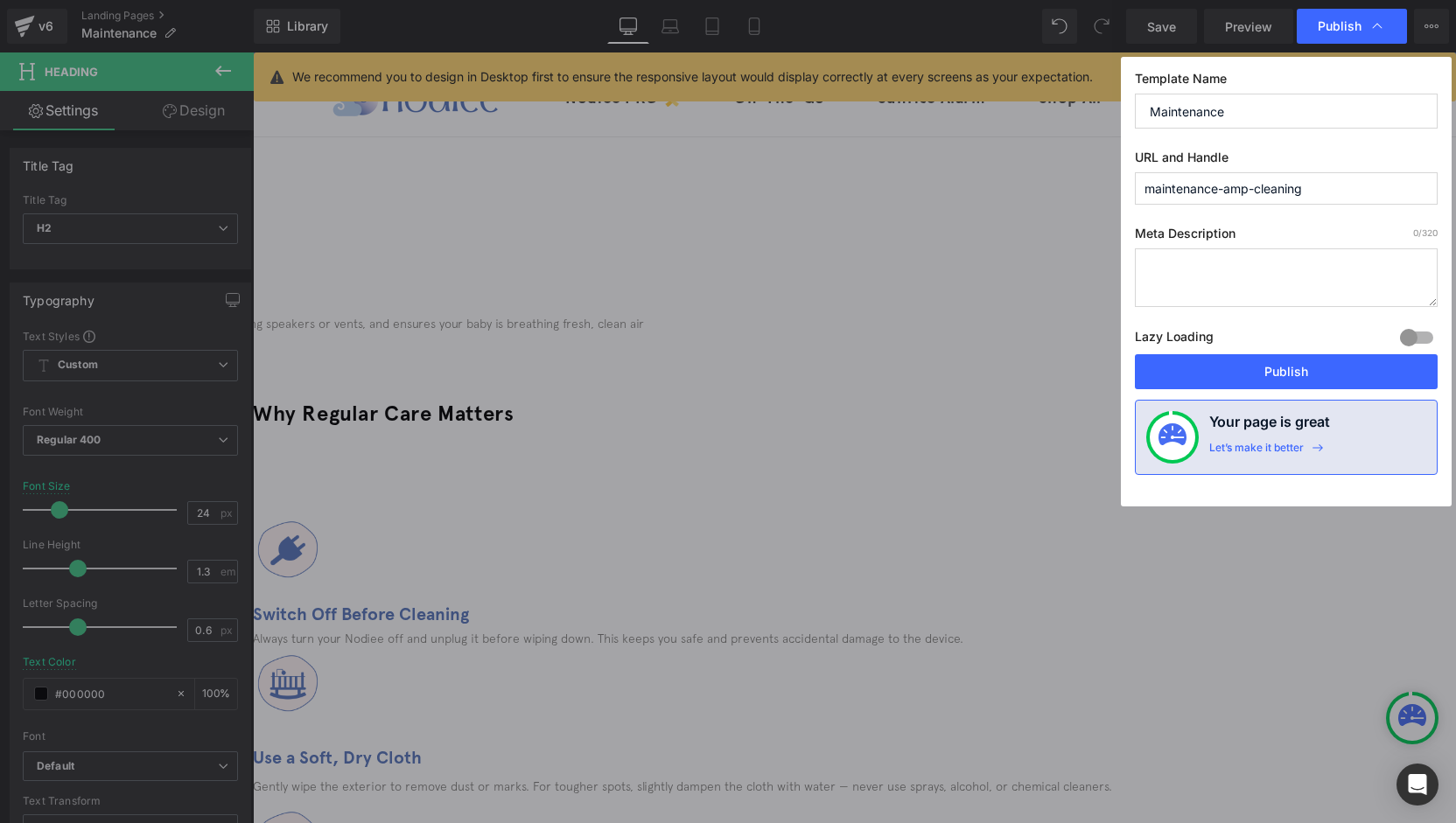
click at [1250, 190] on input "maintenance-amp-cleaning" at bounding box center [1286, 188] width 303 height 32
click at [1323, 176] on input "maintenance-amp-cleaning" at bounding box center [1286, 188] width 303 height 32
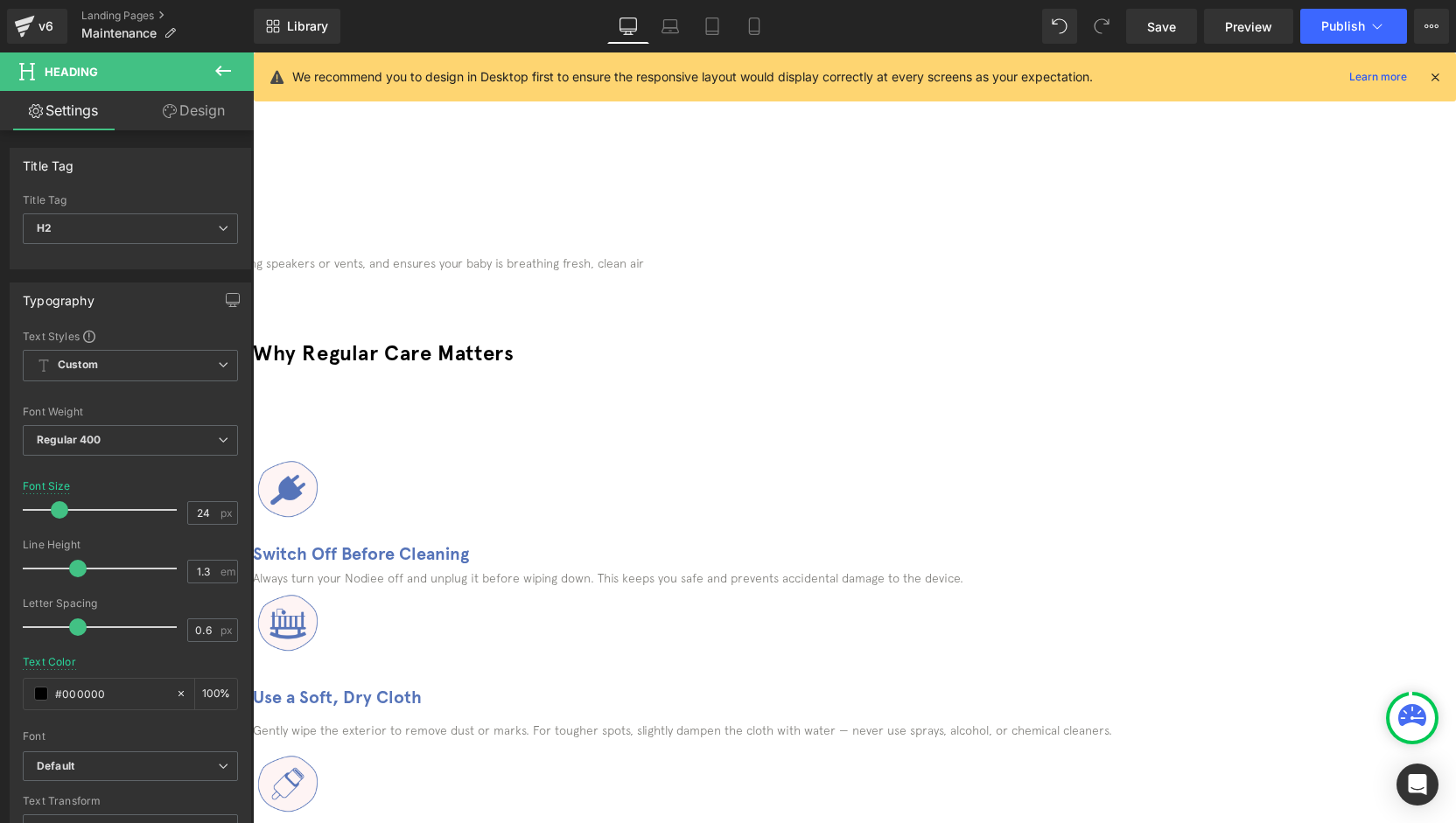
scroll to position [111, 0]
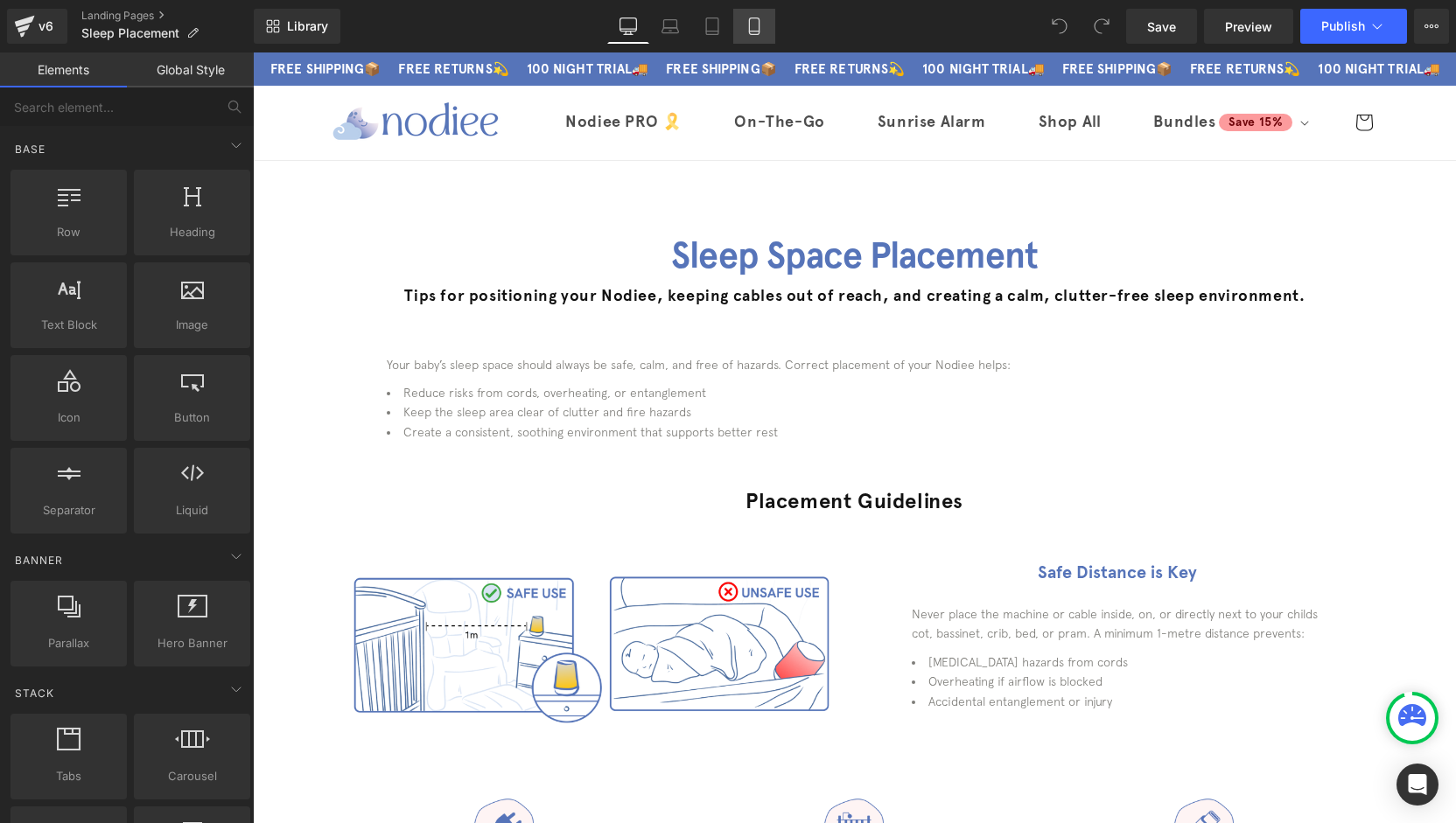
click at [758, 25] on icon at bounding box center [754, 27] width 18 height 18
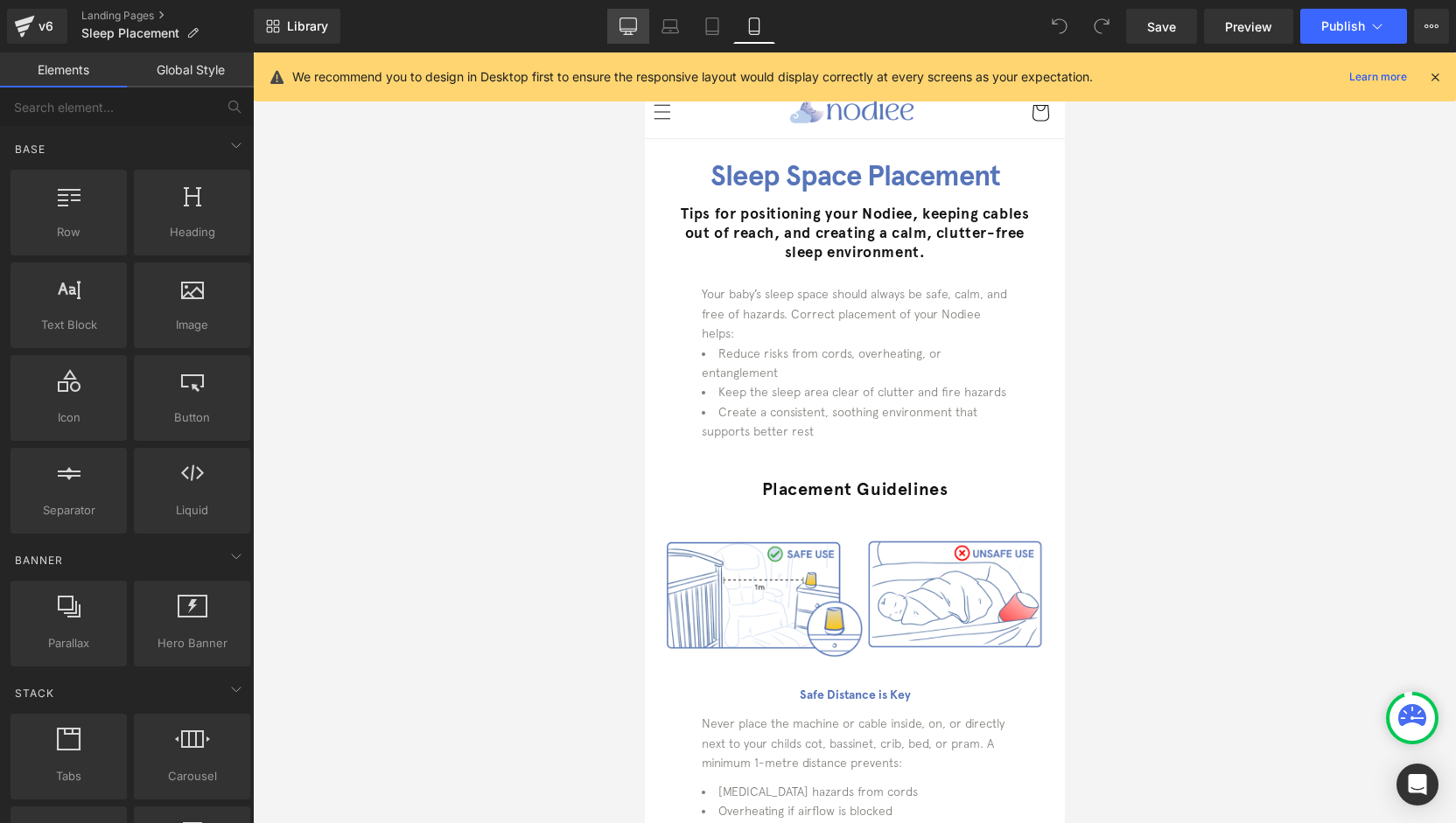
click at [630, 29] on icon at bounding box center [629, 29] width 17 height 0
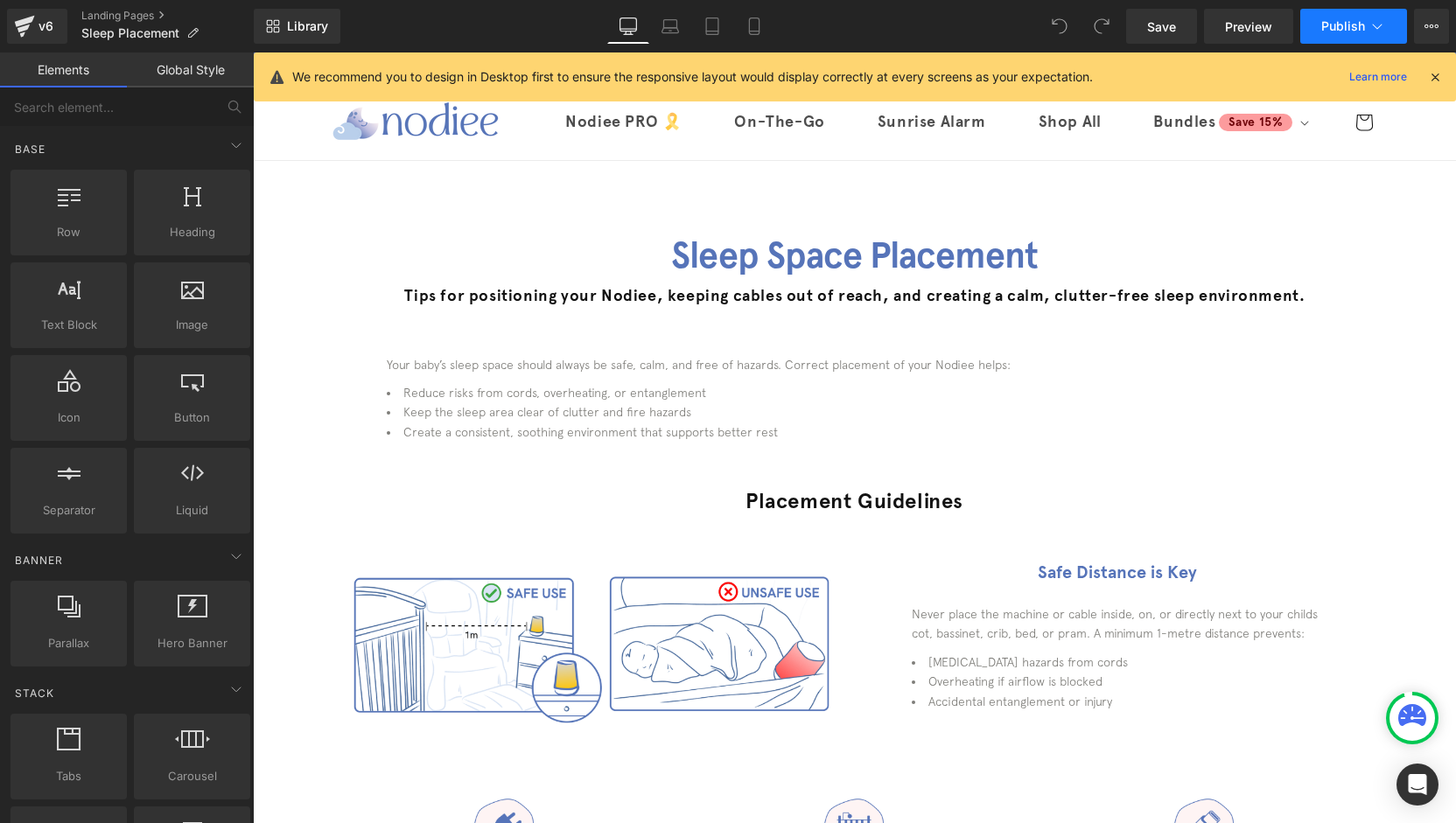
click at [1340, 31] on span "Publish" at bounding box center [1342, 26] width 44 height 14
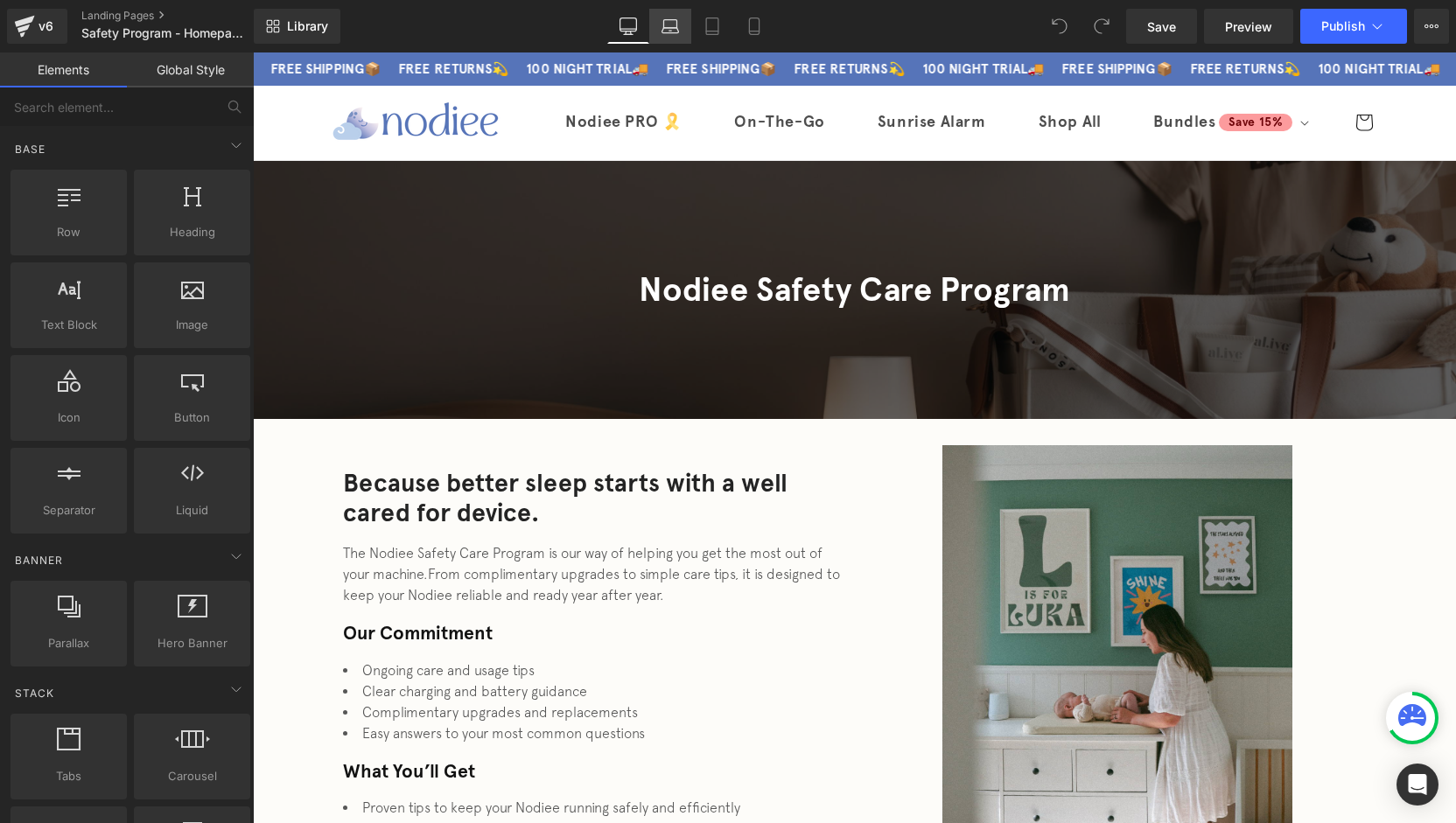
click at [675, 35] on link "Laptop" at bounding box center [670, 26] width 42 height 35
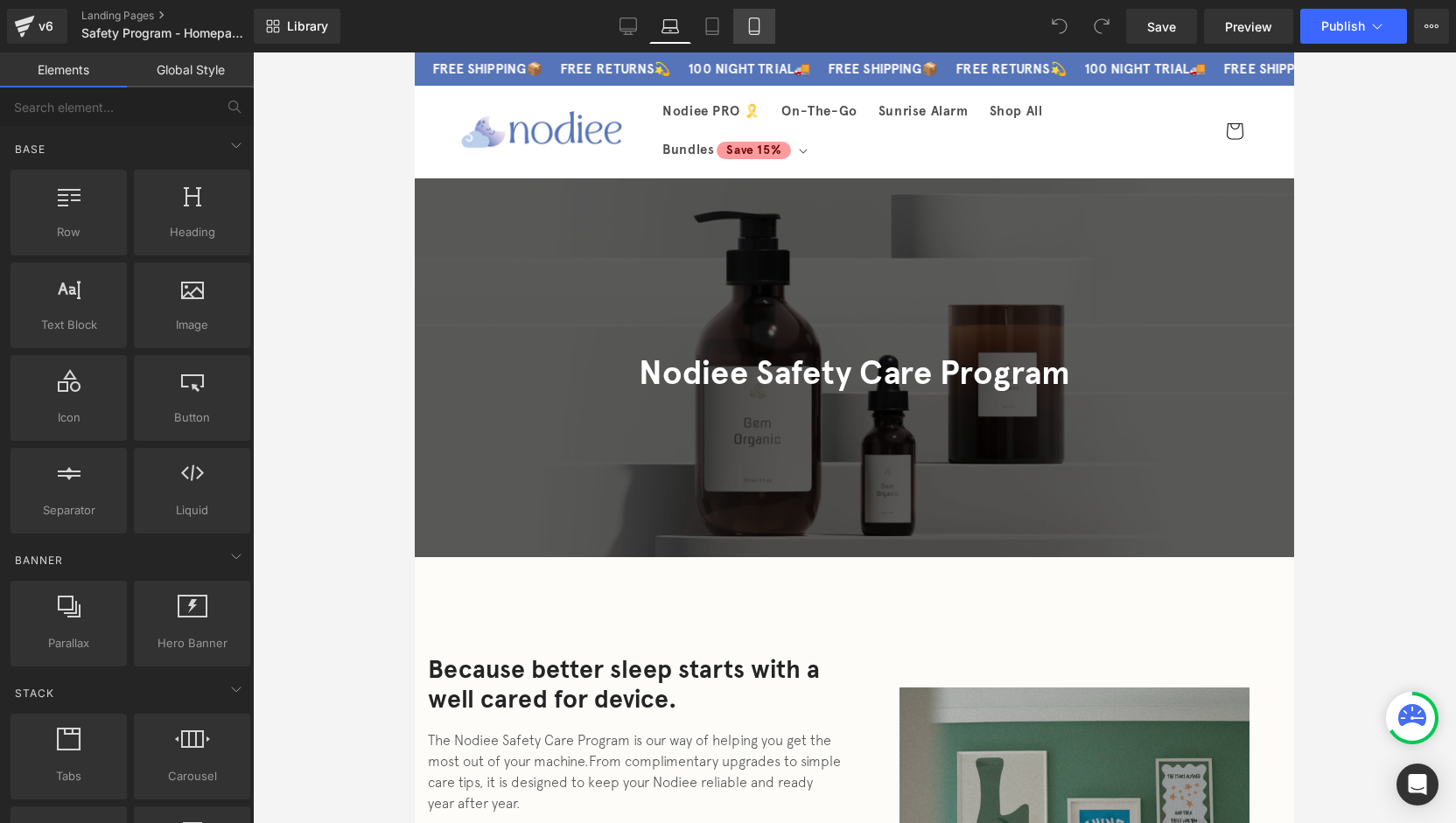
click at [750, 32] on icon at bounding box center [754, 27] width 18 height 18
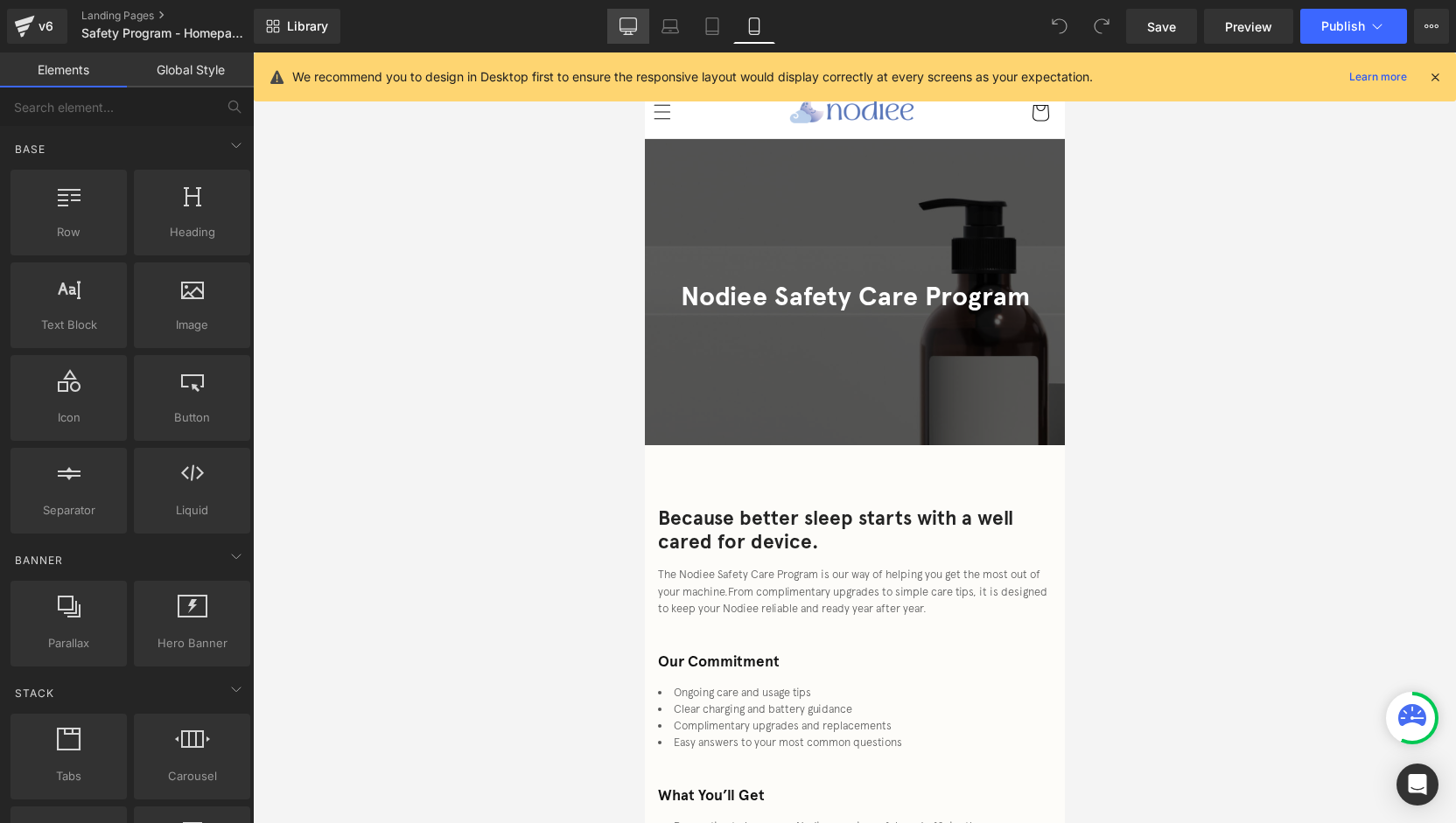
click at [643, 25] on link "Desktop" at bounding box center [628, 26] width 42 height 35
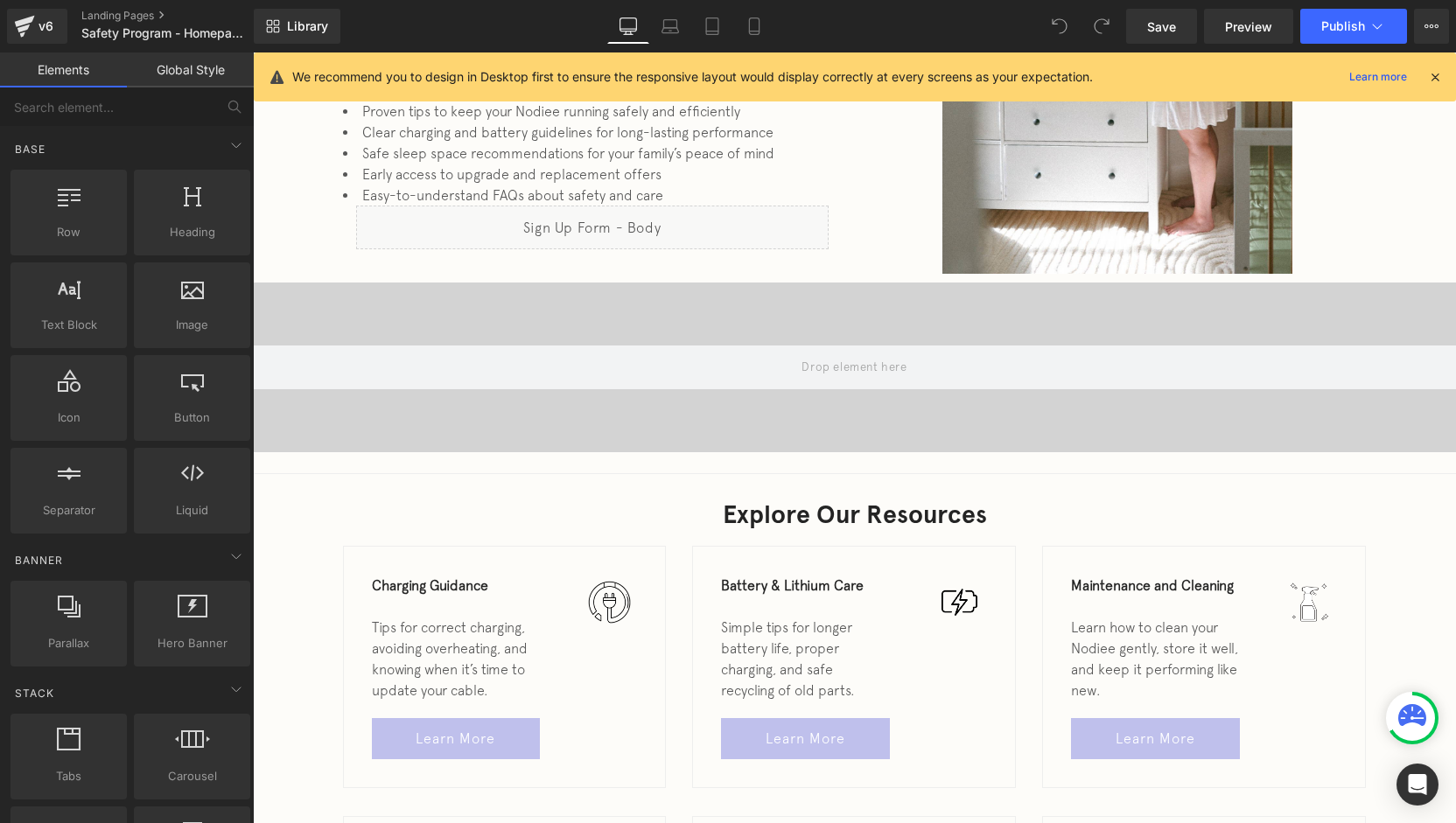
scroll to position [700, 0]
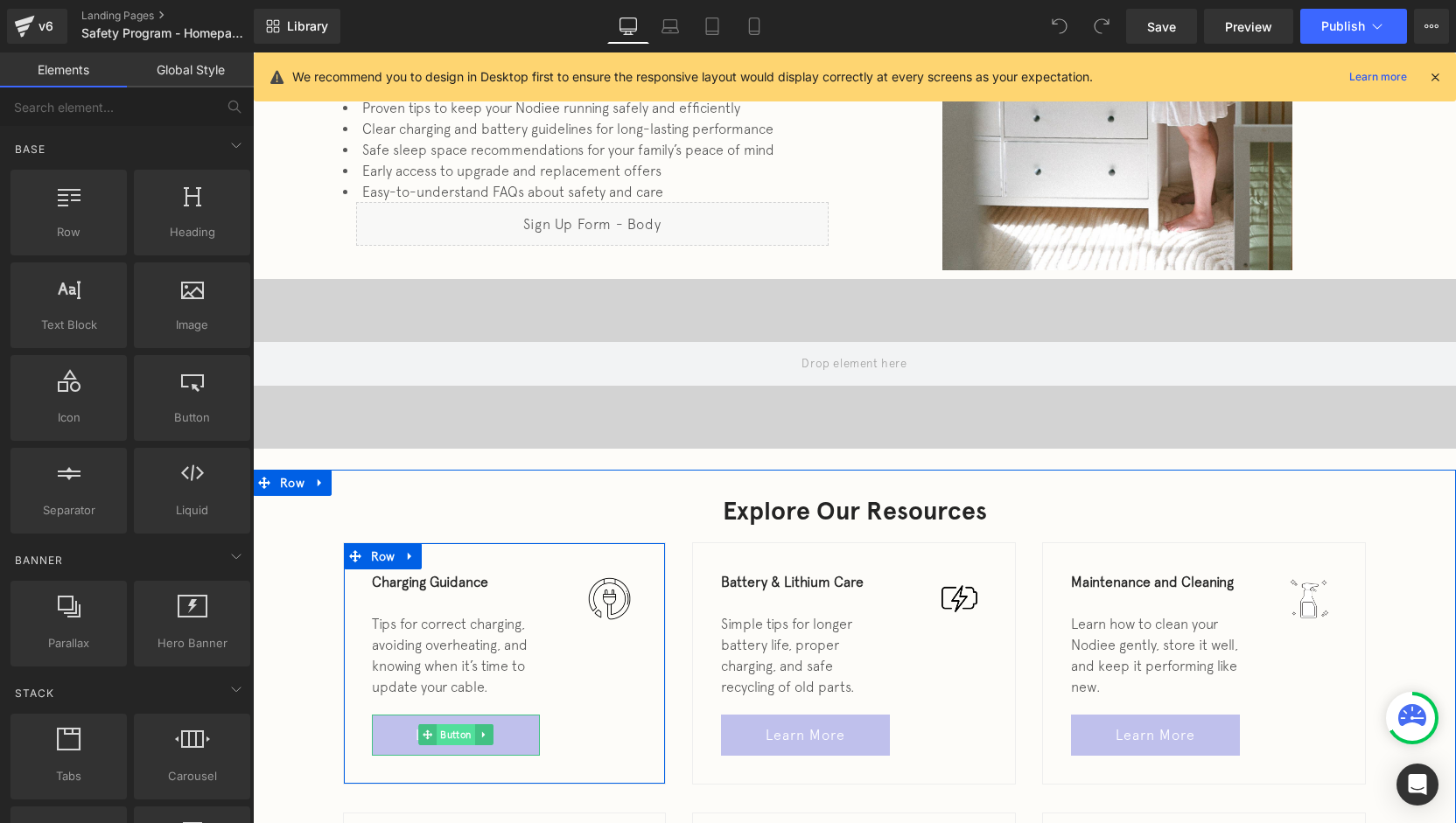
click at [451, 739] on span "Button" at bounding box center [456, 734] width 39 height 21
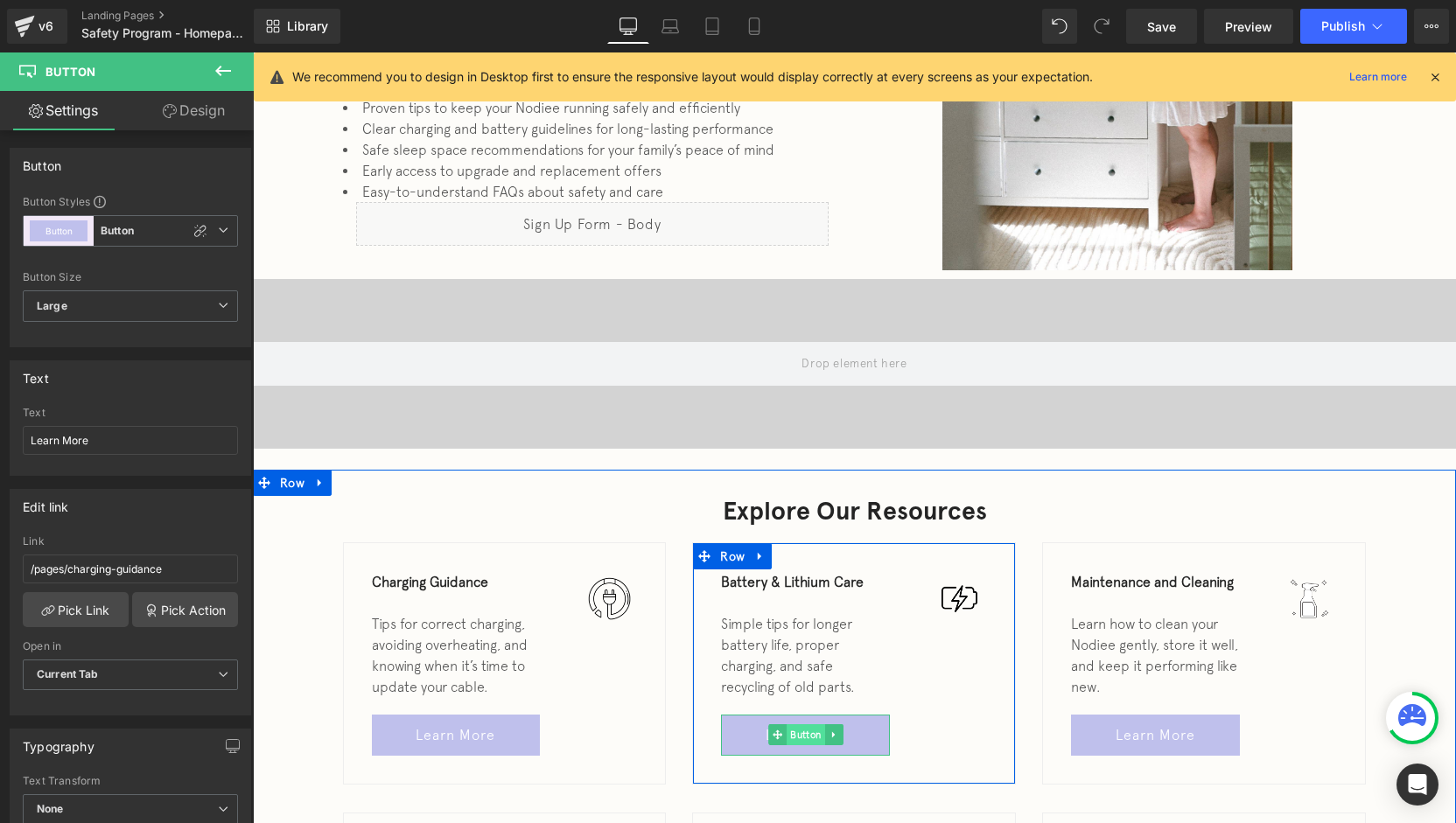
click at [796, 742] on span "Button" at bounding box center [805, 734] width 39 height 21
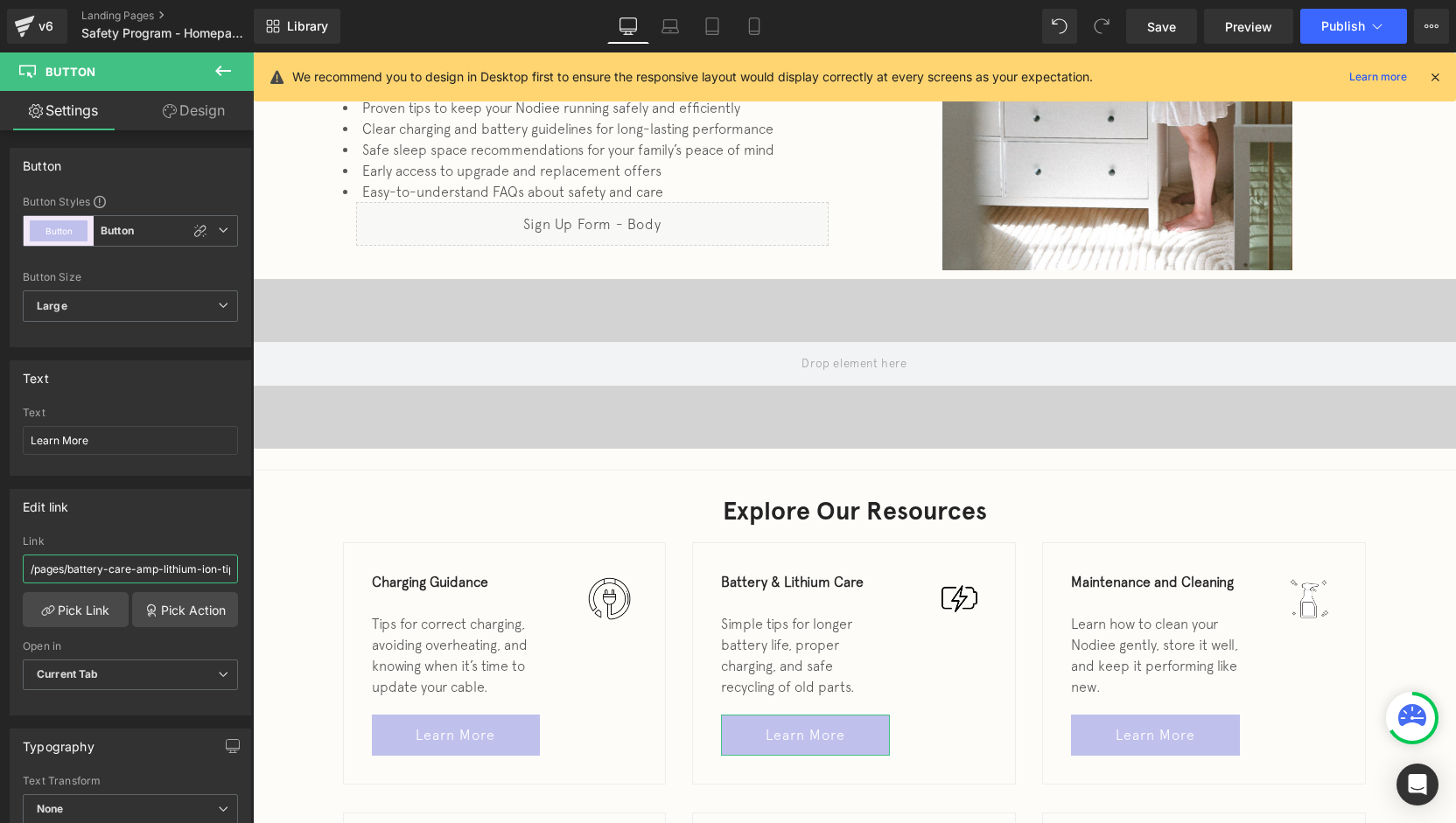
scroll to position [0, 13]
drag, startPoint x: 349, startPoint y: 621, endPoint x: 474, endPoint y: 618, distance: 125.0
click at [210, 536] on div "Link" at bounding box center [130, 542] width 215 height 13
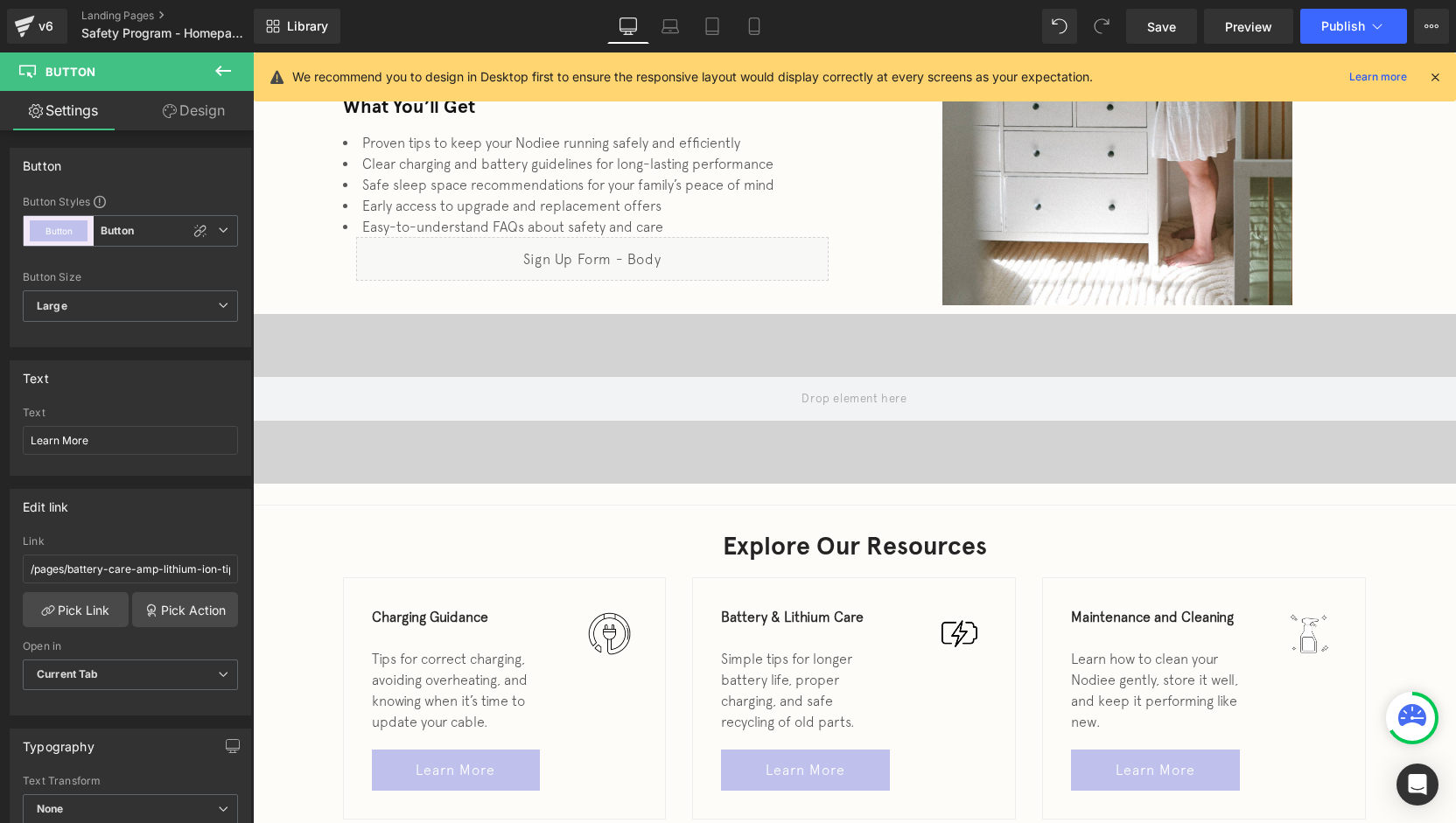
scroll to position [0, 0]
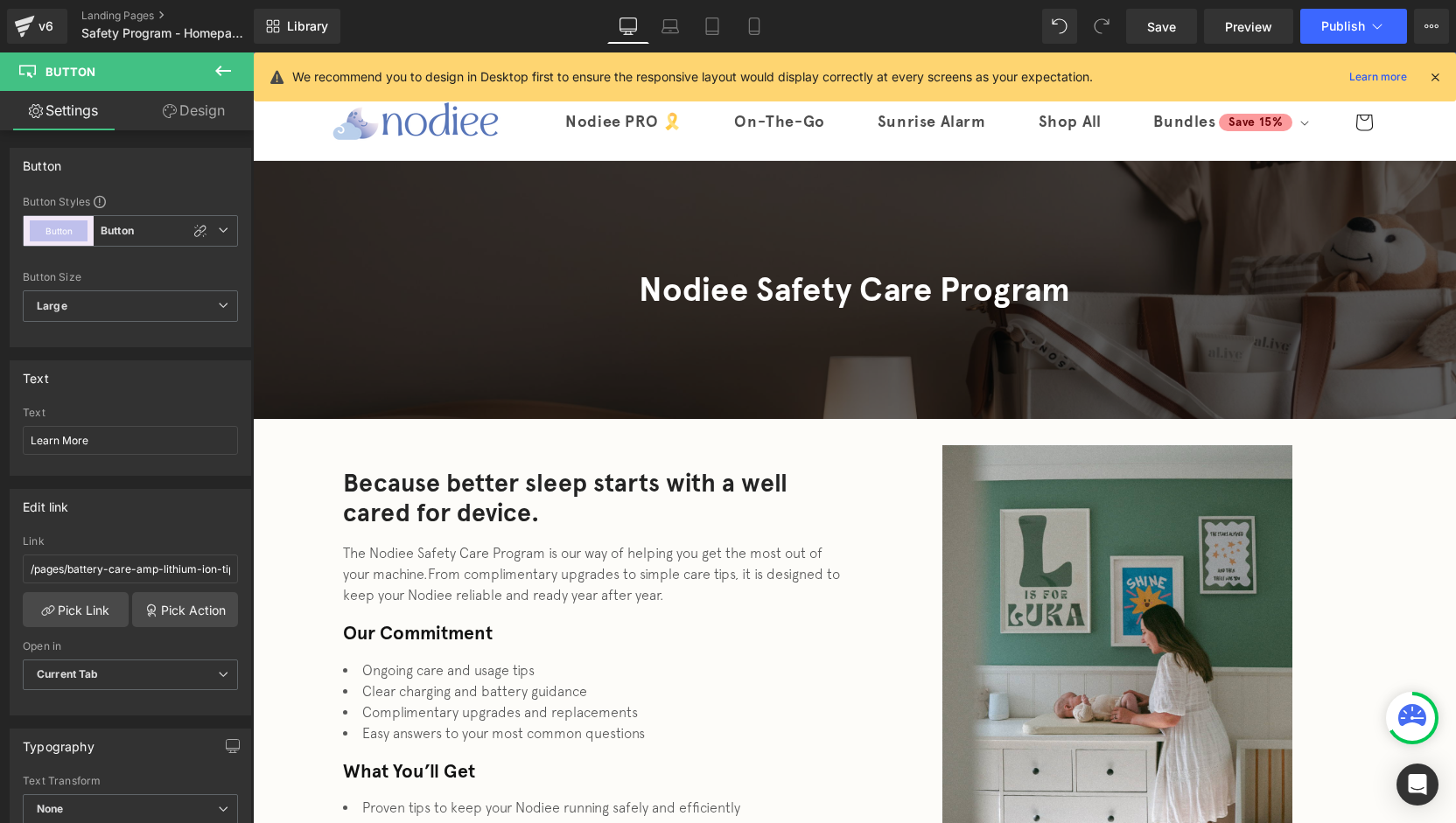
drag, startPoint x: 1454, startPoint y: 179, endPoint x: 1679, endPoint y: 56, distance: 256.4
drag, startPoint x: 759, startPoint y: 34, endPoint x: 163, endPoint y: 240, distance: 630.6
click at [759, 34] on link "Mobile" at bounding box center [754, 26] width 42 height 35
